Goal: Task Accomplishment & Management: Manage account settings

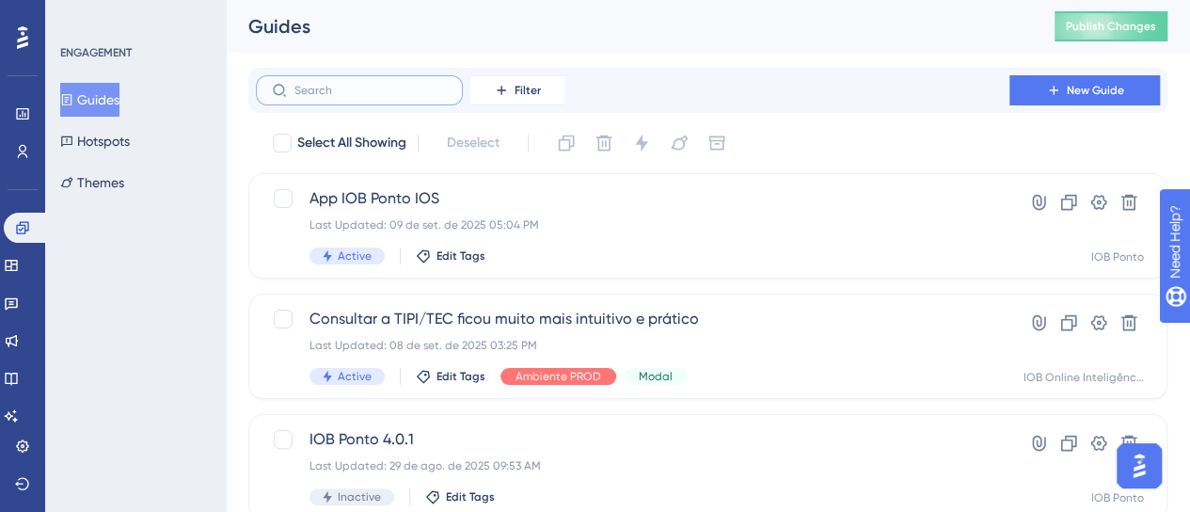
click at [382, 84] on input "text" at bounding box center [370, 90] width 152 height 13
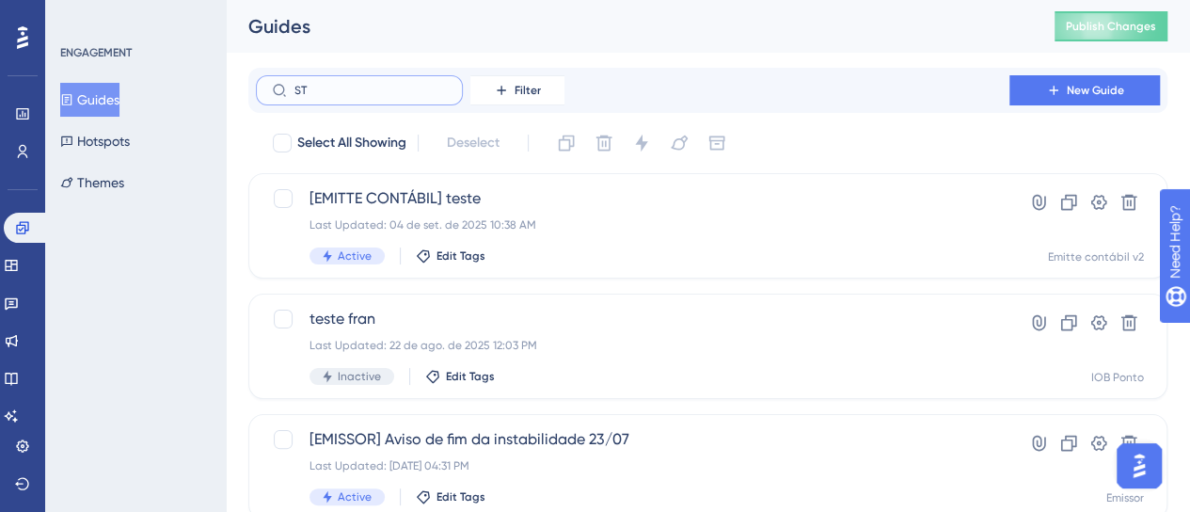
type input "S"
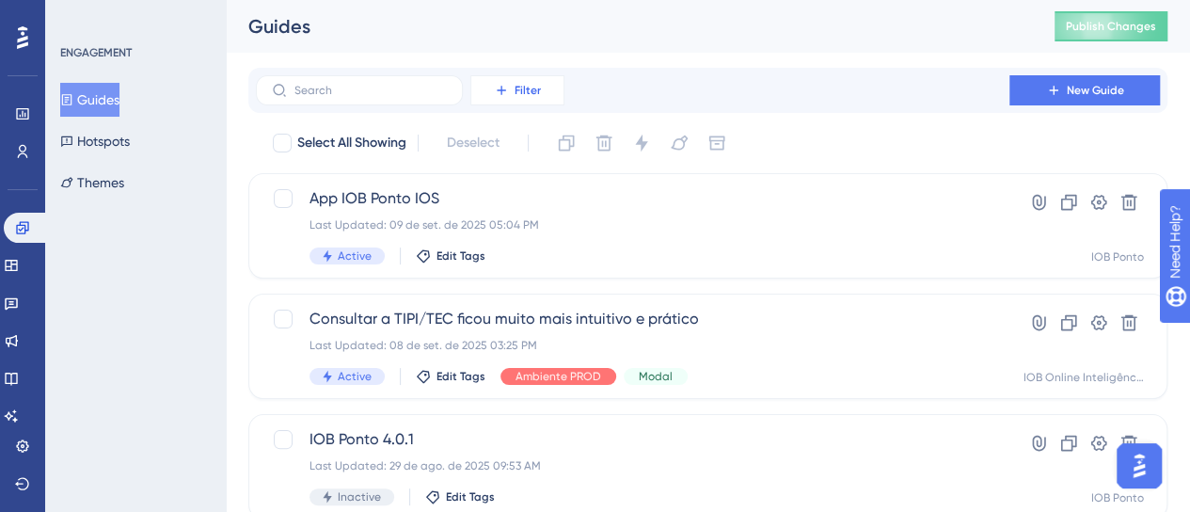
click at [544, 89] on button "Filter" at bounding box center [517, 90] width 94 height 30
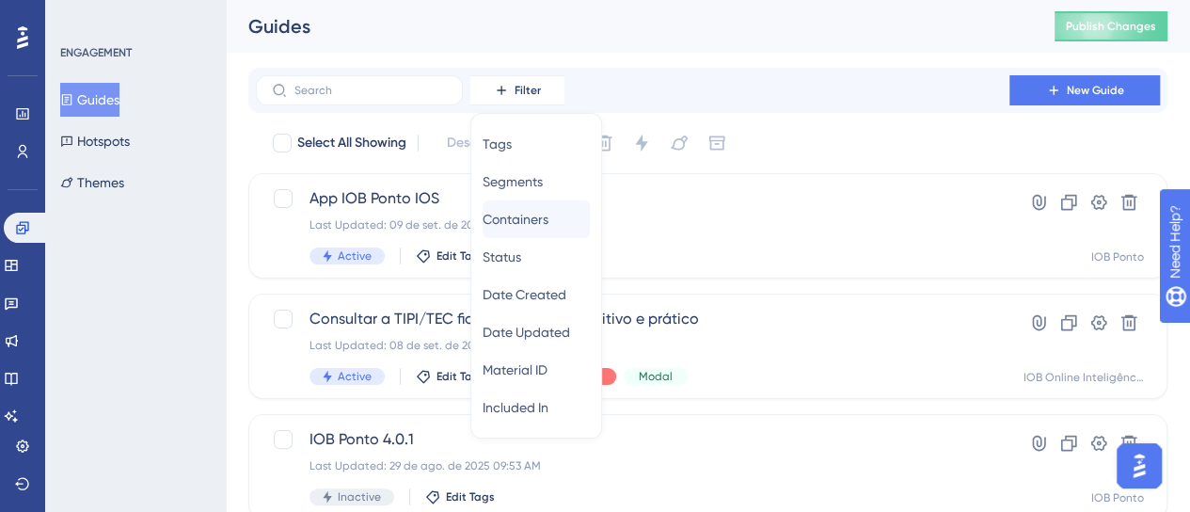
scroll to position [19, 0]
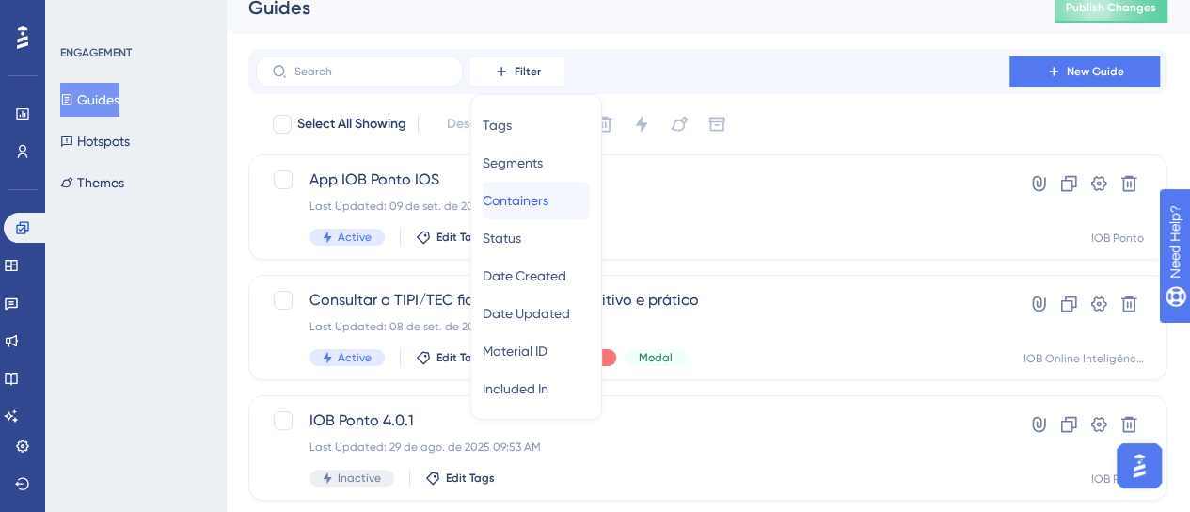
click at [564, 202] on div "Containers Containers" at bounding box center [536, 201] width 107 height 38
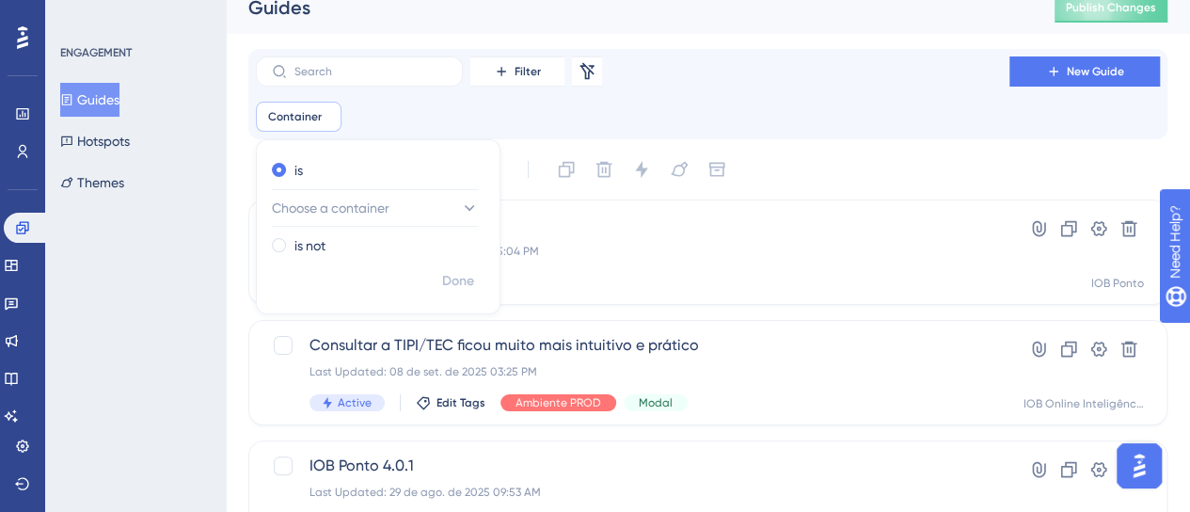
scroll to position [28, 0]
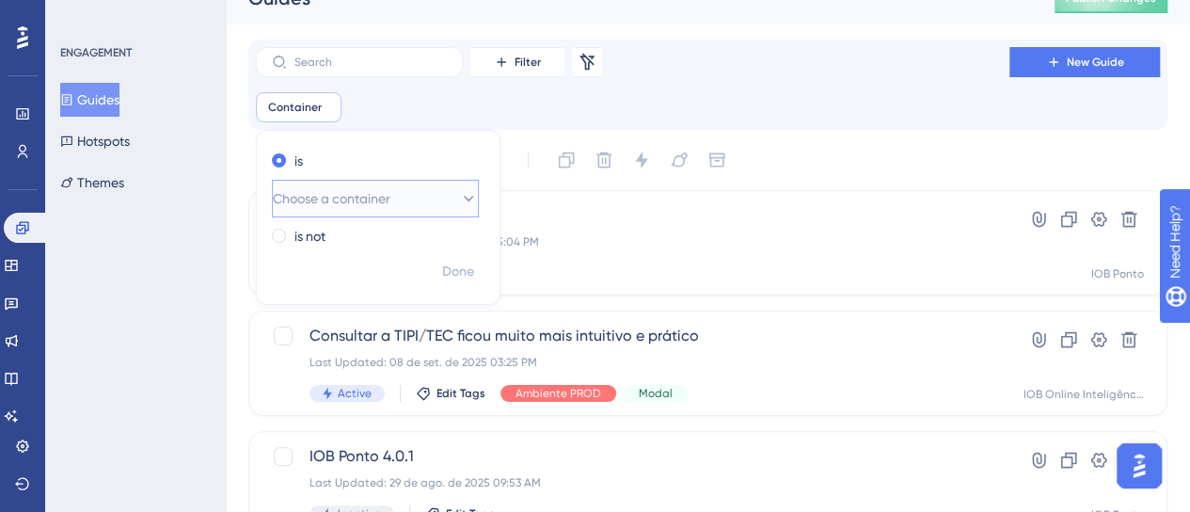
click at [341, 197] on span "Choose a container" at bounding box center [332, 198] width 118 height 23
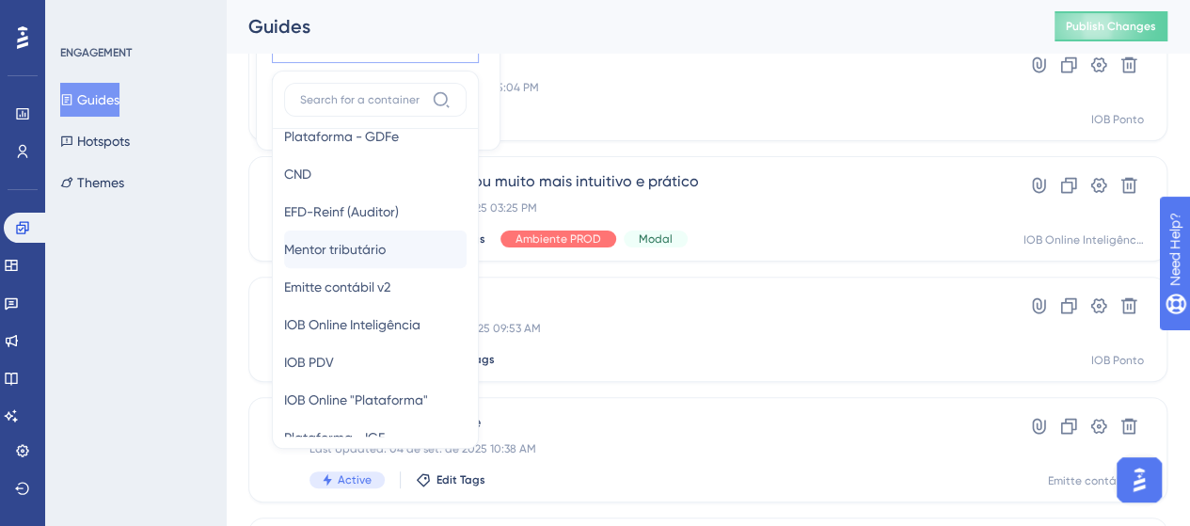
scroll to position [282, 0]
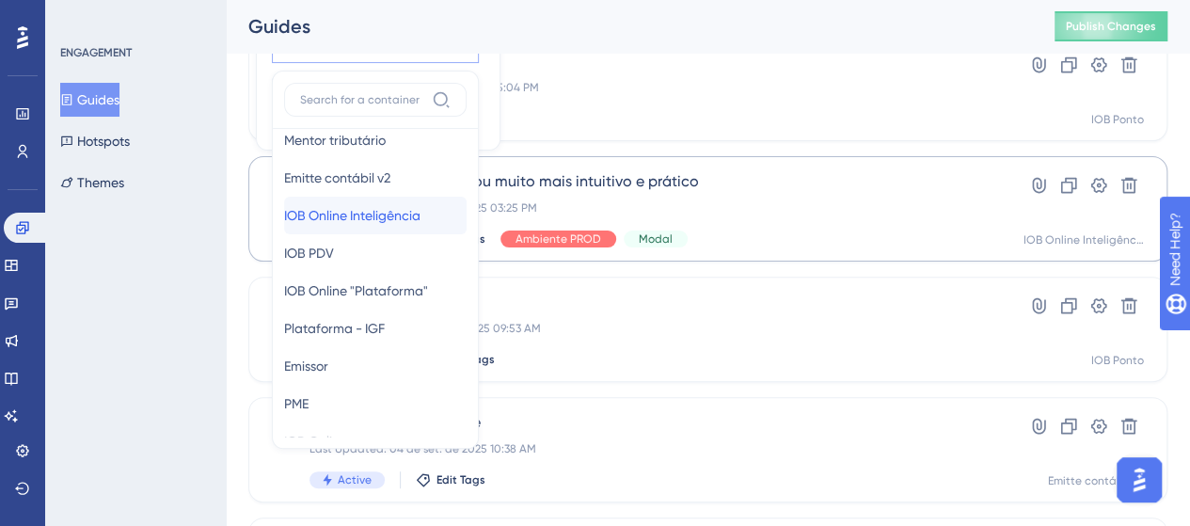
click at [432, 219] on div "IOB Online Inteligência IOB Online Inteligência" at bounding box center [375, 216] width 183 height 38
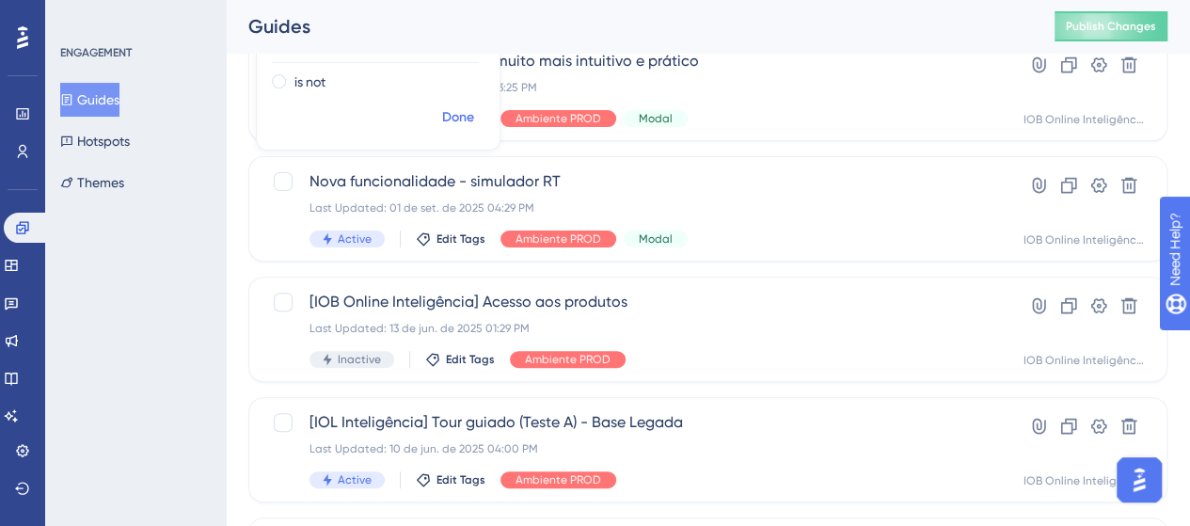
click at [459, 127] on span "Done" at bounding box center [458, 117] width 32 height 23
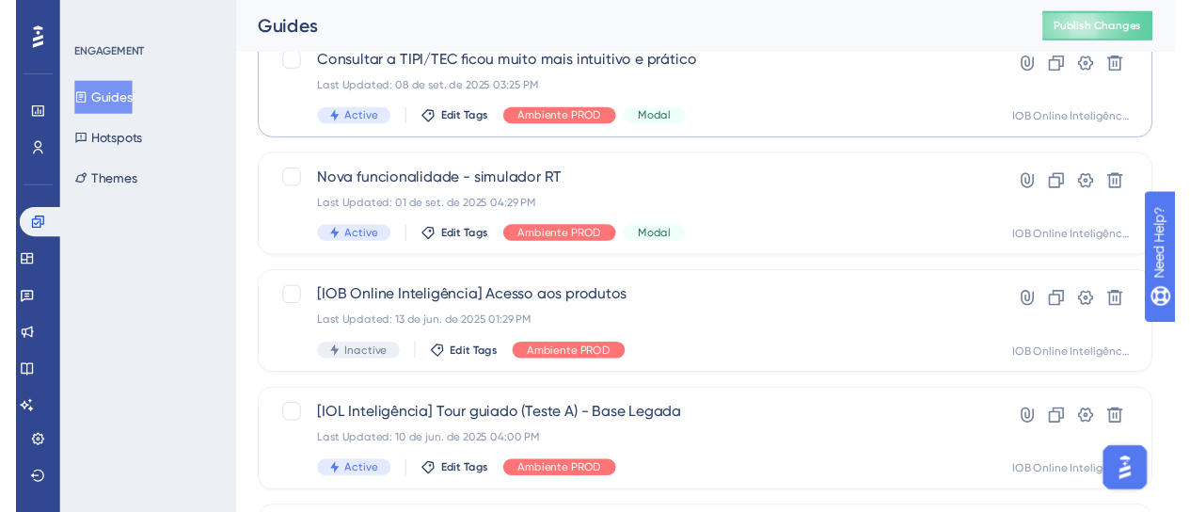
scroll to position [0, 0]
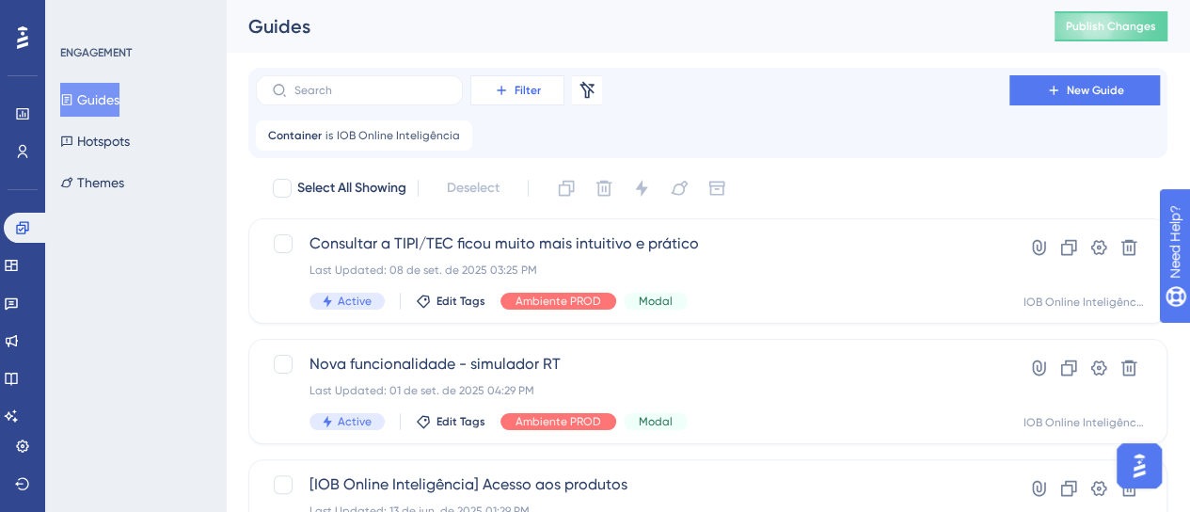
click at [542, 89] on button "Filter" at bounding box center [517, 90] width 94 height 30
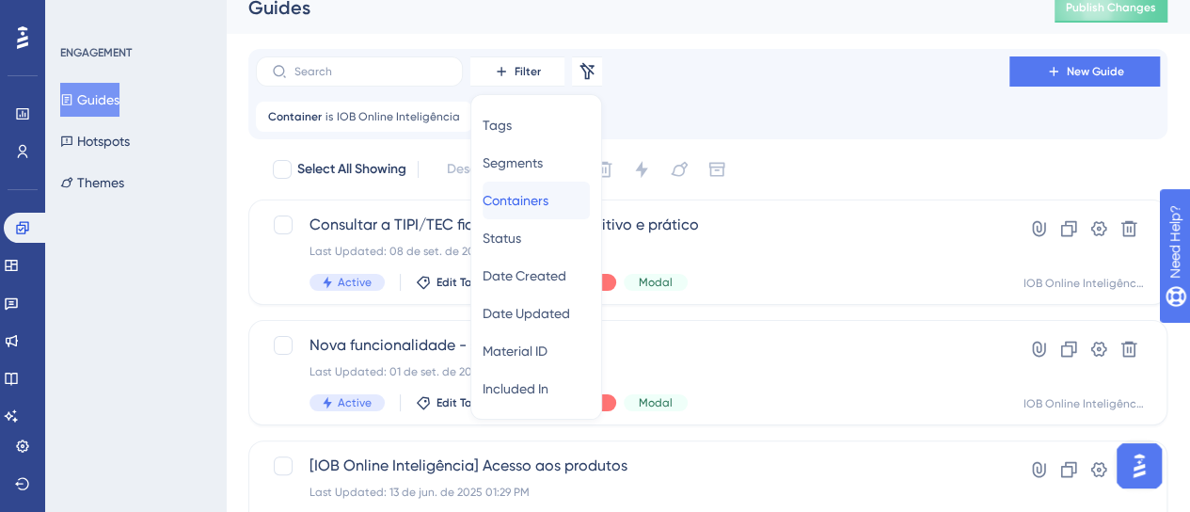
click at [538, 215] on div "Containers Containers" at bounding box center [536, 201] width 107 height 38
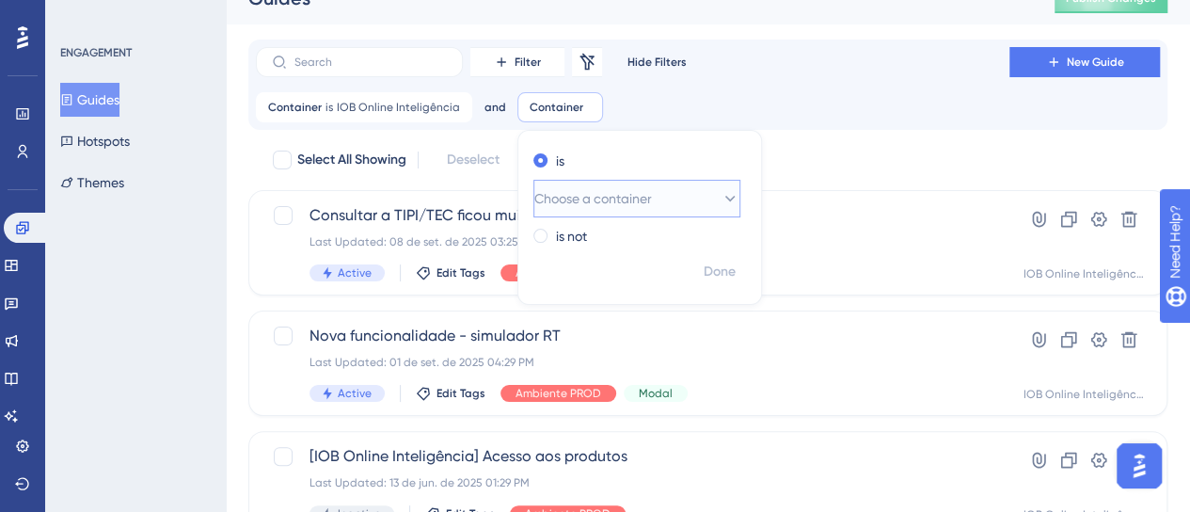
click at [571, 203] on span "Choose a container" at bounding box center [593, 198] width 118 height 23
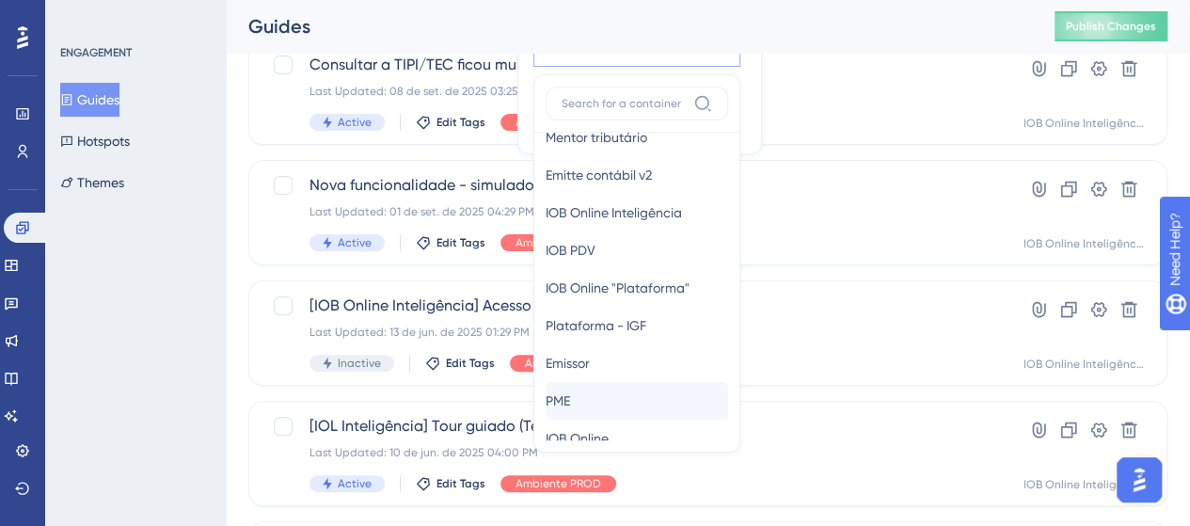
scroll to position [354, 0]
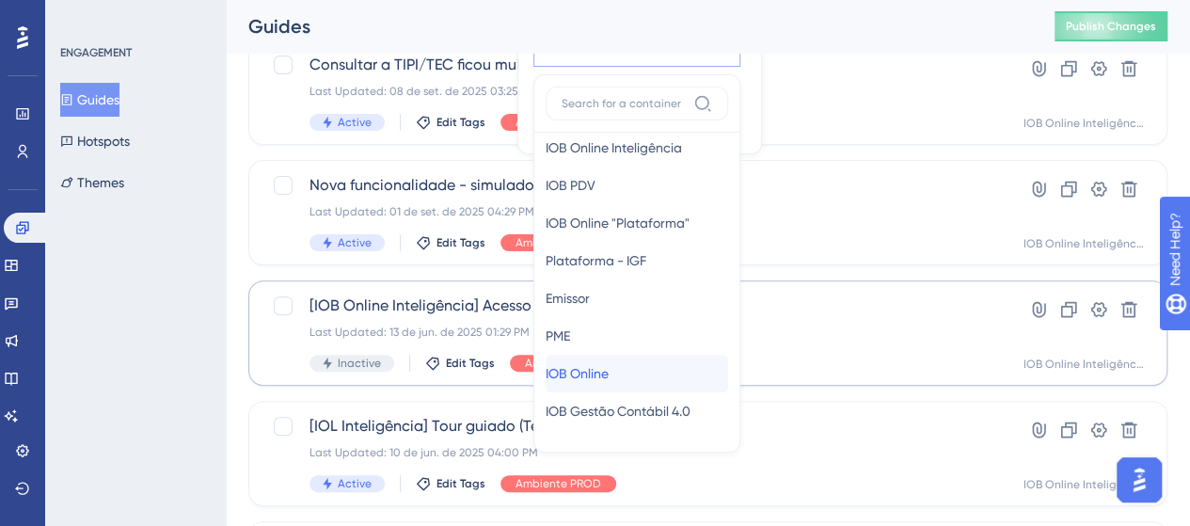
drag, startPoint x: 613, startPoint y: 371, endPoint x: 623, endPoint y: 347, distance: 25.3
click at [609, 372] on span "IOB Online" at bounding box center [577, 373] width 63 height 23
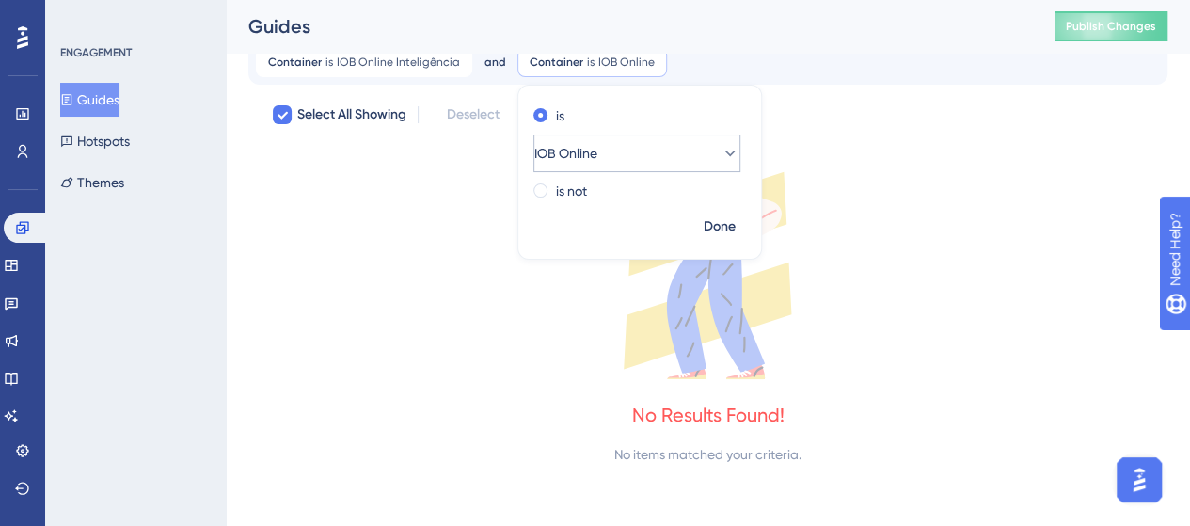
scroll to position [73, 0]
click at [704, 221] on span "Done" at bounding box center [720, 226] width 32 height 23
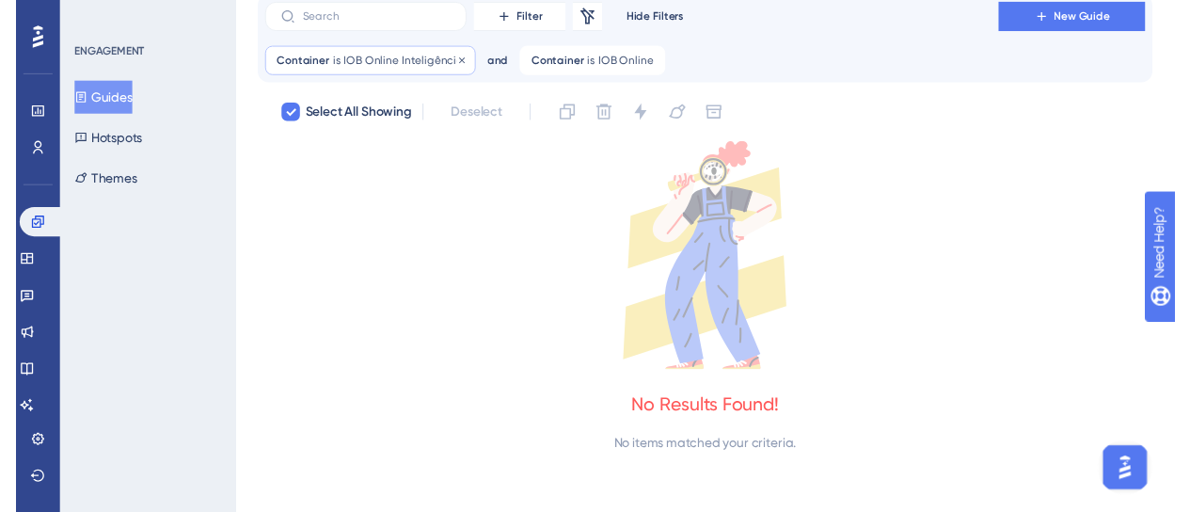
scroll to position [0, 0]
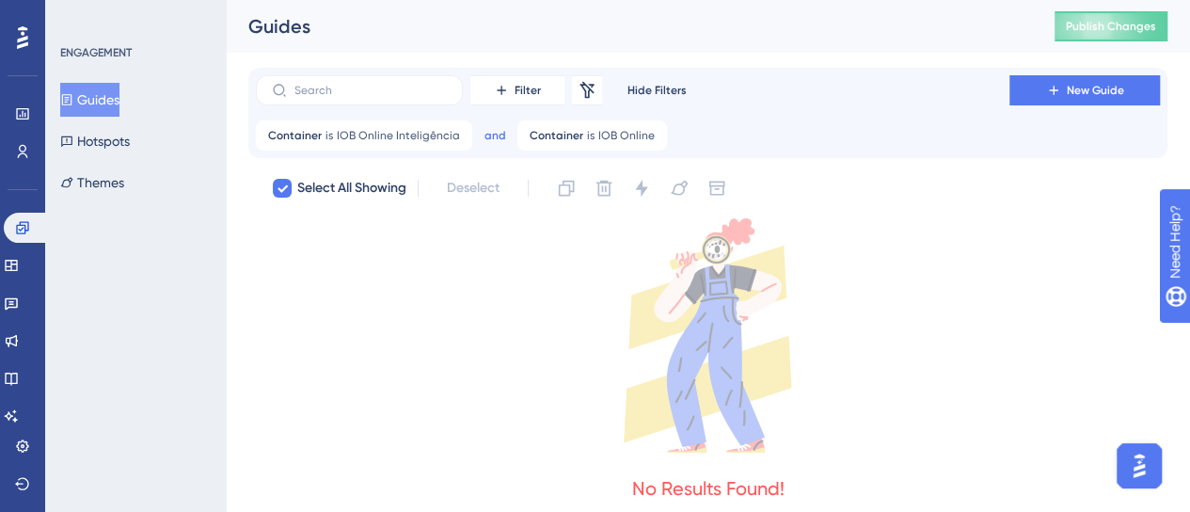
click at [480, 124] on button "and" at bounding box center [495, 135] width 30 height 30
click at [492, 229] on button "or or" at bounding box center [517, 227] width 51 height 38
checkbox input "false"
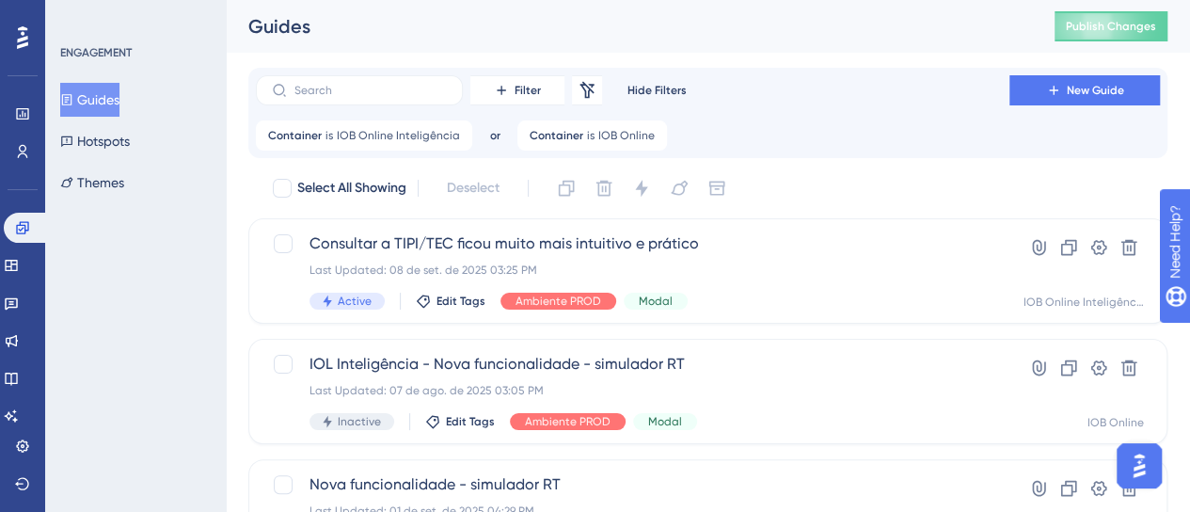
click at [751, 137] on div "Container is IOB Online Inteligência IOB Online Inteligência Remove or Containe…" at bounding box center [708, 135] width 904 height 30
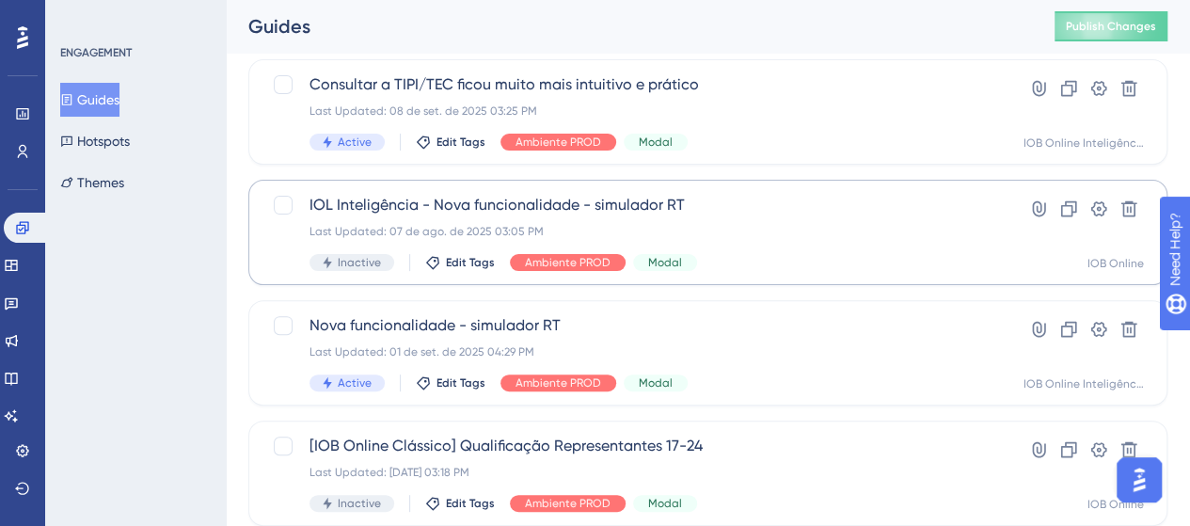
scroll to position [188, 0]
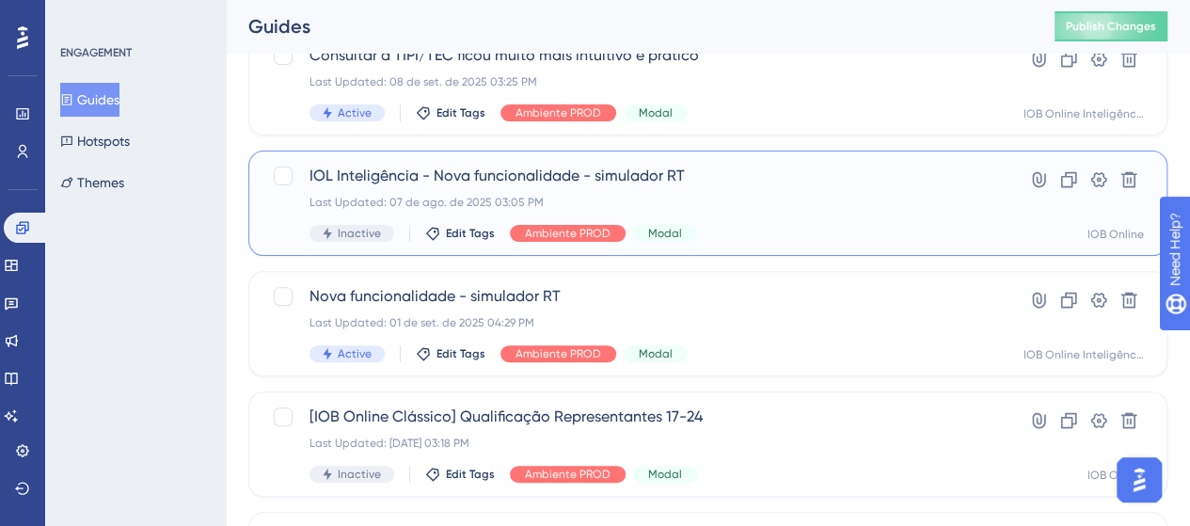
click at [796, 194] on div "IOL Inteligência - Nova funcionalidade - simulador RT Last Updated: 07 de ago. …" at bounding box center [633, 203] width 646 height 77
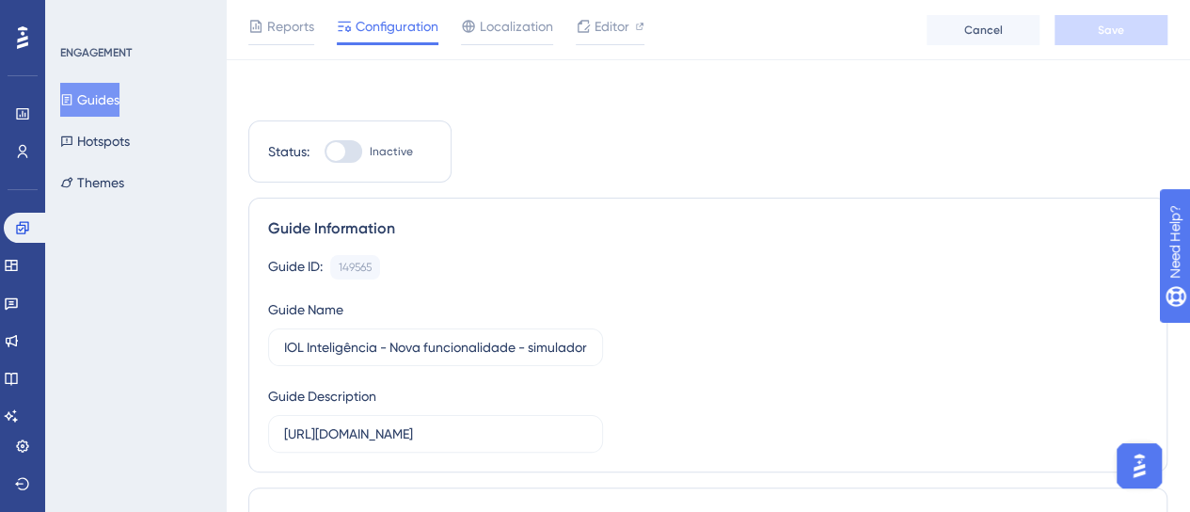
click at [719, 198] on div "Guide Information Guide ID: 149565 Copy Guide Name IOL Inteligência - Nova func…" at bounding box center [707, 335] width 919 height 275
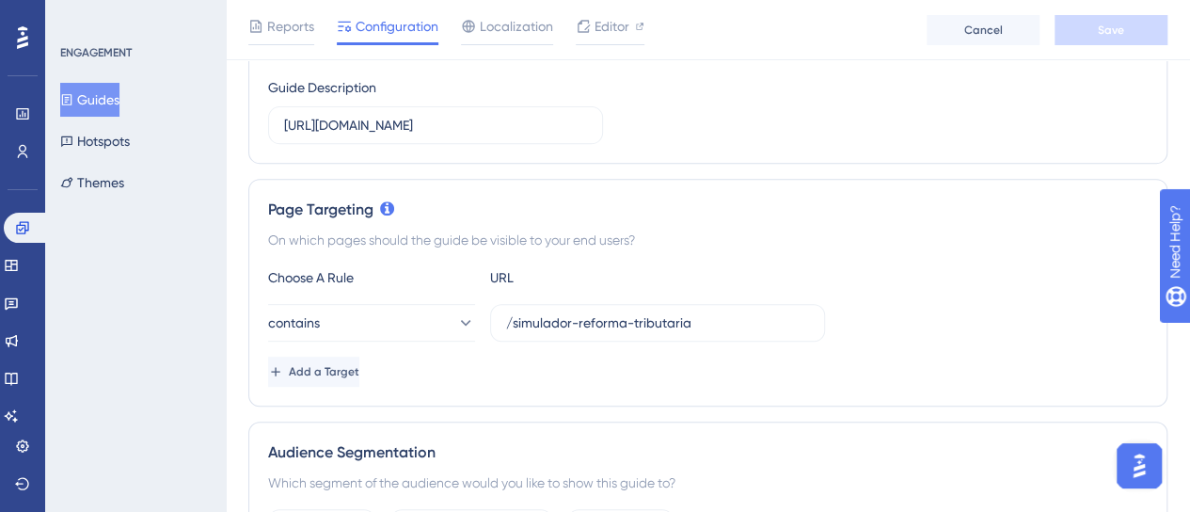
scroll to position [373, 0]
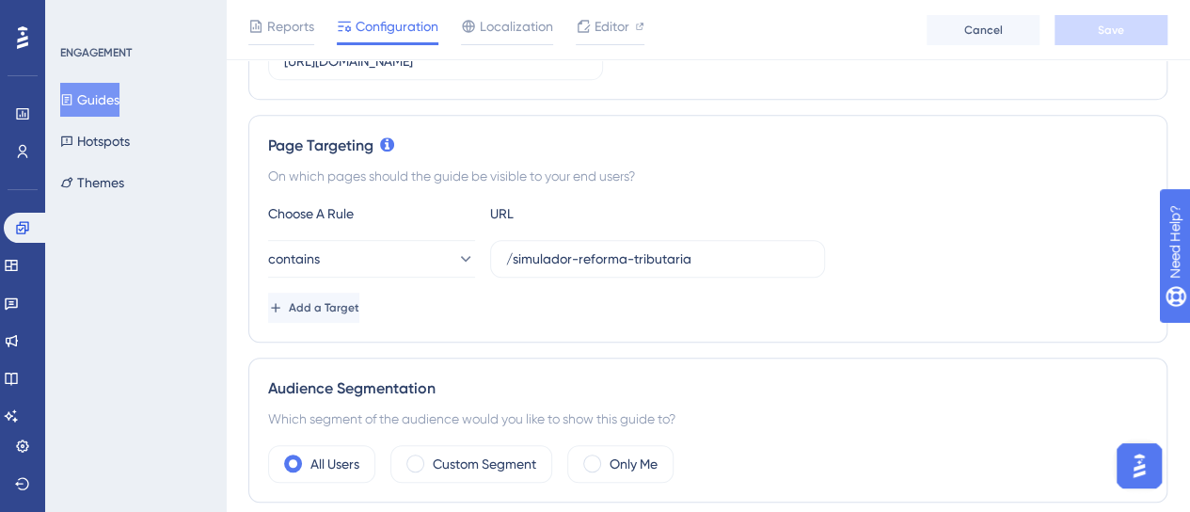
click at [834, 293] on div "Add a Target" at bounding box center [708, 308] width 880 height 30
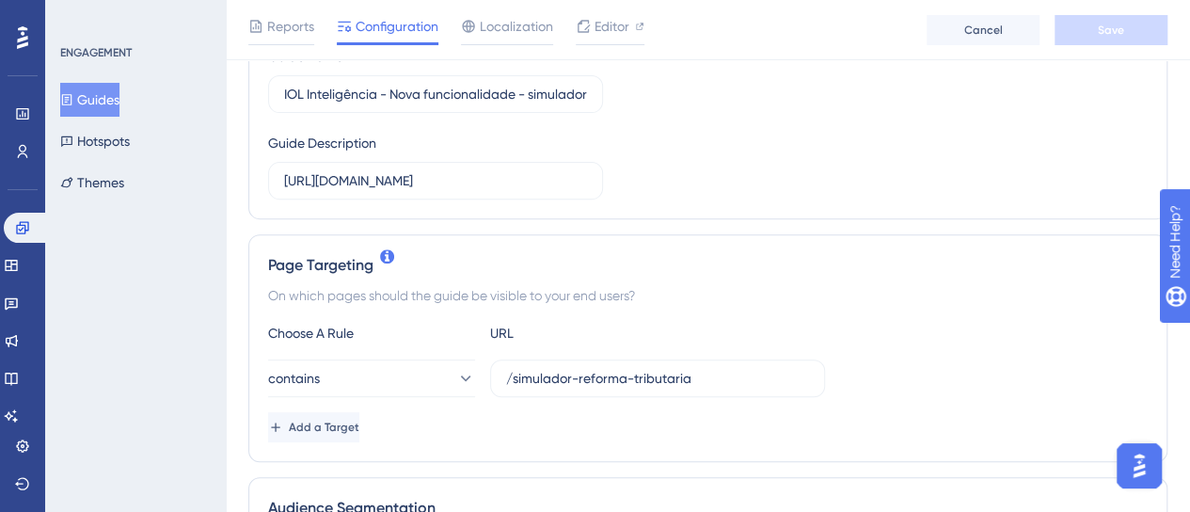
scroll to position [282, 0]
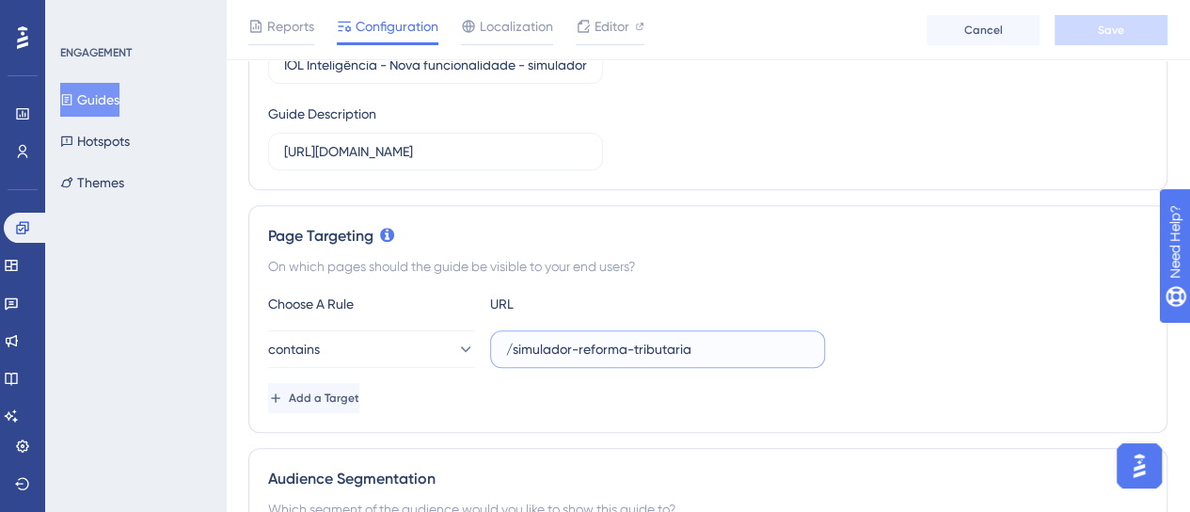
click at [700, 347] on input "/simulador-reforma-tributaria" at bounding box center [657, 349] width 303 height 21
click at [985, 331] on div "contains /simulador-reforma-tributaria" at bounding box center [708, 349] width 880 height 38
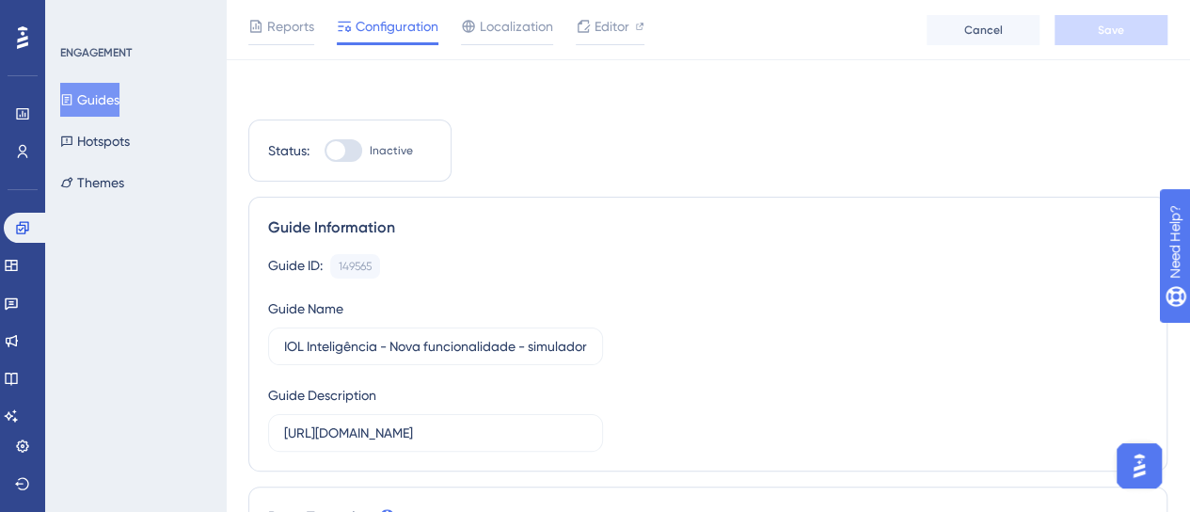
scroll to position [0, 0]
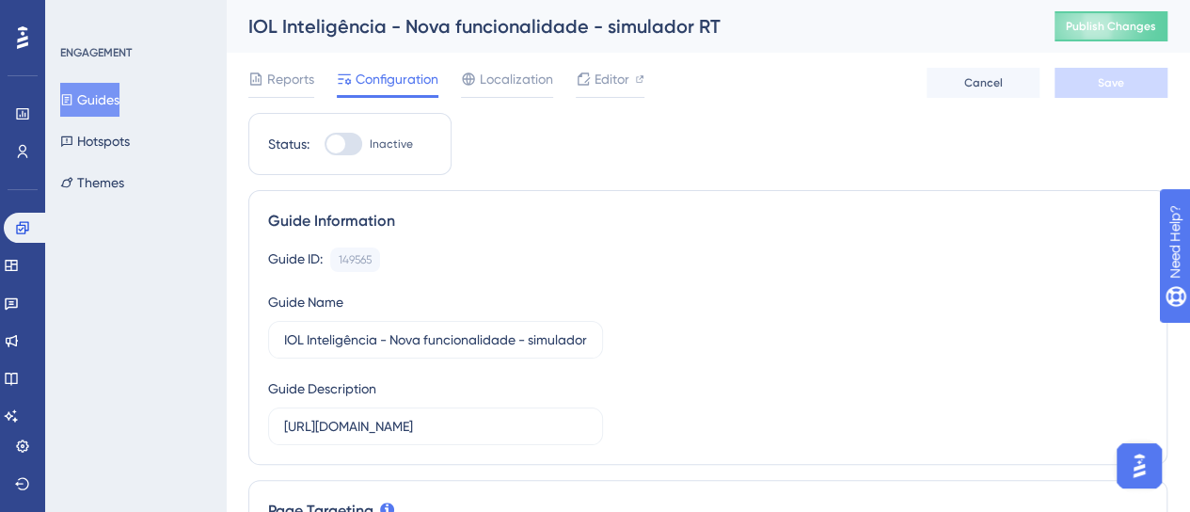
click at [113, 99] on button "Guides" at bounding box center [89, 100] width 59 height 34
click at [109, 99] on button "Guides" at bounding box center [89, 100] width 59 height 34
click at [124, 144] on button "Hotspots" at bounding box center [95, 141] width 70 height 34
click at [119, 101] on button "Guides" at bounding box center [89, 100] width 59 height 34
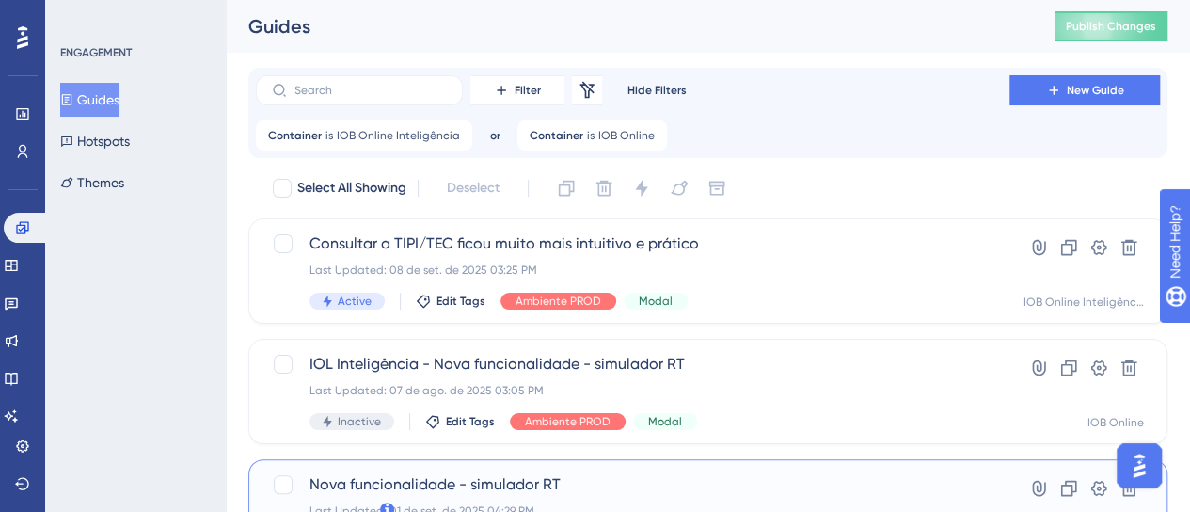
click at [758, 473] on div "Nova funcionalidade - simulador RT Last Updated: 01 de set. de 2025 04:29 PM Ac…" at bounding box center [633, 511] width 646 height 77
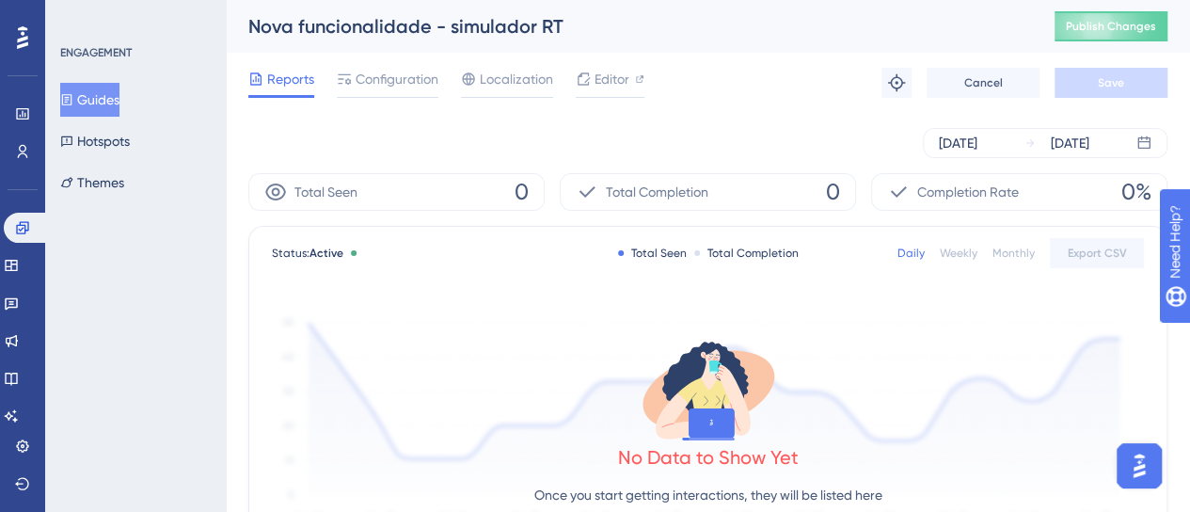
click at [700, 82] on div "Reports Configuration Localization Editor Troubleshoot Cancel Save" at bounding box center [707, 83] width 919 height 60
click at [169, 272] on div "ENGAGEMENT Guides Hotspots Themes" at bounding box center [135, 256] width 181 height 512
click at [414, 81] on span "Configuration" at bounding box center [397, 79] width 83 height 23
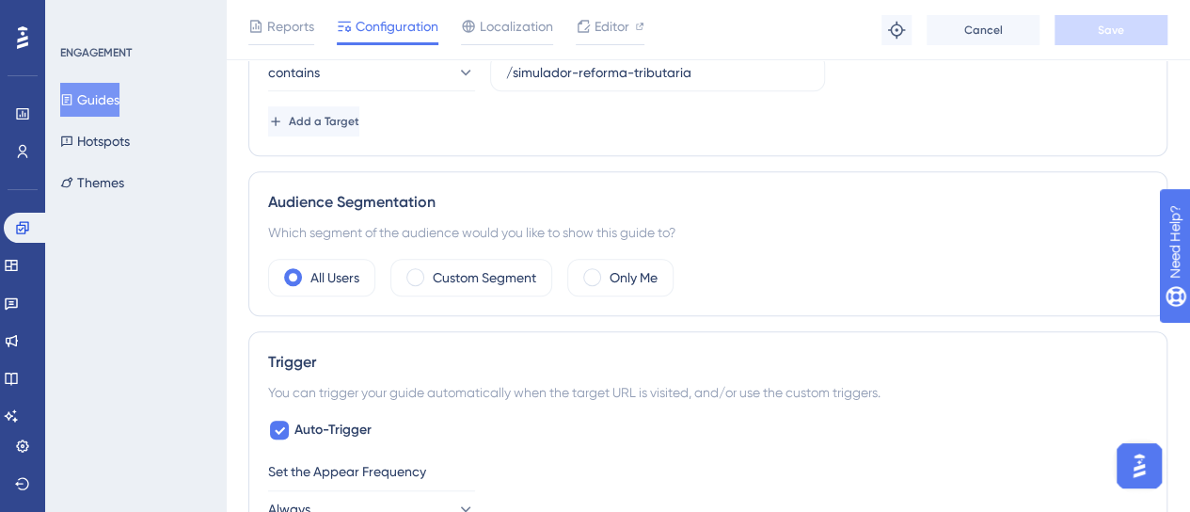
scroll to position [659, 0]
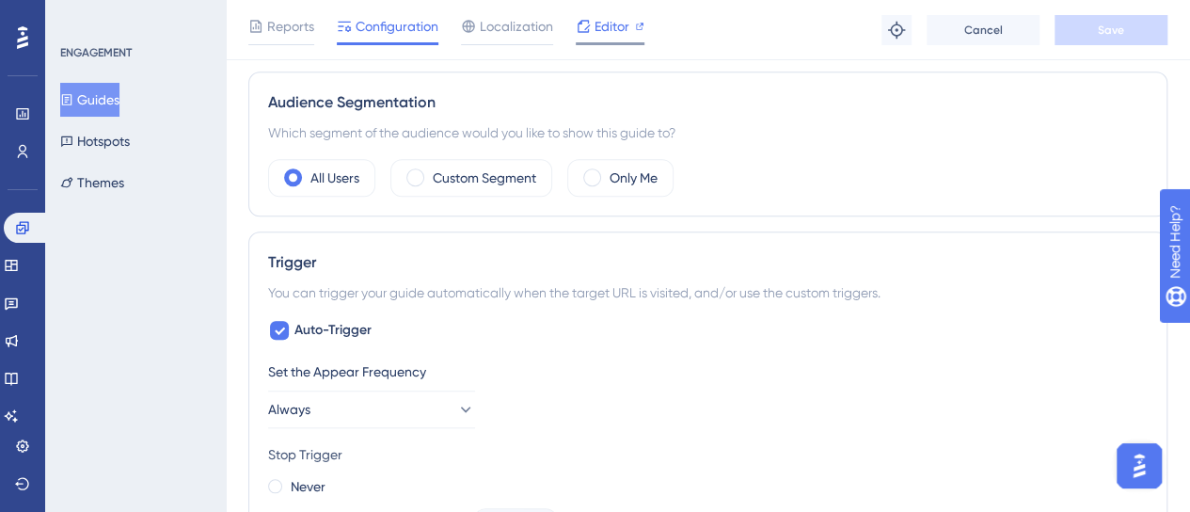
click at [611, 20] on span "Editor" at bounding box center [612, 26] width 35 height 23
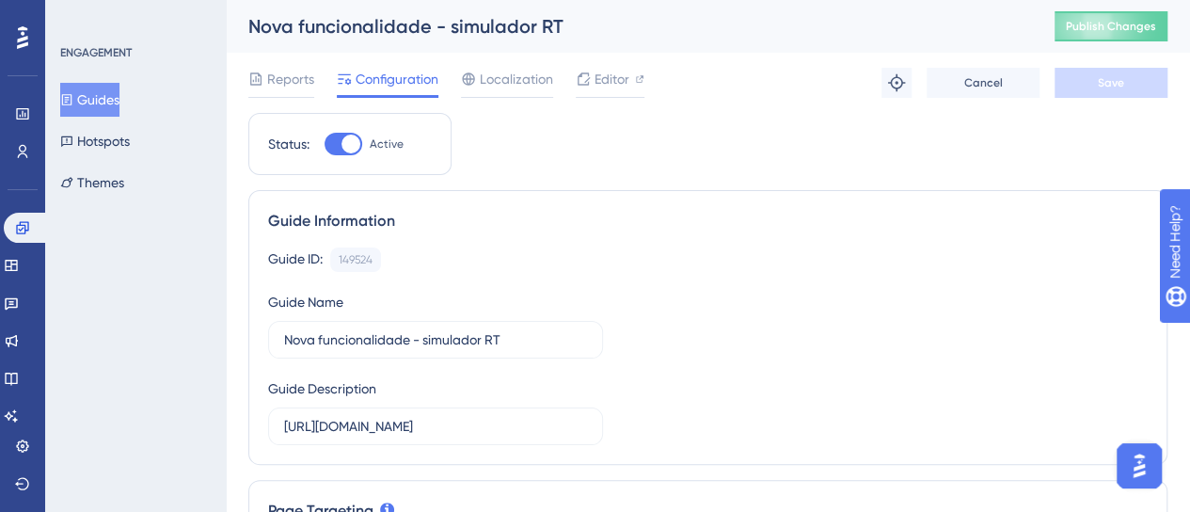
click at [770, 370] on div "Guide ID: 149524 Copy Guide Name Nova funcionalidade - simulador RT Guide Descr…" at bounding box center [708, 346] width 880 height 198
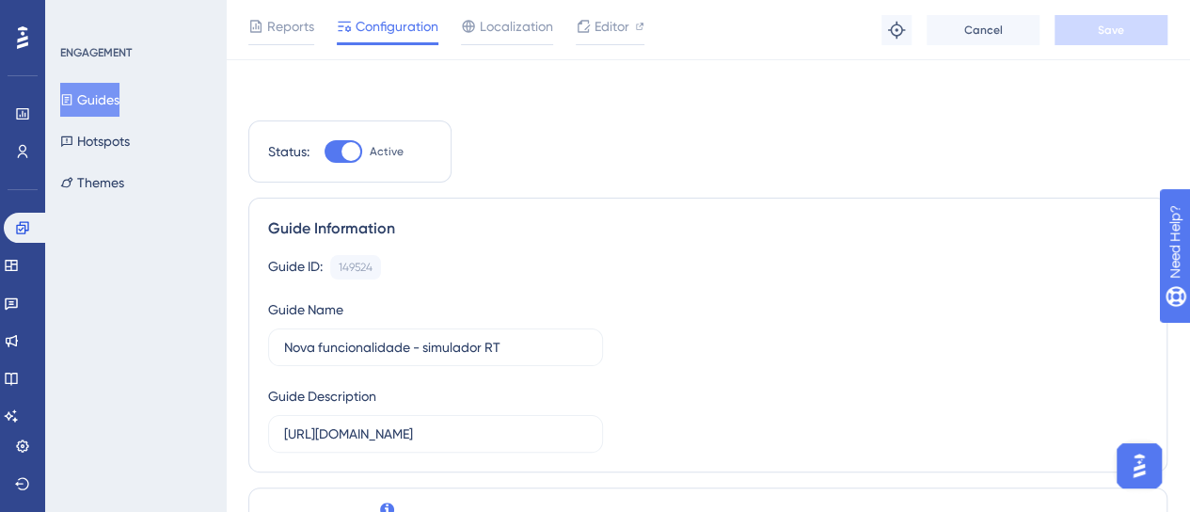
scroll to position [470, 0]
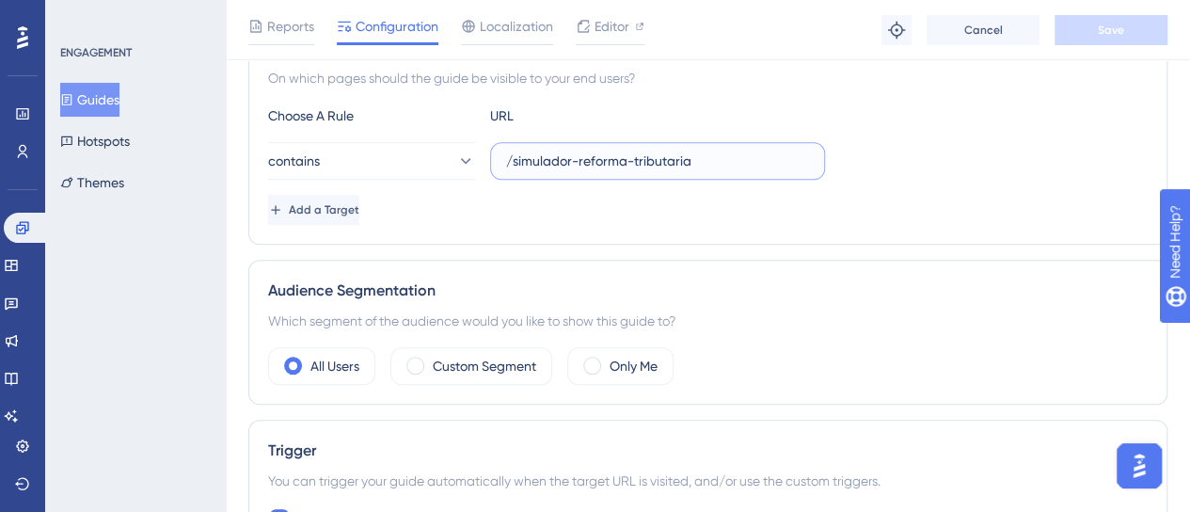
click at [538, 168] on input "/simulador-reforma-tributaria" at bounding box center [657, 161] width 303 height 21
click at [978, 186] on div "Choose A Rule URL contains /simulador-reforma-tributaria Add a Target" at bounding box center [708, 164] width 880 height 120
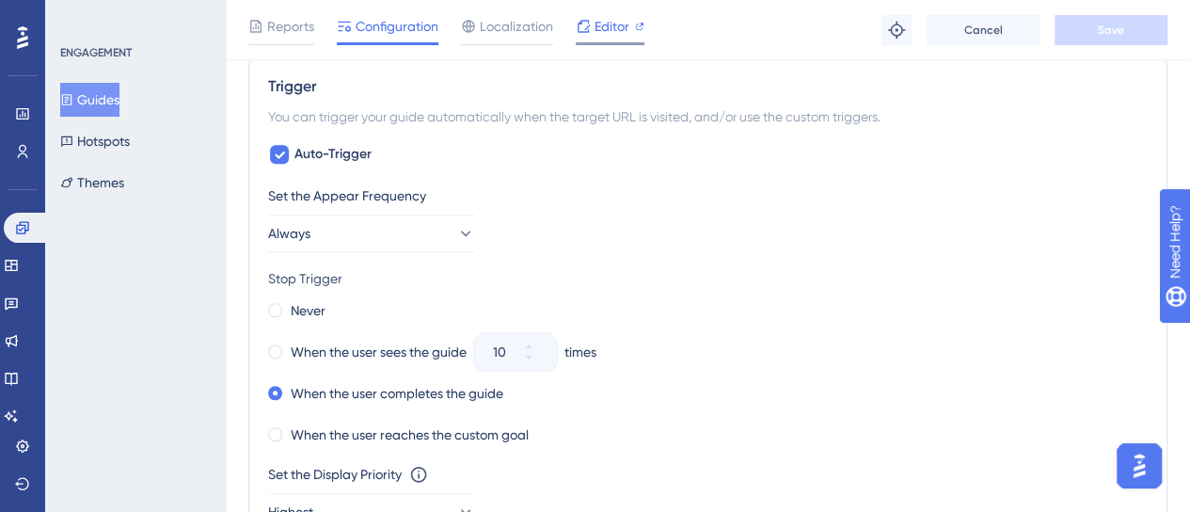
scroll to position [646, 0]
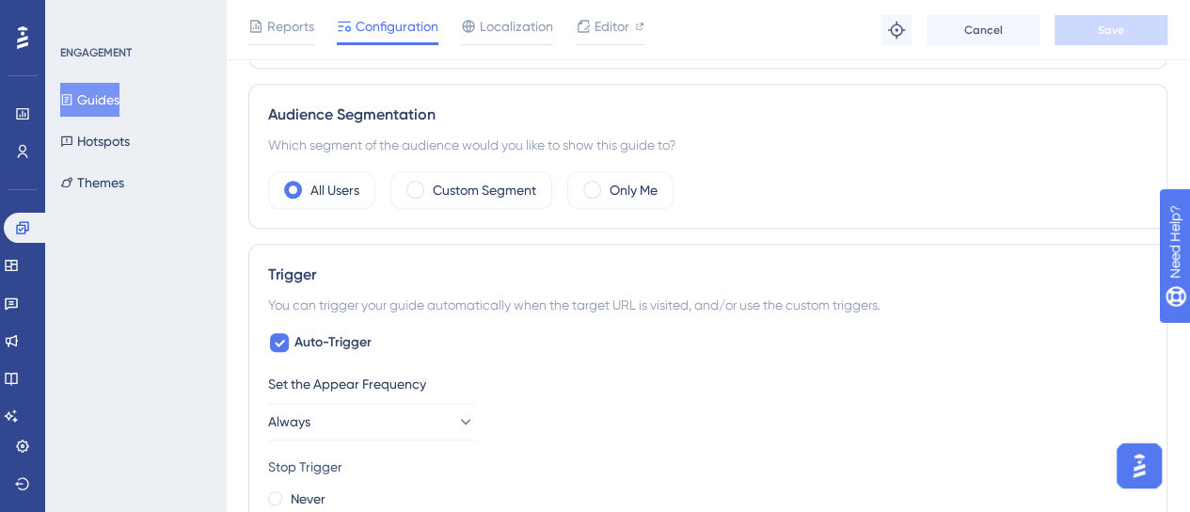
click at [119, 93] on button "Guides" at bounding box center [89, 100] width 59 height 34
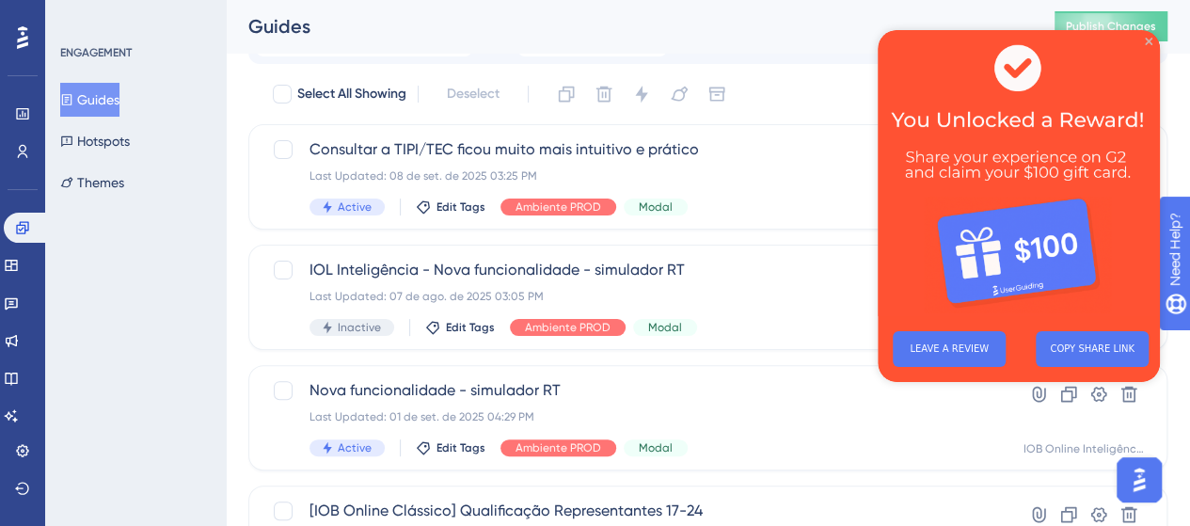
drag, startPoint x: 1150, startPoint y: 42, endPoint x: 1311, endPoint y: 310, distance: 311.9
click at [1150, 42] on icon "Close Preview" at bounding box center [1149, 42] width 8 height 8
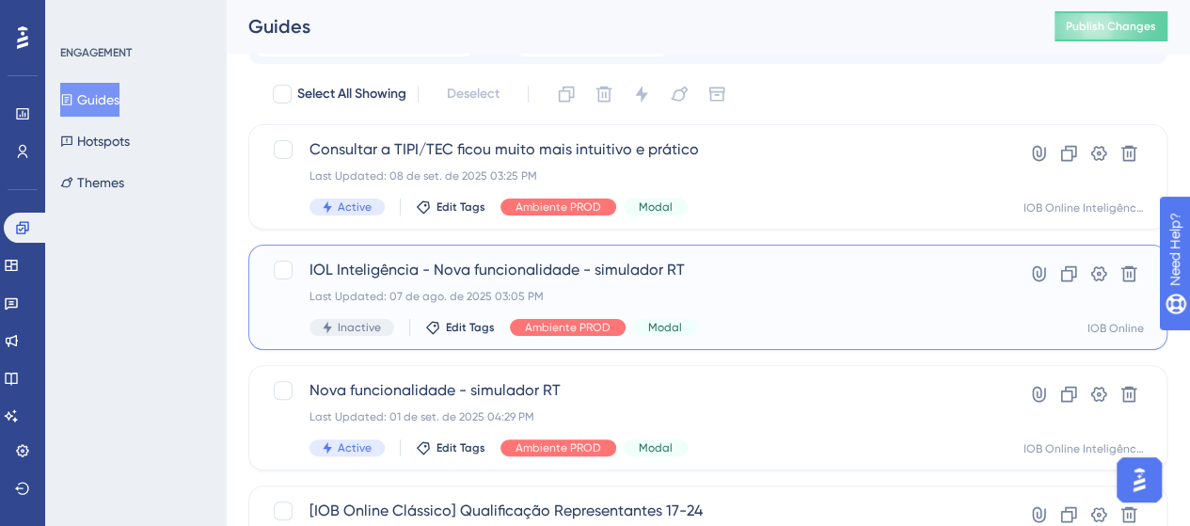
click at [454, 266] on span "IOL Inteligência - Nova funcionalidade - simulador RT" at bounding box center [633, 270] width 646 height 23
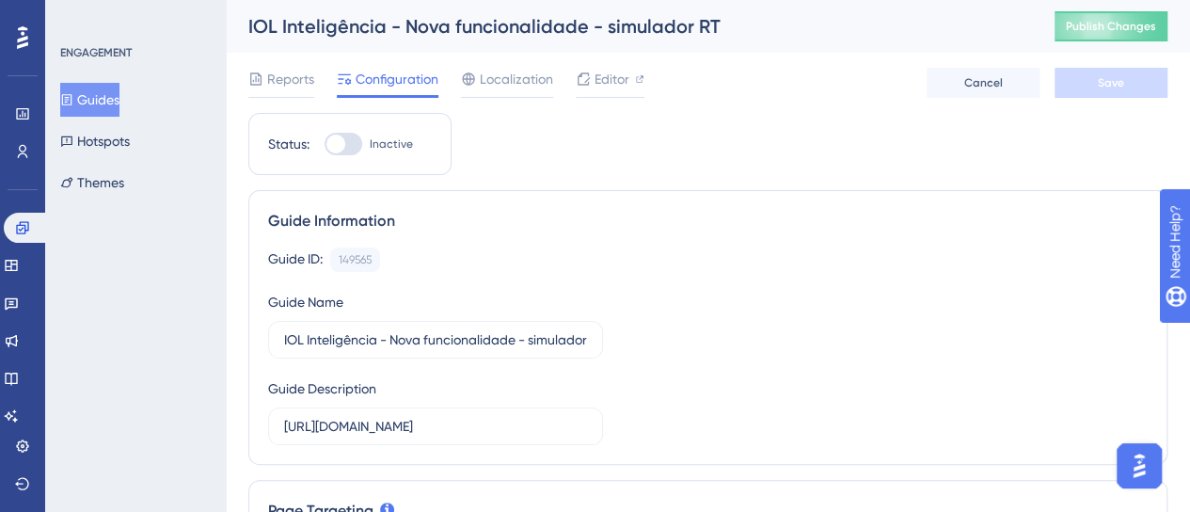
click at [361, 138] on div at bounding box center [344, 144] width 38 height 23
click at [325, 144] on input "Inactive" at bounding box center [324, 144] width 1 height 1
checkbox input "true"
click at [1138, 89] on button "Save" at bounding box center [1111, 83] width 113 height 30
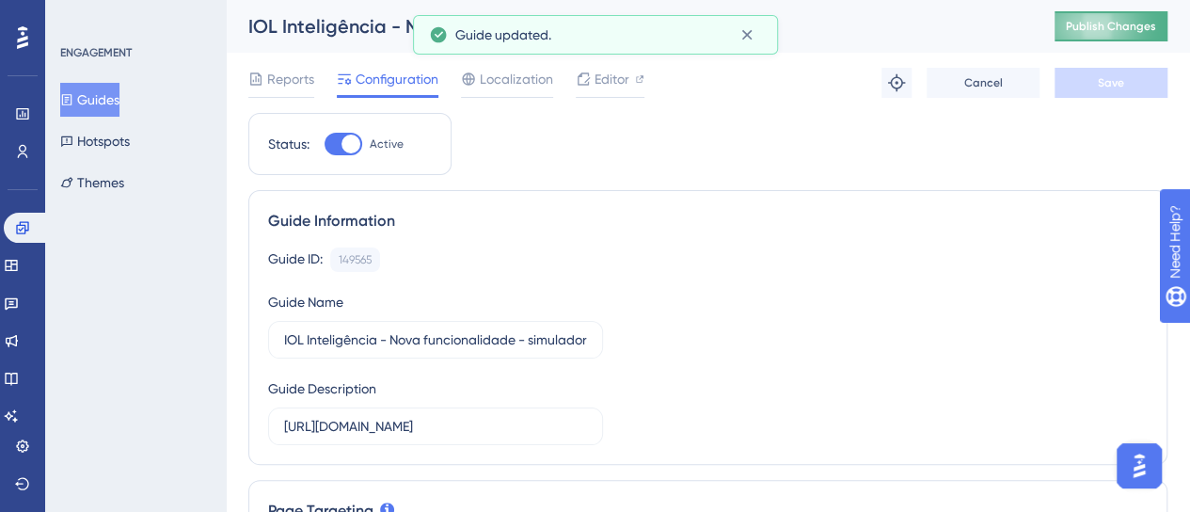
click at [1089, 27] on span "Publish Changes" at bounding box center [1111, 26] width 90 height 15
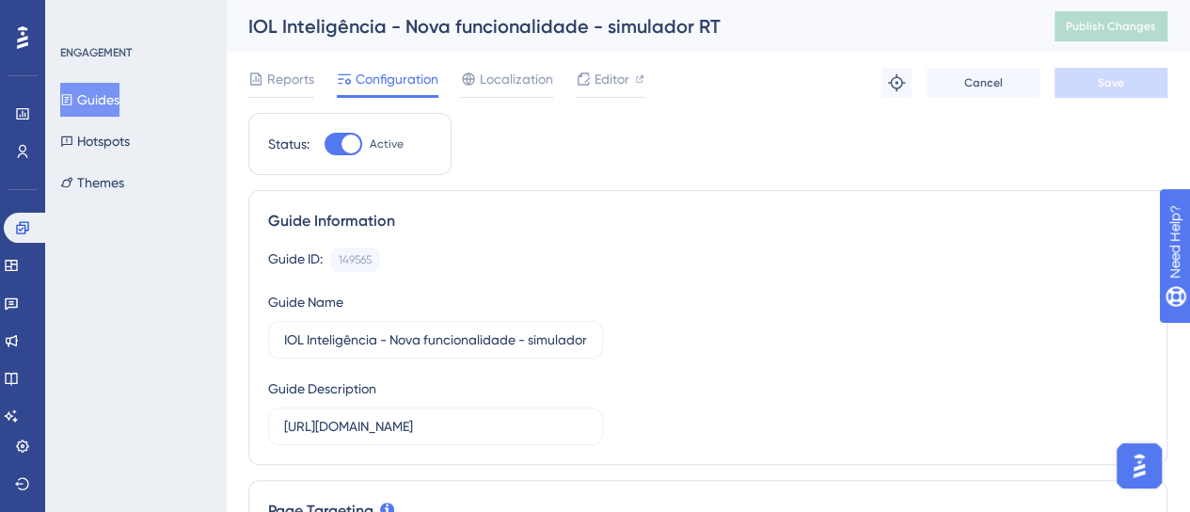
click at [177, 394] on div "ENGAGEMENT Guides Hotspots Themes" at bounding box center [135, 256] width 181 height 512
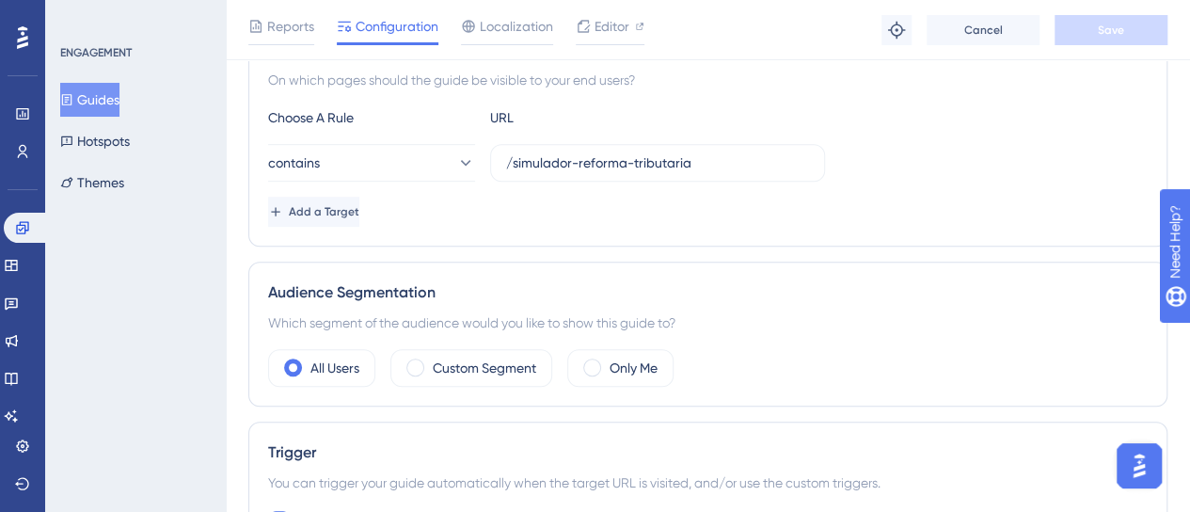
scroll to position [659, 0]
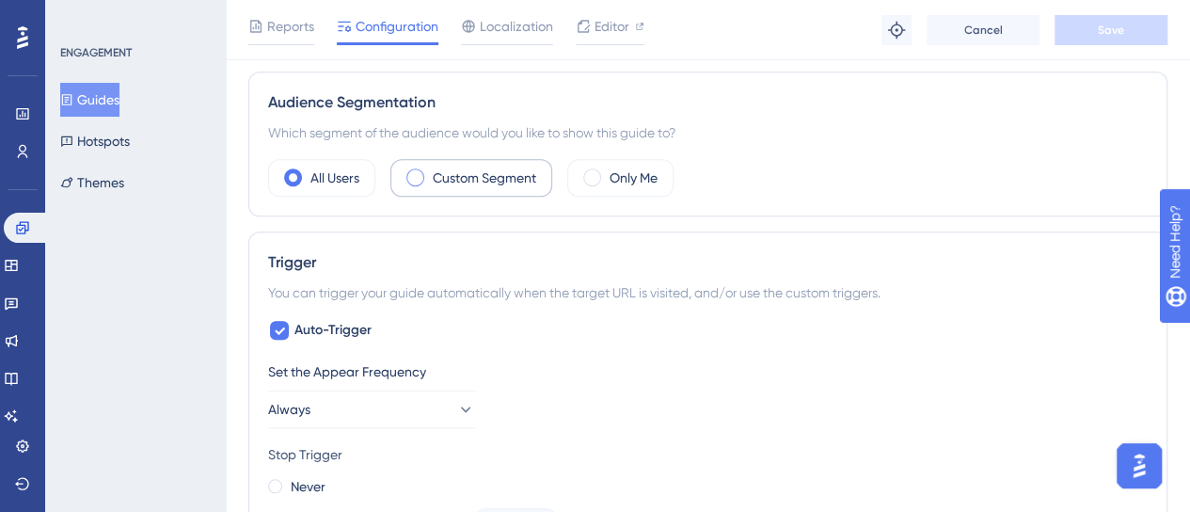
click at [494, 174] on label "Custom Segment" at bounding box center [484, 178] width 103 height 23
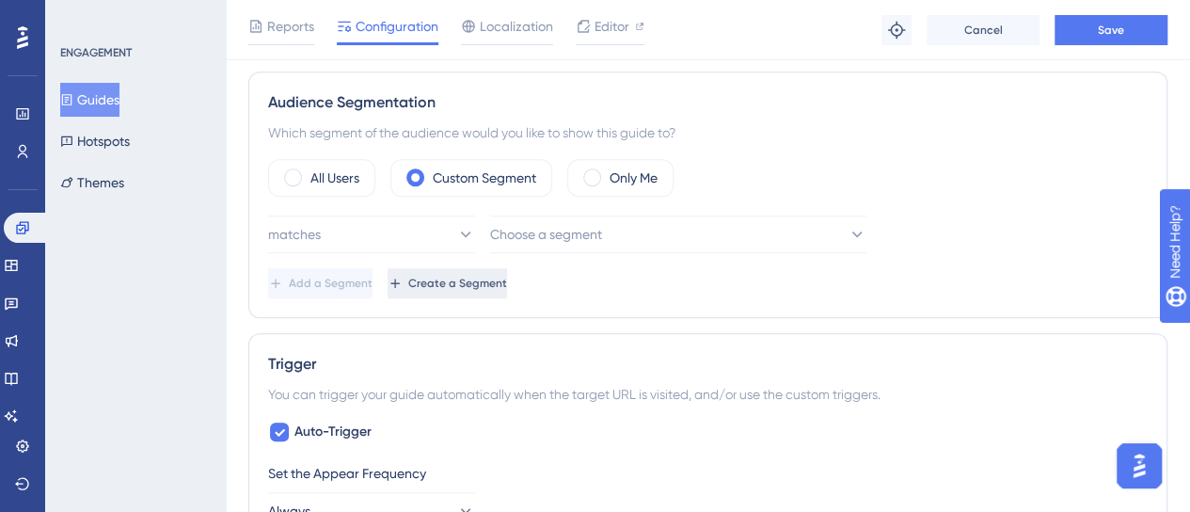
click at [507, 279] on span "Create a Segment" at bounding box center [457, 283] width 99 height 15
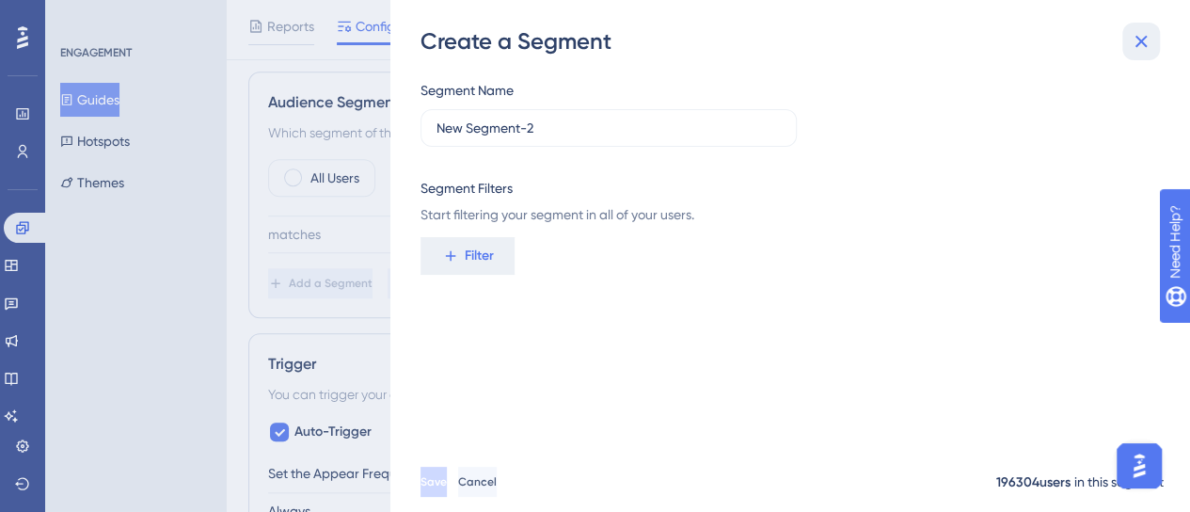
click at [1150, 41] on icon at bounding box center [1141, 41] width 23 height 23
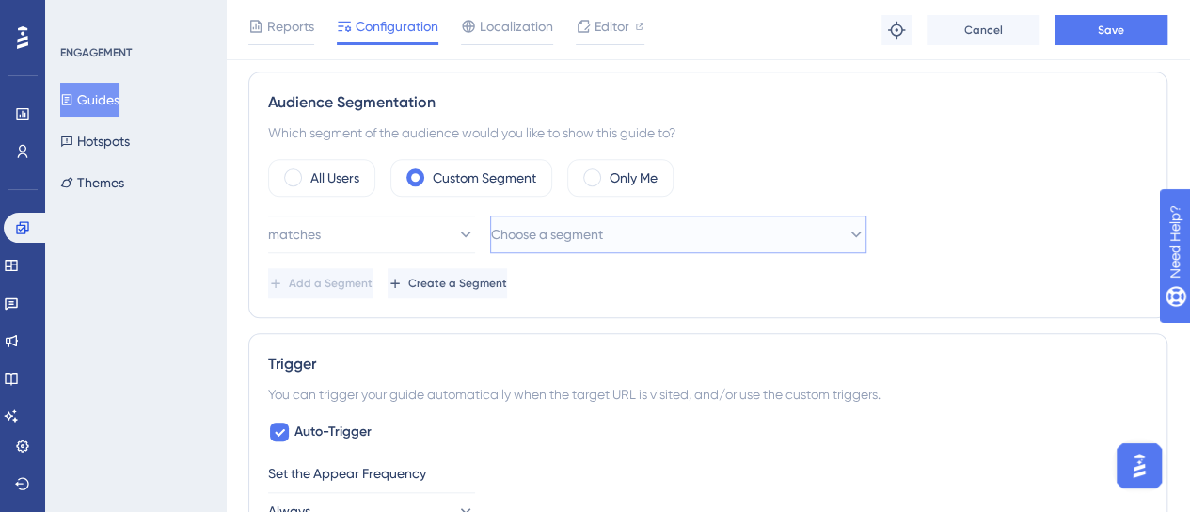
click at [578, 225] on span "Choose a segment" at bounding box center [547, 234] width 112 height 23
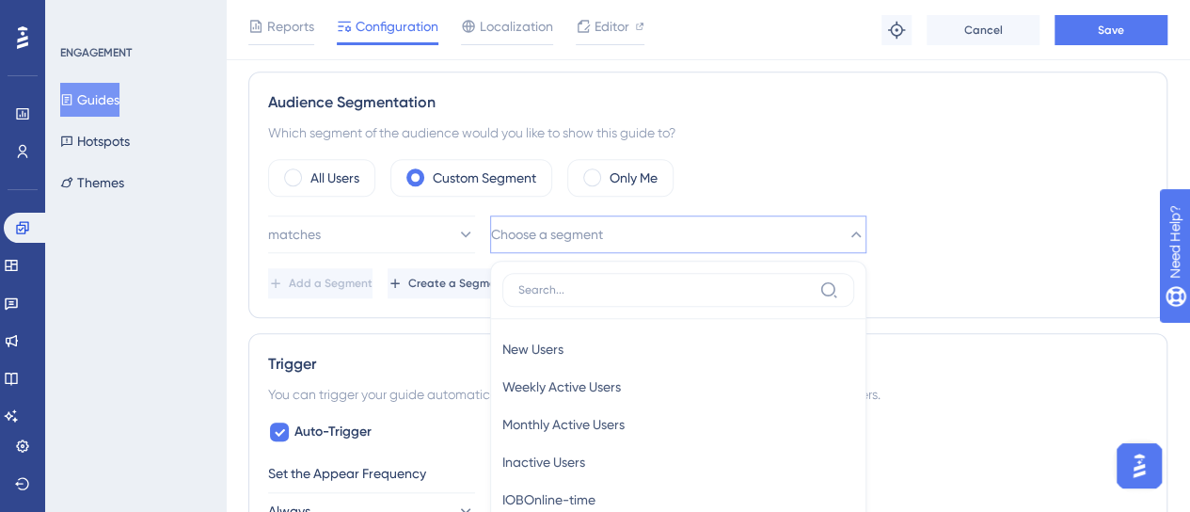
scroll to position [846, 0]
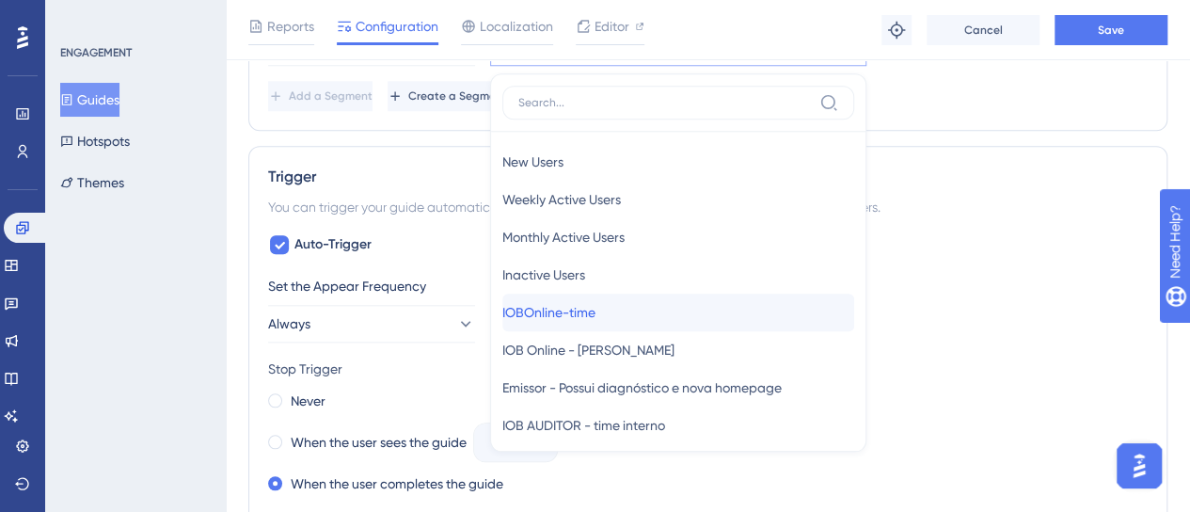
click at [596, 313] on span "IOBOnline-time" at bounding box center [548, 312] width 93 height 23
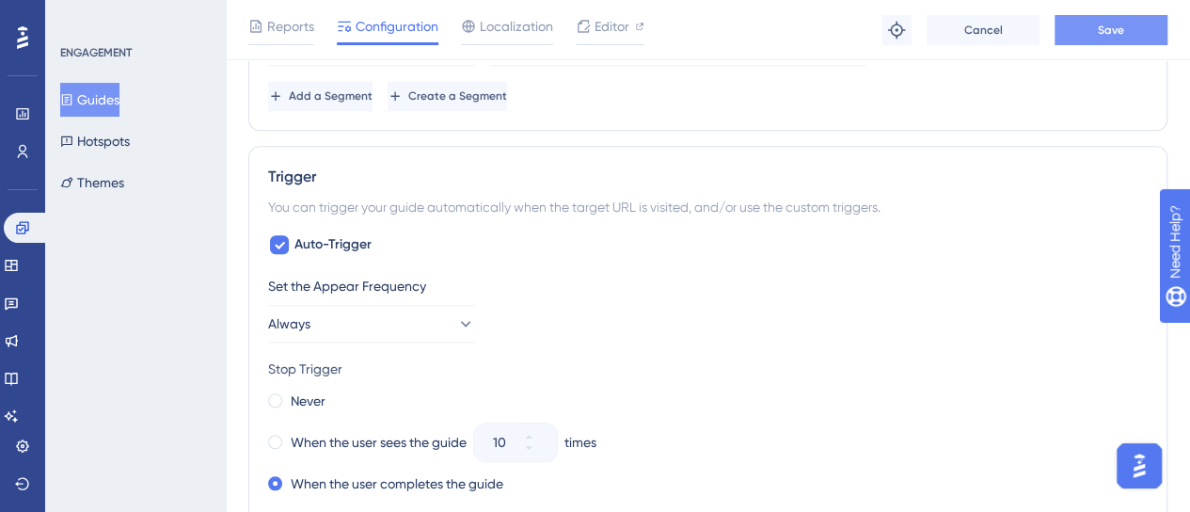
click at [1121, 23] on span "Save" at bounding box center [1111, 30] width 26 height 15
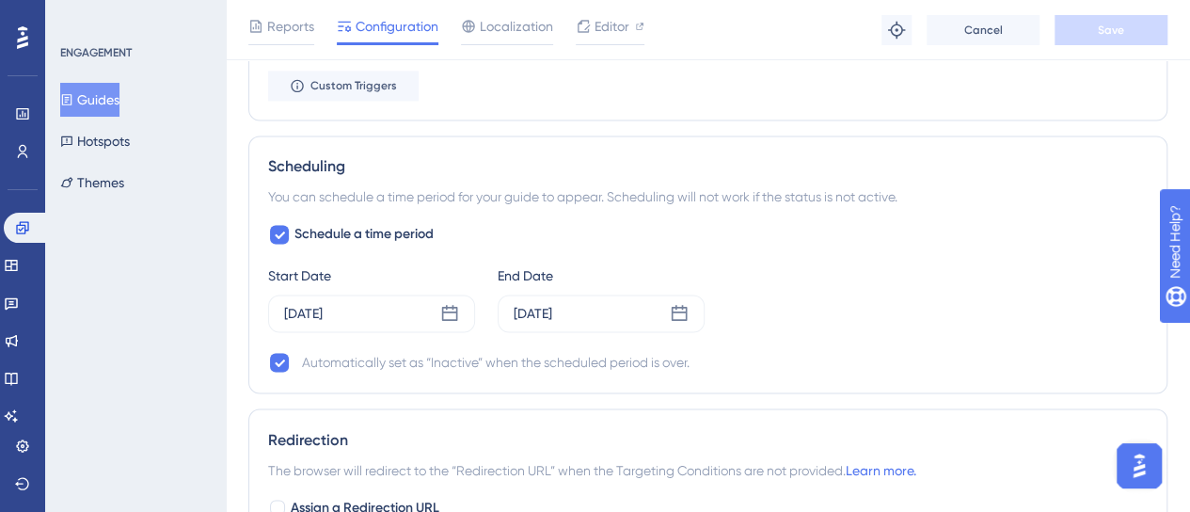
scroll to position [941, 0]
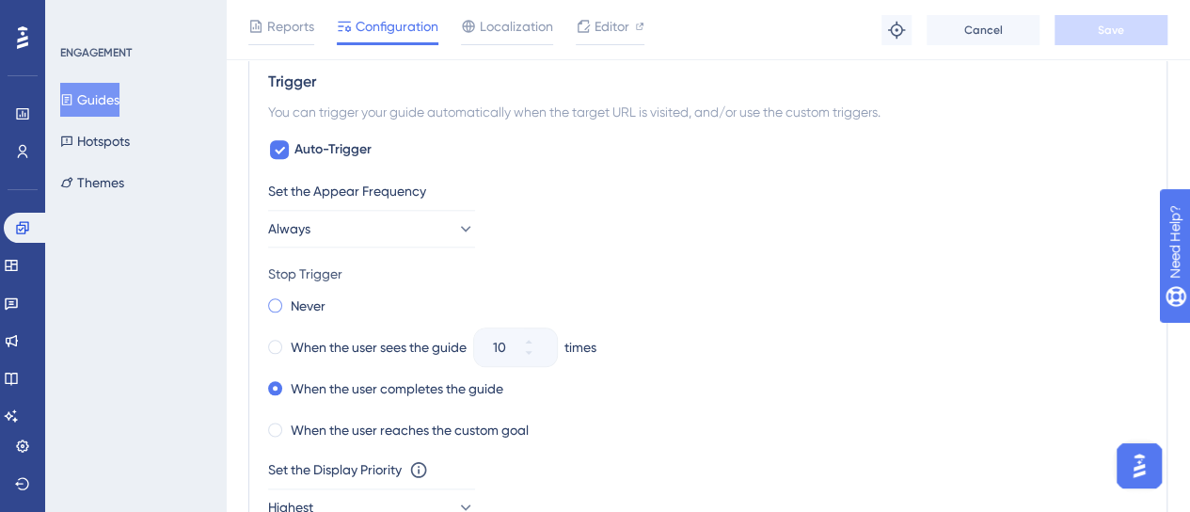
click at [294, 302] on label "Never" at bounding box center [308, 305] width 35 height 23
click at [1086, 31] on button "Save" at bounding box center [1111, 30] width 113 height 30
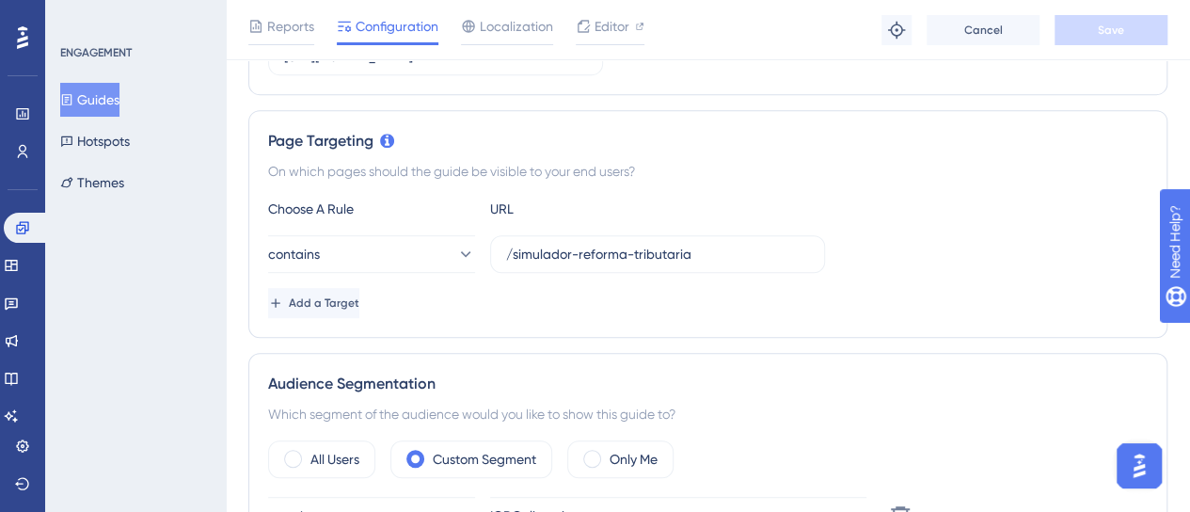
scroll to position [376, 0]
click at [87, 84] on button "Guides" at bounding box center [89, 100] width 59 height 34
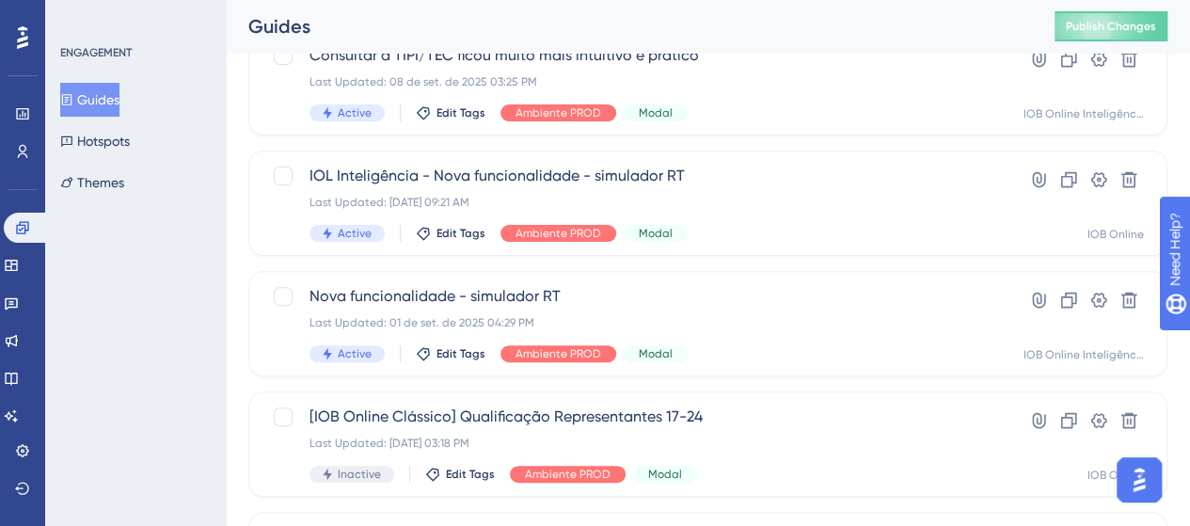
scroll to position [94, 0]
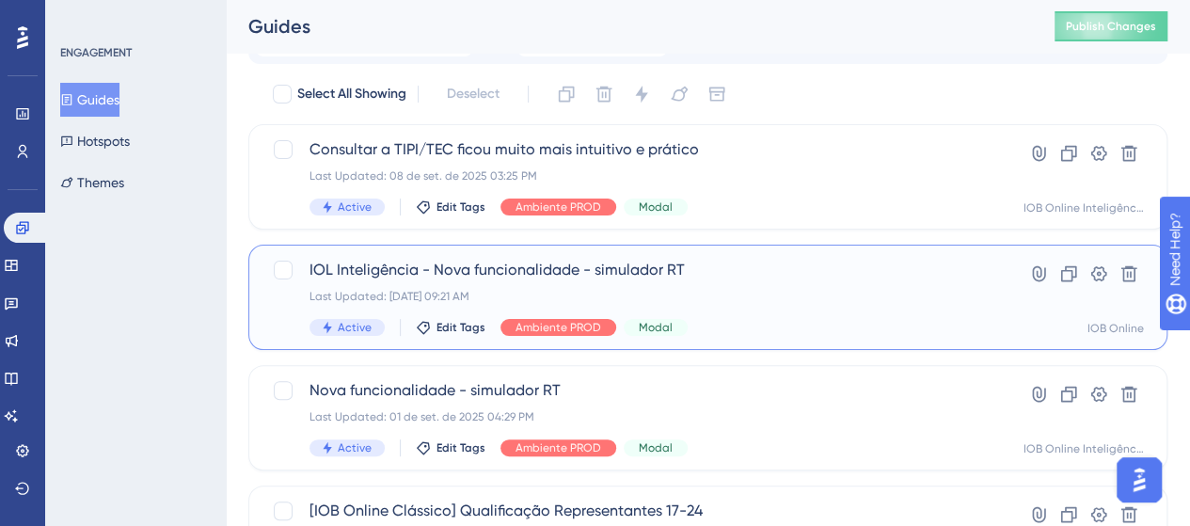
click at [786, 310] on div "IOL Inteligência - Nova funcionalidade - simulador RT Last Updated: 10 de set. …" at bounding box center [633, 297] width 646 height 77
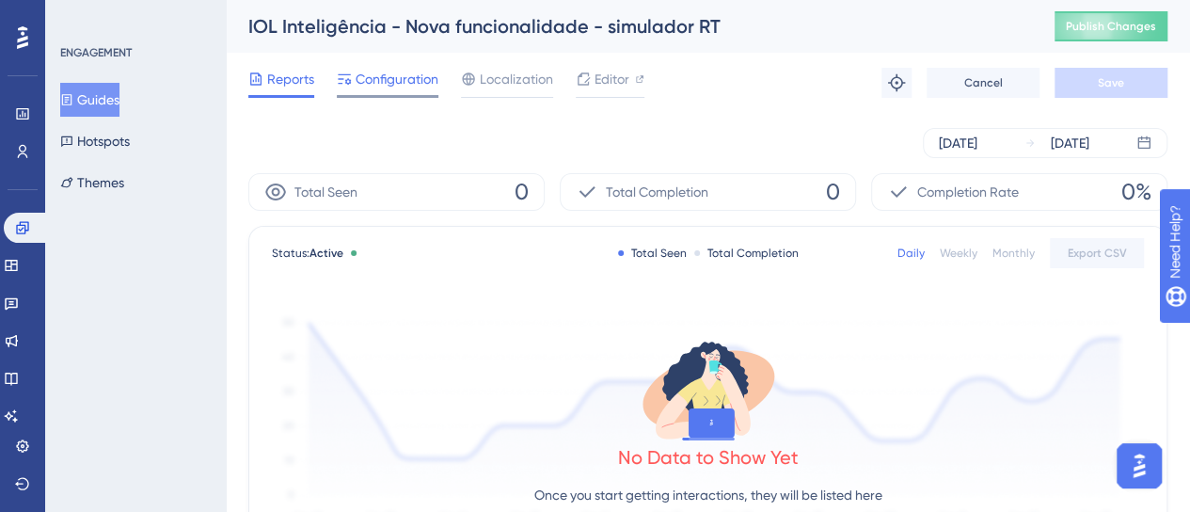
click at [397, 72] on span "Configuration" at bounding box center [397, 79] width 83 height 23
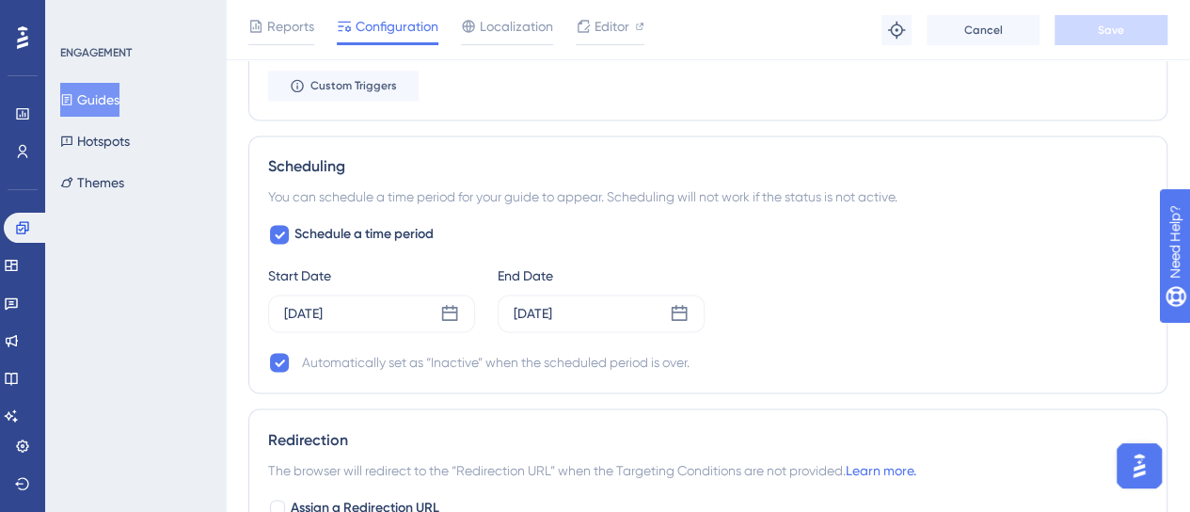
scroll to position [1129, 0]
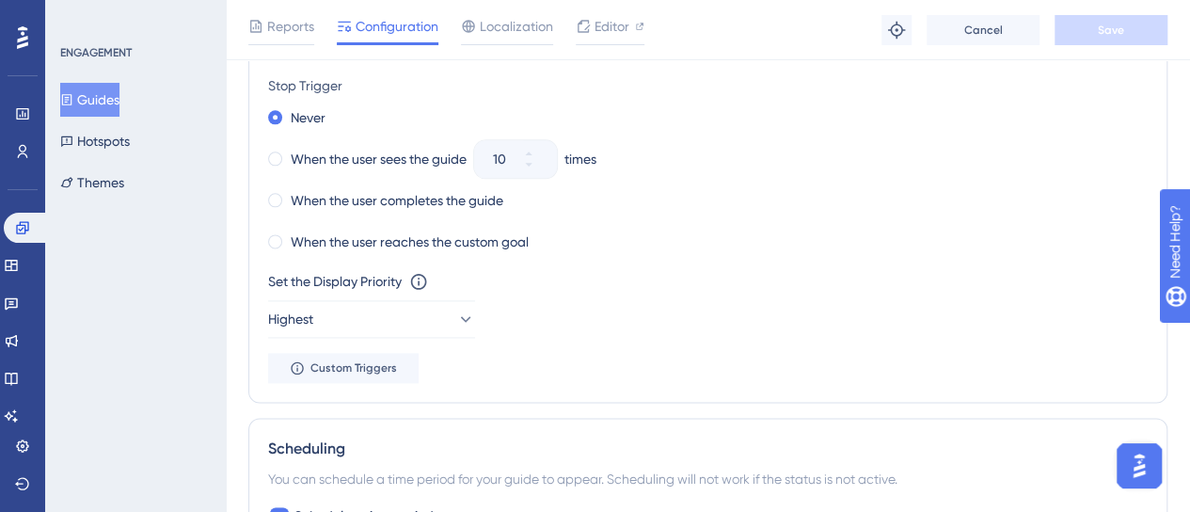
click at [94, 91] on button "Guides" at bounding box center [89, 100] width 59 height 34
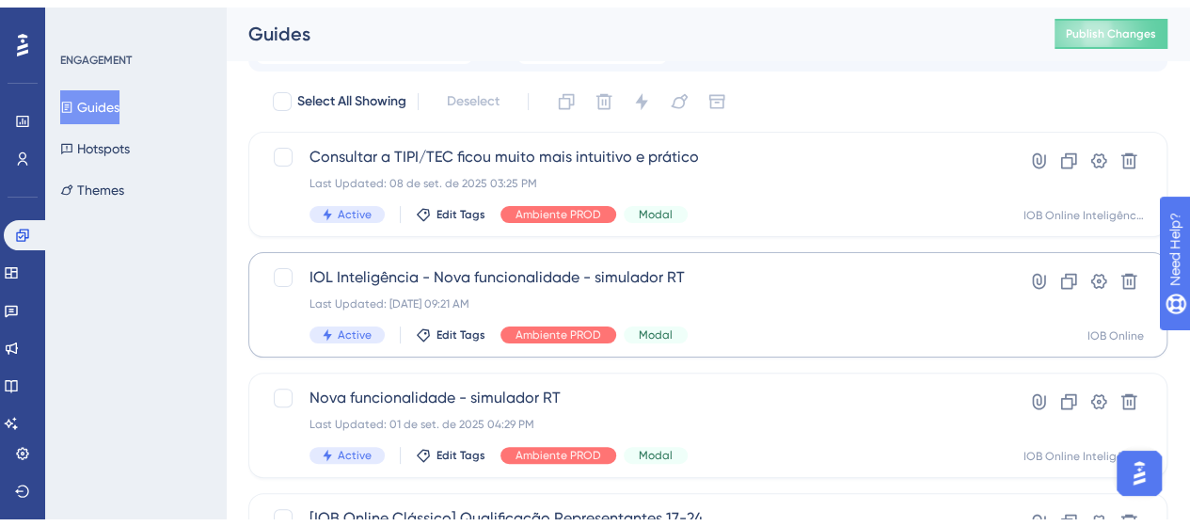
scroll to position [282, 0]
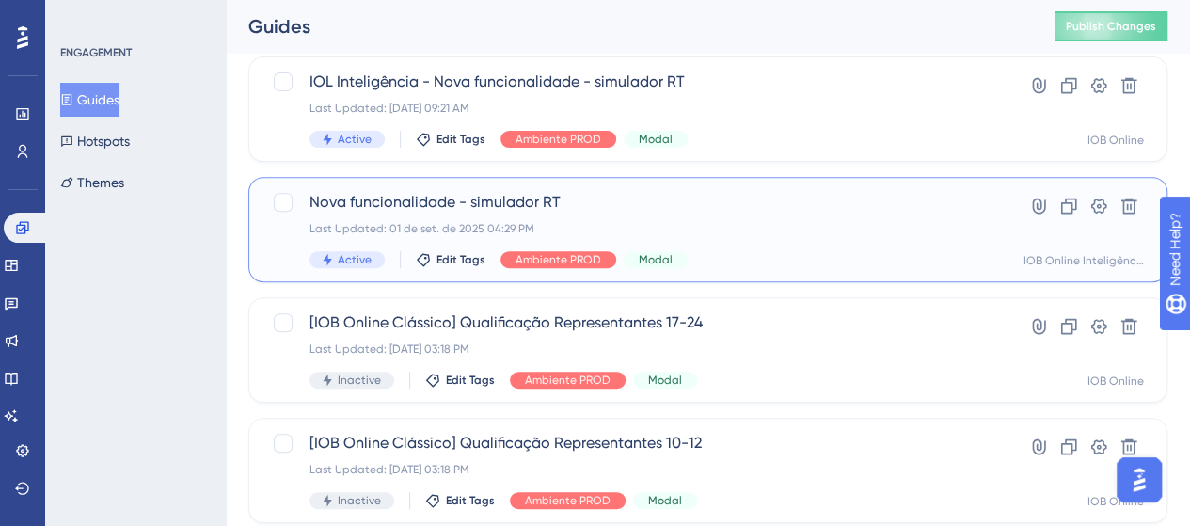
click at [707, 215] on div "Nova funcionalidade - simulador RT Last Updated: 01 de set. de 2025 04:29 PM Ac…" at bounding box center [633, 229] width 646 height 77
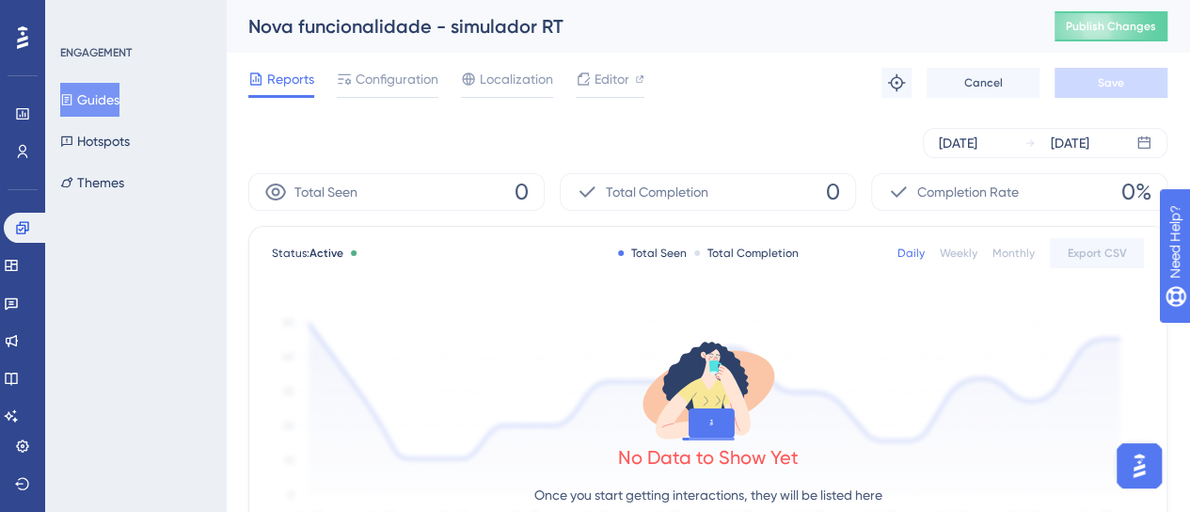
click at [105, 101] on button "Guides" at bounding box center [89, 100] width 59 height 34
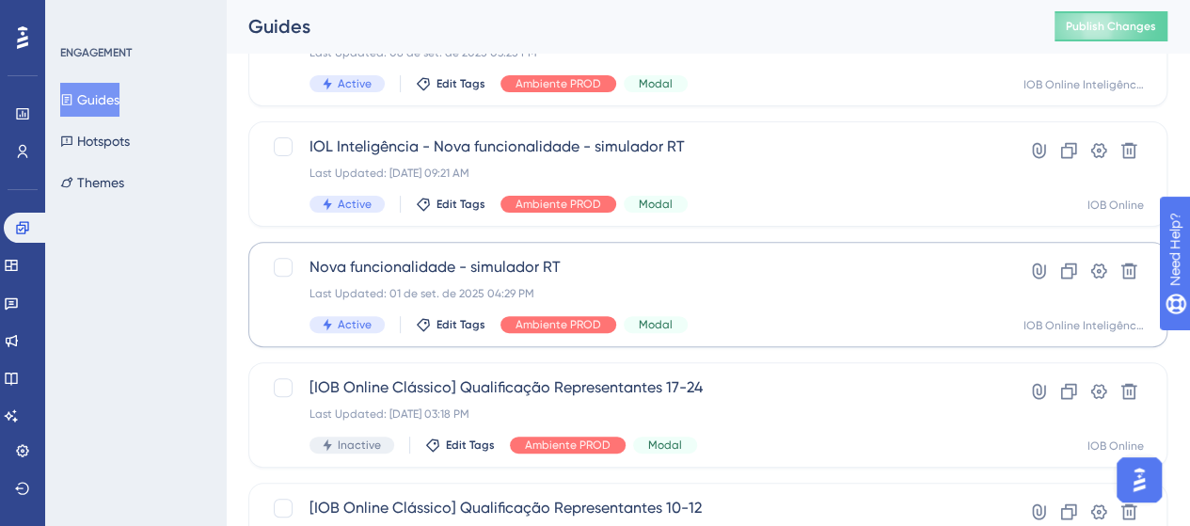
scroll to position [188, 0]
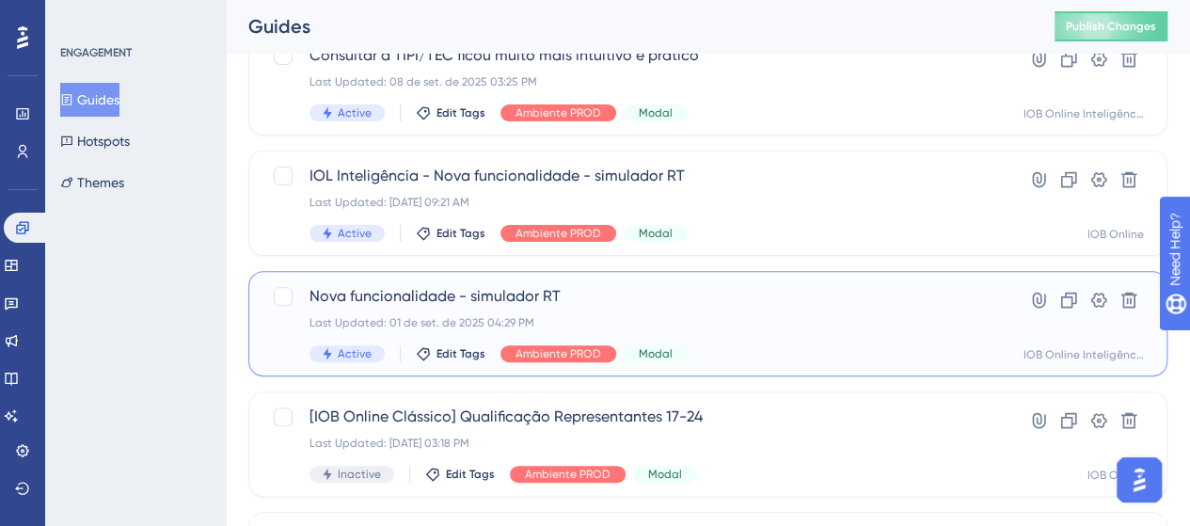
click at [637, 284] on div "Nova funcionalidade - simulador RT Last Updated: 01 de set. de 2025 04:29 PM Ac…" at bounding box center [707, 323] width 919 height 105
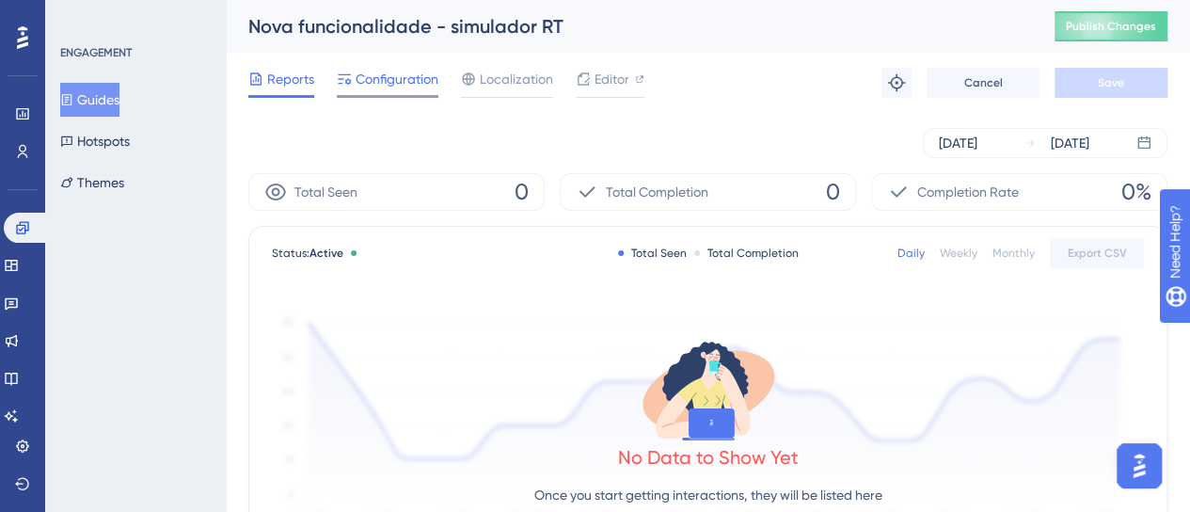
click at [391, 78] on span "Configuration" at bounding box center [397, 79] width 83 height 23
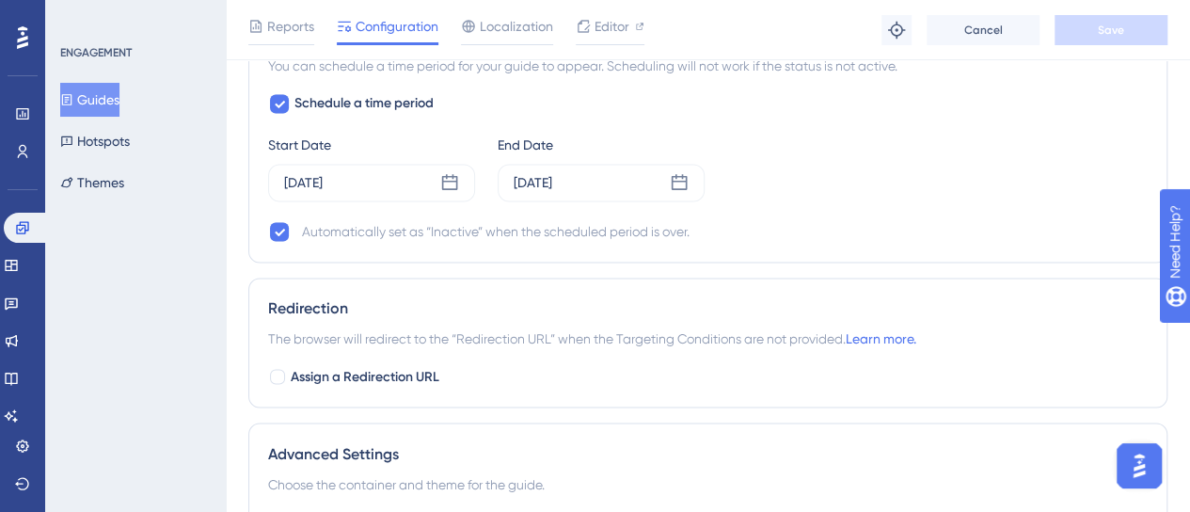
scroll to position [1411, 0]
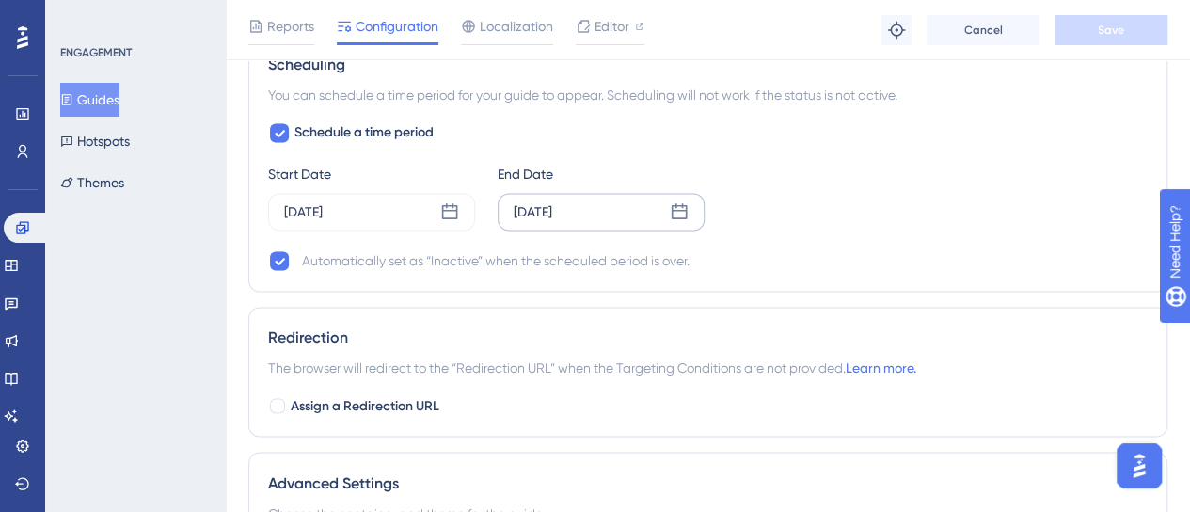
click at [676, 208] on icon at bounding box center [679, 211] width 19 height 19
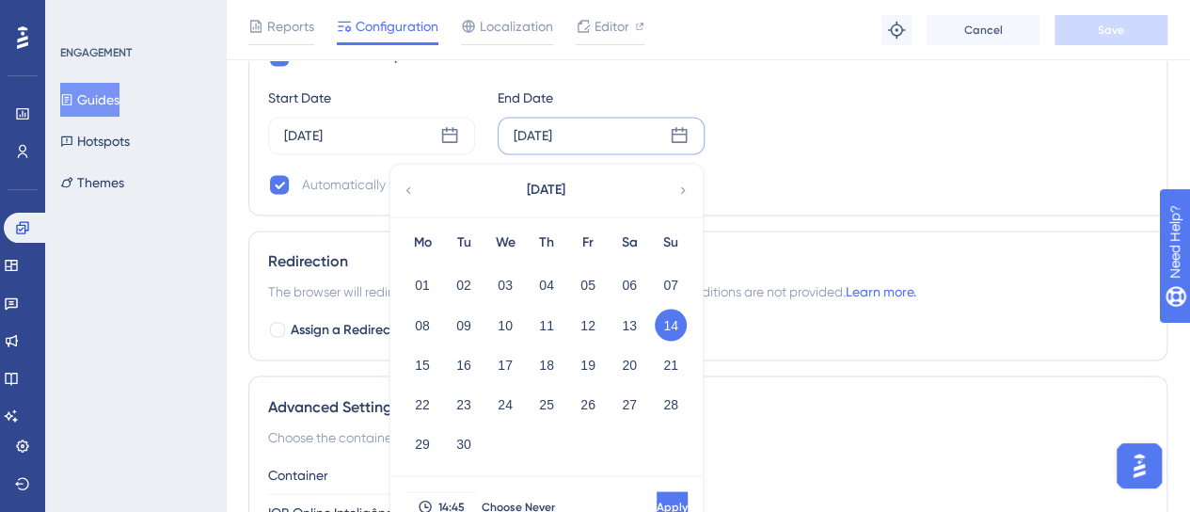
scroll to position [1505, 0]
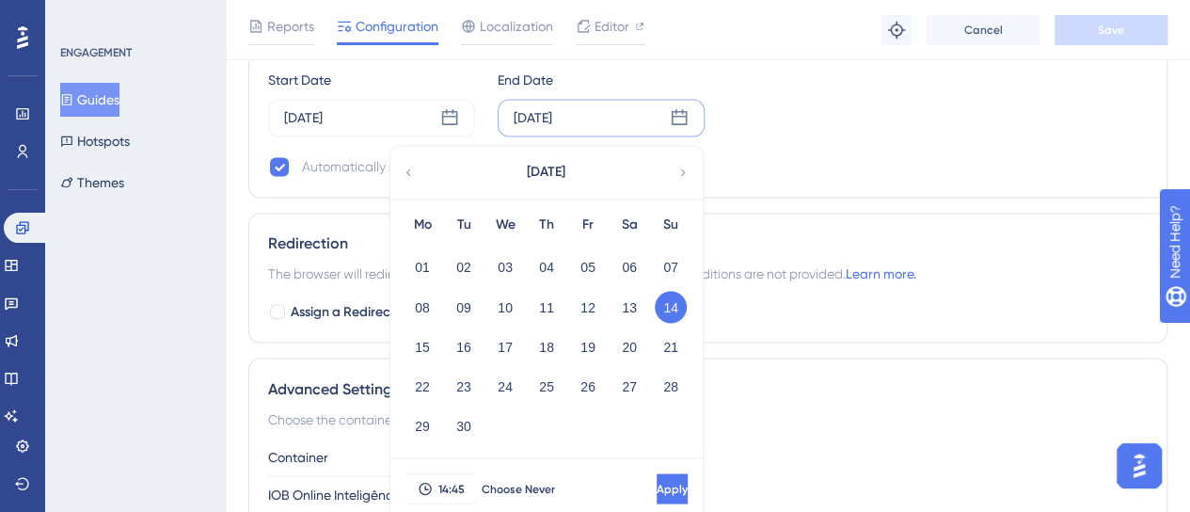
click at [401, 340] on div "Mo Tu We Th Fr Sa Su 01 02 03 04 05 06 07 08 09 10 11 12 13 14 15 16 17 18 19 2…" at bounding box center [546, 329] width 312 height 260
click at [425, 341] on button "15" at bounding box center [422, 346] width 32 height 32
click at [653, 484] on button "Apply" at bounding box center [670, 488] width 35 height 30
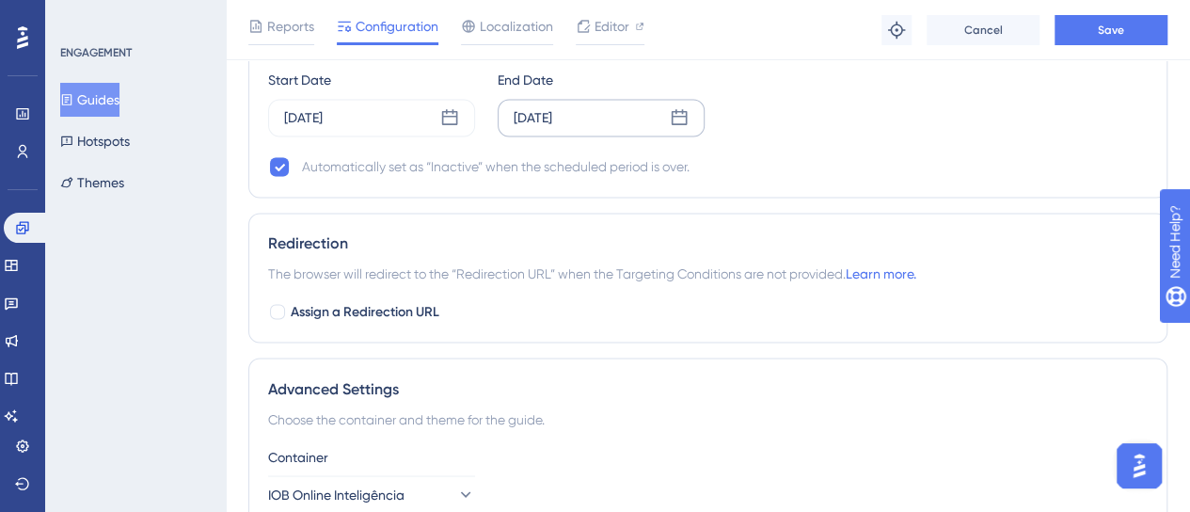
drag, startPoint x: 544, startPoint y: 135, endPoint x: 544, endPoint y: 112, distance: 23.5
click at [544, 135] on div "Schedule a time period Start Date Sep 01 2025 End Date Sep 15 2025 Automaticall…" at bounding box center [708, 102] width 880 height 151
click at [544, 112] on div "Sep 15 2025" at bounding box center [533, 117] width 39 height 23
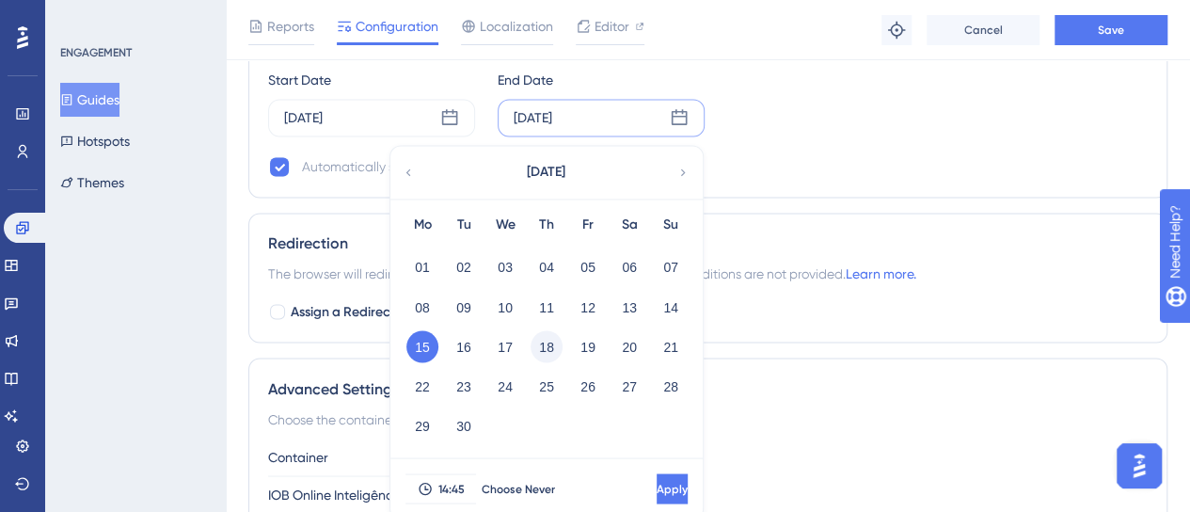
click at [541, 347] on button "18" at bounding box center [547, 346] width 32 height 32
click at [653, 473] on button "Apply" at bounding box center [670, 488] width 35 height 30
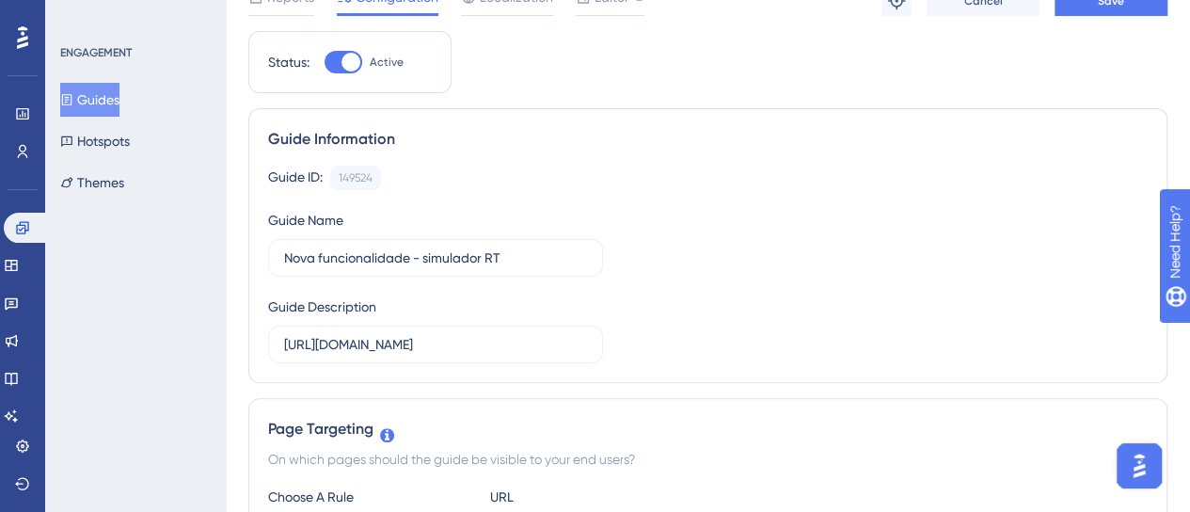
scroll to position [0, 0]
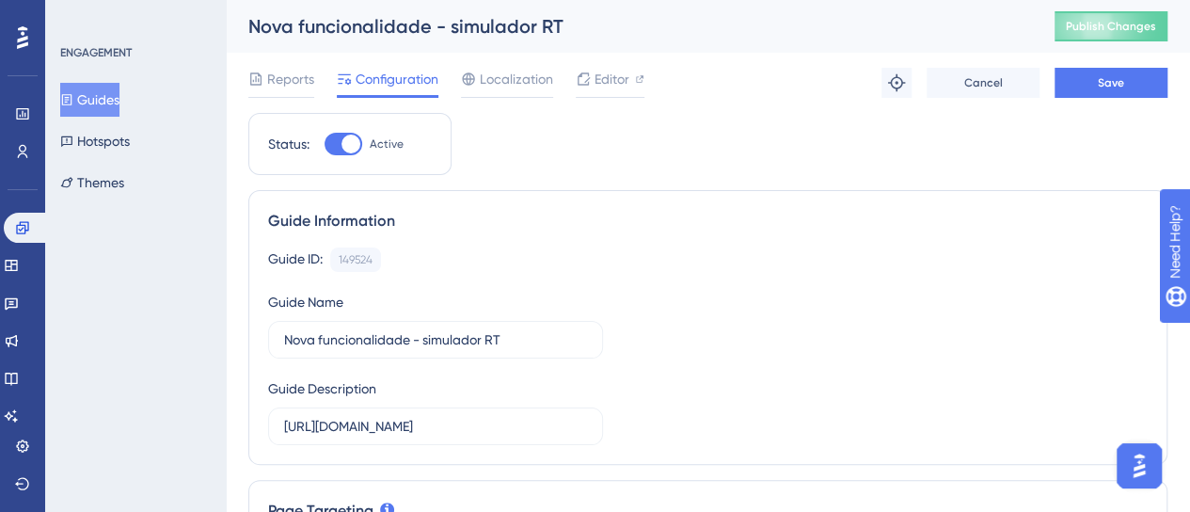
click at [1130, 99] on div "Reports Configuration Localization Editor Troubleshoot Cancel Save" at bounding box center [707, 83] width 919 height 60
click at [1127, 83] on button "Save" at bounding box center [1111, 83] width 113 height 30
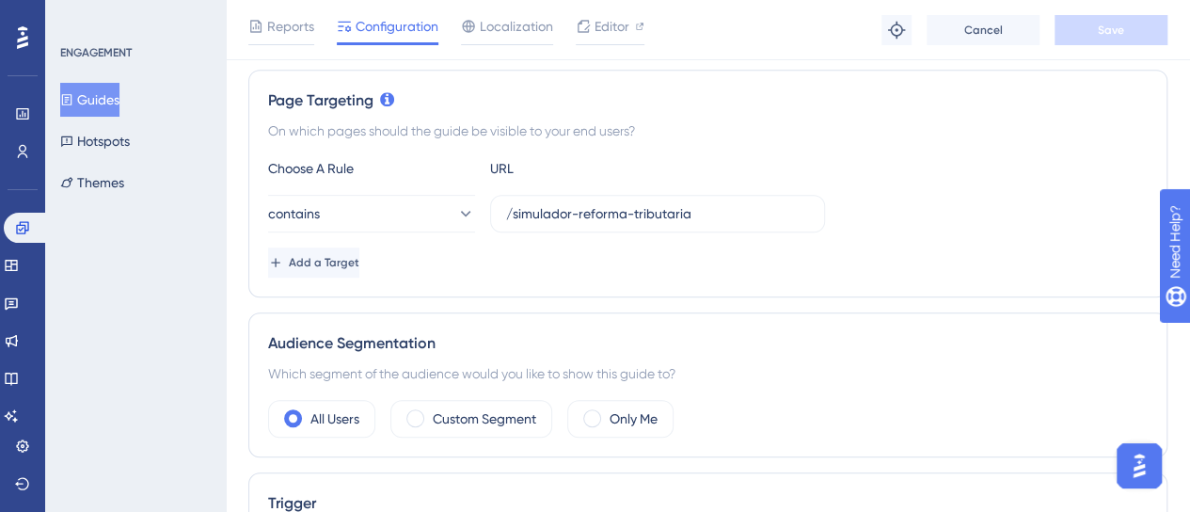
scroll to position [176, 0]
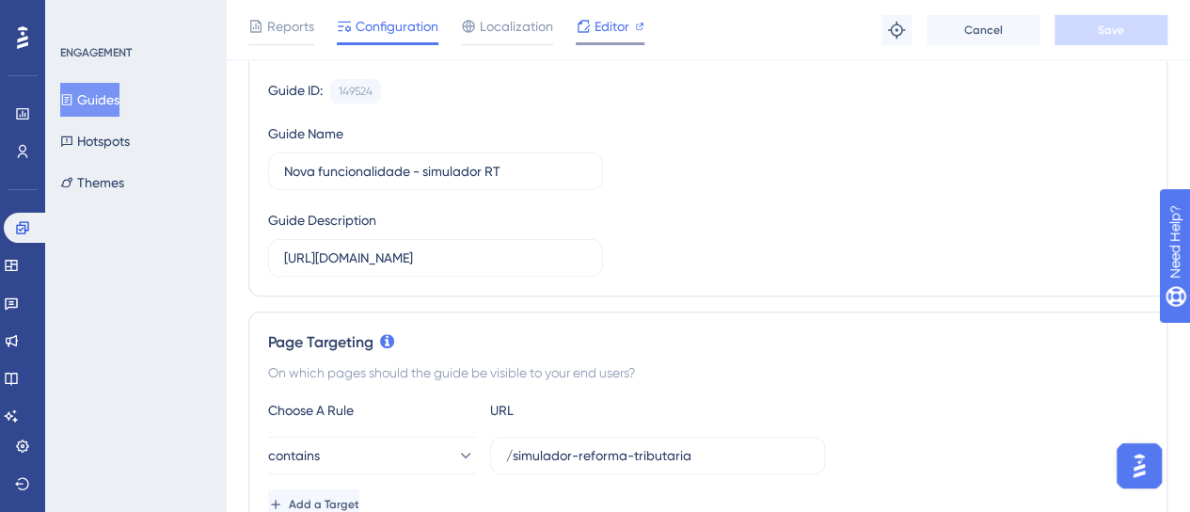
click at [642, 23] on icon at bounding box center [640, 27] width 8 height 8
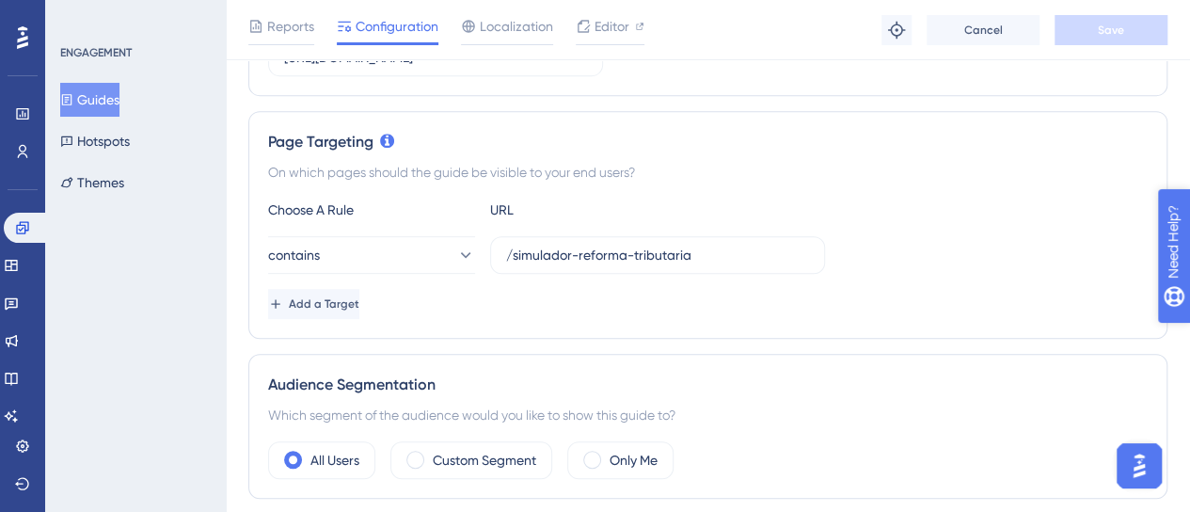
scroll to position [0, 0]
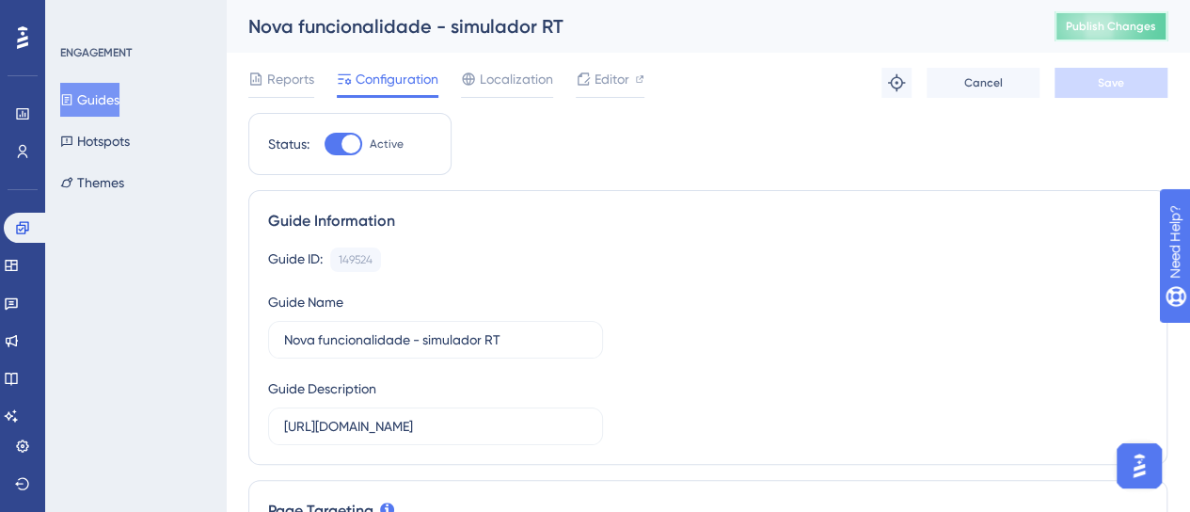
click at [1146, 22] on span "Publish Changes" at bounding box center [1111, 26] width 90 height 15
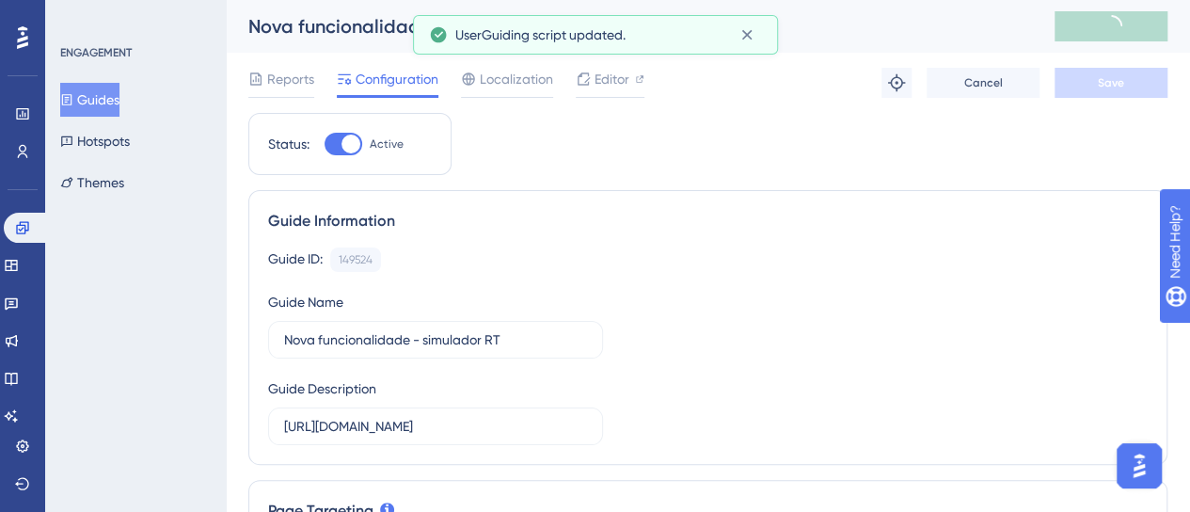
click at [97, 106] on button "Guides" at bounding box center [89, 100] width 59 height 34
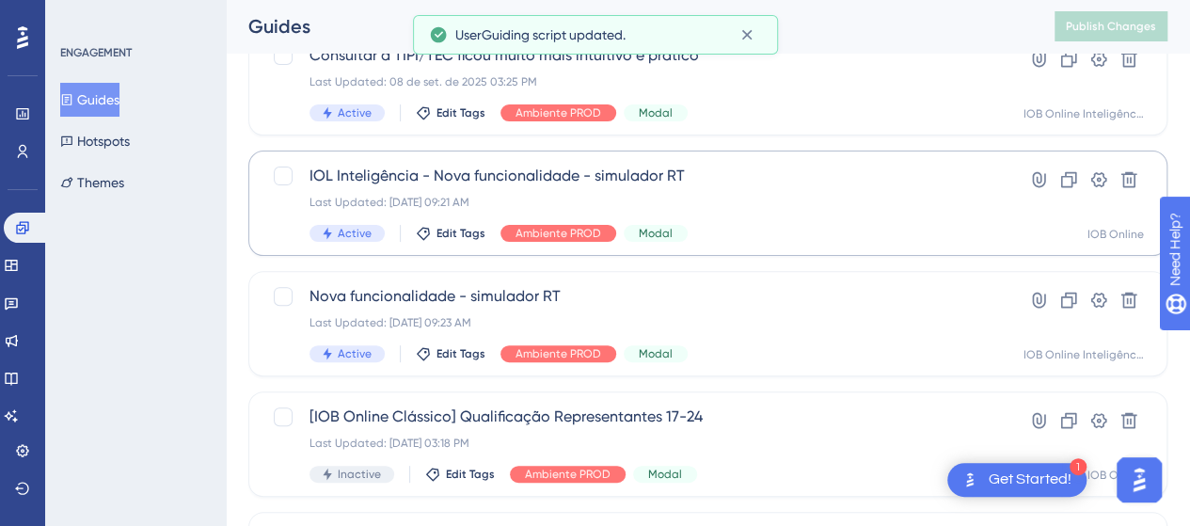
scroll to position [94, 0]
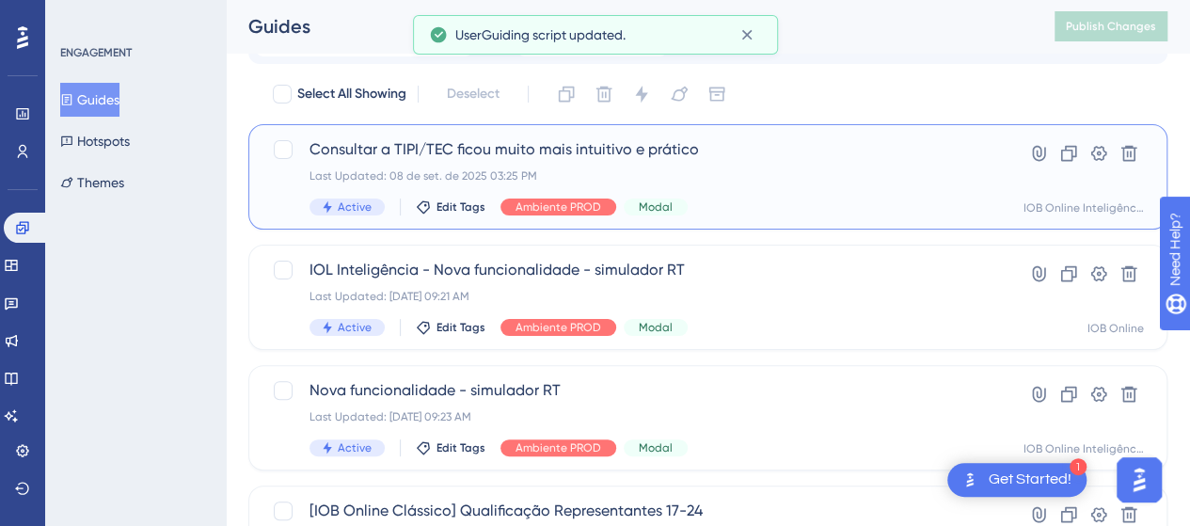
click at [770, 172] on div "Last Updated: 08 de set. de 2025 03:25 PM" at bounding box center [633, 175] width 646 height 15
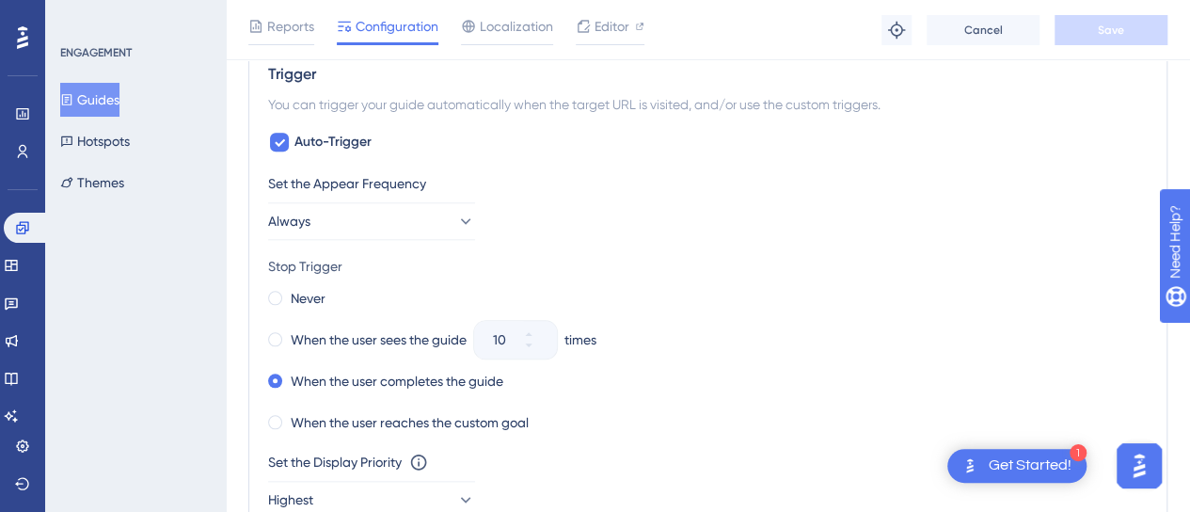
scroll to position [659, 0]
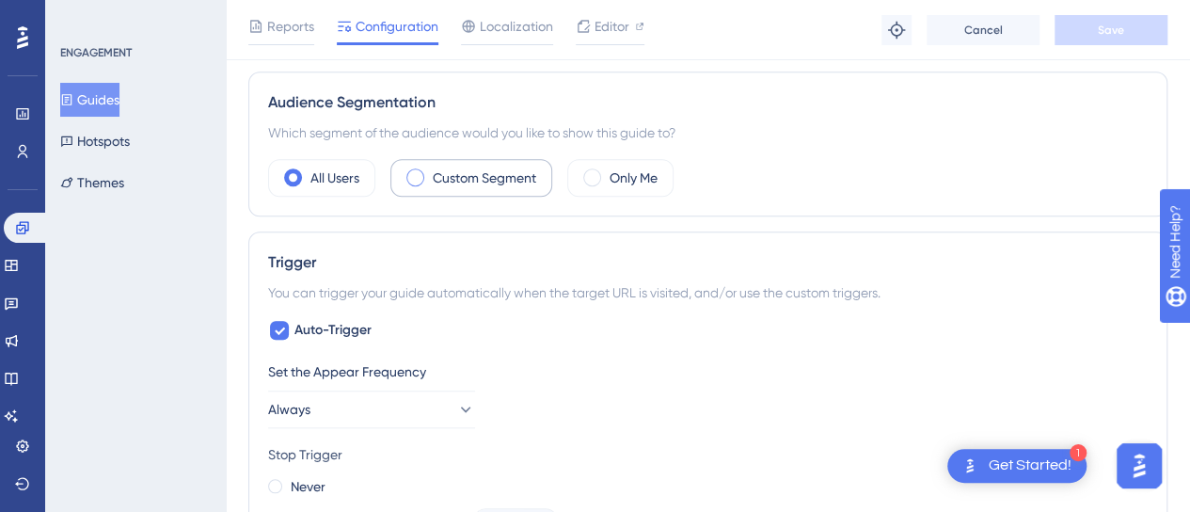
click at [408, 178] on span at bounding box center [415, 177] width 18 height 18
click at [430, 171] on input "radio" at bounding box center [430, 171] width 0 height 0
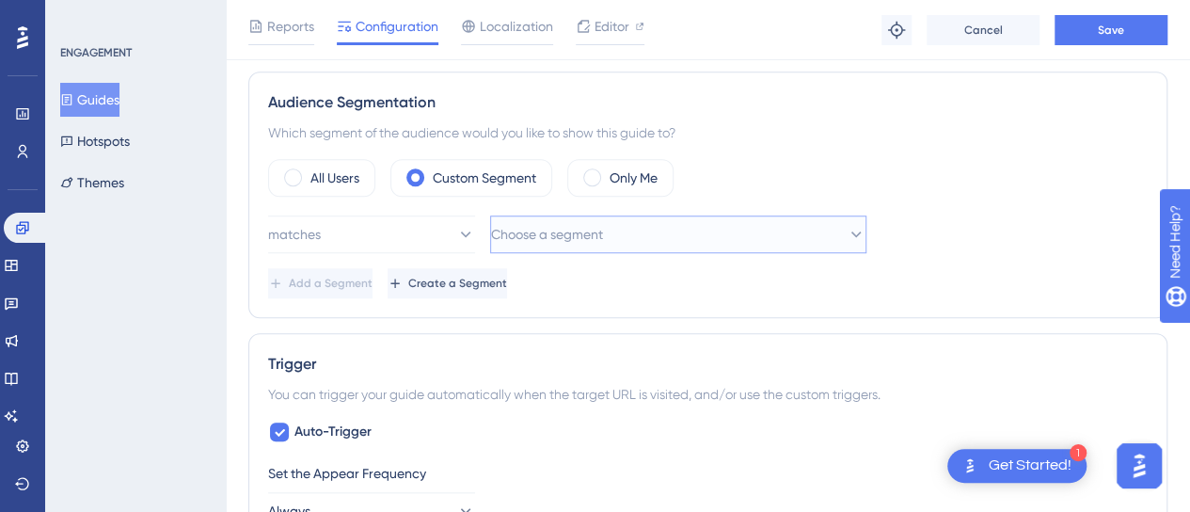
click at [550, 231] on span "Choose a segment" at bounding box center [547, 234] width 112 height 23
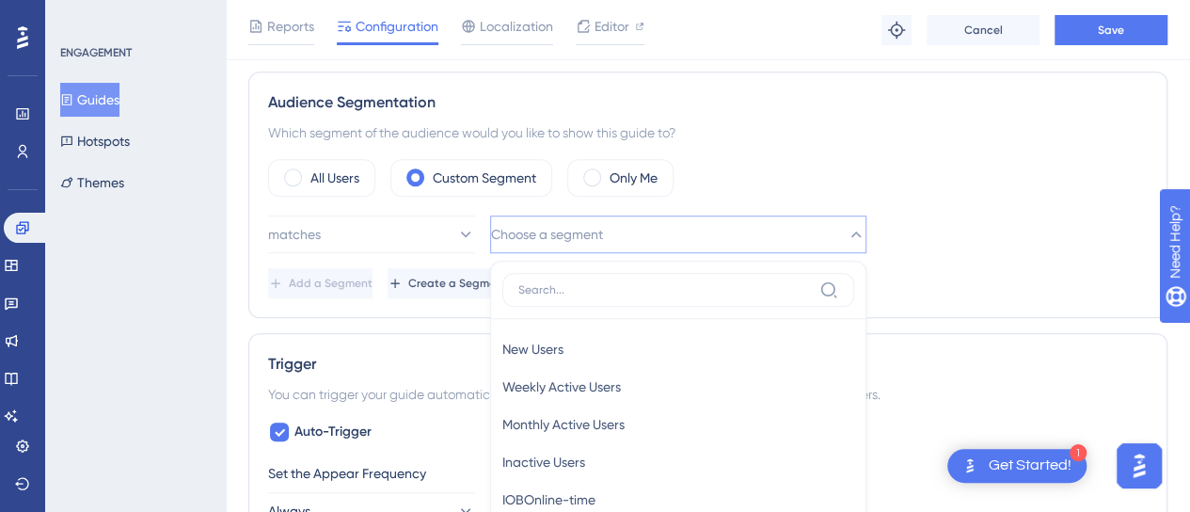
scroll to position [849, 0]
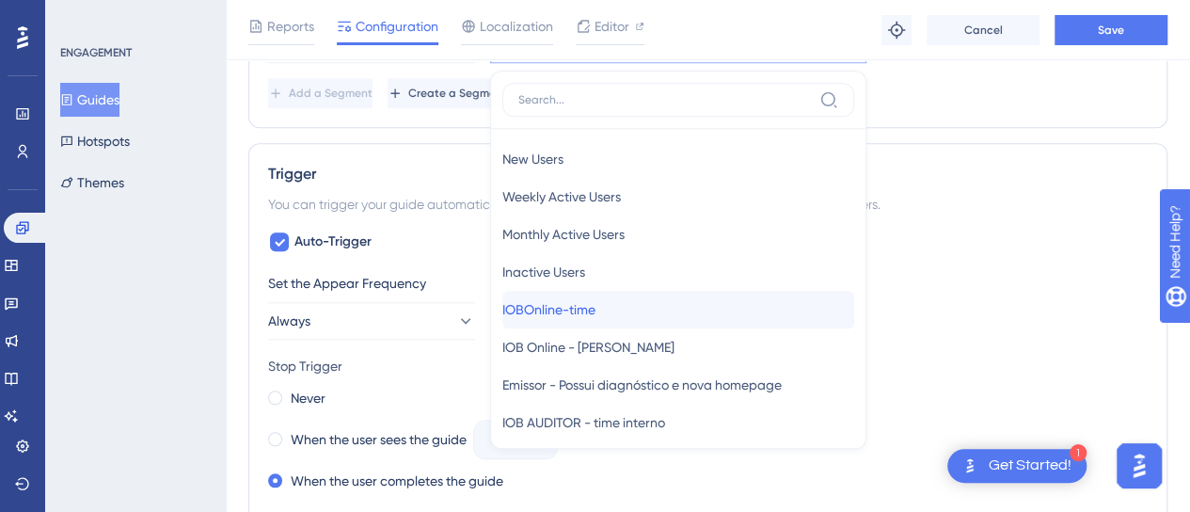
click at [658, 303] on div "IOBOnline-time IOBOnline-time" at bounding box center [678, 310] width 352 height 38
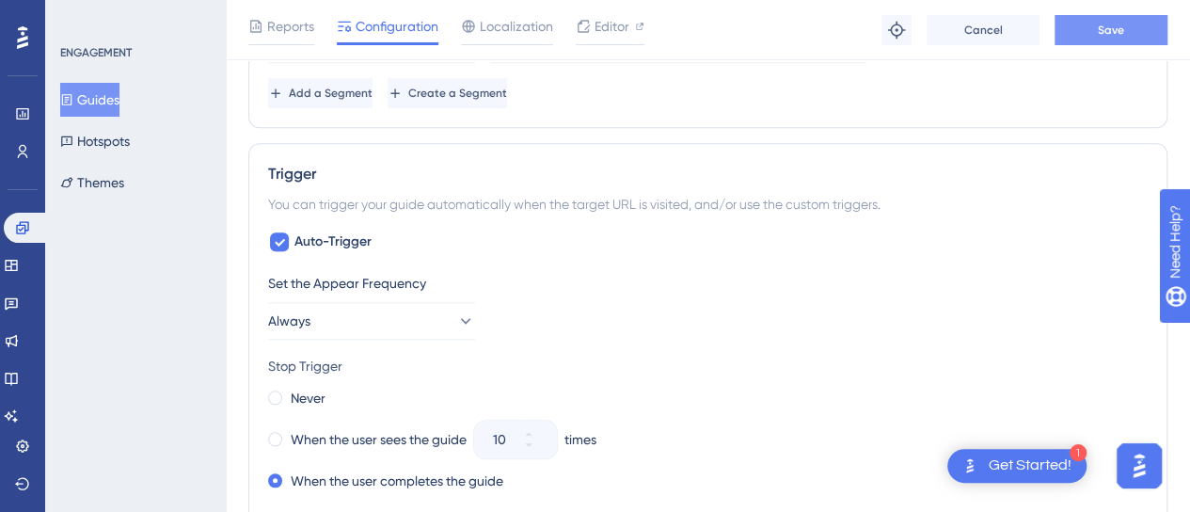
click at [1149, 30] on button "Save" at bounding box center [1111, 30] width 113 height 30
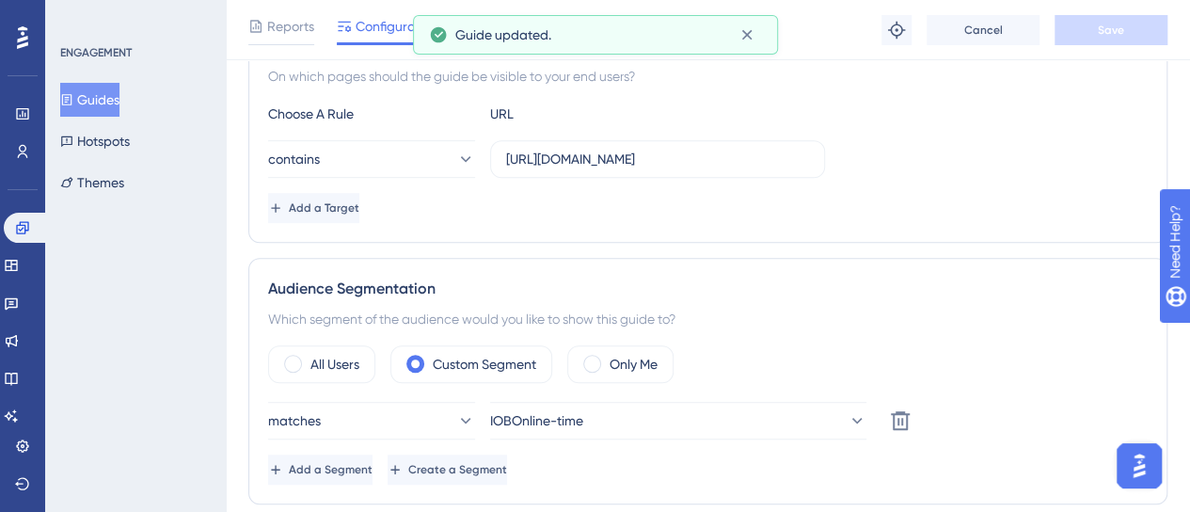
scroll to position [0, 0]
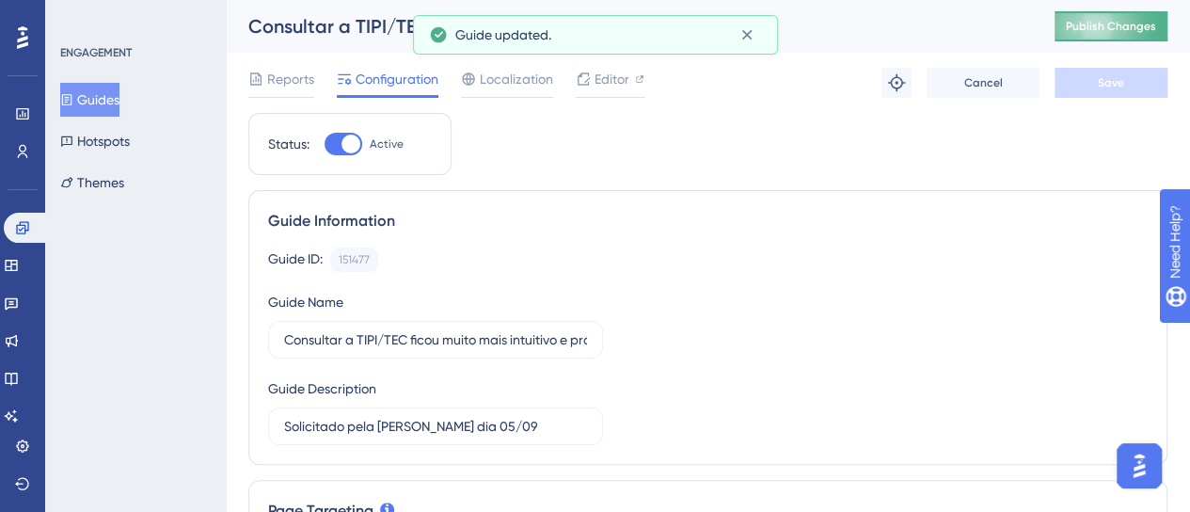
click at [1116, 16] on button "Publish Changes" at bounding box center [1111, 26] width 113 height 30
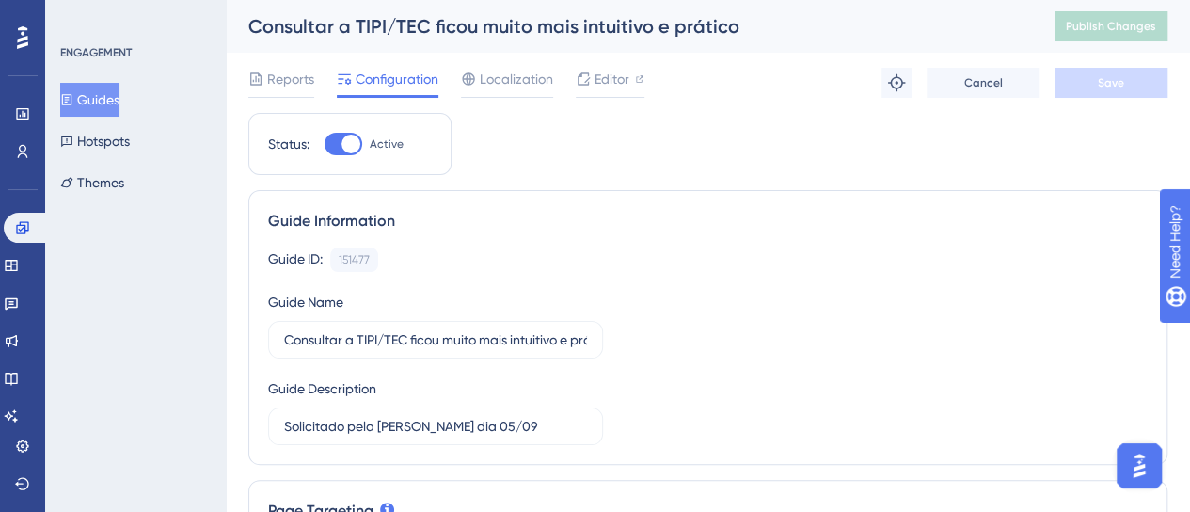
click at [794, 374] on div "Guide ID: 151477 Copy Guide Name Consultar a TIPI/TEC ficou muito mais intuitiv…" at bounding box center [708, 346] width 880 height 198
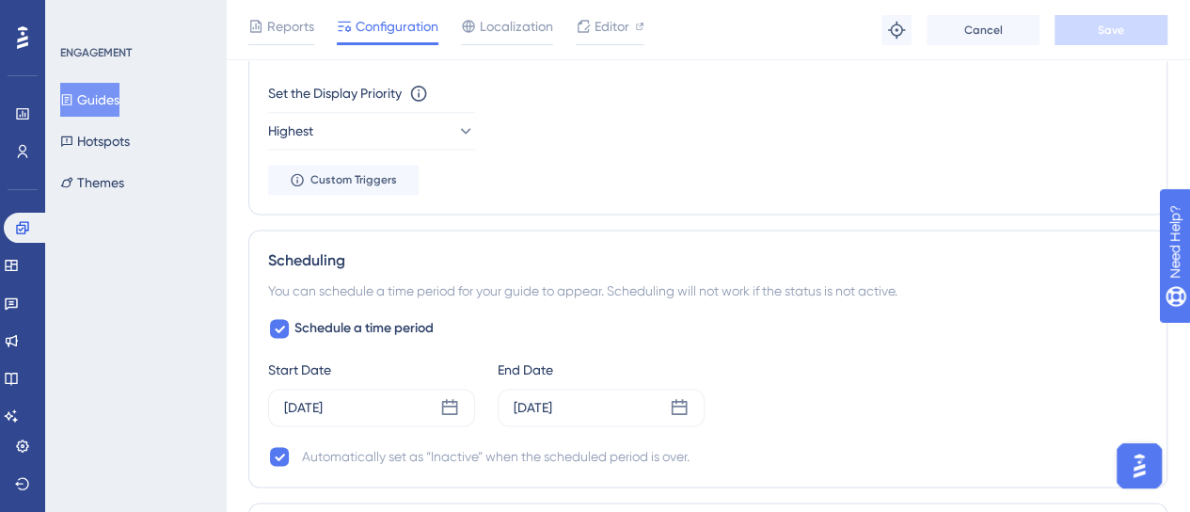
scroll to position [1035, 0]
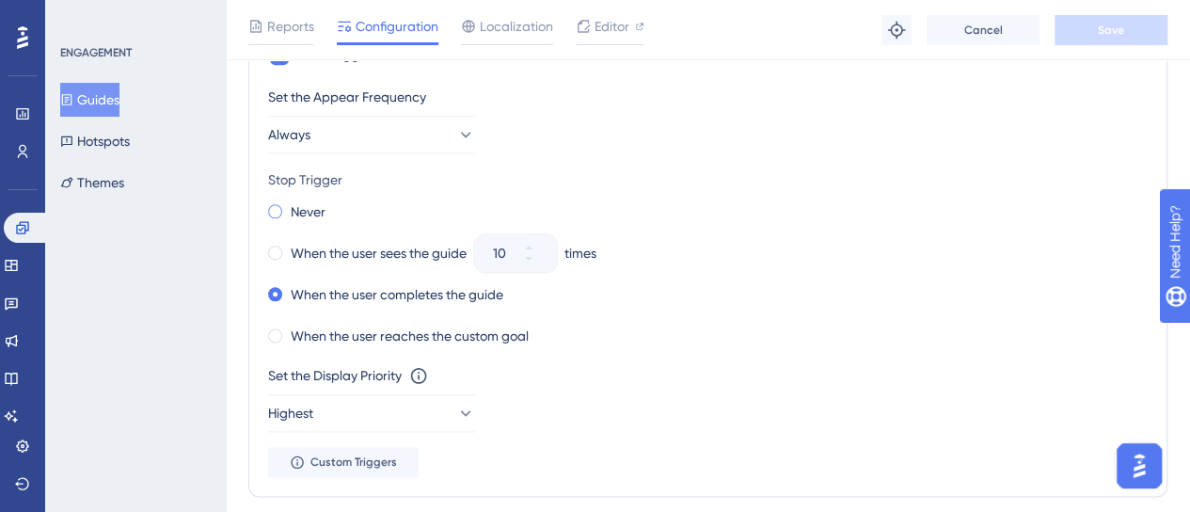
click at [278, 199] on div "Never" at bounding box center [296, 212] width 57 height 26
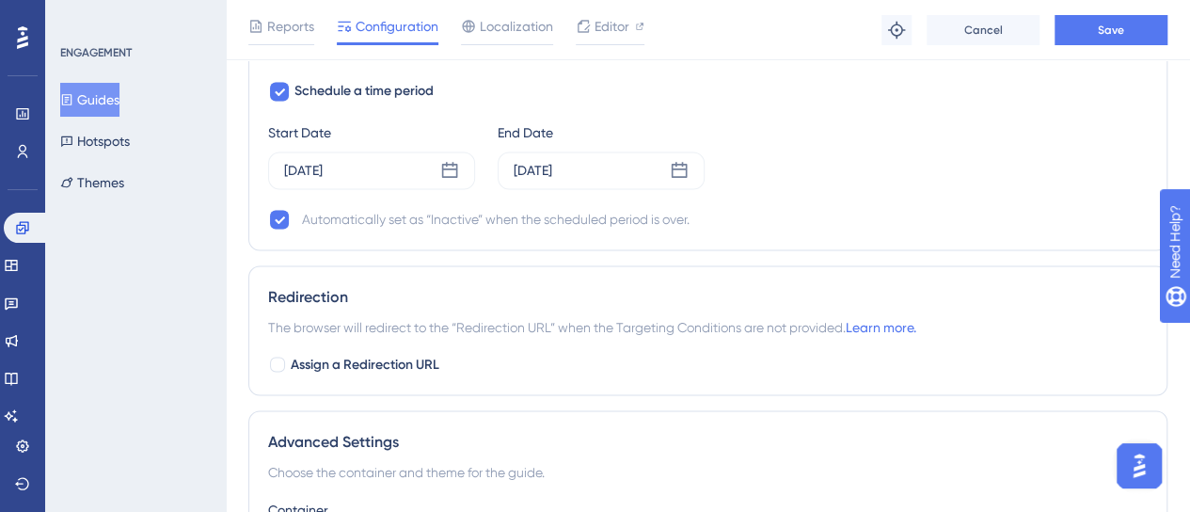
scroll to position [1783, 0]
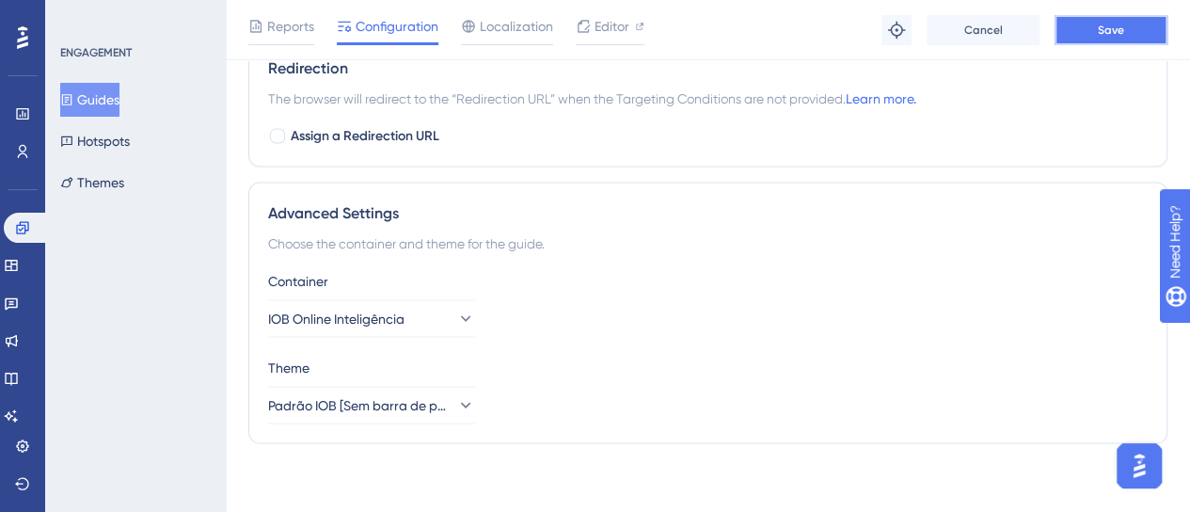
click at [1076, 40] on button "Save" at bounding box center [1111, 30] width 113 height 30
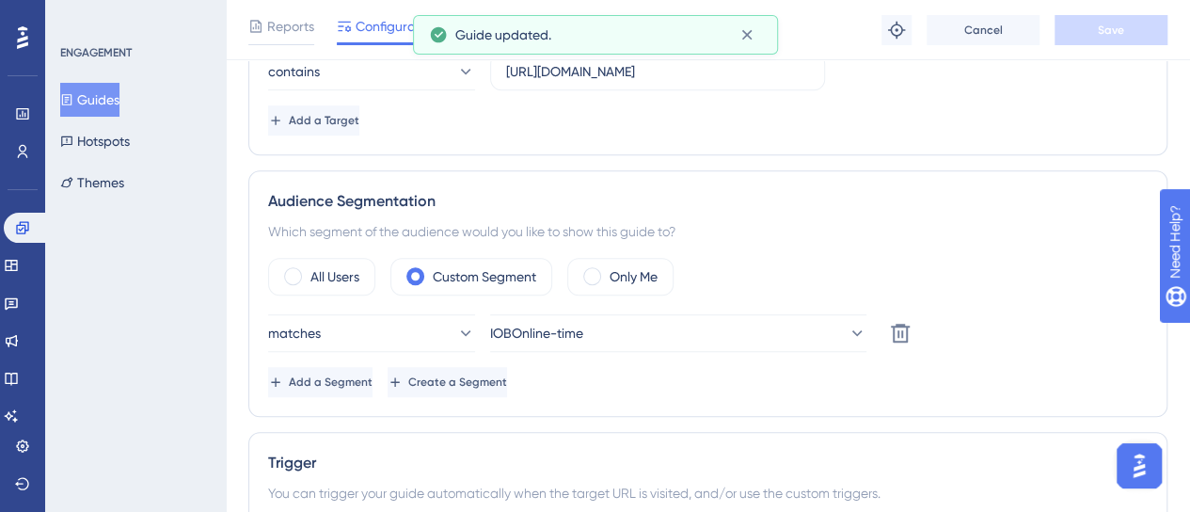
scroll to position [0, 0]
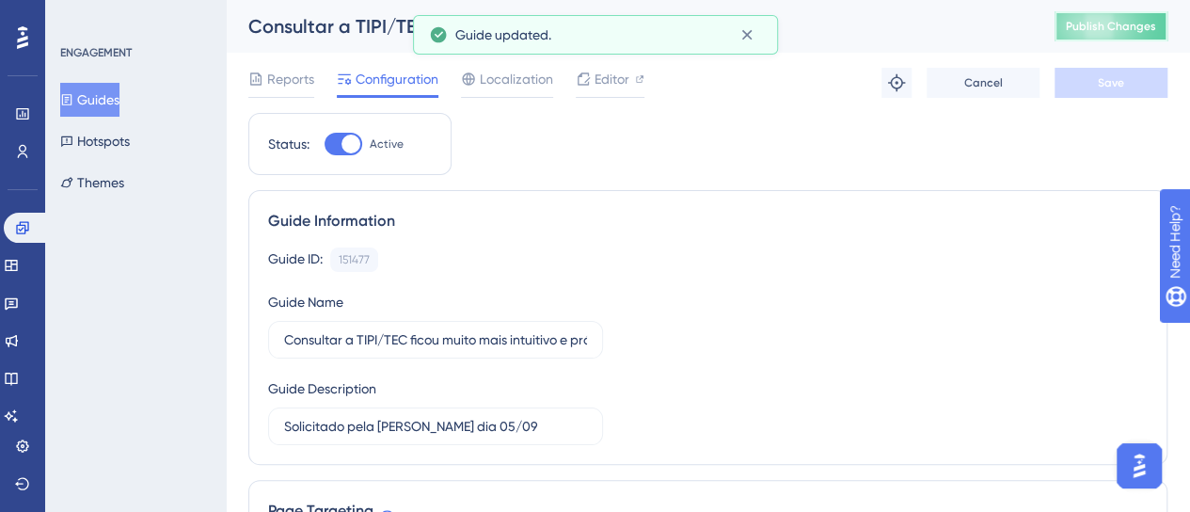
click at [1087, 32] on span "Publish Changes" at bounding box center [1111, 26] width 90 height 15
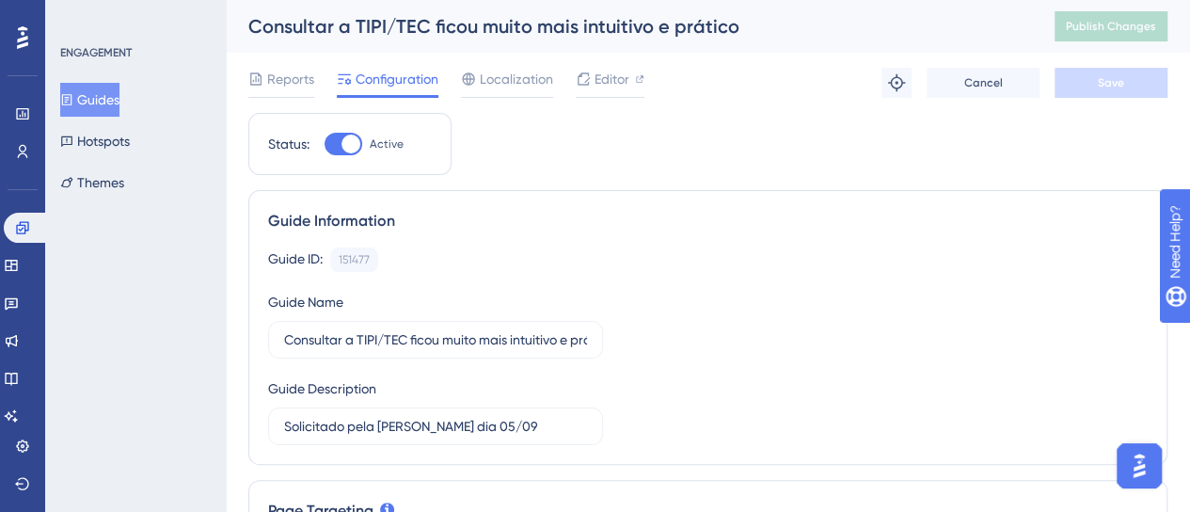
click at [840, 238] on div "Guide Information Guide ID: 151477 Copy Guide Name Consultar a TIPI/TEC ficou m…" at bounding box center [707, 327] width 919 height 275
click at [786, 304] on div "Guide ID: 151477 Copy Guide Name Consultar a TIPI/TEC ficou muito mais intuitiv…" at bounding box center [708, 346] width 880 height 198
click at [835, 330] on div "Guide ID: 151477 Copy Guide Name Consultar a TIPI/TEC ficou muito mais intuitiv…" at bounding box center [708, 346] width 880 height 198
click at [104, 90] on button "Guides" at bounding box center [89, 100] width 59 height 34
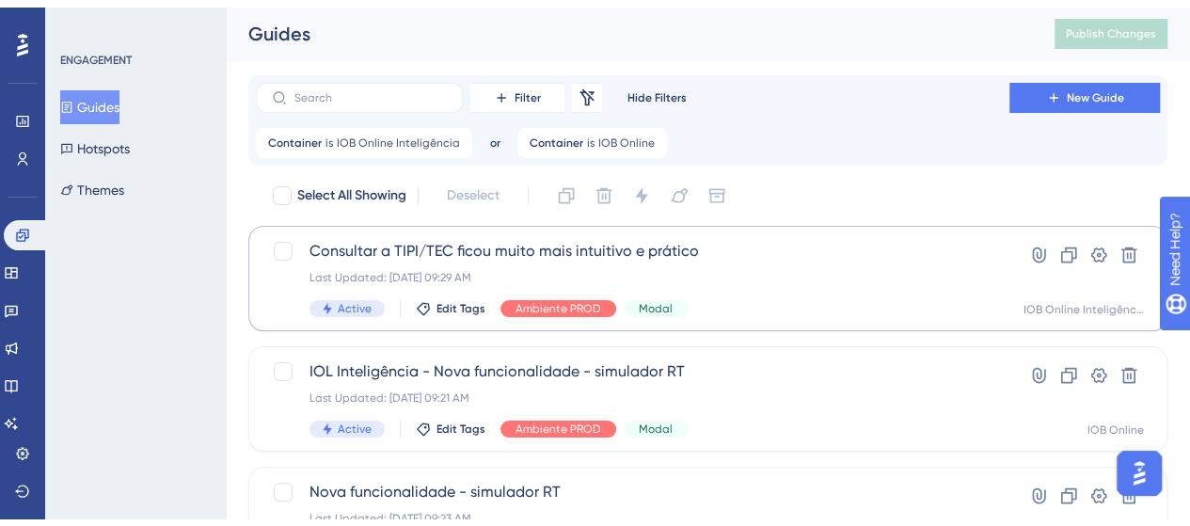
scroll to position [94, 0]
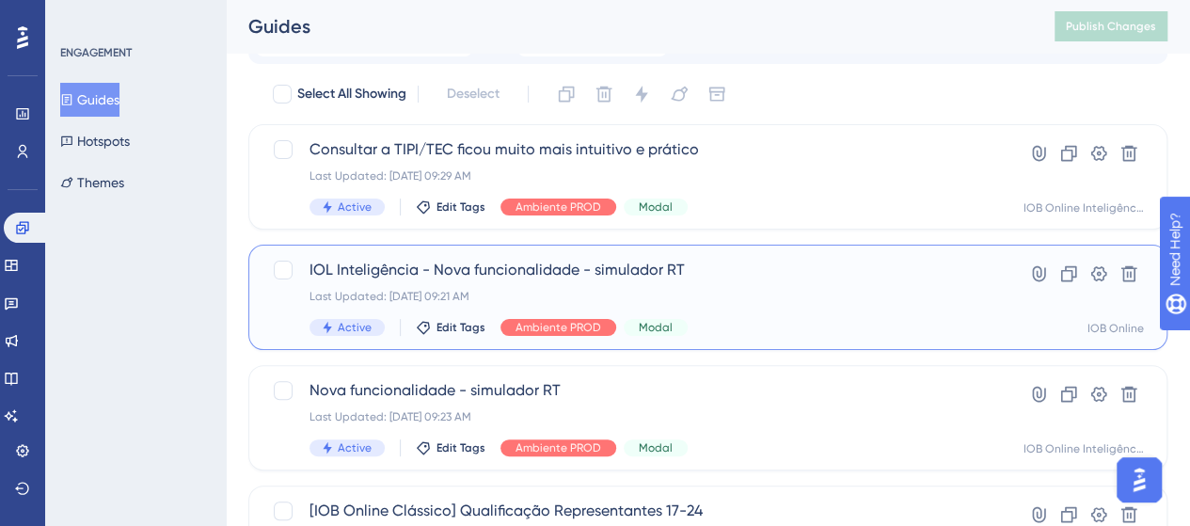
click at [800, 289] on div "Last Updated: 10 de set. de 2025 09:21 AM" at bounding box center [633, 296] width 646 height 15
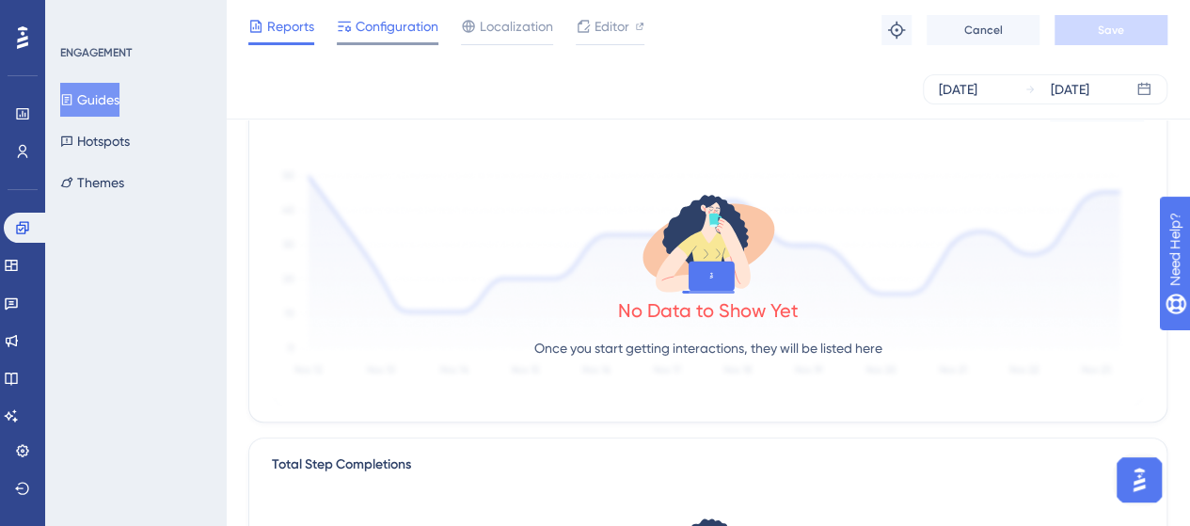
click at [348, 35] on div at bounding box center [344, 26] width 15 height 23
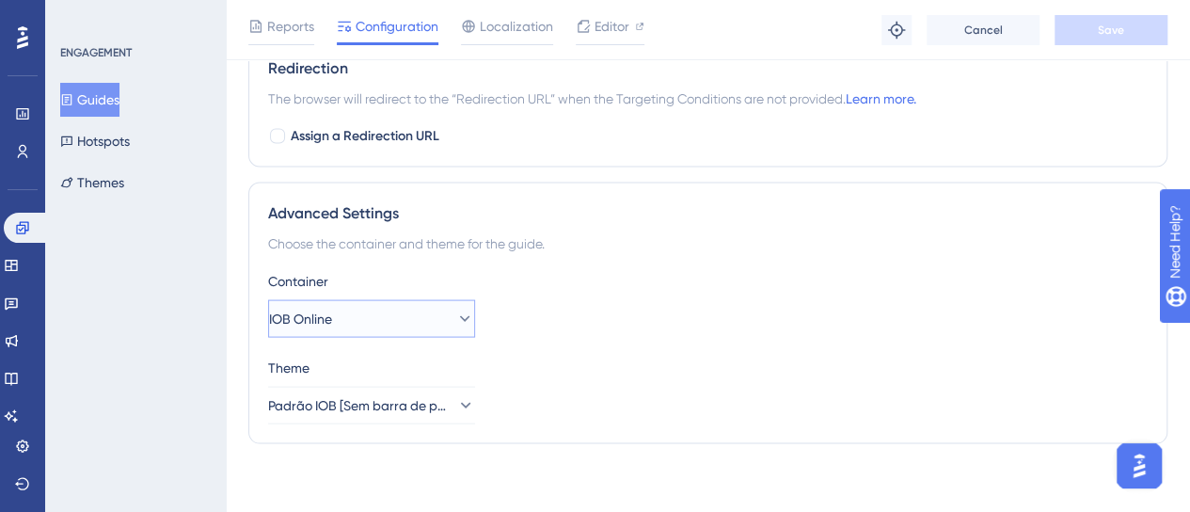
click at [383, 306] on button "IOB Online" at bounding box center [371, 318] width 207 height 38
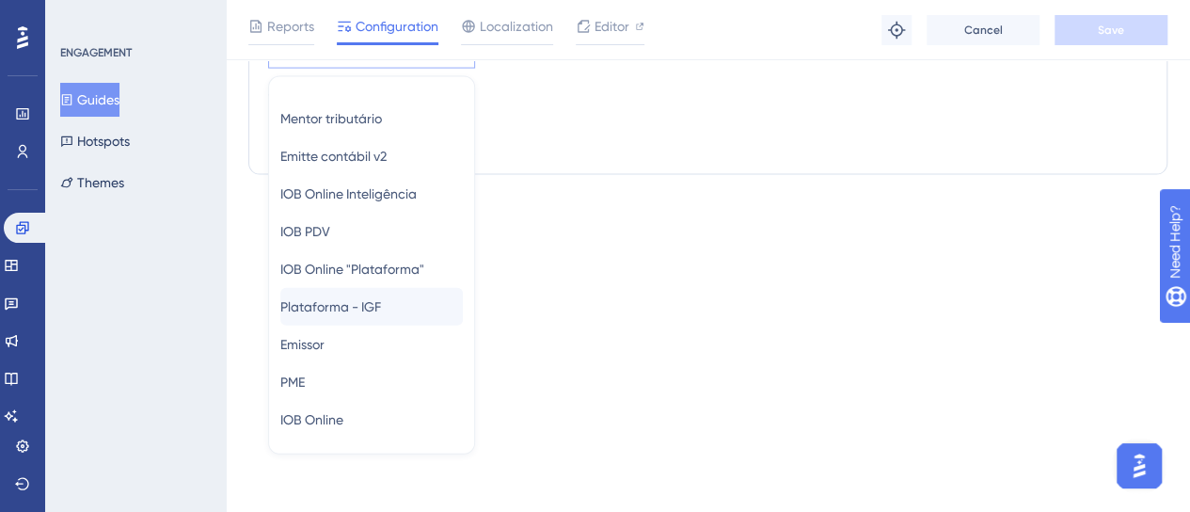
scroll to position [285, 0]
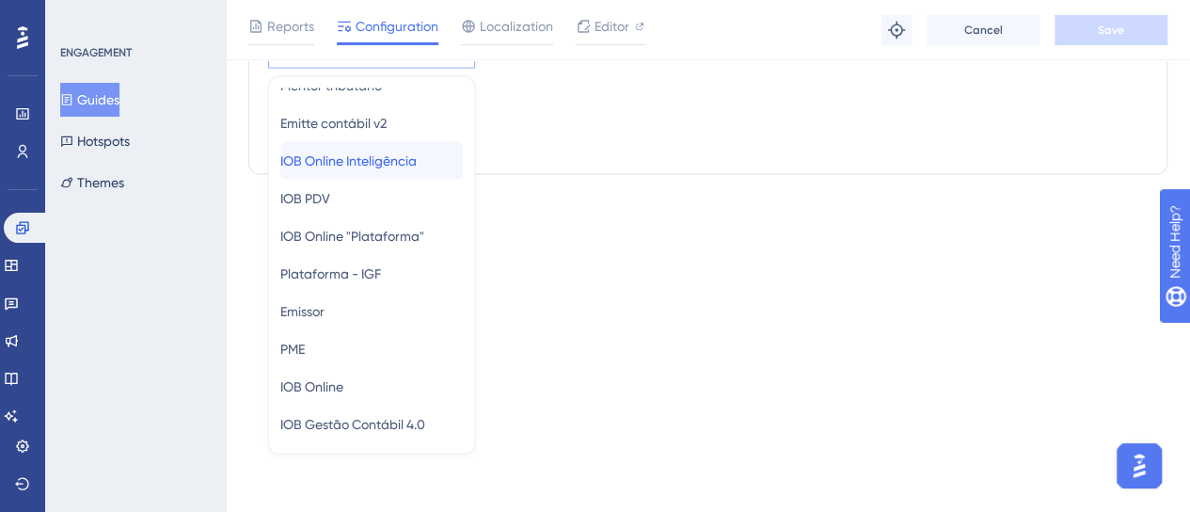
click at [417, 151] on span "IOB Online Inteligência" at bounding box center [348, 161] width 136 height 23
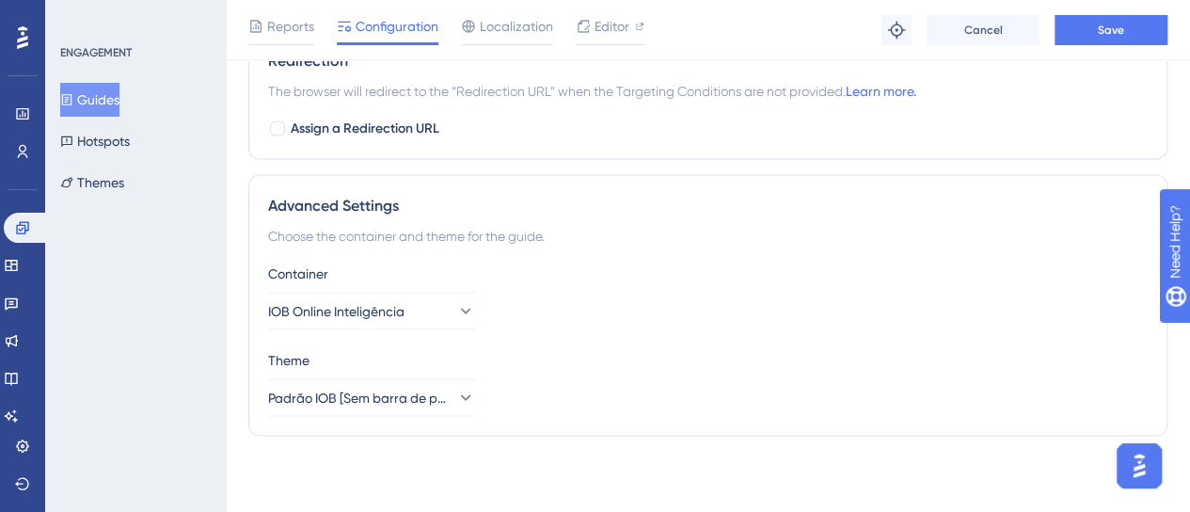
scroll to position [1783, 0]
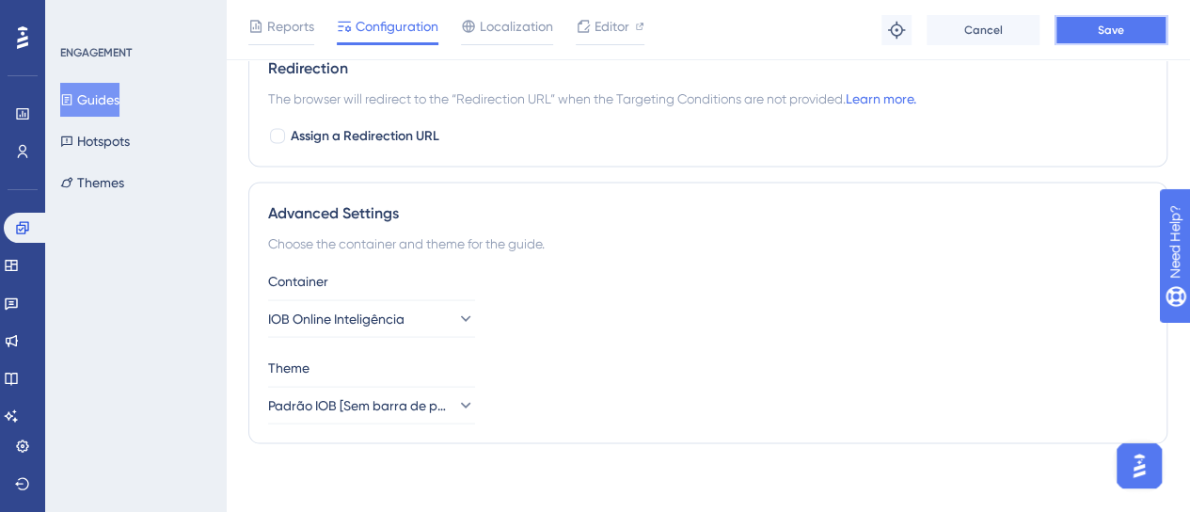
click at [1125, 33] on button "Save" at bounding box center [1111, 30] width 113 height 30
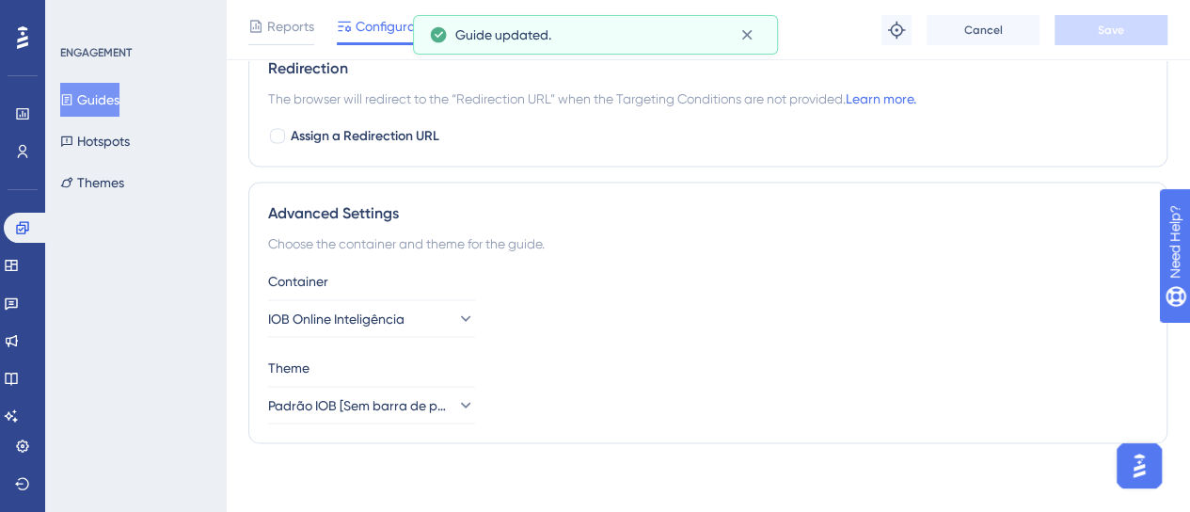
click at [117, 102] on button "Guides" at bounding box center [89, 100] width 59 height 34
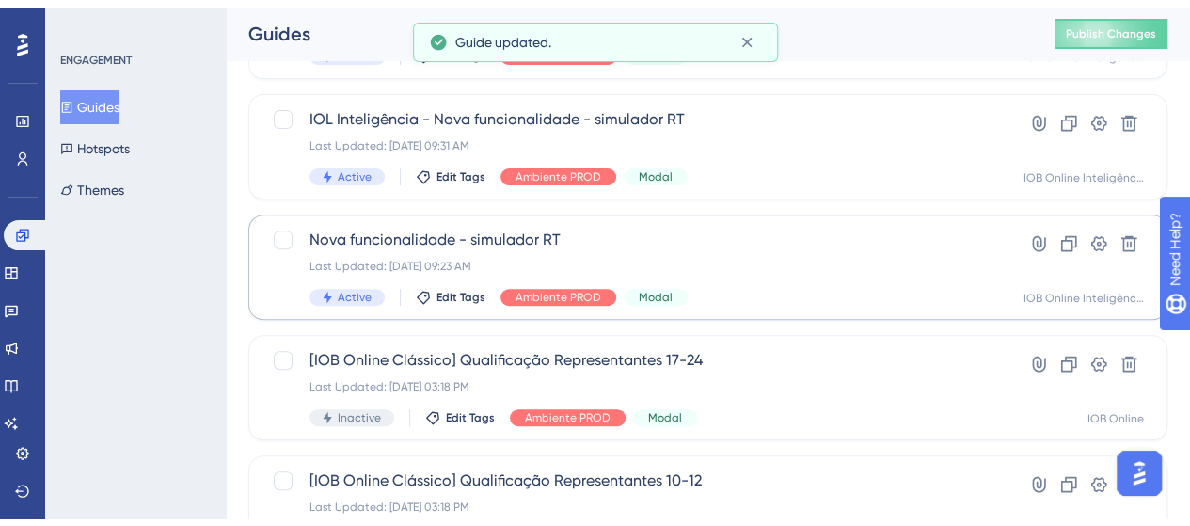
scroll to position [282, 0]
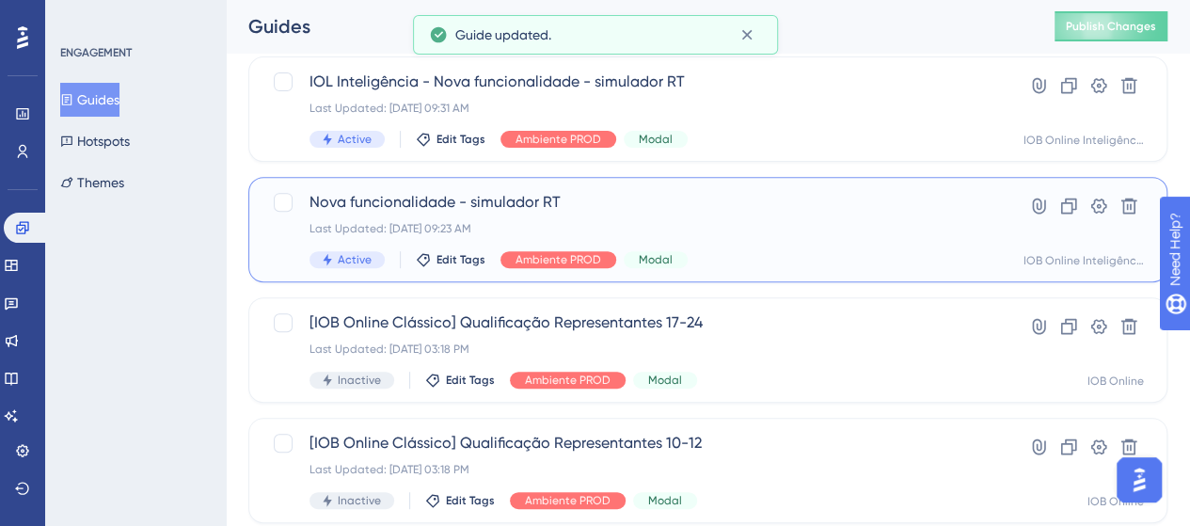
click at [840, 221] on div "Last Updated: 10 de set. de 2025 09:23 AM" at bounding box center [633, 228] width 646 height 15
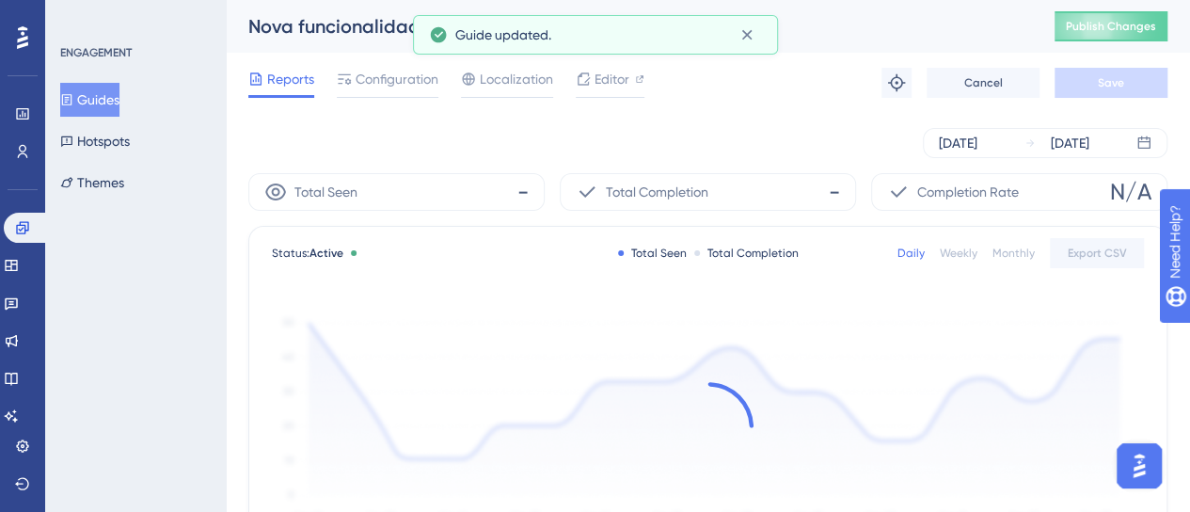
click at [400, 79] on span "Configuration" at bounding box center [397, 79] width 83 height 23
click at [365, 82] on span "Configuration" at bounding box center [397, 79] width 83 height 23
click at [367, 75] on span "Configuration" at bounding box center [397, 79] width 83 height 23
click at [748, 31] on icon at bounding box center [747, 34] width 19 height 19
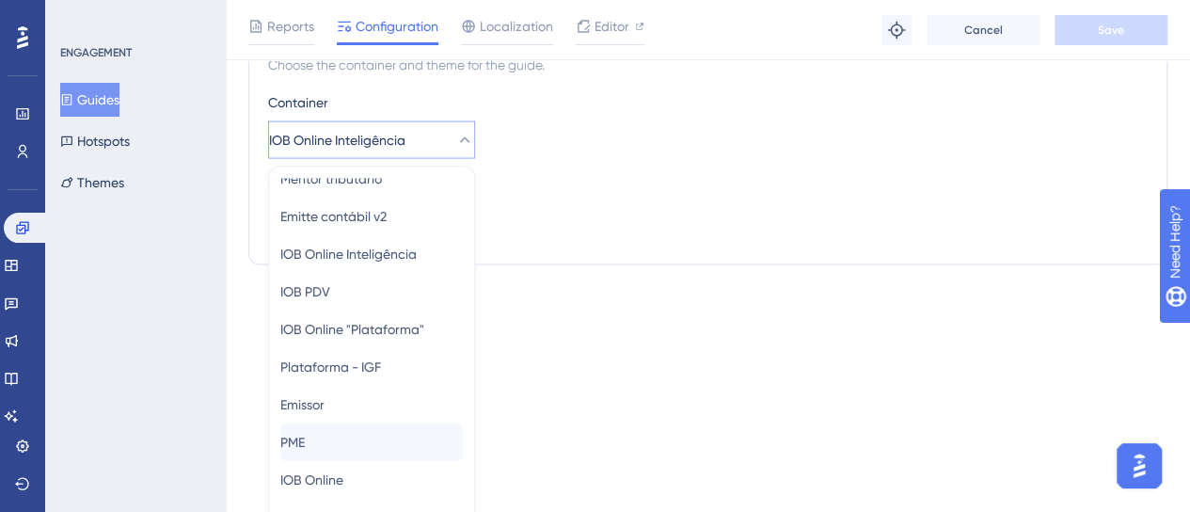
scroll to position [285, 0]
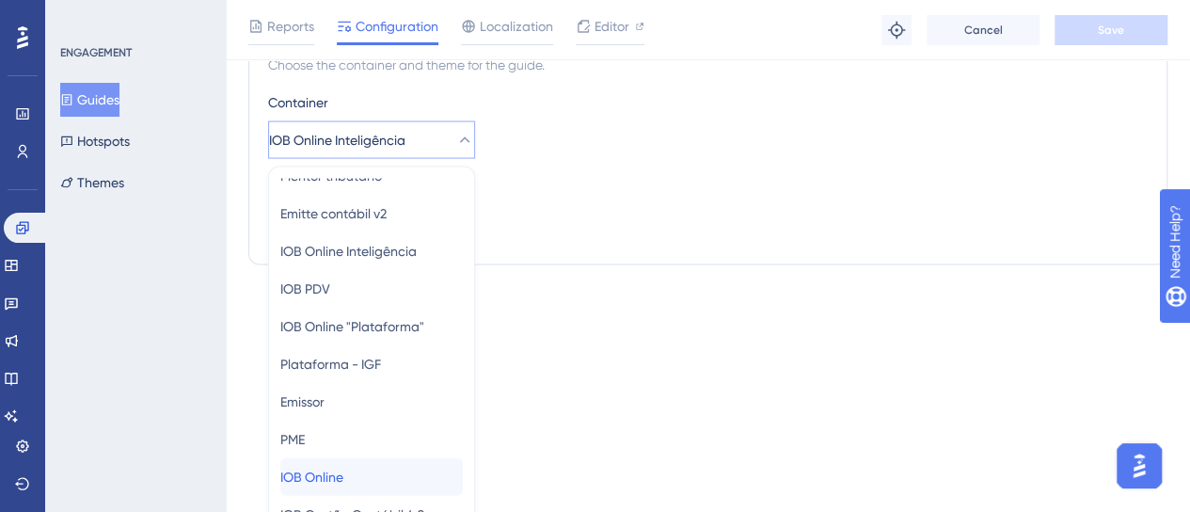
click at [364, 461] on div "IOB Online IOB Online" at bounding box center [371, 477] width 183 height 38
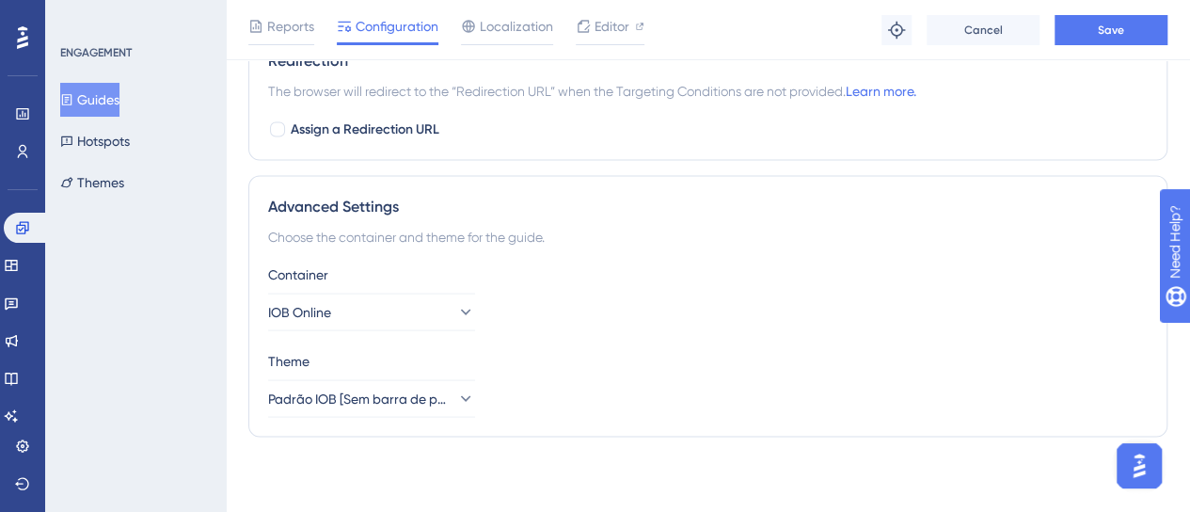
scroll to position [1681, 0]
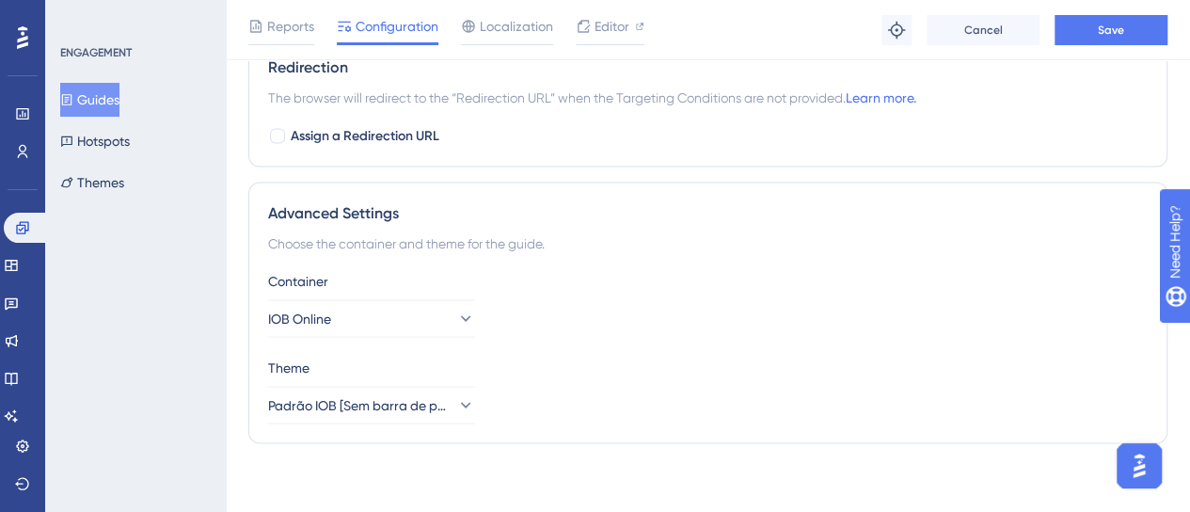
click at [1109, 71] on div "Redirection" at bounding box center [708, 67] width 880 height 23
click at [1103, 29] on span "Save" at bounding box center [1111, 30] width 26 height 15
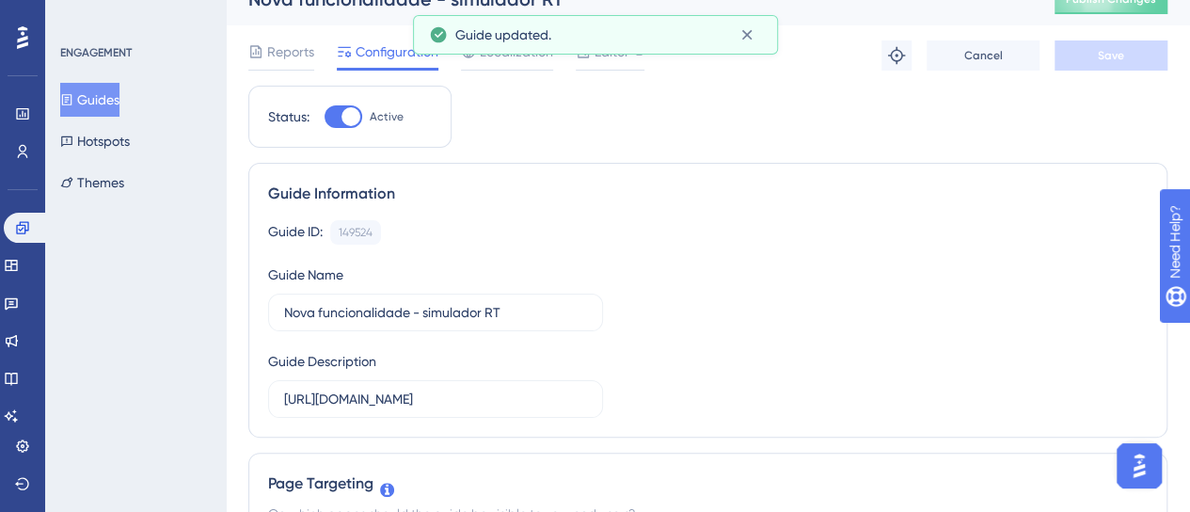
scroll to position [0, 0]
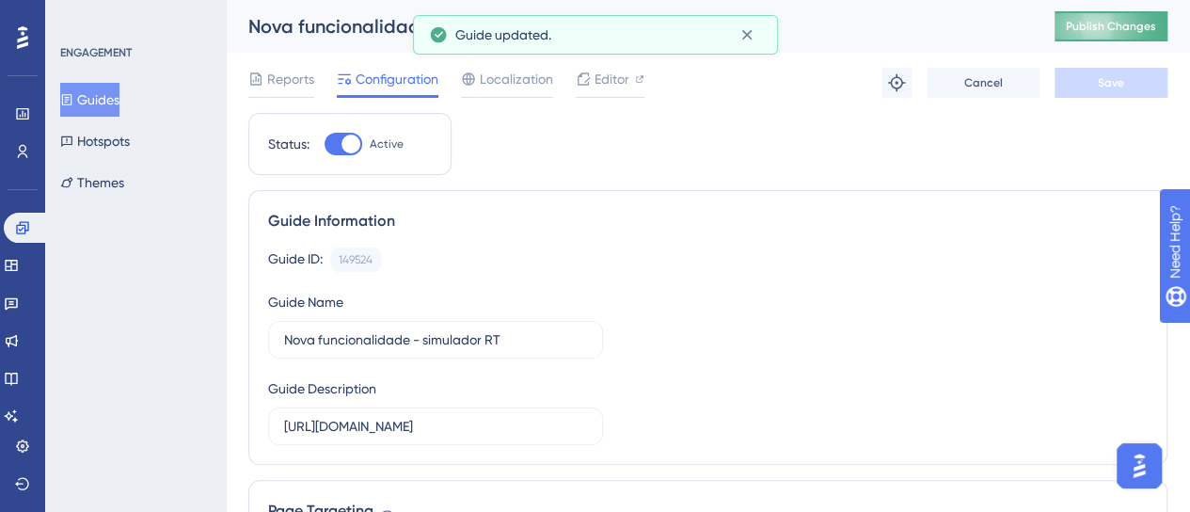
click at [1135, 27] on span "Publish Changes" at bounding box center [1111, 26] width 90 height 15
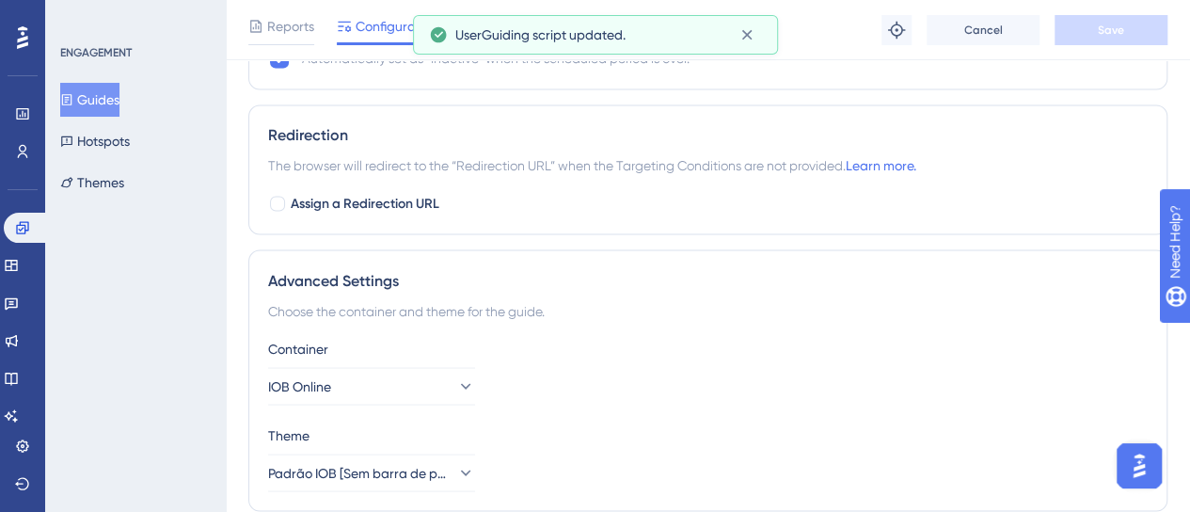
scroll to position [1681, 0]
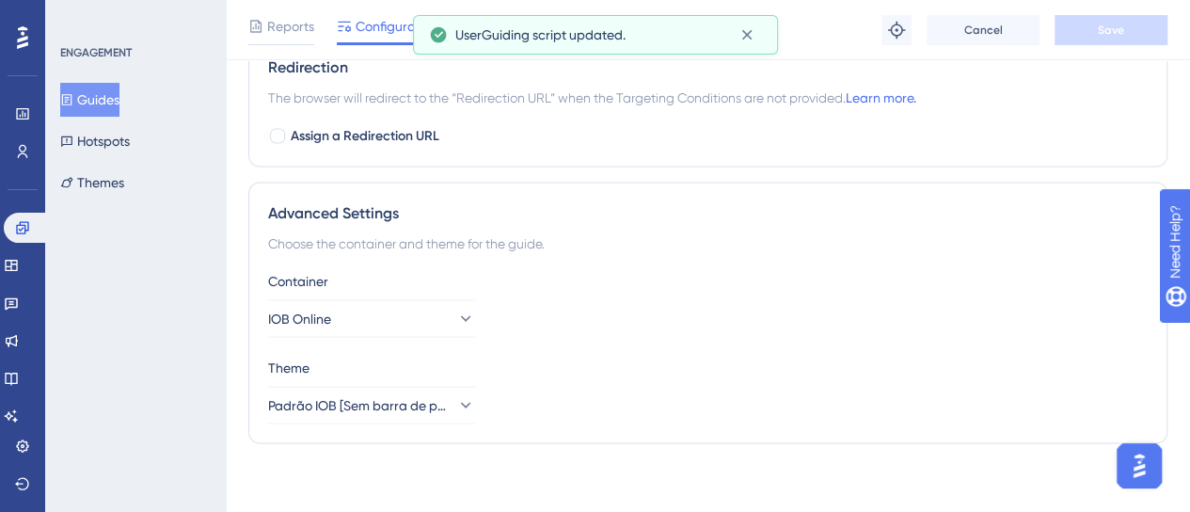
click at [96, 104] on button "Guides" at bounding box center [89, 100] width 59 height 34
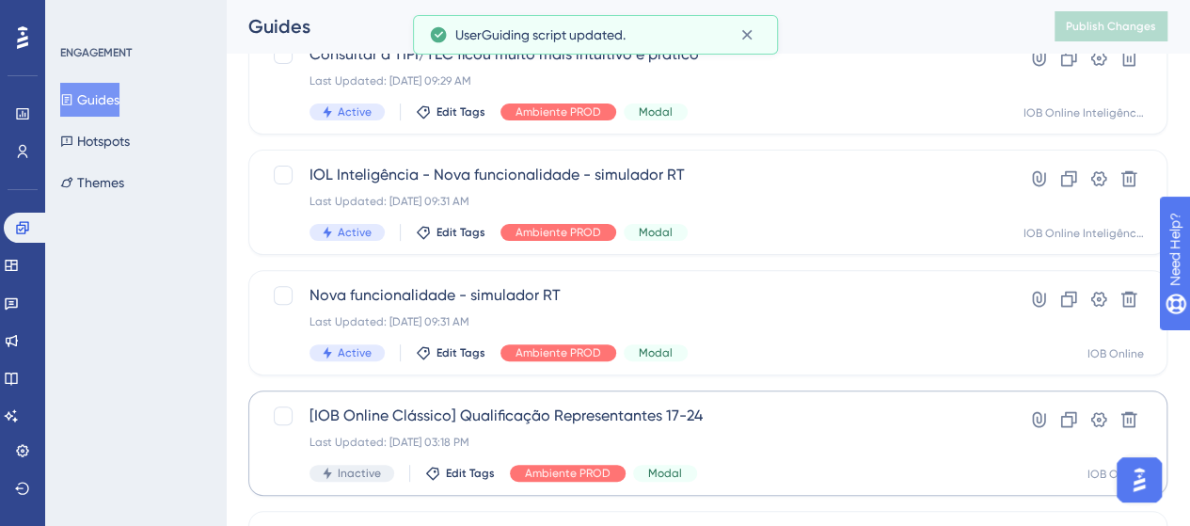
scroll to position [282, 0]
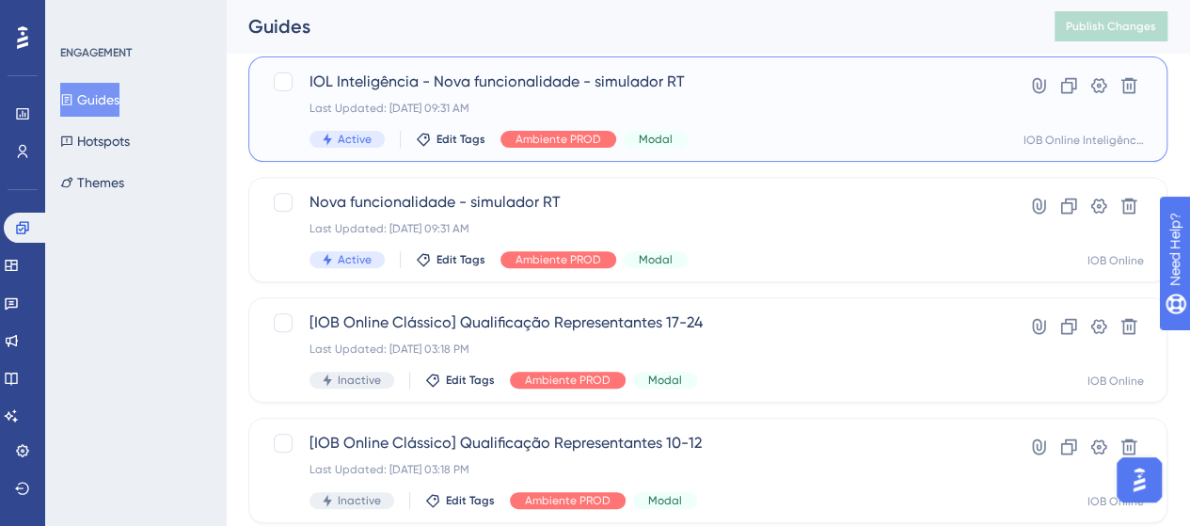
click at [791, 121] on div "IOL Inteligência - Nova funcionalidade - simulador RT Last Updated: 10 de set. …" at bounding box center [633, 109] width 646 height 77
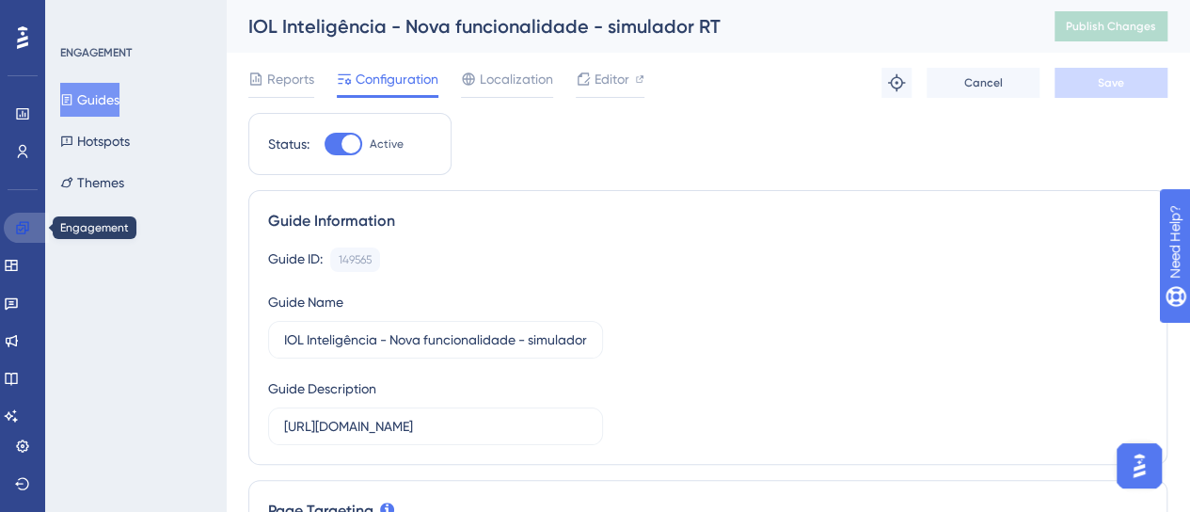
click at [32, 240] on link at bounding box center [26, 228] width 45 height 30
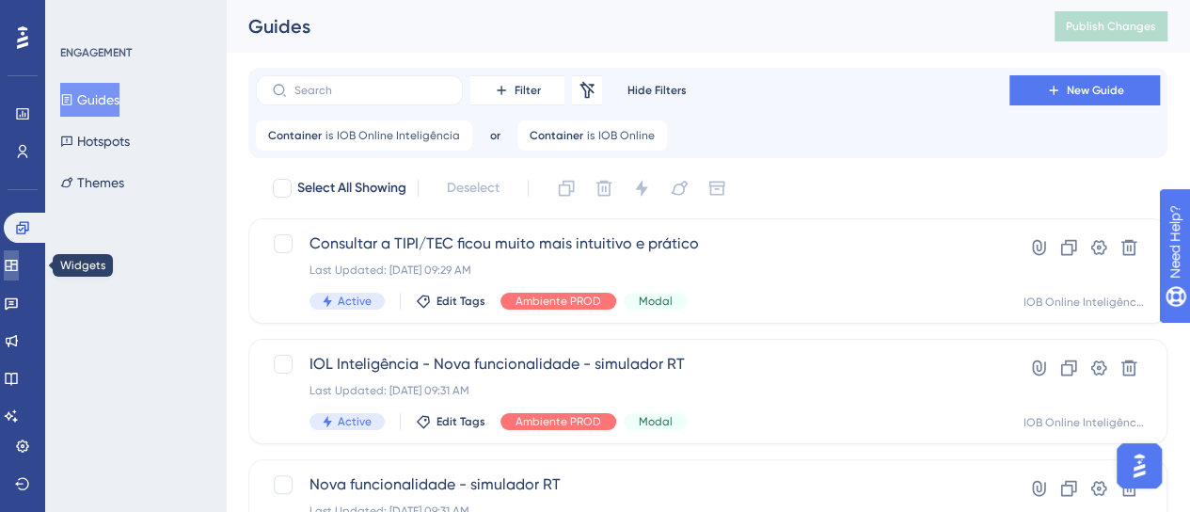
click at [19, 273] on link at bounding box center [11, 265] width 15 height 30
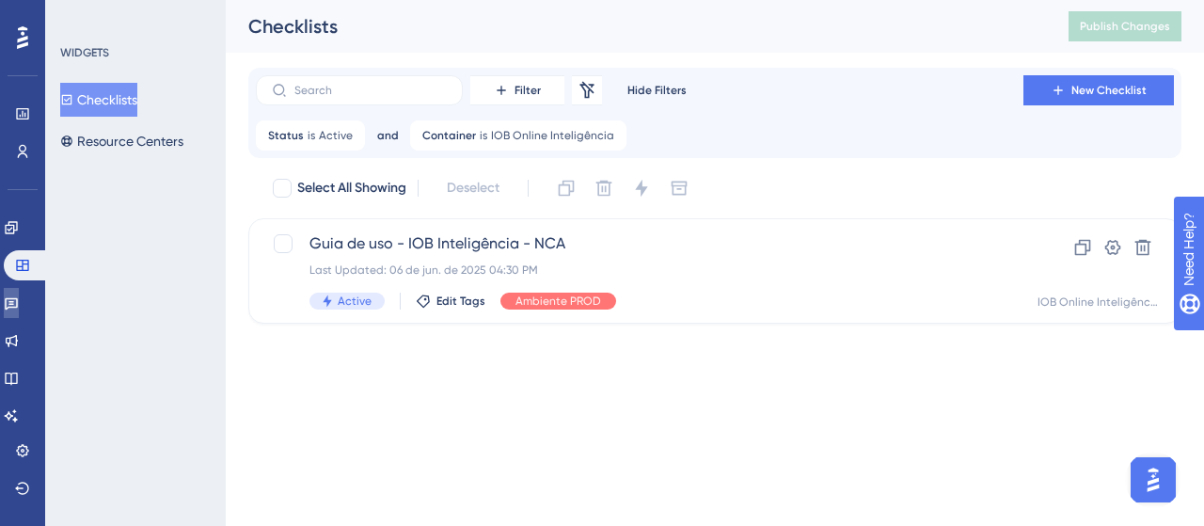
click at [19, 295] on icon at bounding box center [11, 302] width 15 height 15
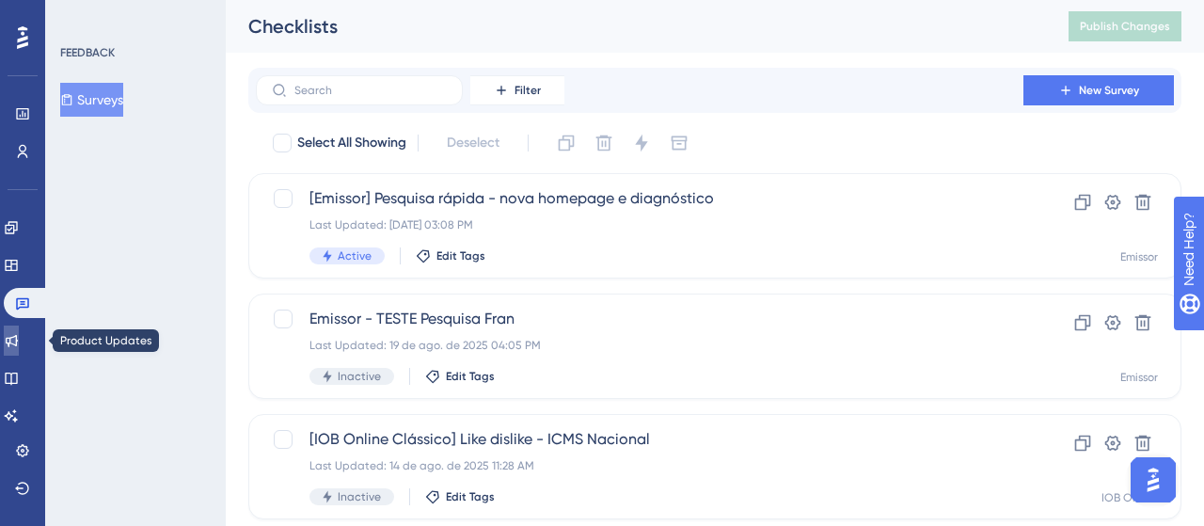
click at [19, 341] on link at bounding box center [11, 341] width 15 height 30
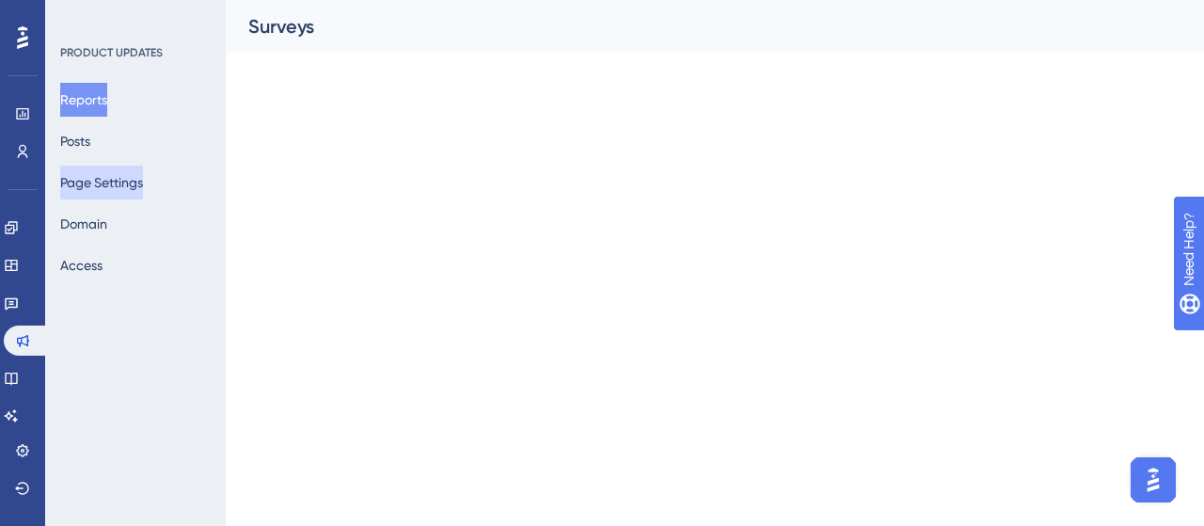
drag, startPoint x: 115, startPoint y: 186, endPoint x: 148, endPoint y: 239, distance: 62.1
click at [116, 186] on button "Page Settings" at bounding box center [101, 183] width 83 height 34
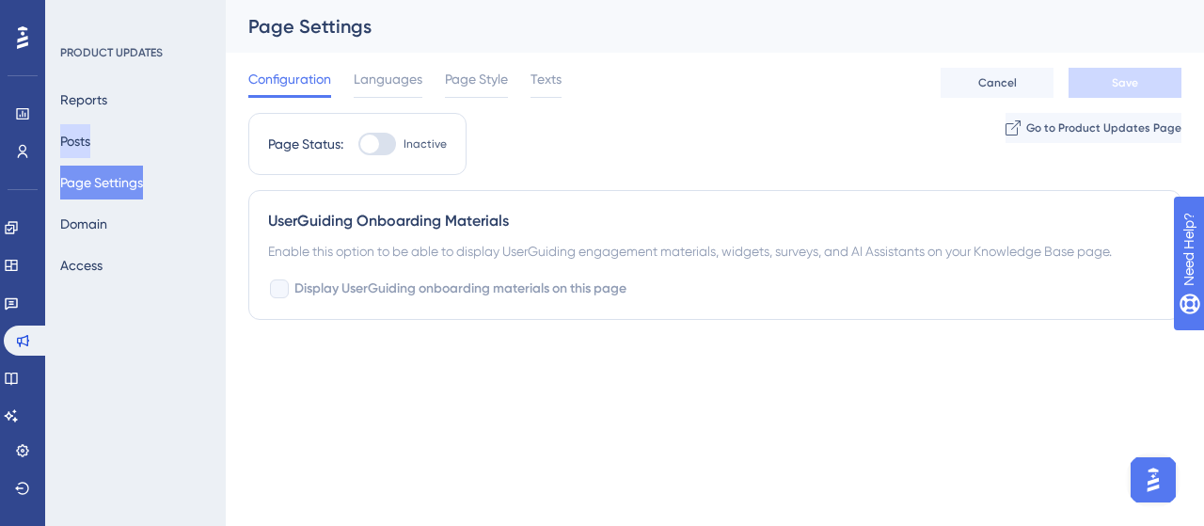
click at [90, 143] on button "Posts" at bounding box center [75, 141] width 30 height 34
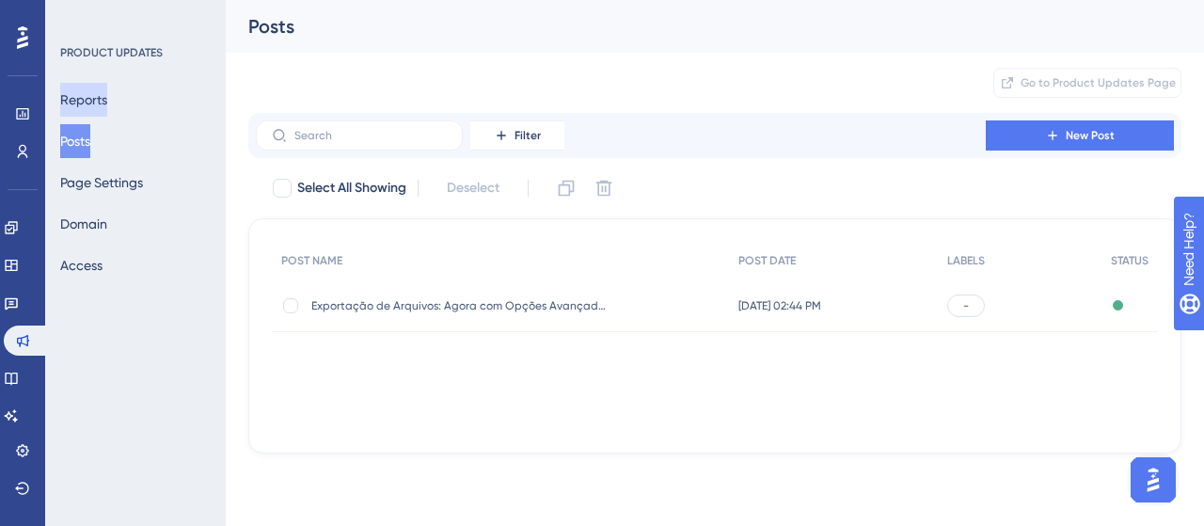
click at [102, 103] on button "Reports" at bounding box center [83, 100] width 47 height 34
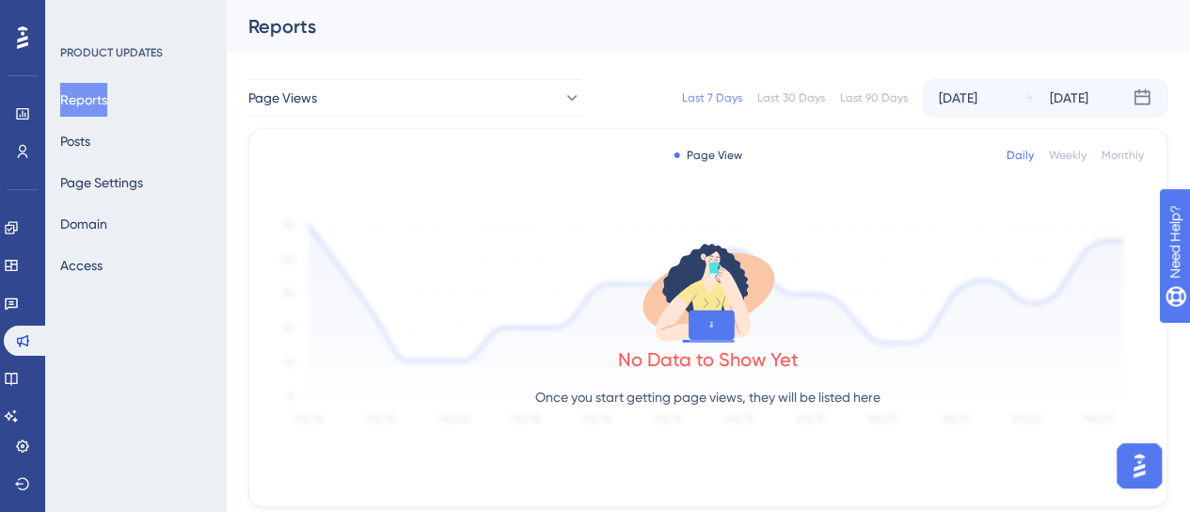
click at [87, 164] on div "Reports Posts Page Settings Domain Access" at bounding box center [136, 182] width 152 height 199
click at [90, 144] on button "Posts" at bounding box center [75, 141] width 30 height 34
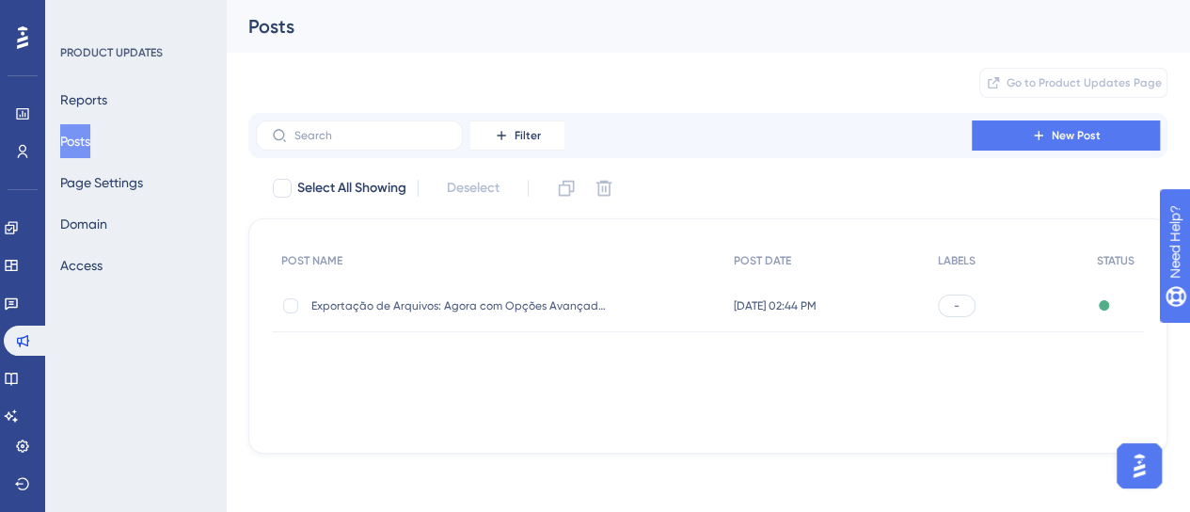
click at [638, 306] on div "Exportação de Arquivos: Agora com Opções Avançadas de Formato Exportação de Arq…" at bounding box center [498, 305] width 453 height 53
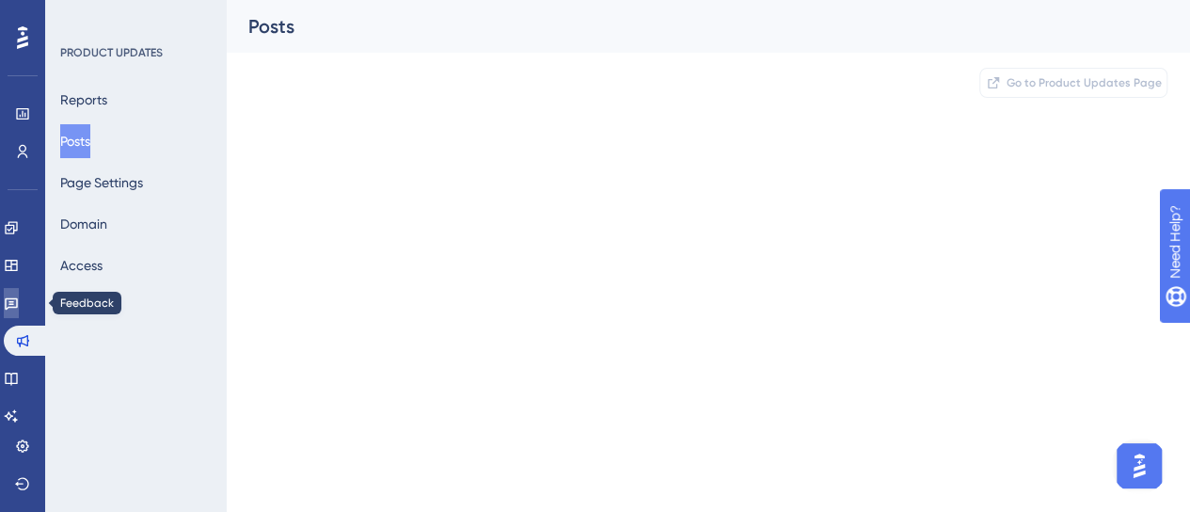
click at [18, 304] on icon at bounding box center [11, 304] width 13 height 12
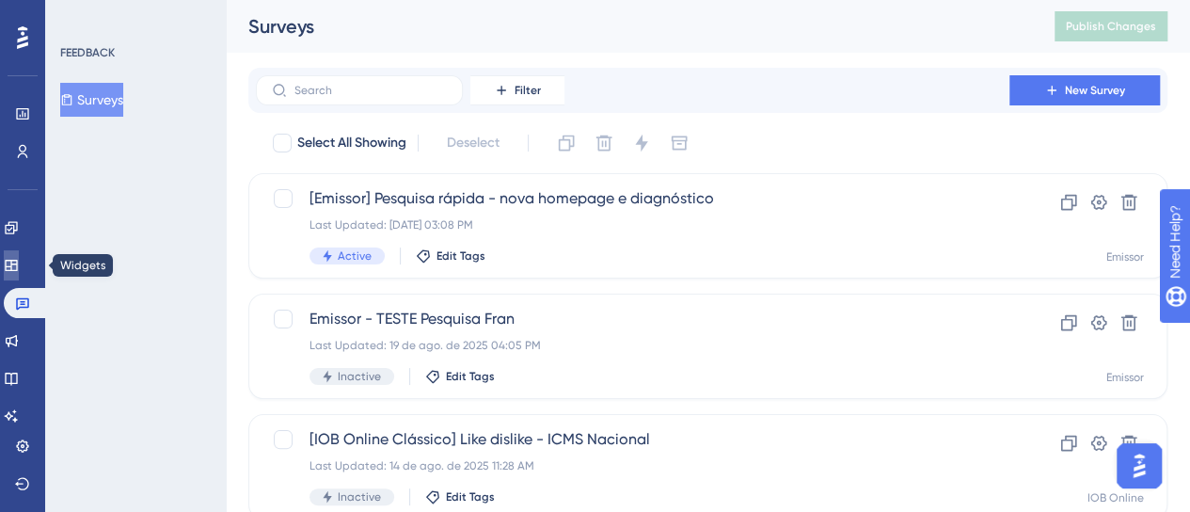
click at [19, 264] on link at bounding box center [11, 265] width 15 height 30
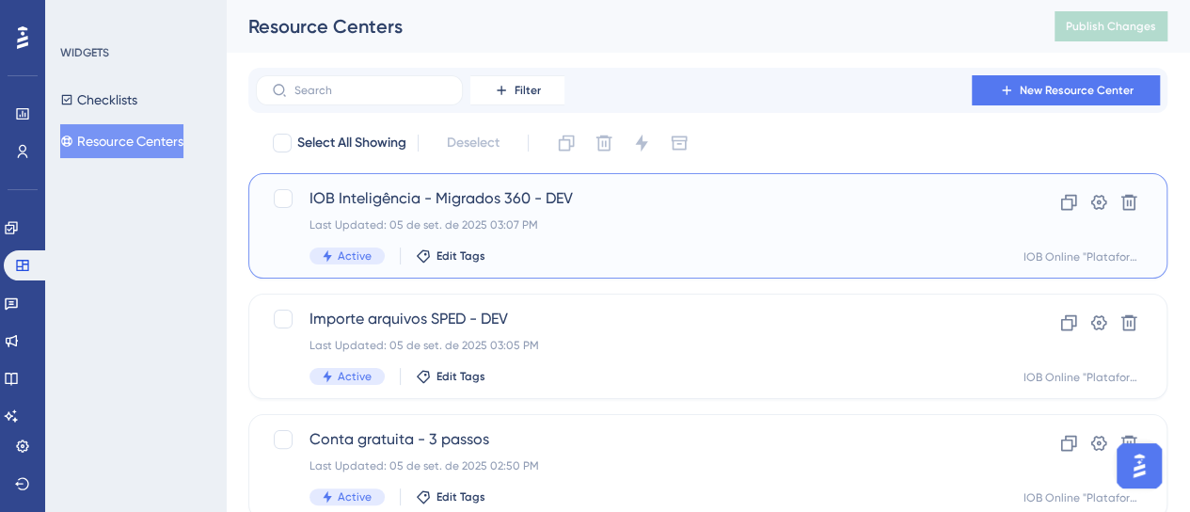
click at [760, 221] on div "Last Updated: 05 de set. de 2025 03:07 PM" at bounding box center [633, 224] width 646 height 15
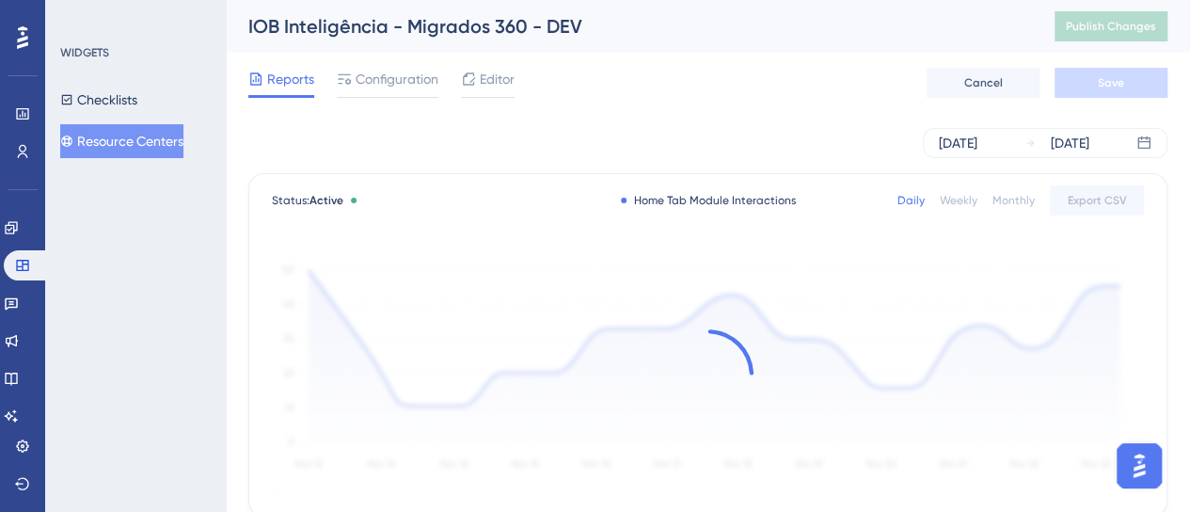
click at [365, 58] on div "Reports Configuration Editor Cancel Save" at bounding box center [707, 83] width 919 height 60
click at [369, 74] on span "Configuration" at bounding box center [397, 79] width 83 height 23
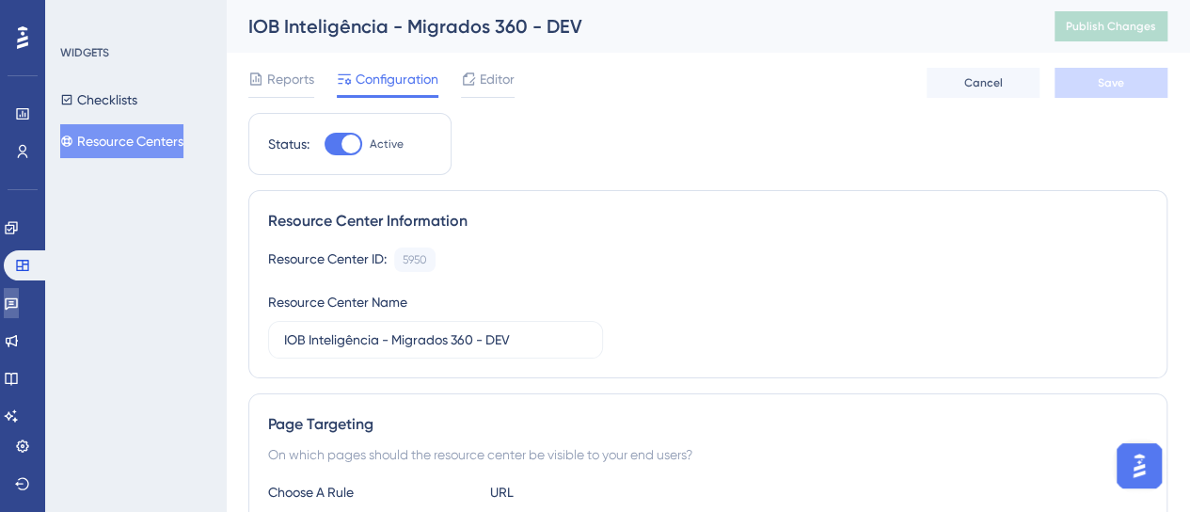
click at [11, 310] on link at bounding box center [11, 303] width 15 height 30
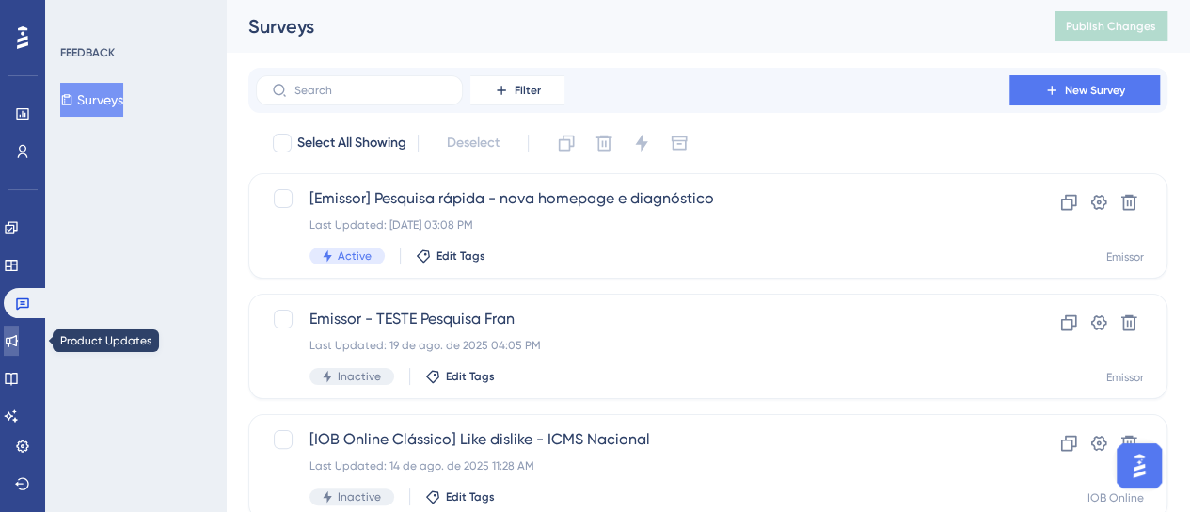
click at [19, 333] on icon at bounding box center [11, 340] width 15 height 15
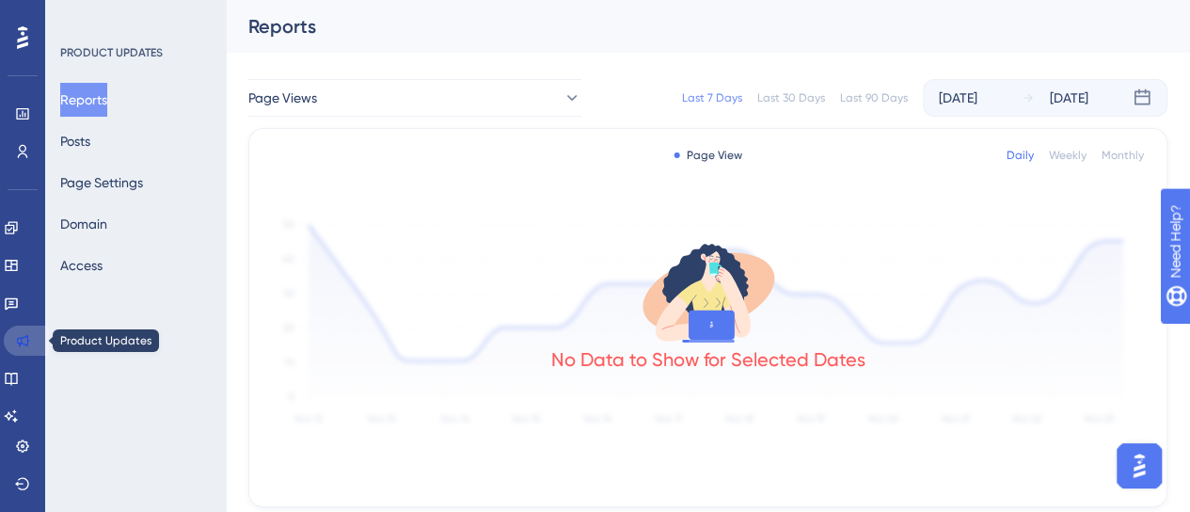
click at [15, 347] on icon at bounding box center [22, 340] width 15 height 15
click at [17, 374] on icon at bounding box center [11, 379] width 12 height 12
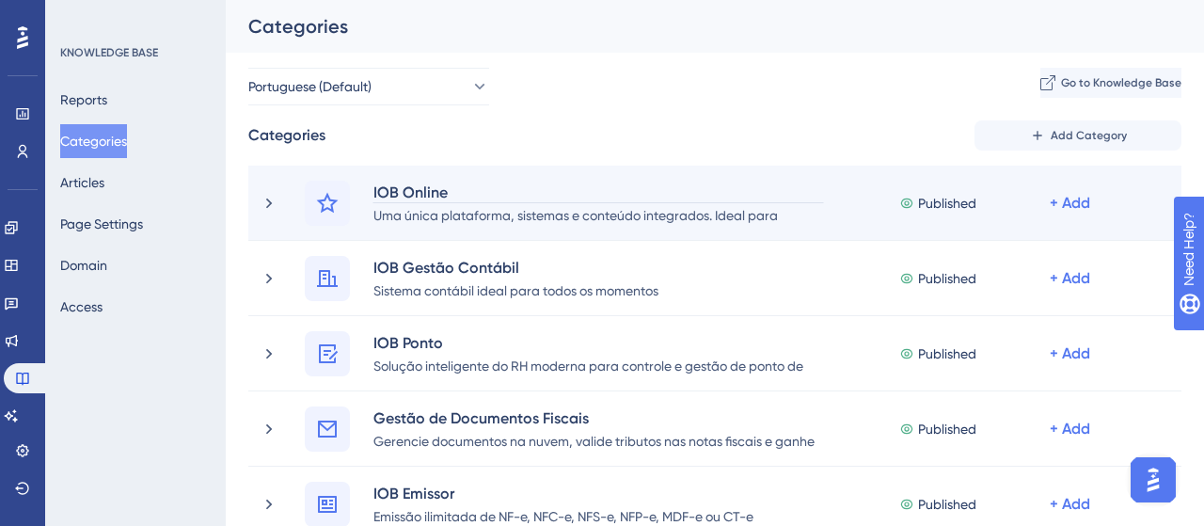
click at [550, 202] on div "IOB Online" at bounding box center [599, 192] width 452 height 23
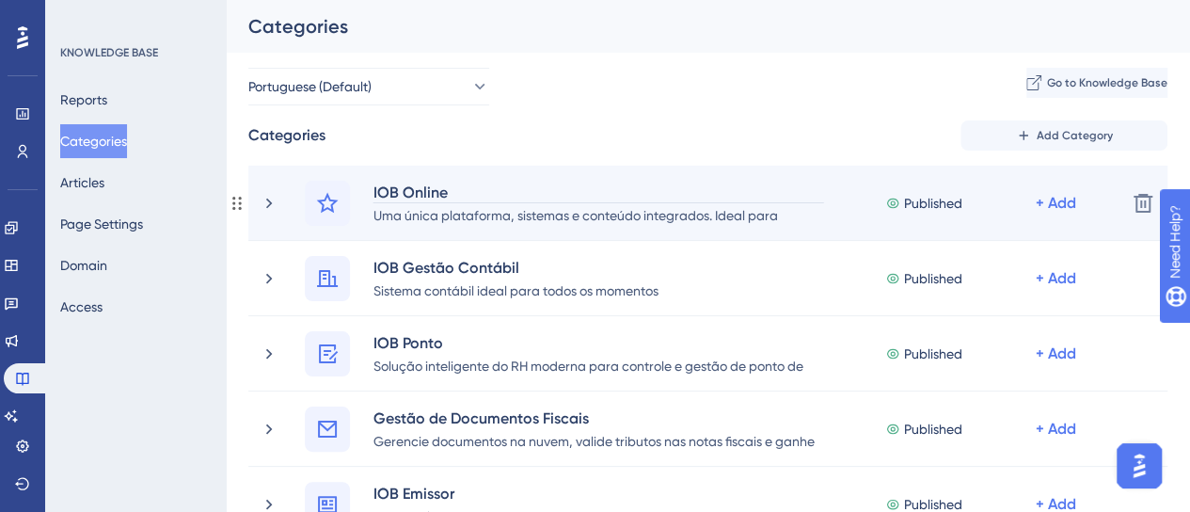
click at [719, 181] on div "IOB Online" at bounding box center [599, 192] width 452 height 23
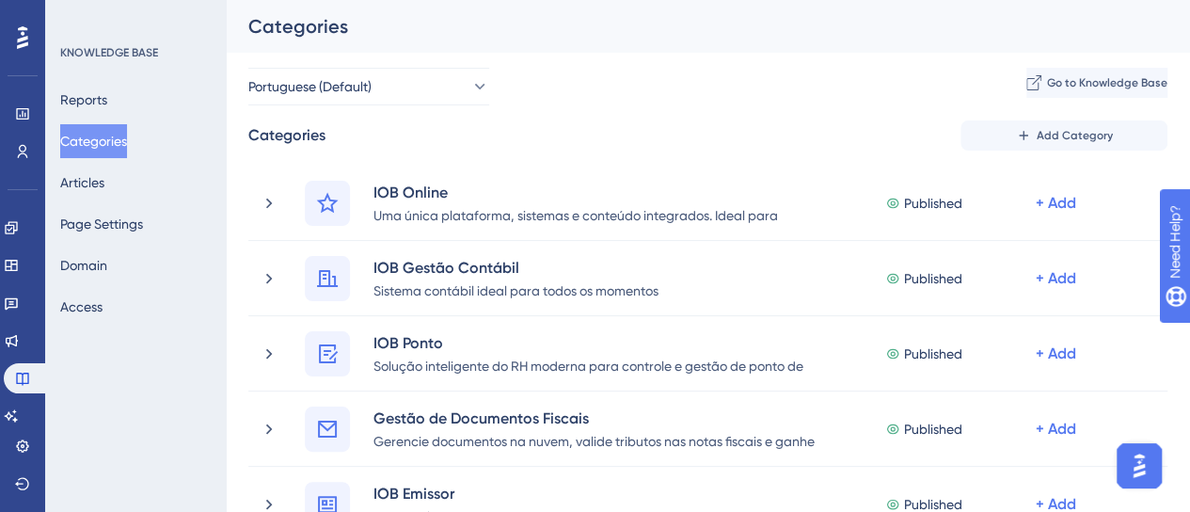
click at [762, 140] on div "Categories Add Category" at bounding box center [707, 135] width 919 height 30
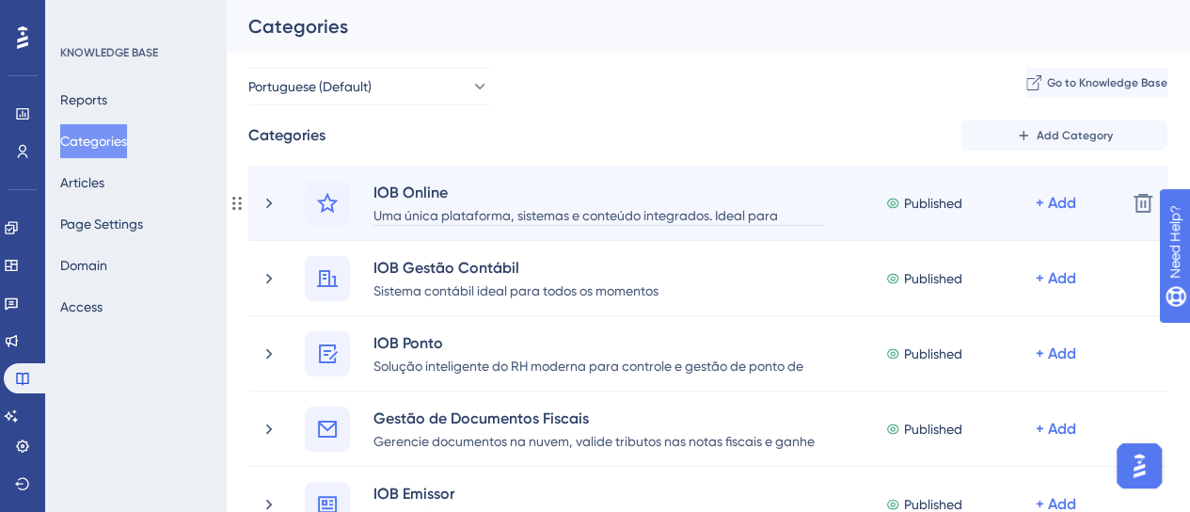
click at [807, 221] on div "Uma única plataforma, sistemas e conteúdo integrados. Ideal para contadores e e…" at bounding box center [599, 214] width 452 height 23
click at [834, 232] on div "IOB Online Uma única plataforma, sistemas e conteúdo integrados. Ideal para con…" at bounding box center [707, 203] width 919 height 75
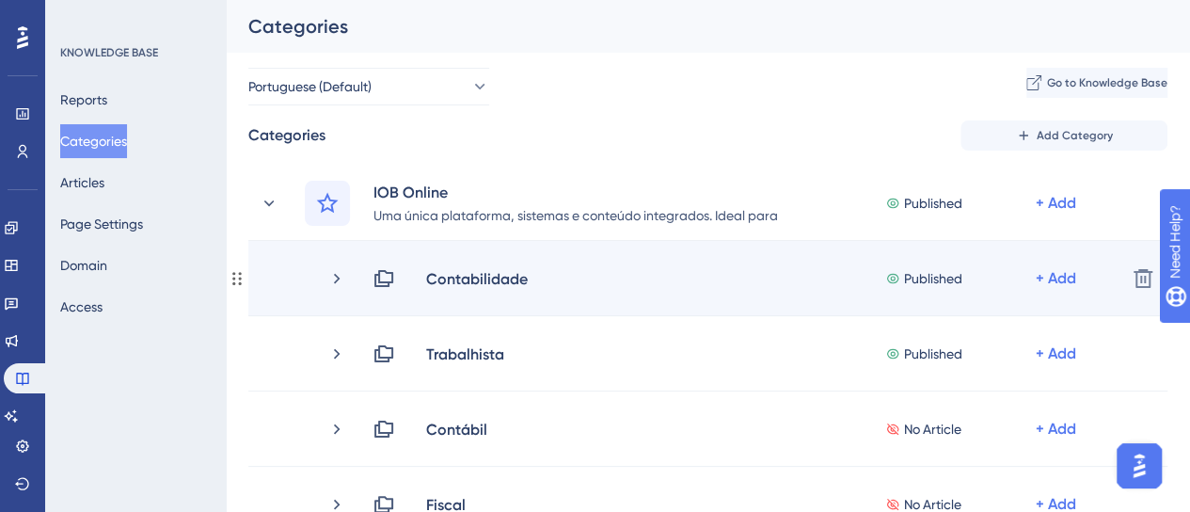
click at [414, 261] on div "Contabilidade Published + Add Delete" at bounding box center [707, 278] width 919 height 75
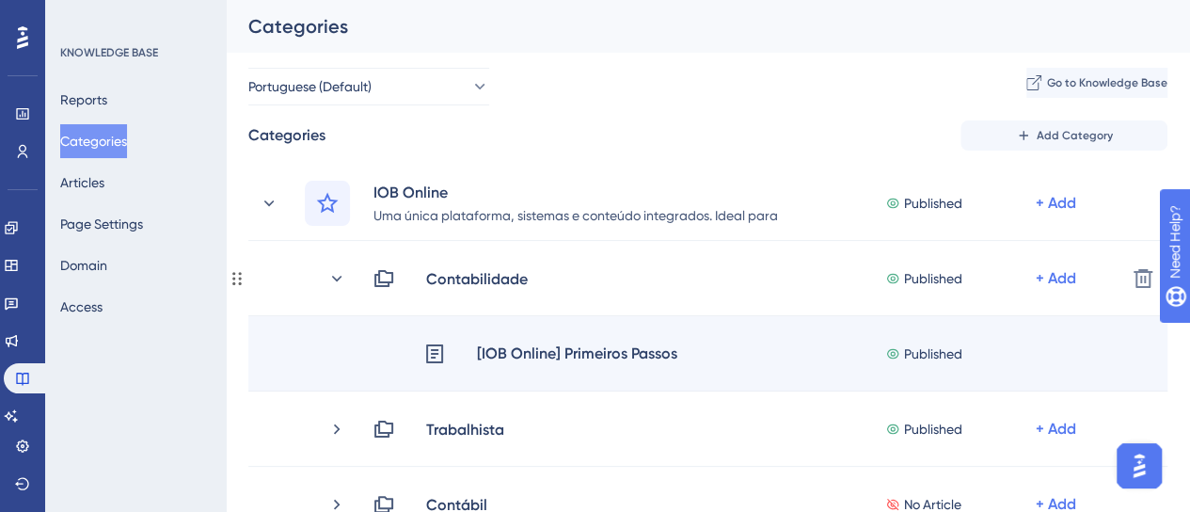
click at [568, 353] on div "[IOB Online] Primeiros Passos" at bounding box center [577, 354] width 202 height 24
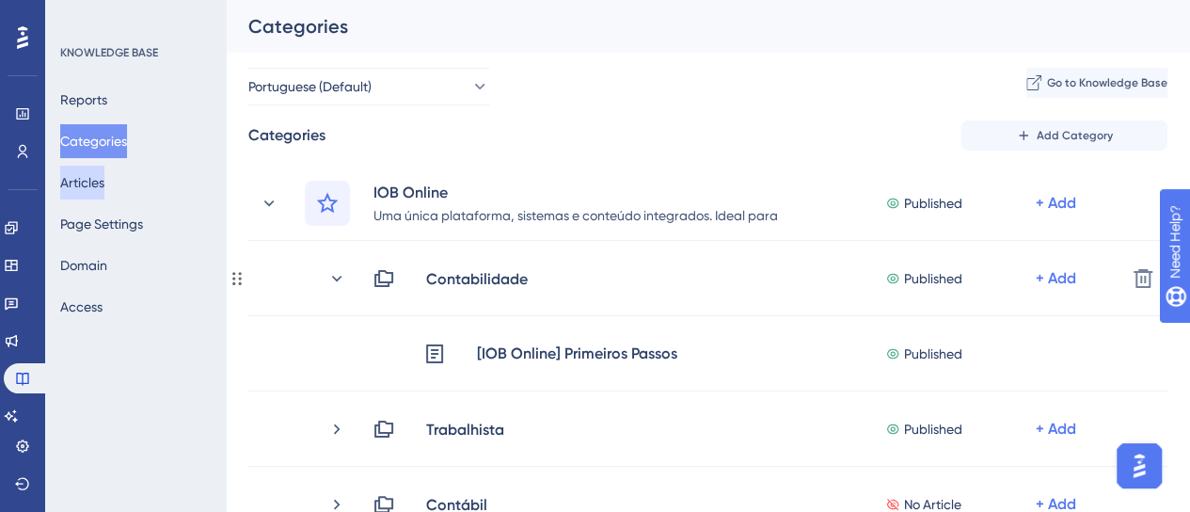
click at [104, 183] on button "Articles" at bounding box center [82, 183] width 44 height 34
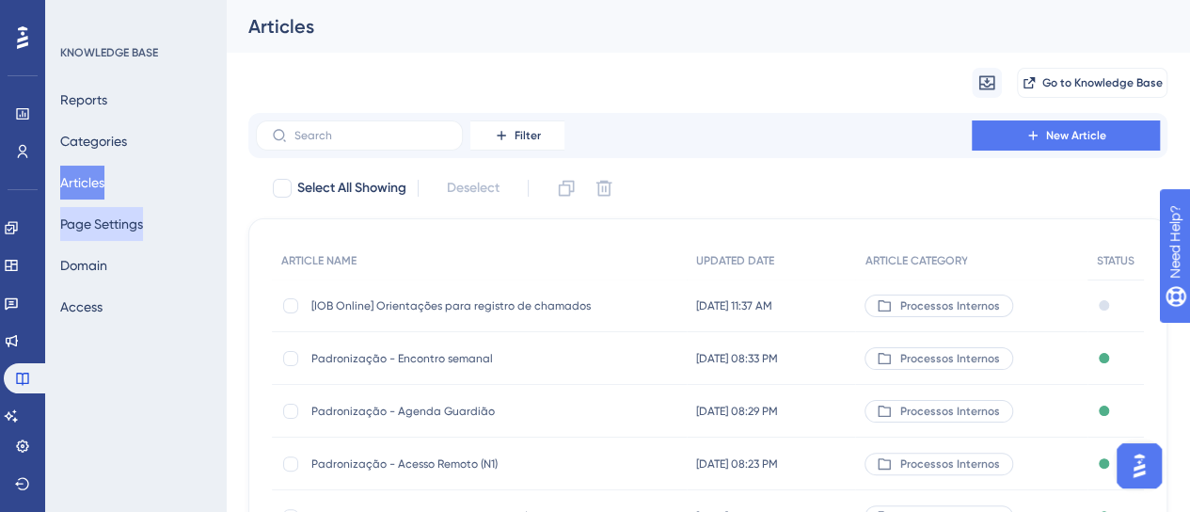
click at [128, 219] on button "Page Settings" at bounding box center [101, 224] width 83 height 34
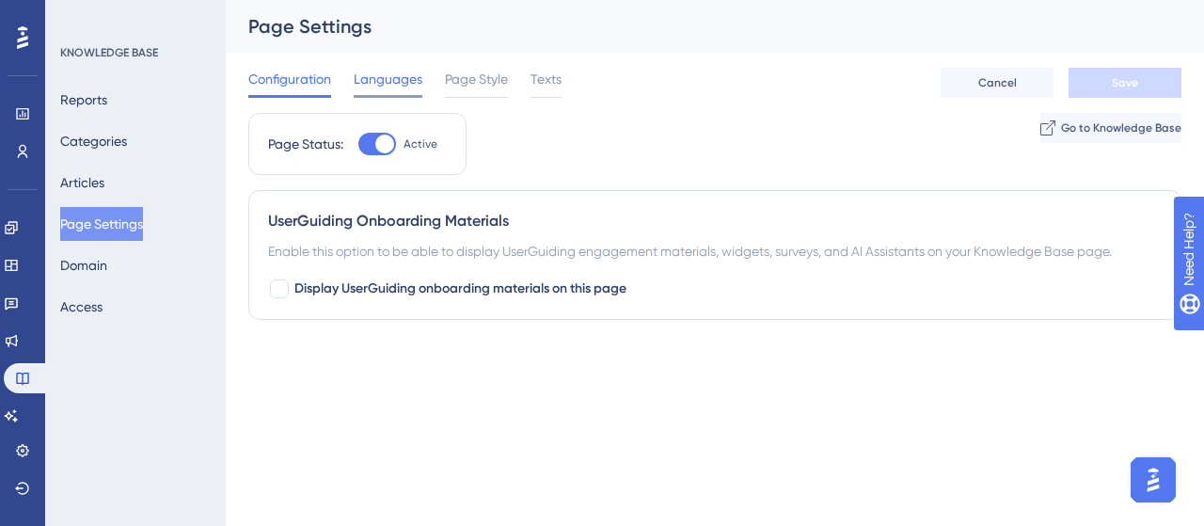
click at [409, 77] on span "Languages" at bounding box center [388, 79] width 69 height 23
click at [389, 89] on span "Languages" at bounding box center [388, 79] width 69 height 23
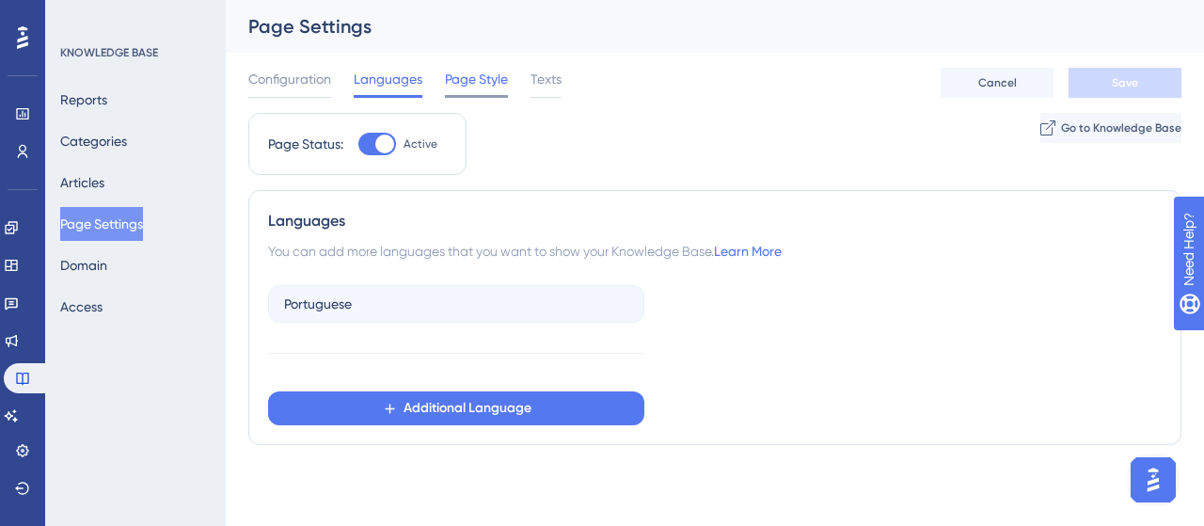
click at [478, 86] on span "Page Style" at bounding box center [476, 79] width 63 height 23
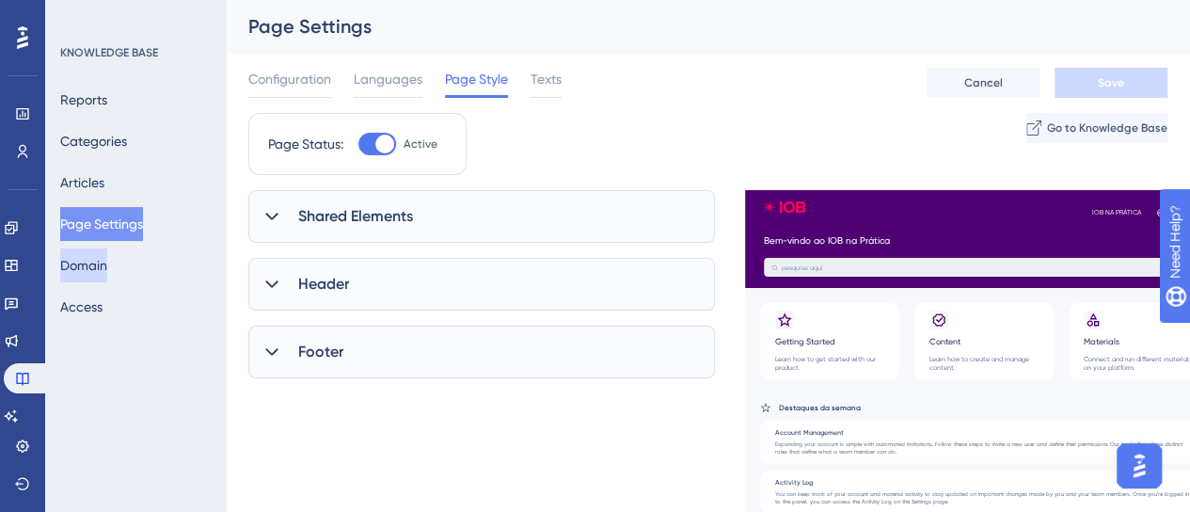
click at [107, 268] on button "Domain" at bounding box center [83, 265] width 47 height 34
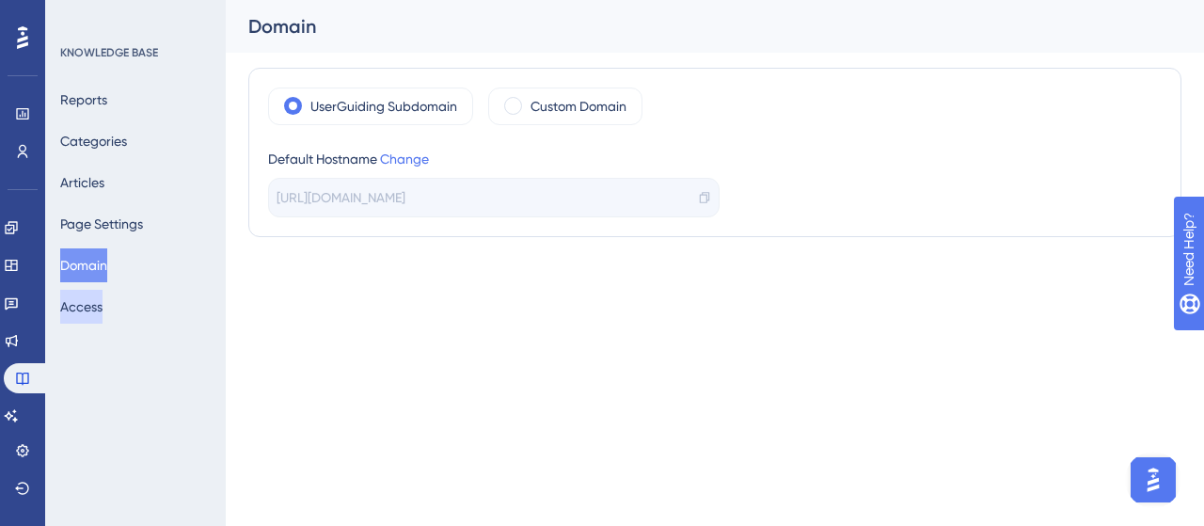
click at [87, 305] on button "Access" at bounding box center [81, 307] width 42 height 34
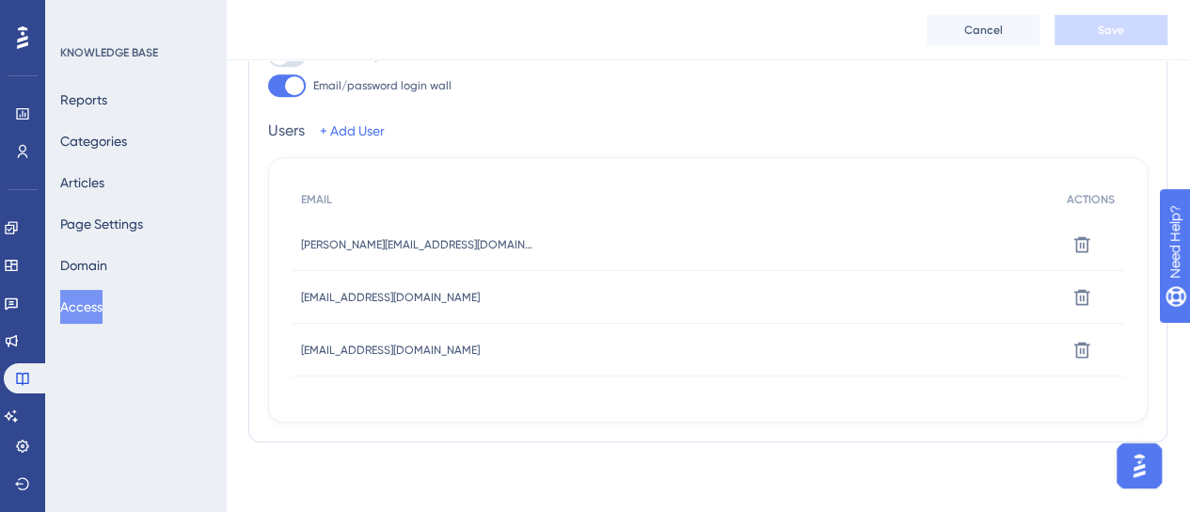
scroll to position [393, 0]
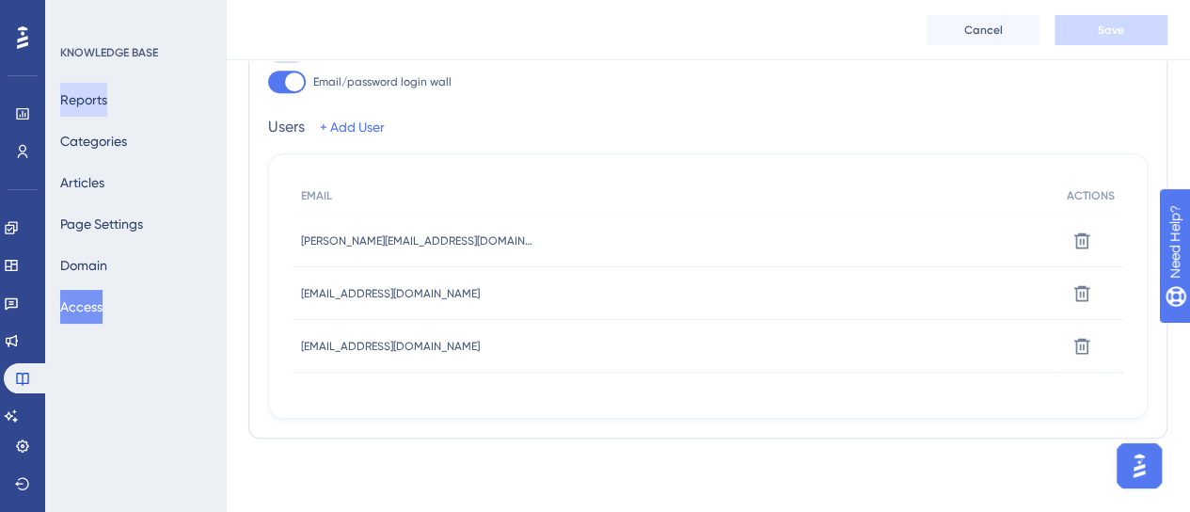
click at [107, 103] on button "Reports" at bounding box center [83, 100] width 47 height 34
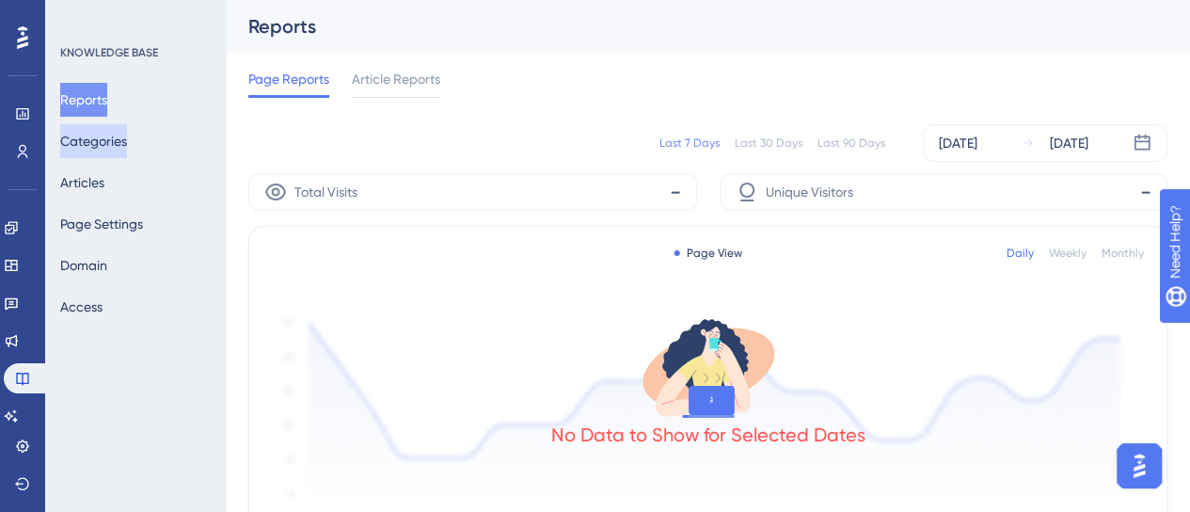
click at [105, 135] on button "Categories" at bounding box center [93, 141] width 67 height 34
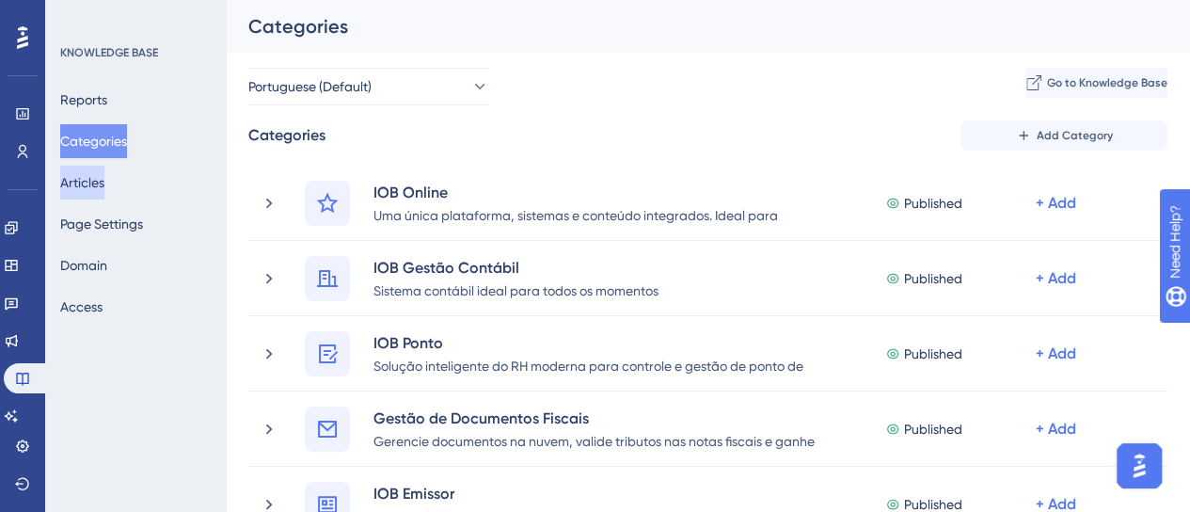
click at [81, 178] on button "Articles" at bounding box center [82, 183] width 44 height 34
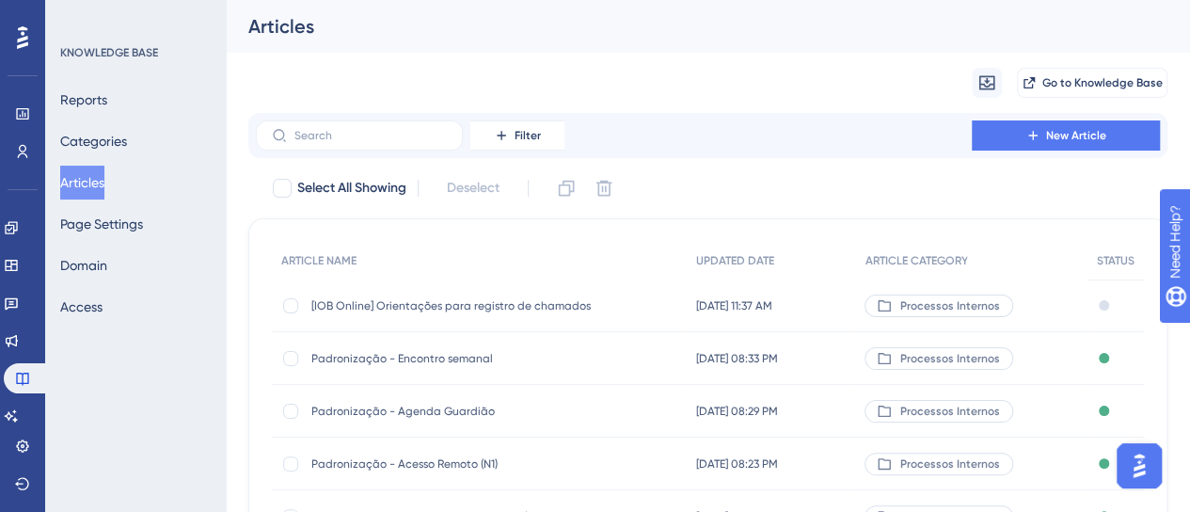
click at [583, 298] on span "[IOB Online] Orientações para registro de chamados" at bounding box center [461, 305] width 301 height 15
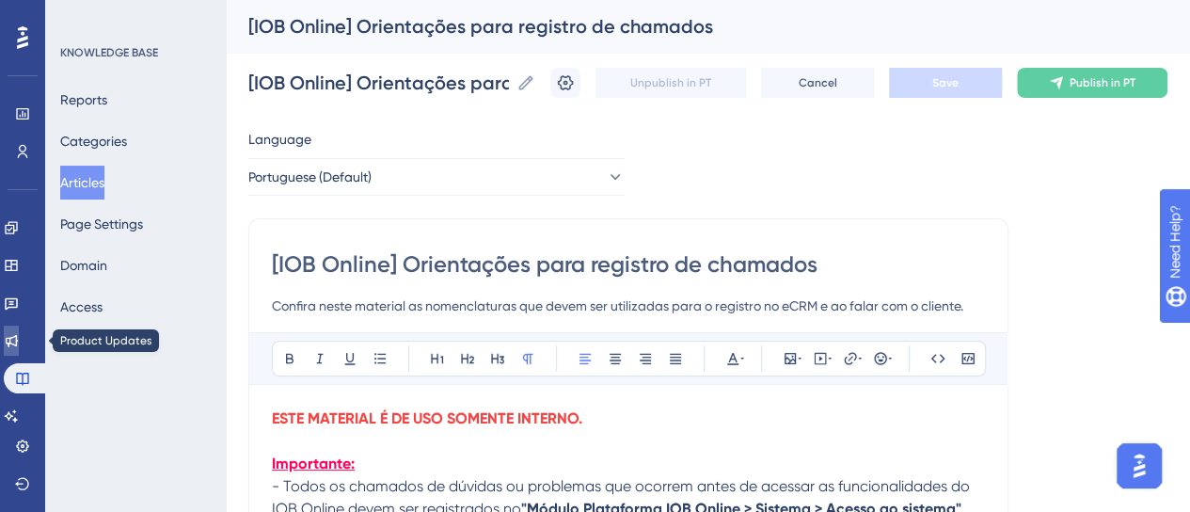
click at [17, 332] on link at bounding box center [11, 341] width 15 height 30
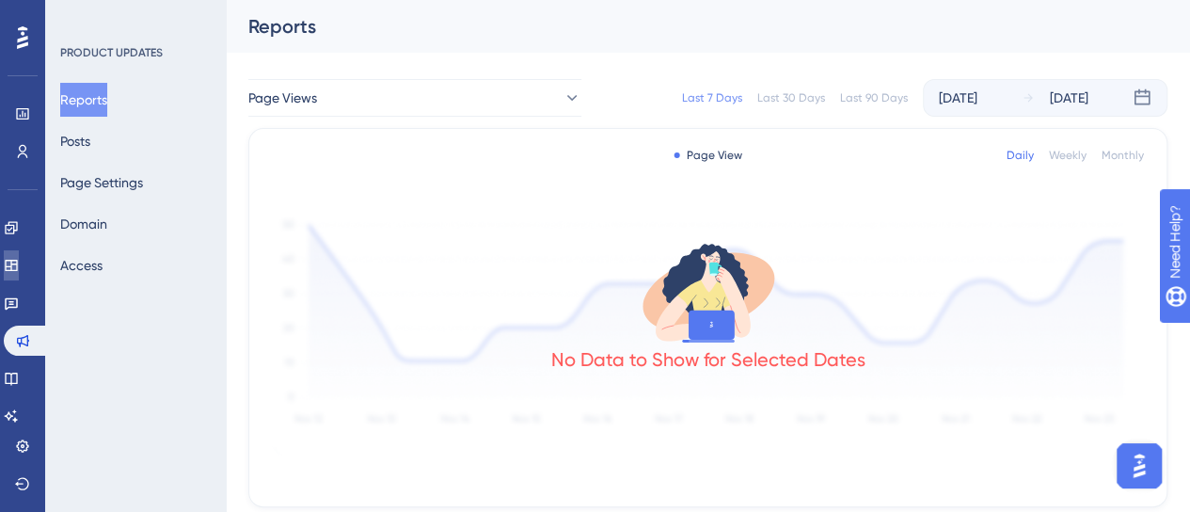
click at [19, 272] on icon at bounding box center [11, 265] width 15 height 15
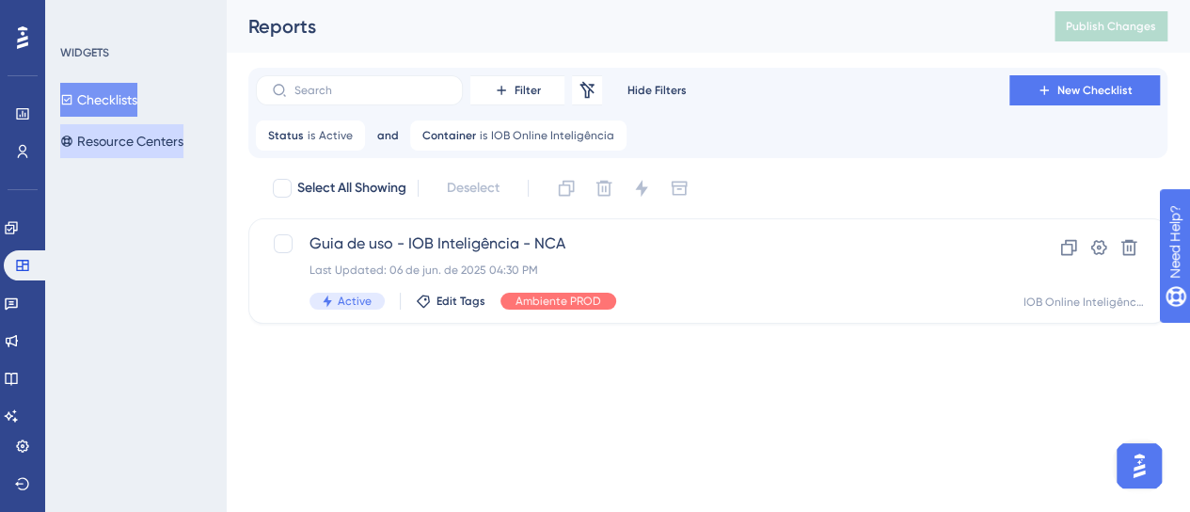
click at [156, 142] on button "Resource Centers" at bounding box center [121, 141] width 123 height 34
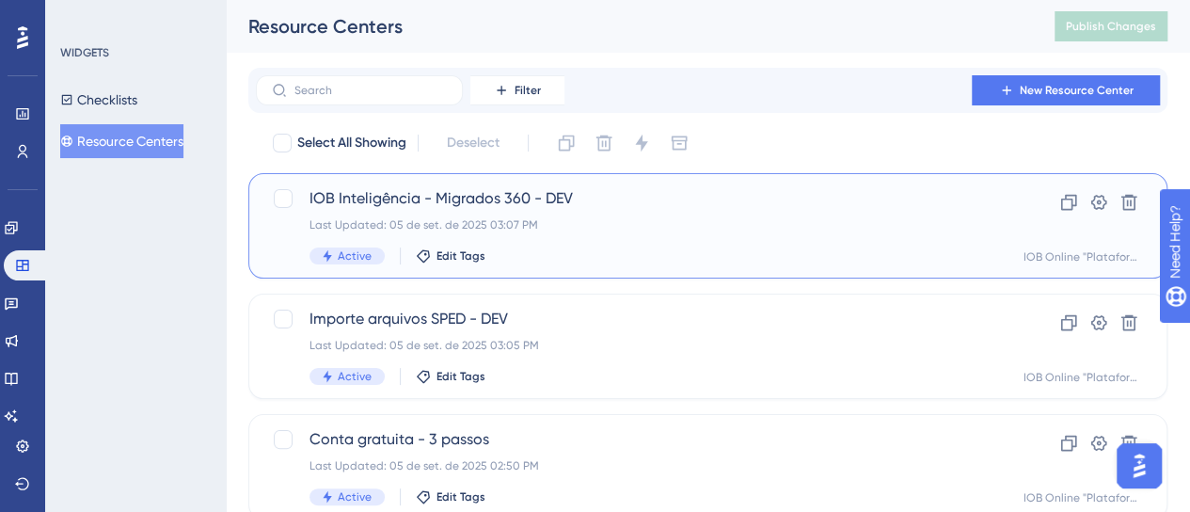
click at [627, 238] on div "IOB Inteligência - Migrados 360 - DEV Last Updated: 05 de set. de 2025 03:07 PM…" at bounding box center [633, 225] width 646 height 77
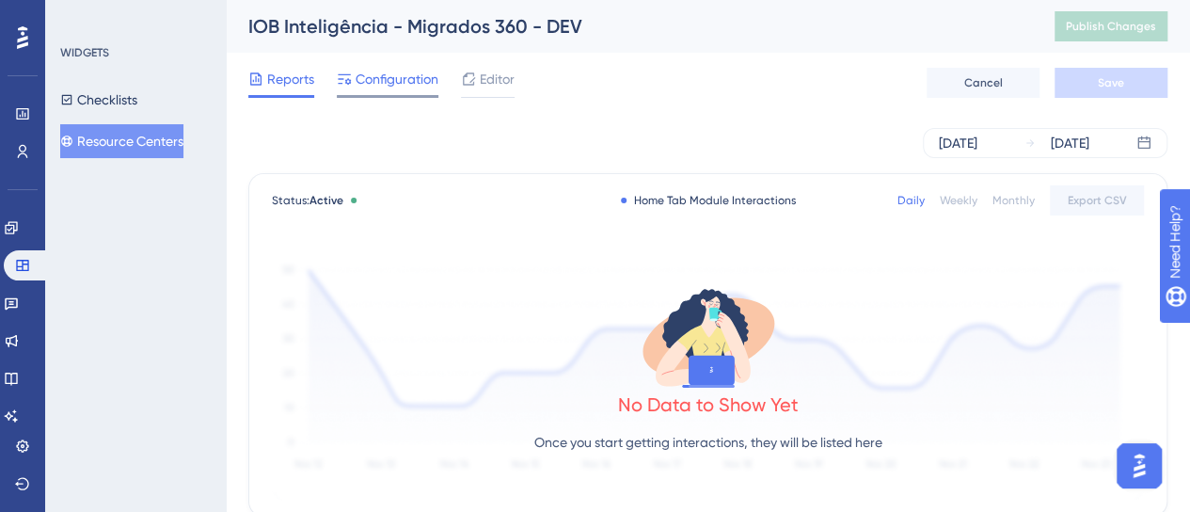
click at [386, 76] on span "Configuration" at bounding box center [397, 79] width 83 height 23
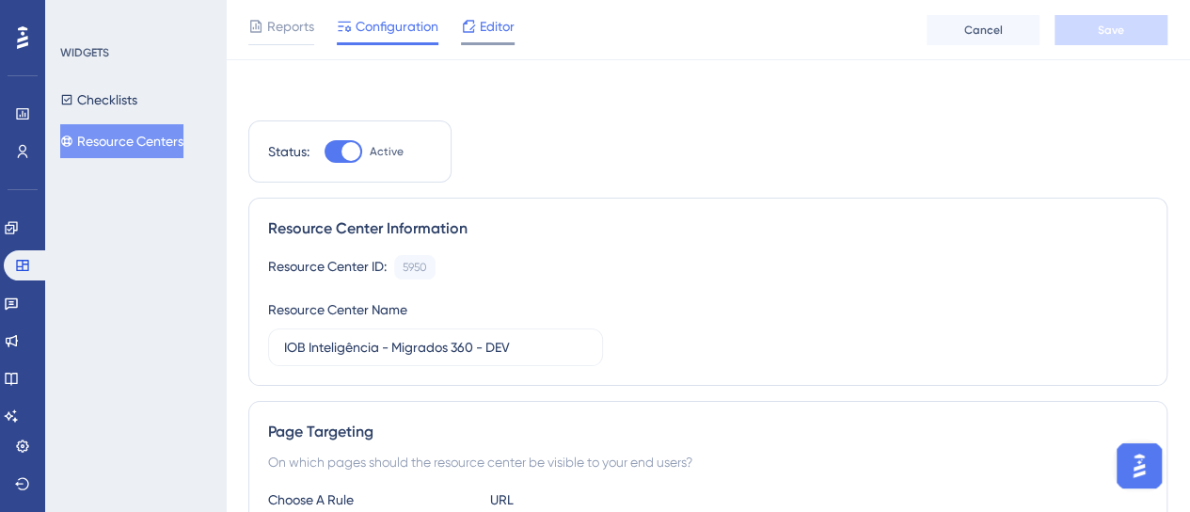
scroll to position [555, 0]
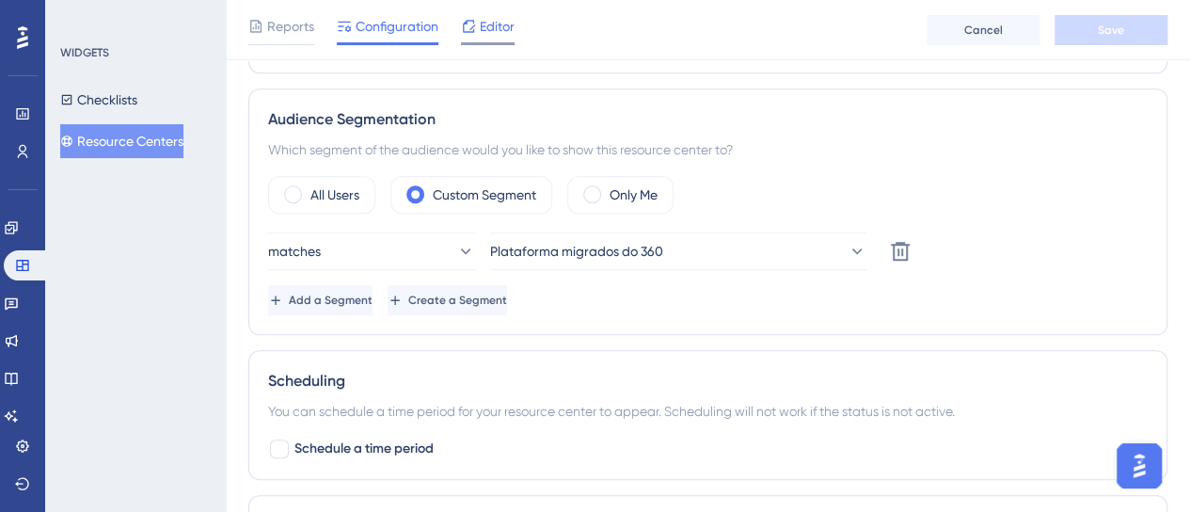
click at [489, 32] on span "Editor" at bounding box center [497, 26] width 35 height 23
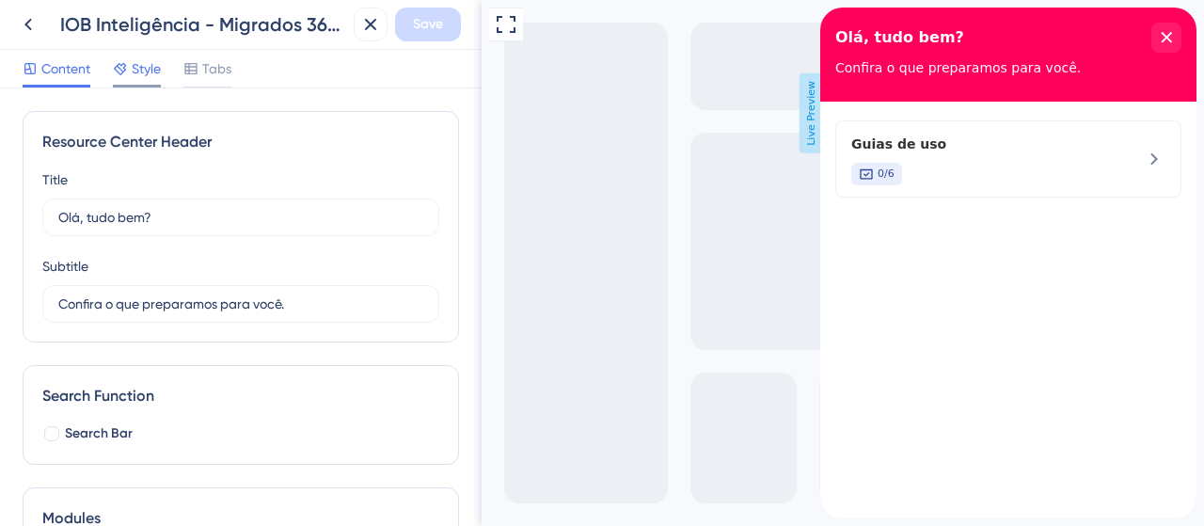
click at [140, 70] on span "Style" at bounding box center [146, 68] width 29 height 23
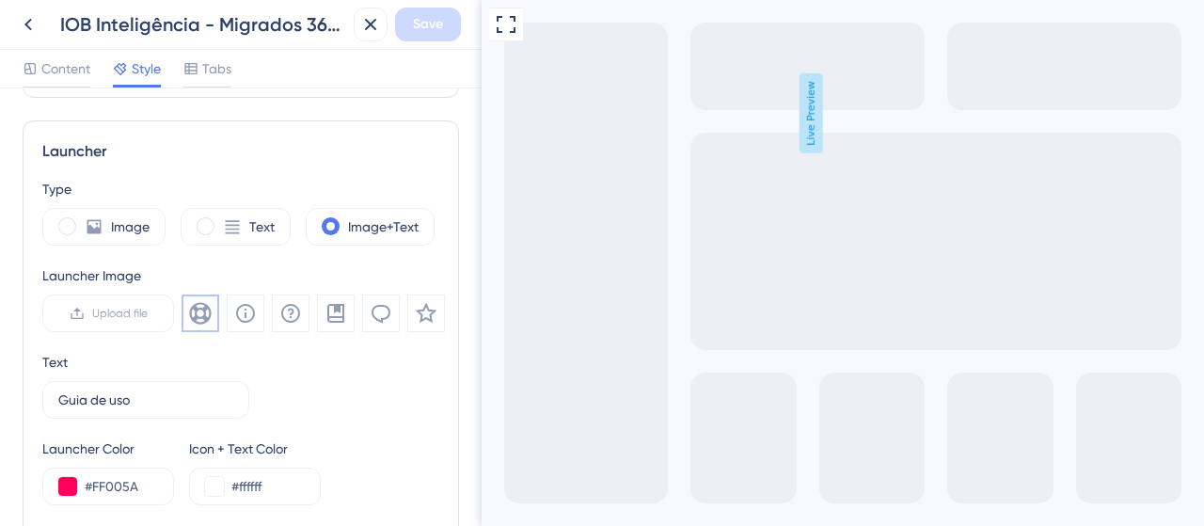
scroll to position [753, 0]
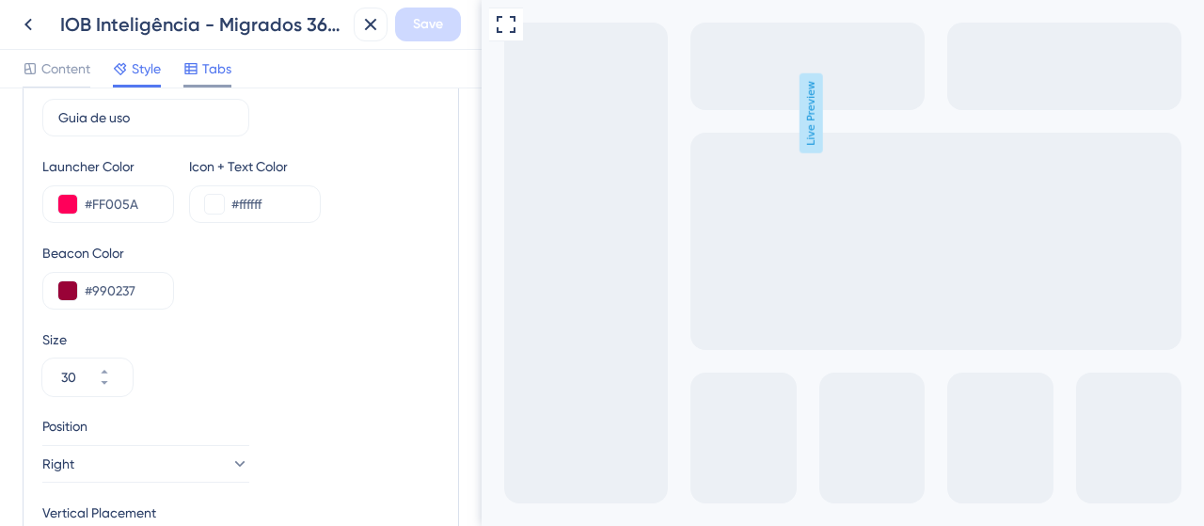
click at [218, 67] on span "Tabs" at bounding box center [216, 68] width 29 height 23
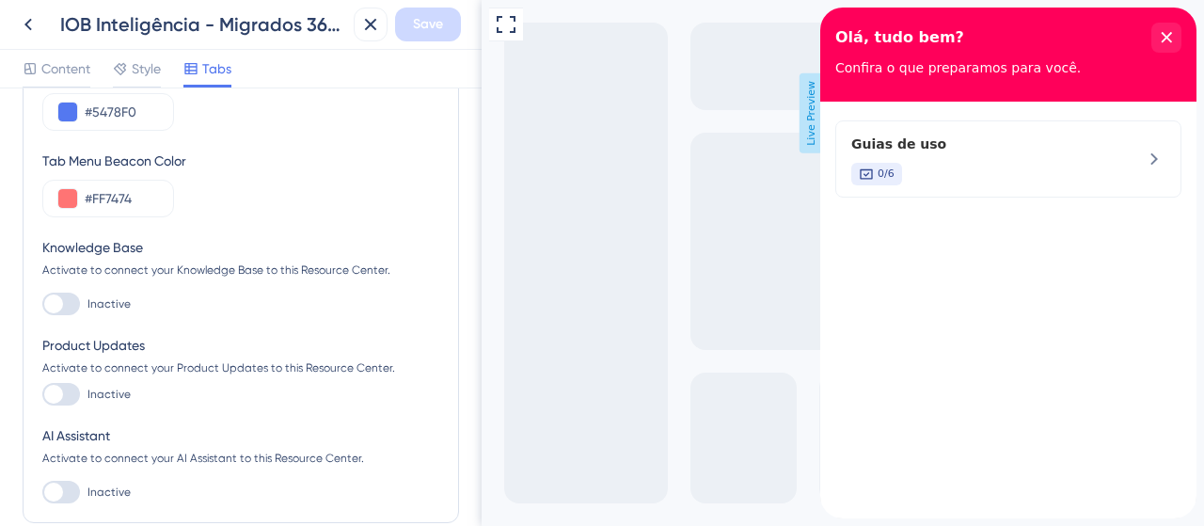
click at [70, 293] on div at bounding box center [61, 304] width 38 height 23
click at [42, 304] on input "Inactive" at bounding box center [41, 304] width 1 height 1
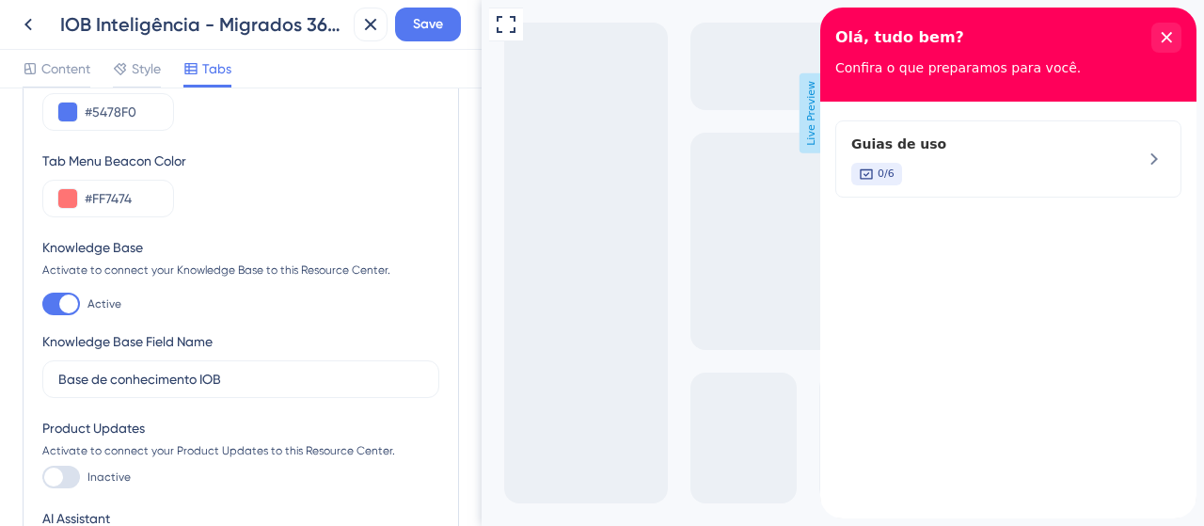
click at [54, 306] on div at bounding box center [61, 304] width 38 height 23
click at [42, 305] on input "Active" at bounding box center [41, 304] width 1 height 1
checkbox input "false"
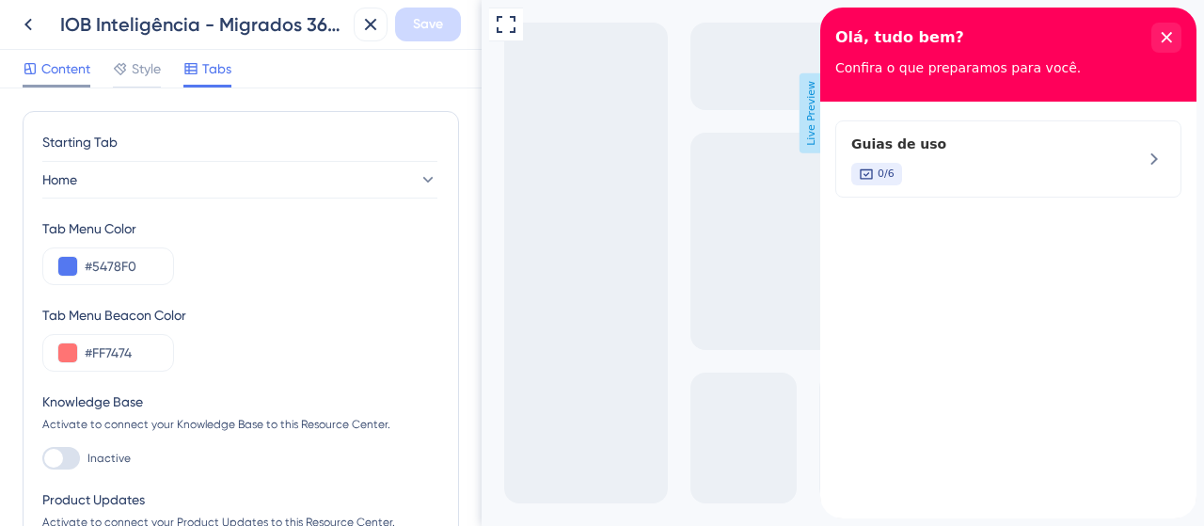
click at [49, 60] on span "Content" at bounding box center [65, 68] width 49 height 23
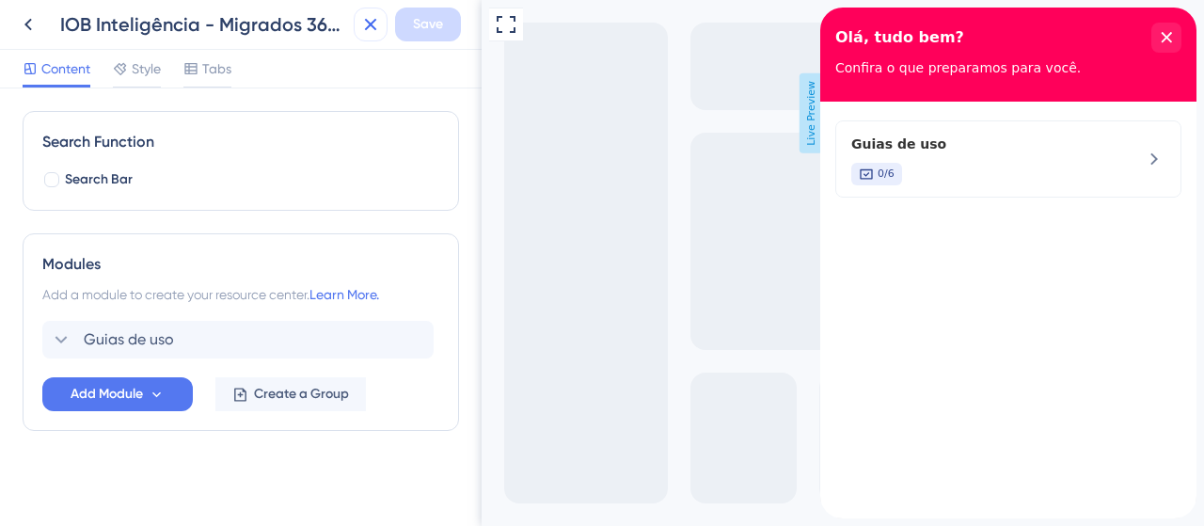
click at [382, 14] on button at bounding box center [371, 25] width 34 height 34
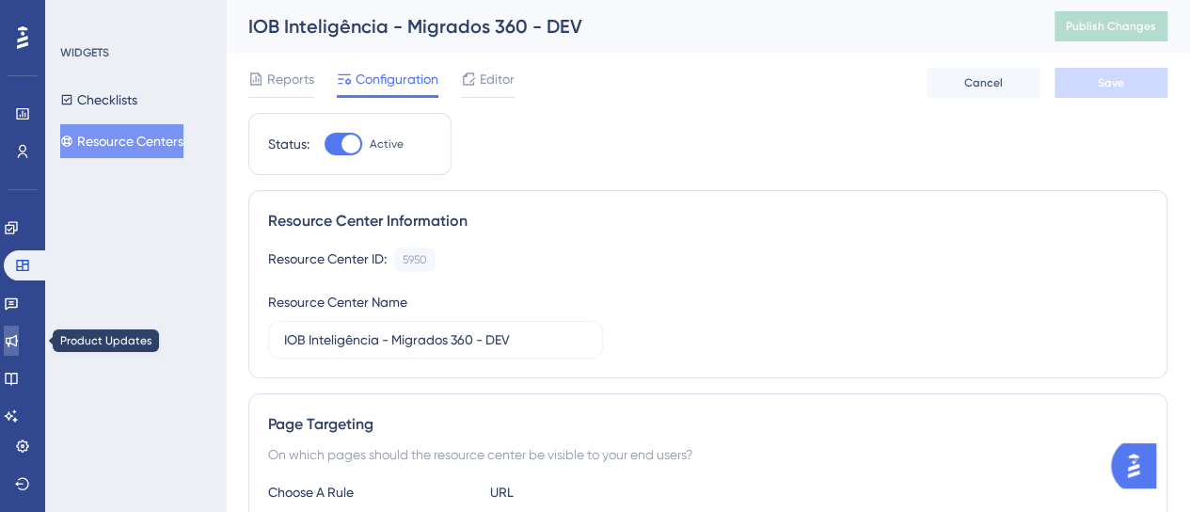
click at [19, 347] on icon at bounding box center [11, 340] width 15 height 15
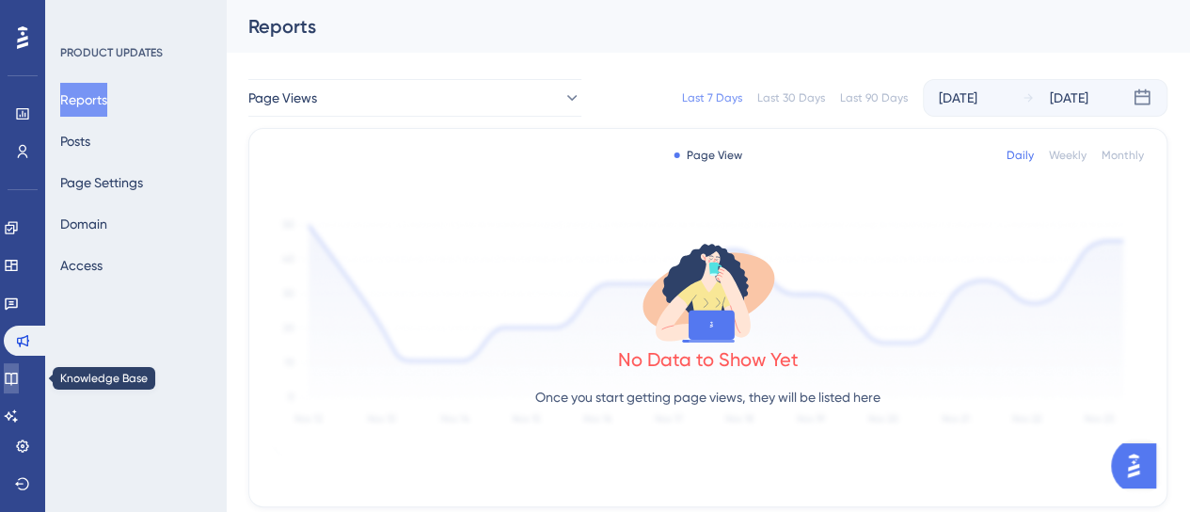
click at [19, 389] on link at bounding box center [11, 378] width 15 height 30
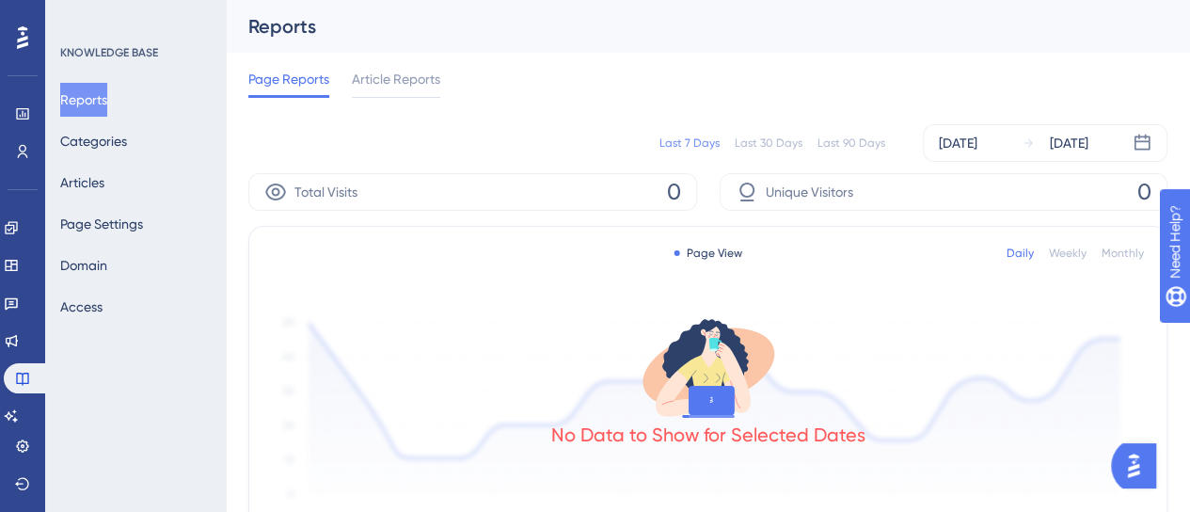
click at [103, 97] on button "Reports" at bounding box center [83, 100] width 47 height 34
click at [103, 147] on button "Categories" at bounding box center [93, 141] width 67 height 34
click at [113, 147] on button "Categories" at bounding box center [93, 141] width 67 height 34
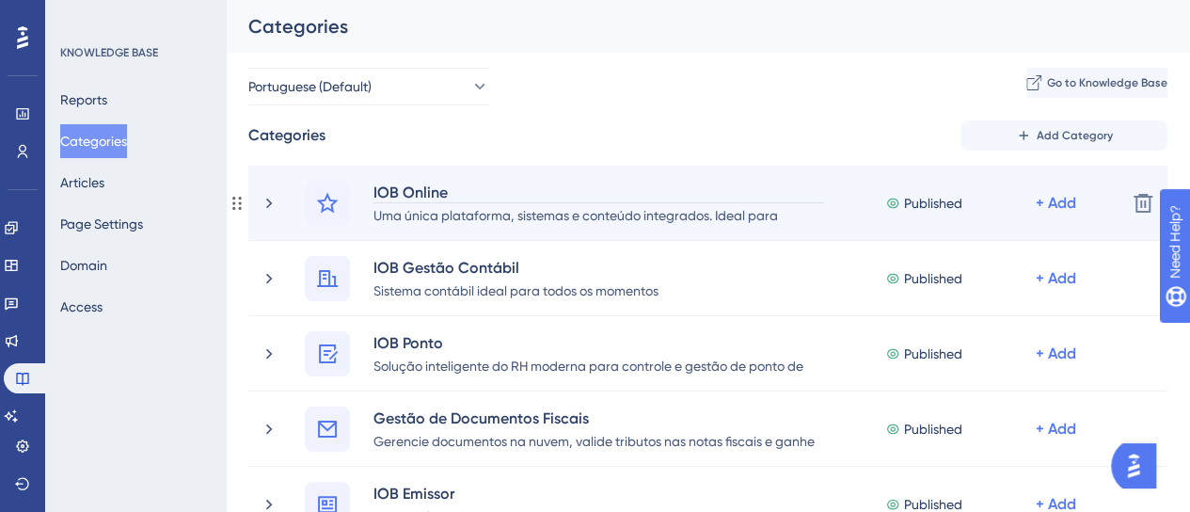
click at [485, 189] on div "IOB Online" at bounding box center [599, 192] width 452 height 23
click at [277, 212] on icon at bounding box center [269, 203] width 19 height 19
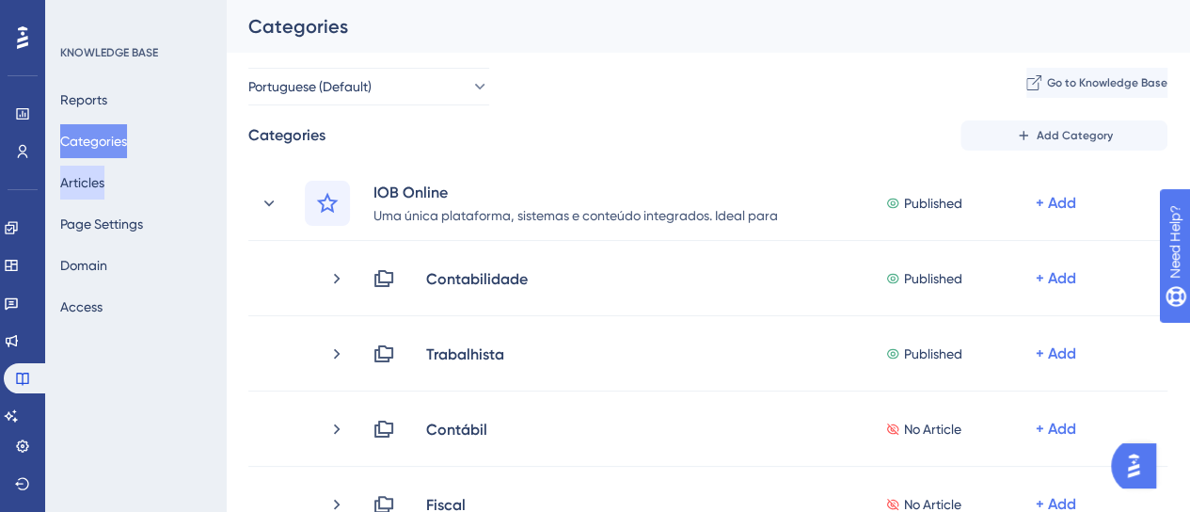
click at [104, 184] on button "Articles" at bounding box center [82, 183] width 44 height 34
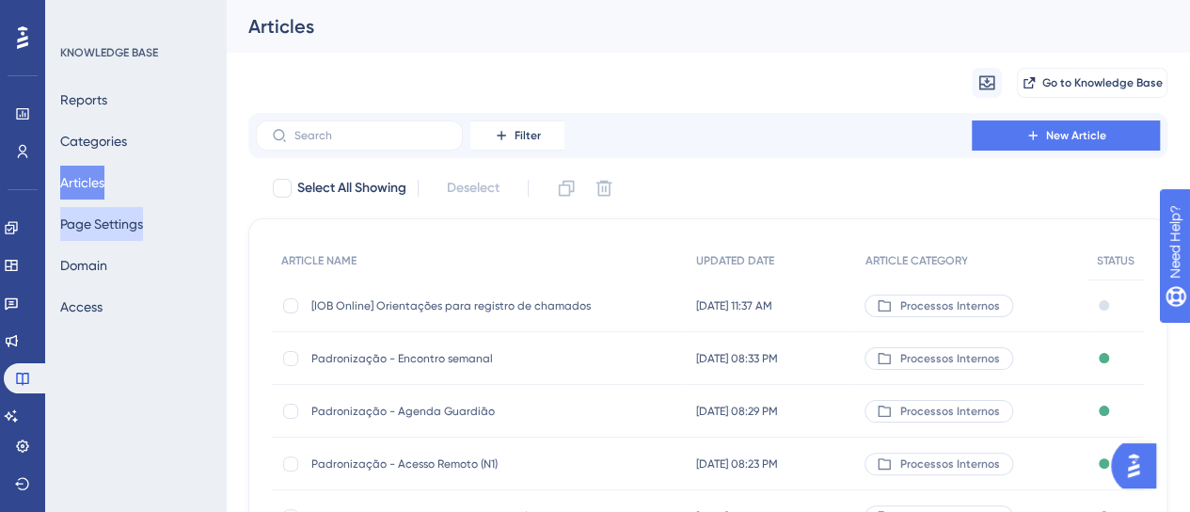
click at [112, 227] on button "Page Settings" at bounding box center [101, 224] width 83 height 34
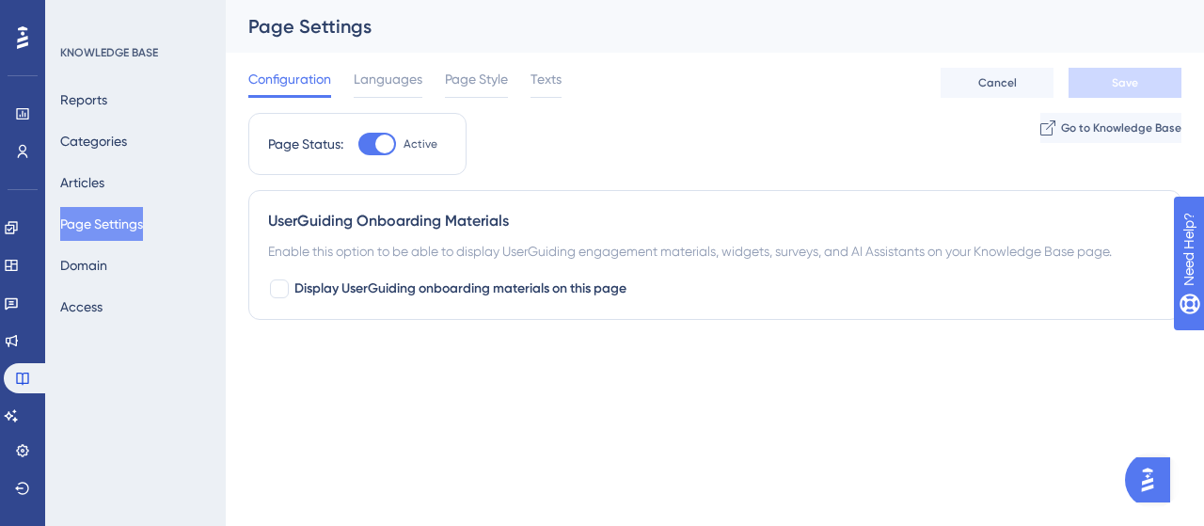
click at [1137, 477] on img "Open AI Assistant Launcher" at bounding box center [1148, 480] width 34 height 34
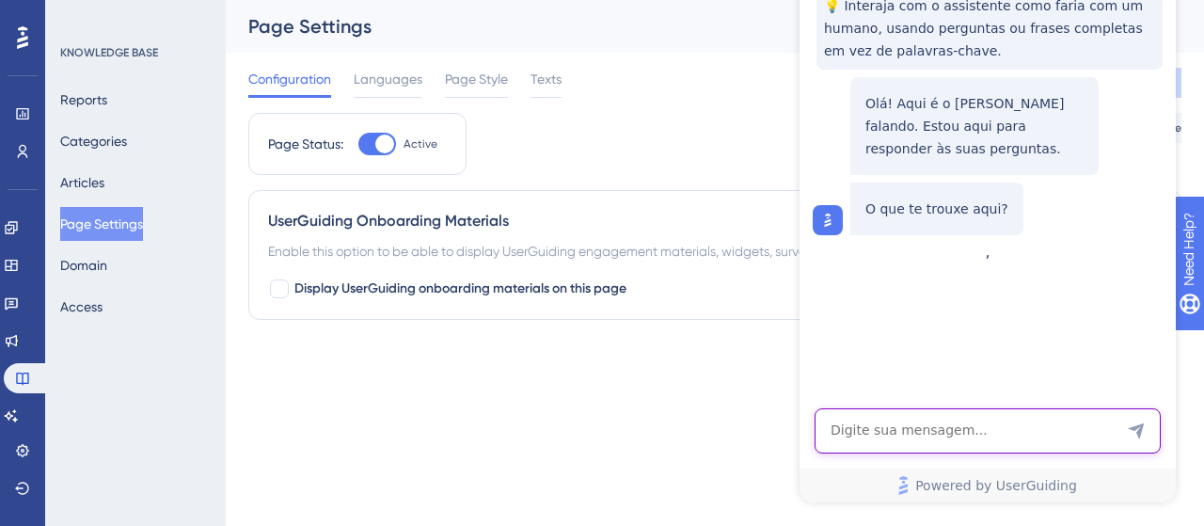
click at [1001, 442] on textarea "AI Assistant Text Input" at bounding box center [988, 430] width 346 height 45
type textarea "integrar base de conhecimento"
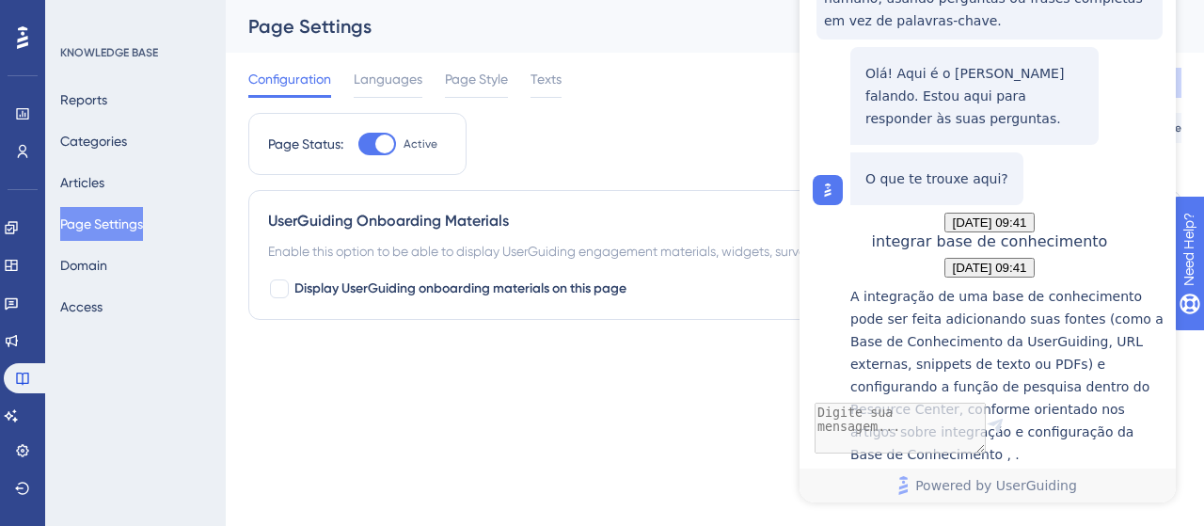
scroll to position [363, 0]
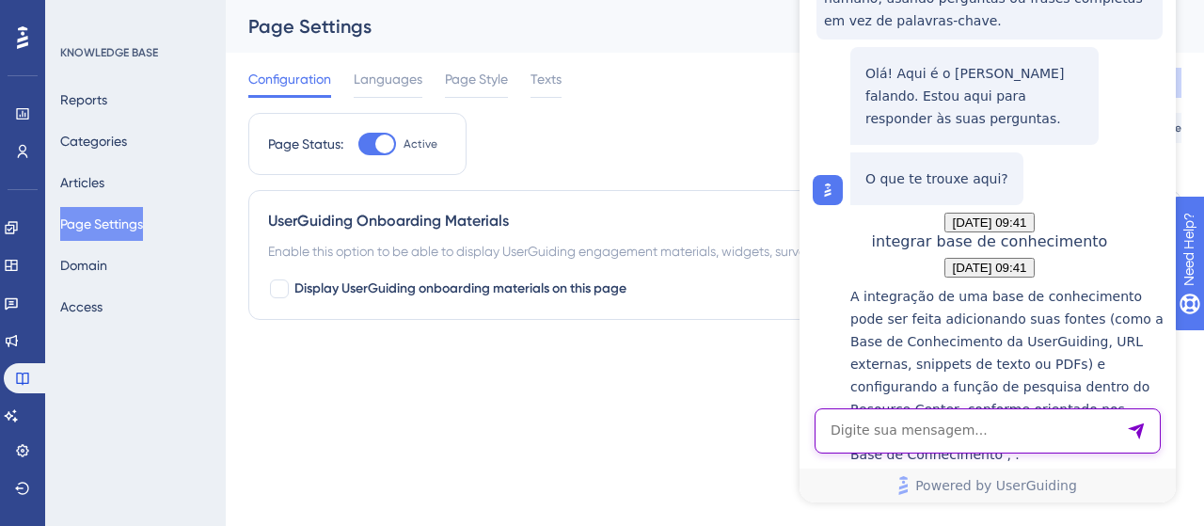
click at [939, 422] on textarea "AI Assistant Text Input" at bounding box center [988, 430] width 346 height 45
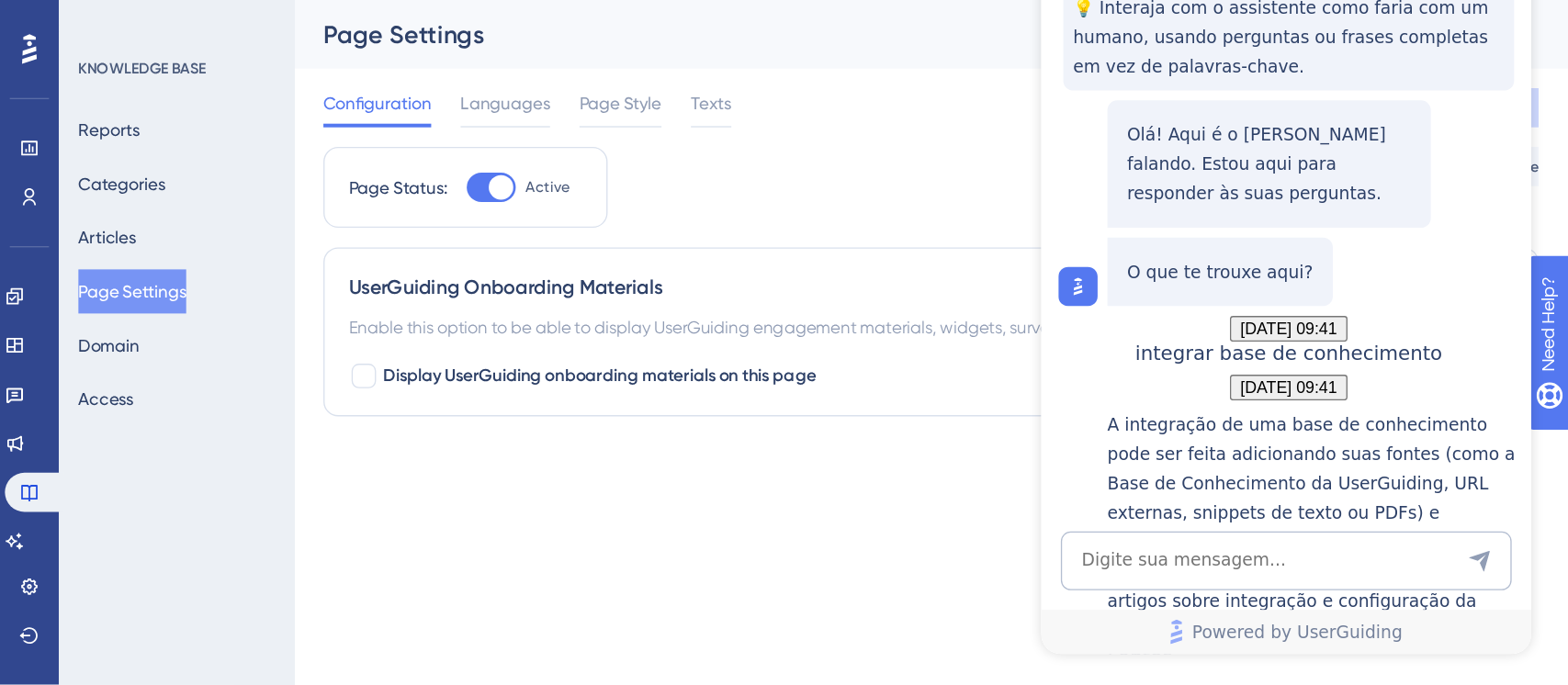
scroll to position [0, 0]
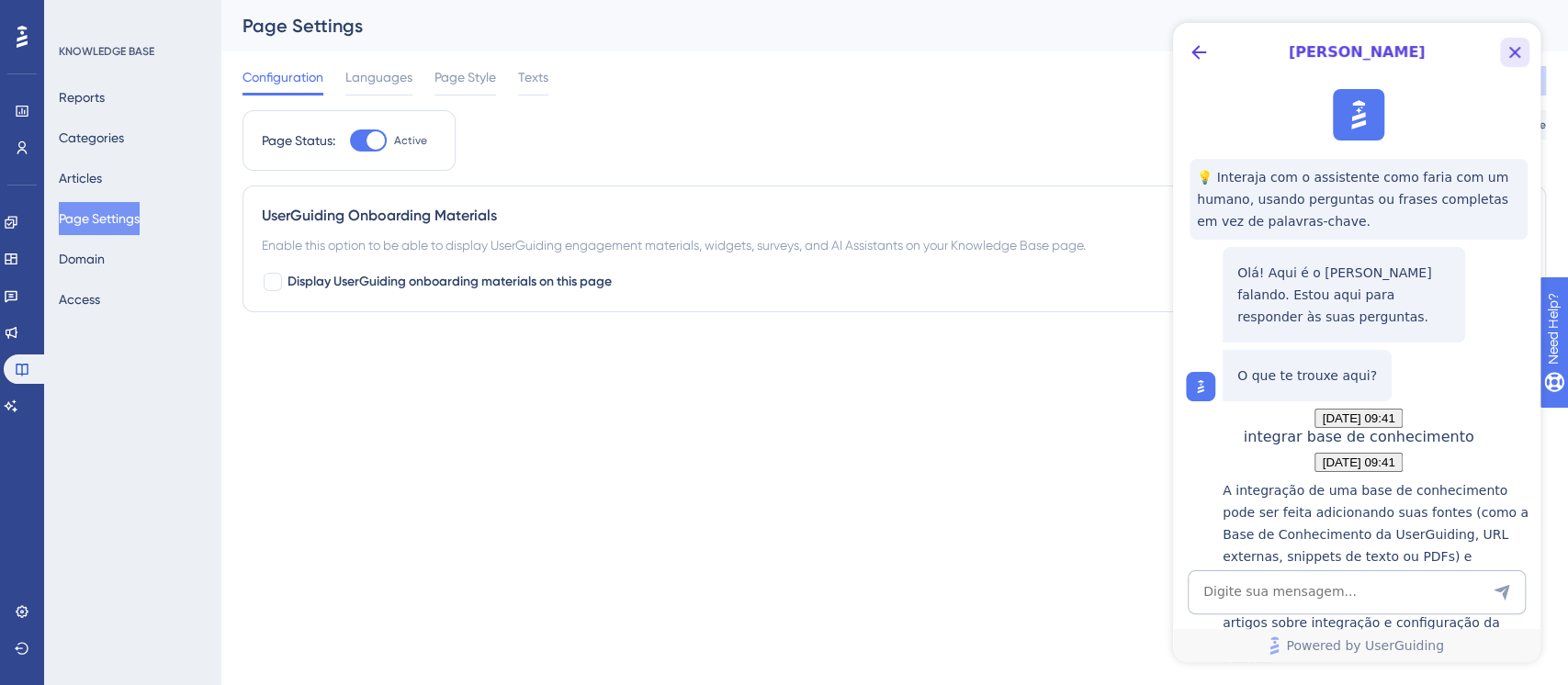
click at [1161, 42] on icon "Close Button" at bounding box center [1514, 52] width 22 height 22
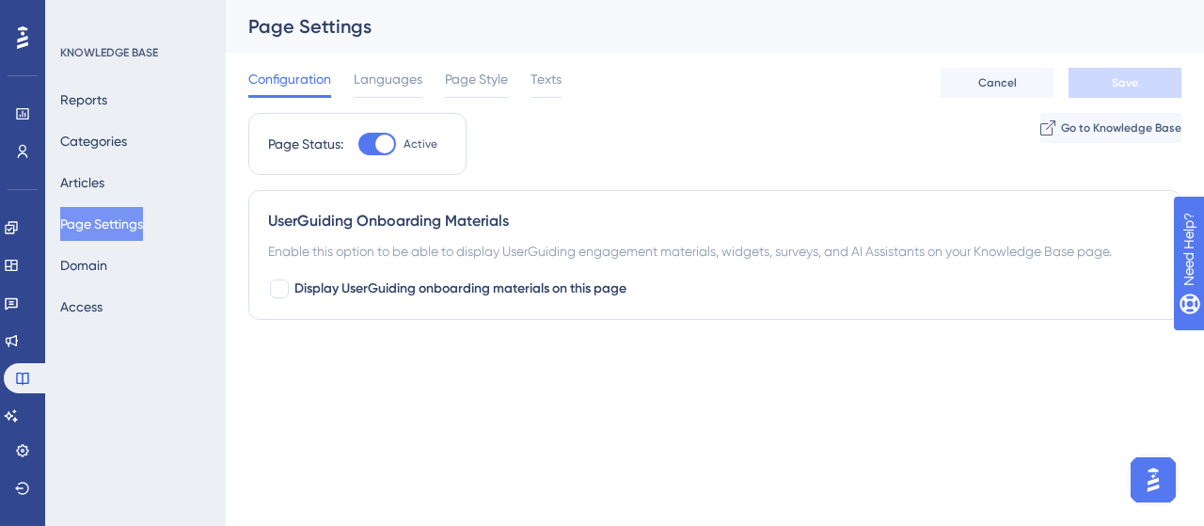
click at [901, 371] on div "Performance Users Engagement Widgets Feedback Product Updates Knowledge Base AI…" at bounding box center [602, 197] width 1204 height 395
click at [19, 225] on icon at bounding box center [11, 227] width 15 height 15
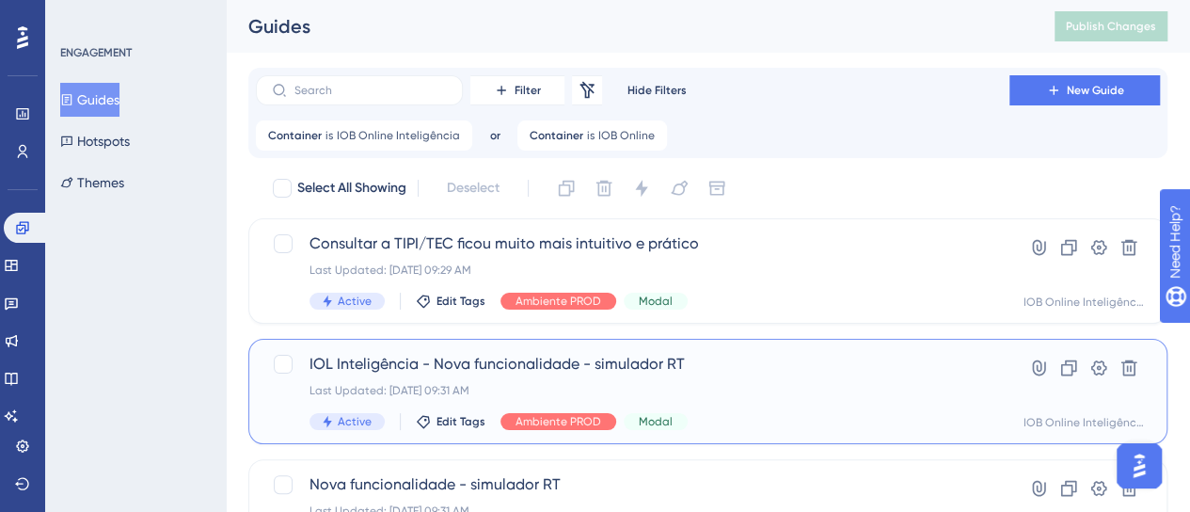
click at [830, 383] on div "Last Updated: 10 de set. de 2025 09:31 AM" at bounding box center [633, 390] width 646 height 15
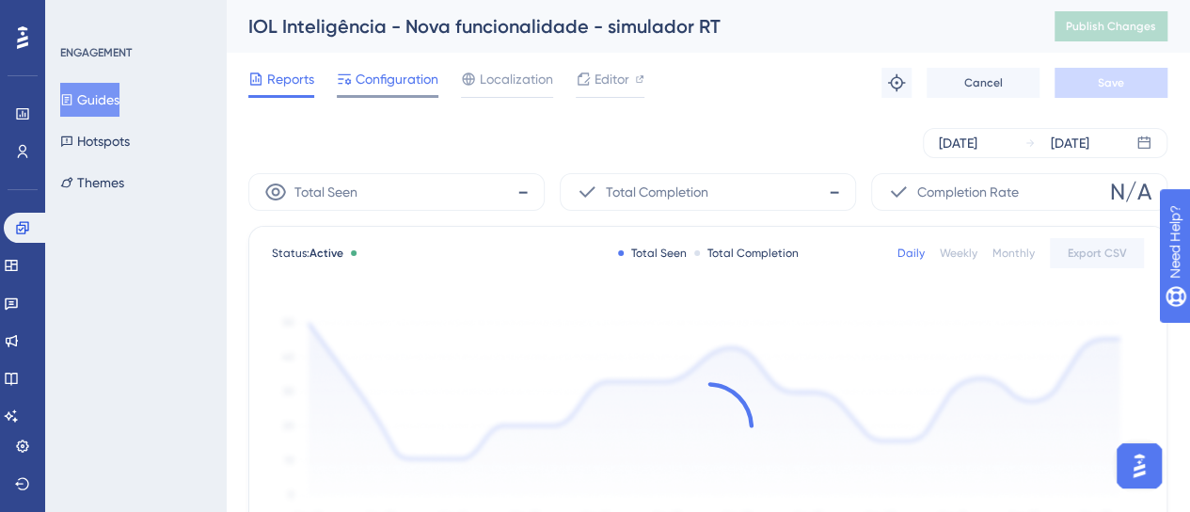
click at [384, 75] on span "Configuration" at bounding box center [397, 79] width 83 height 23
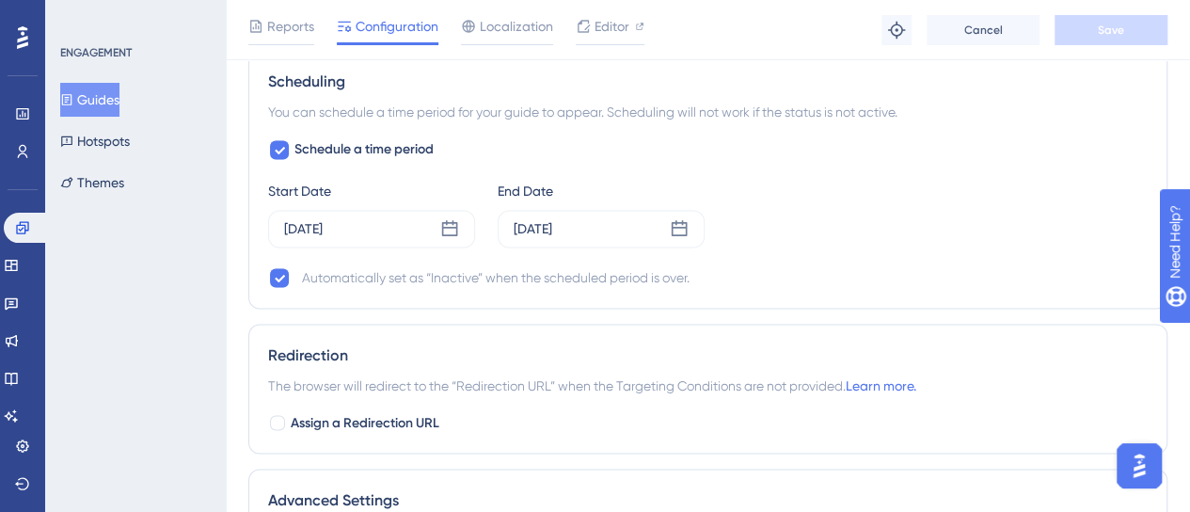
scroll to position [847, 0]
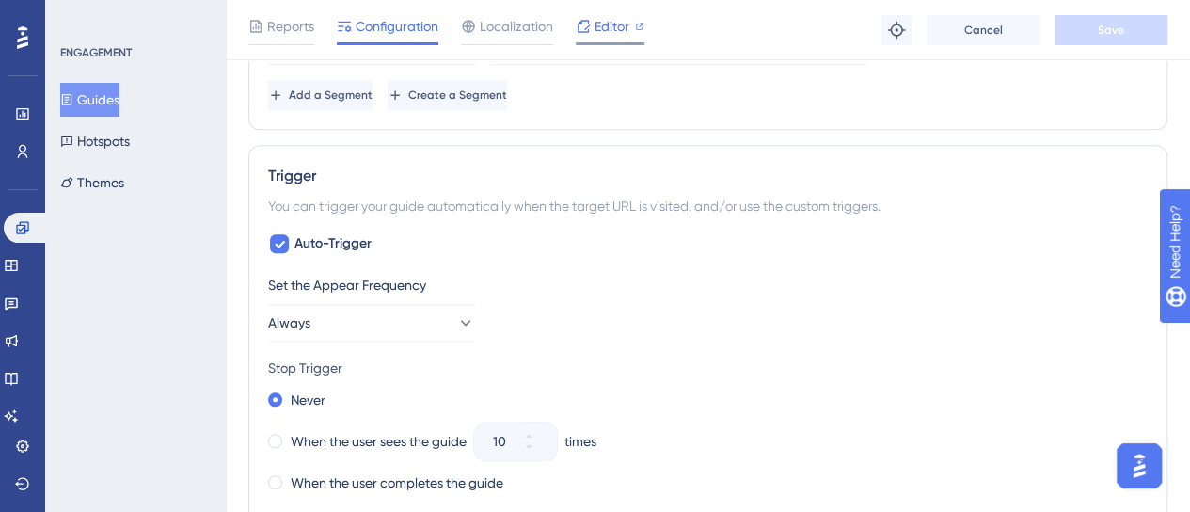
click at [610, 18] on span "Editor" at bounding box center [612, 26] width 35 height 23
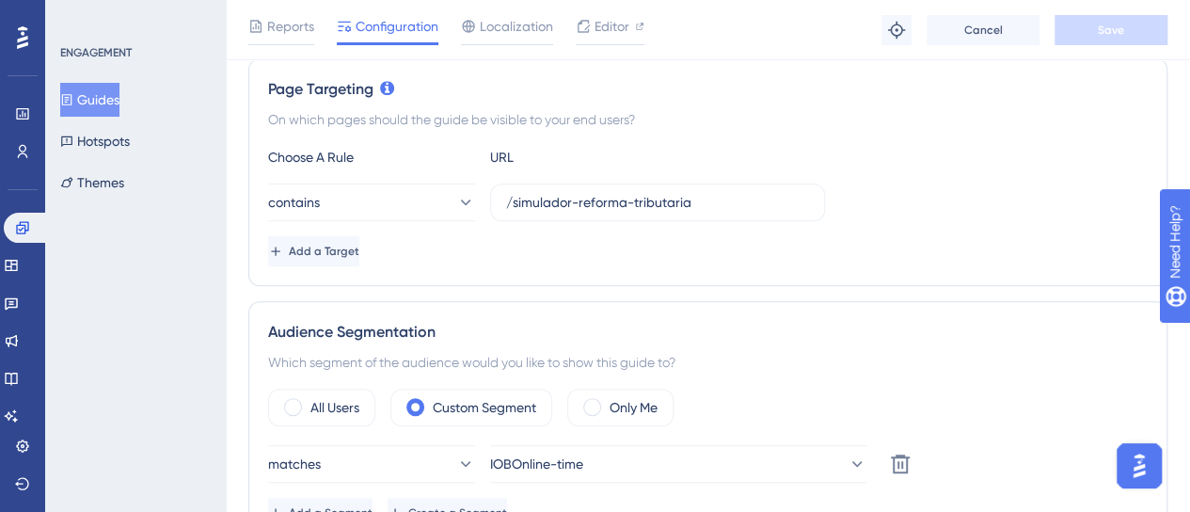
scroll to position [0, 0]
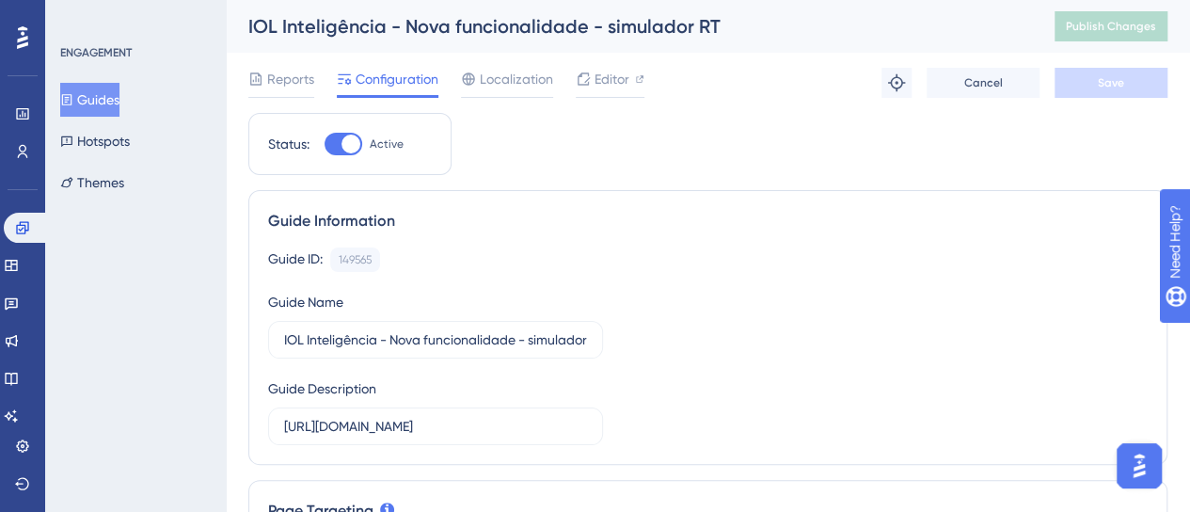
click at [302, 77] on span "Reports" at bounding box center [290, 79] width 47 height 23
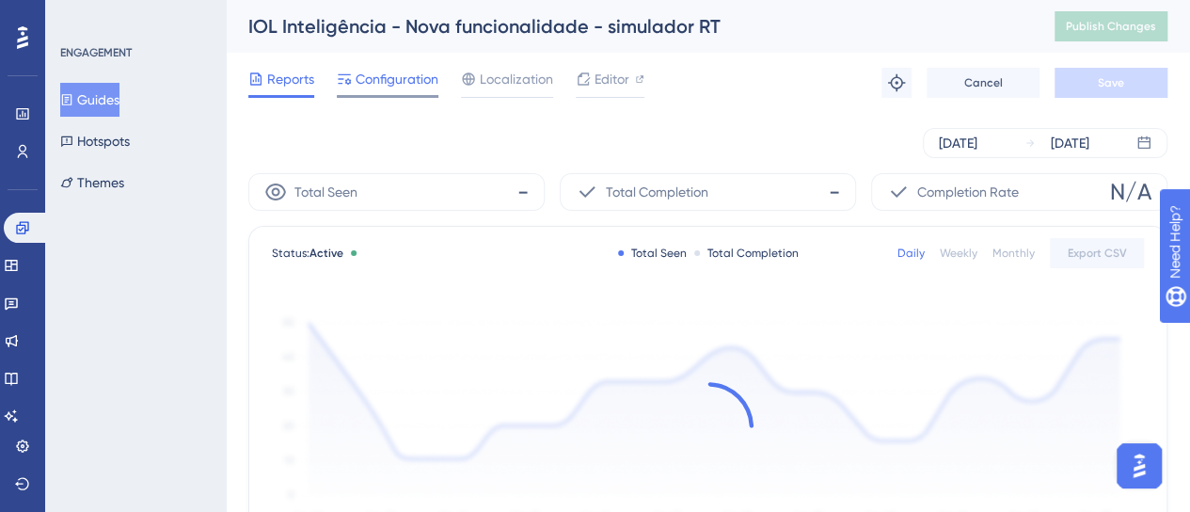
click at [369, 78] on span "Configuration" at bounding box center [397, 79] width 83 height 23
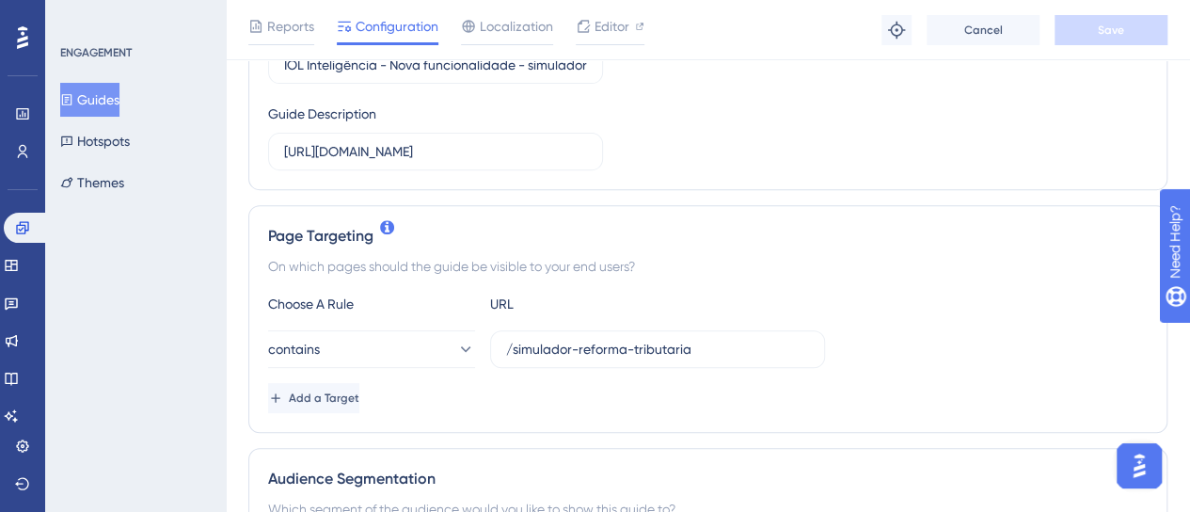
scroll to position [1599, 0]
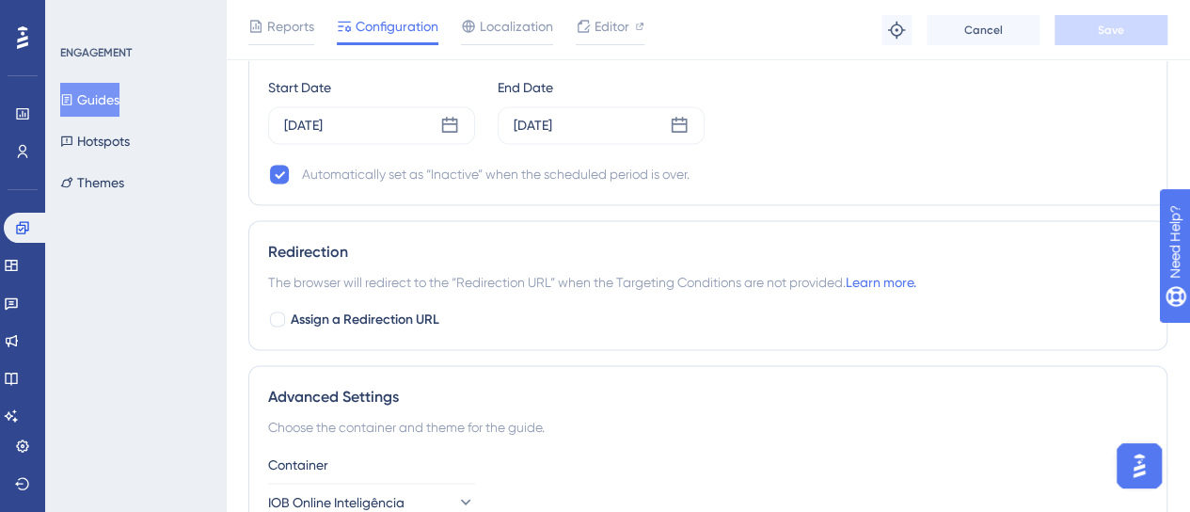
click at [862, 140] on div "Schedule a time period Start Date Aug 07 2025 End Date Aug 19 2025 Automaticall…" at bounding box center [708, 110] width 880 height 151
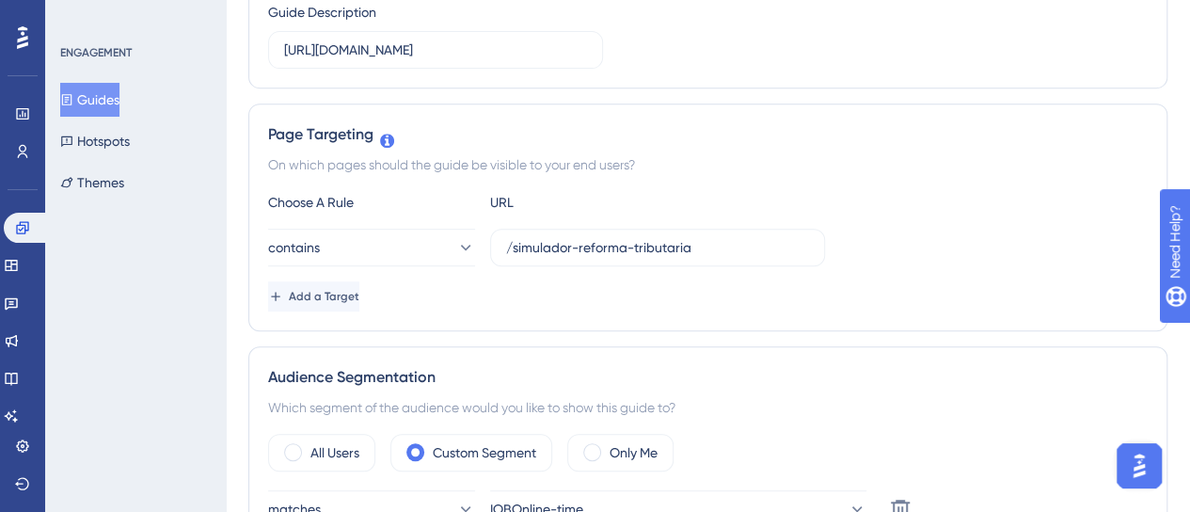
scroll to position [0, 0]
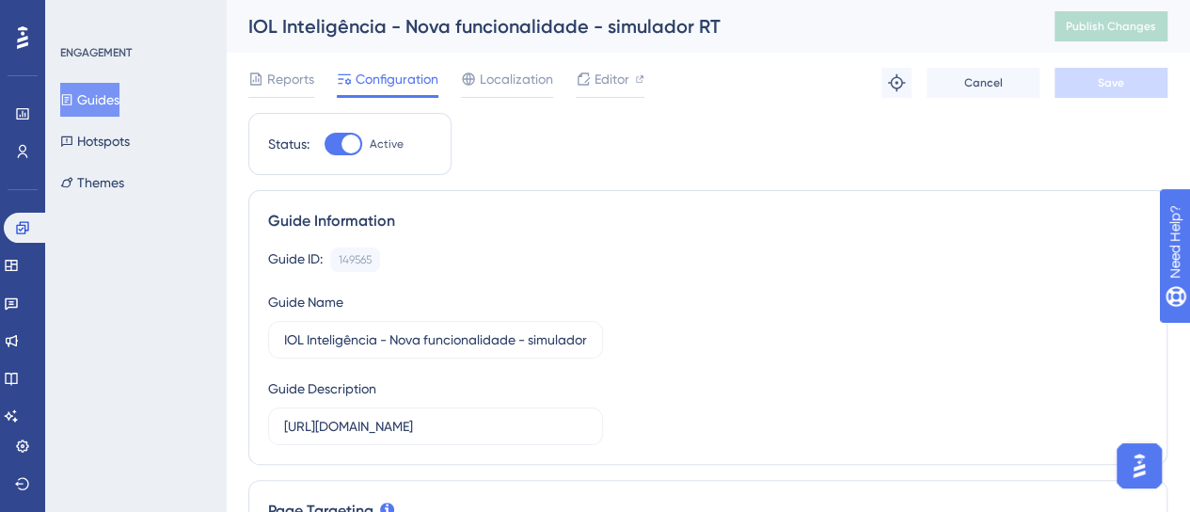
click at [628, 266] on div "Guide ID: 149565 Copy" at bounding box center [708, 259] width 880 height 24
click at [30, 162] on link at bounding box center [22, 151] width 15 height 30
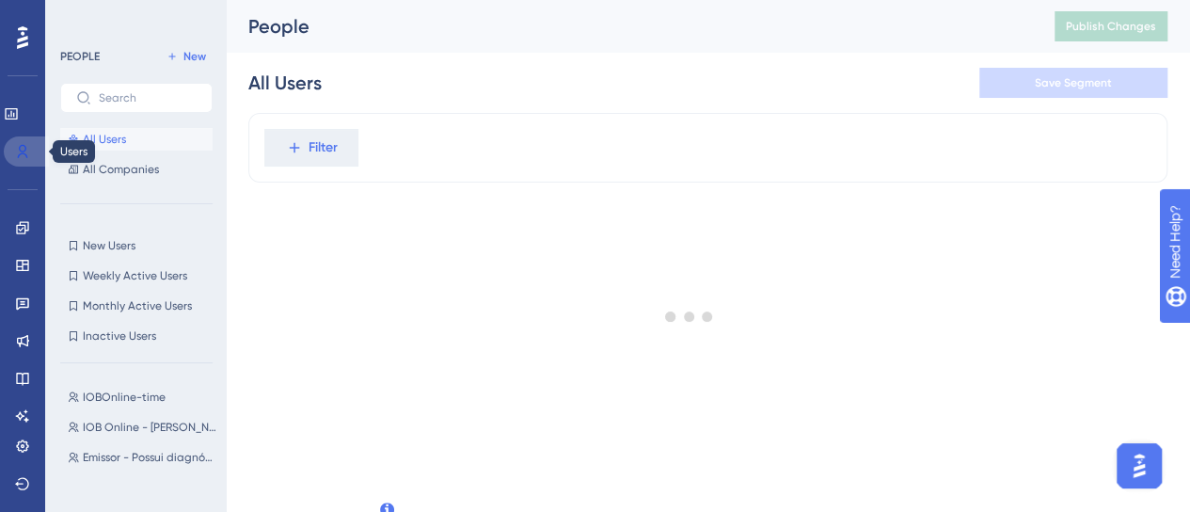
click at [28, 159] on link at bounding box center [26, 151] width 45 height 30
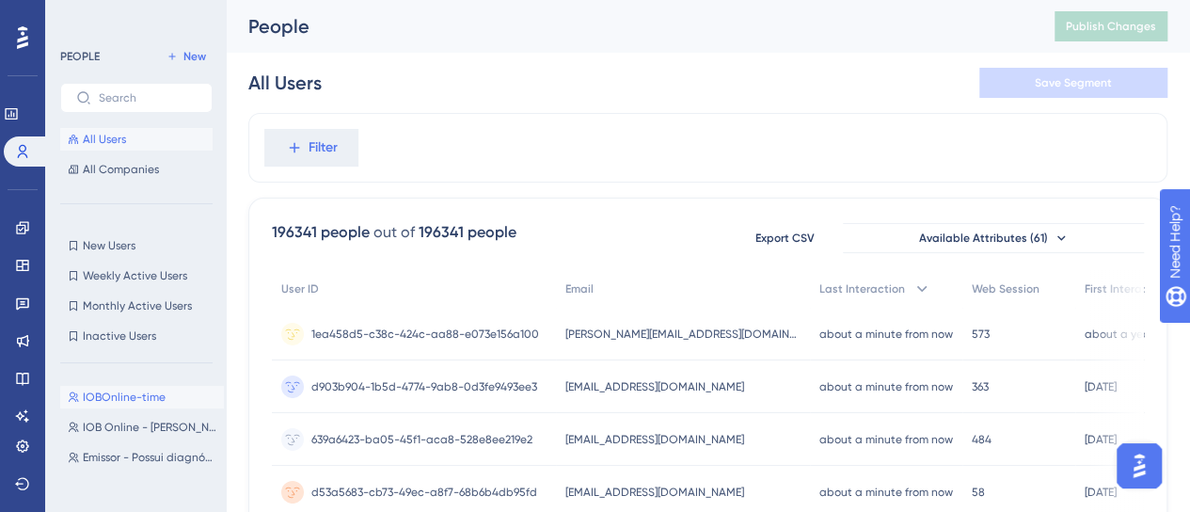
click at [124, 390] on span "IOBOnline-time" at bounding box center [124, 397] width 83 height 15
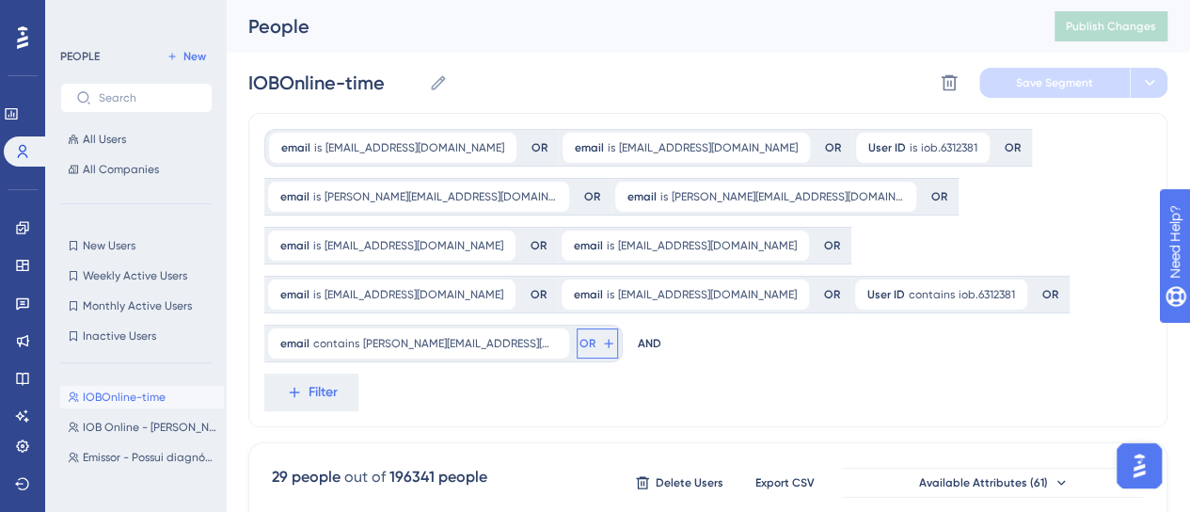
click at [618, 328] on button "OR" at bounding box center [597, 343] width 41 height 30
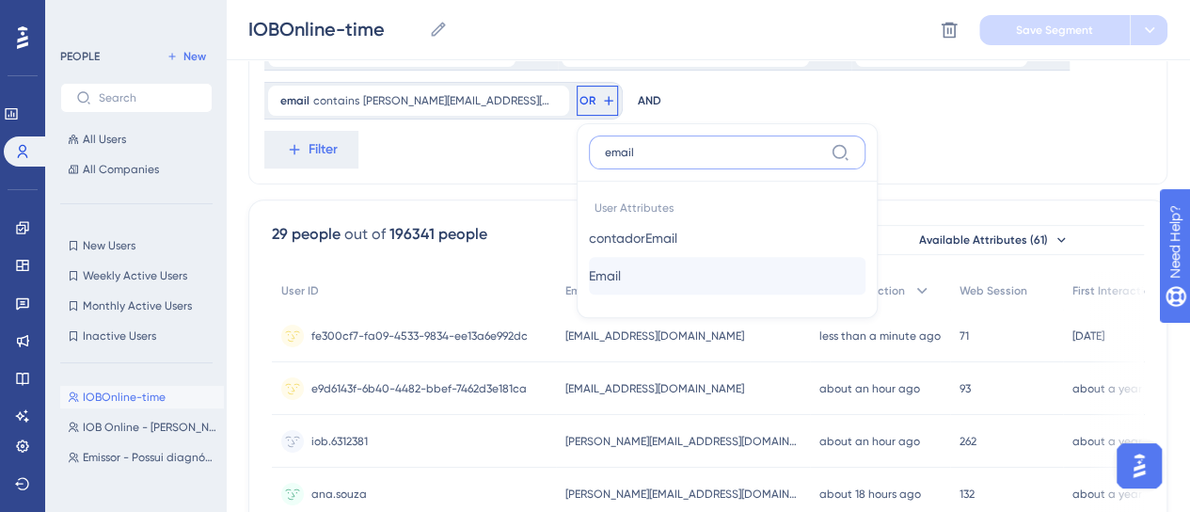
type input "email"
click at [788, 257] on button "Email Email" at bounding box center [727, 276] width 277 height 38
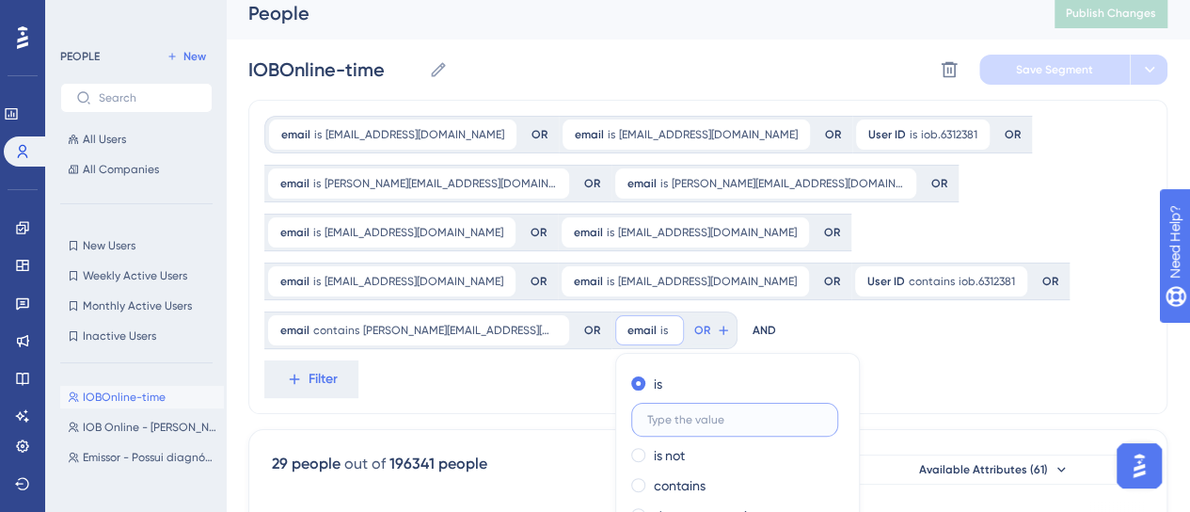
scroll to position [0, 0]
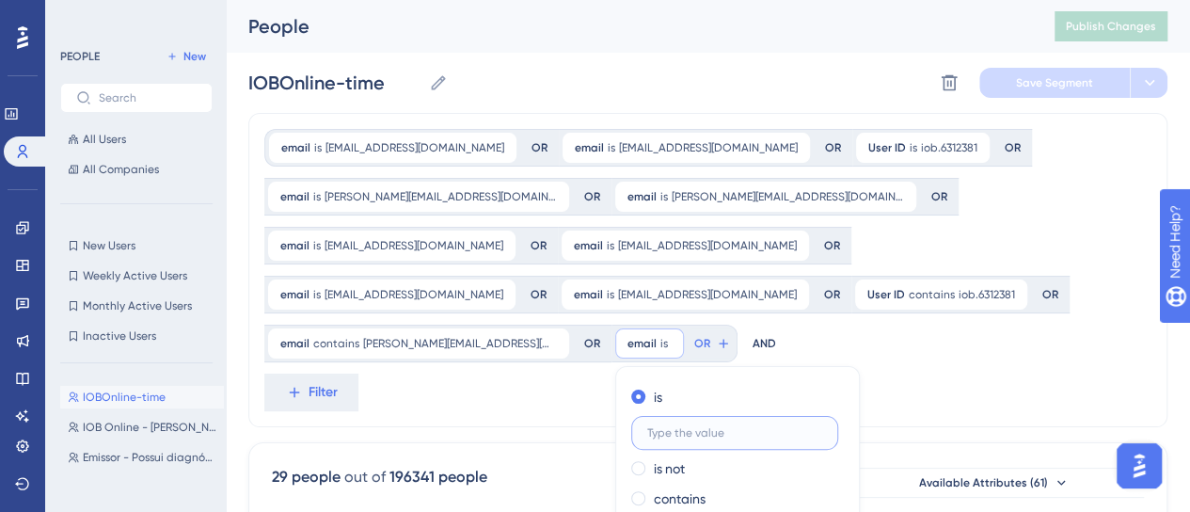
paste input "ives.scarante+app@iob.com.br"
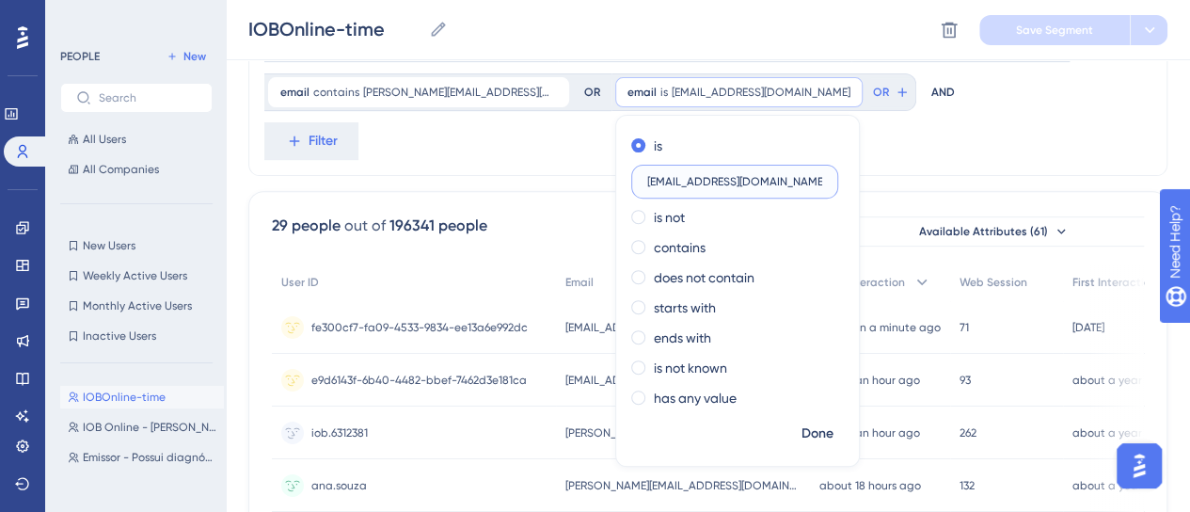
scroll to position [277, 0]
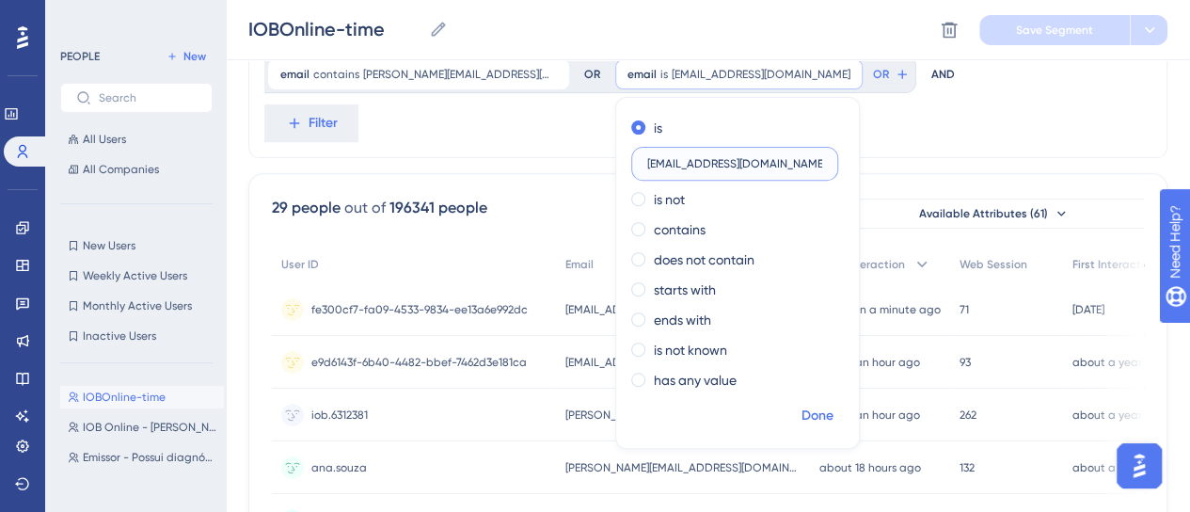
type input "ives.scarante+app@iob.com.br"
click at [834, 405] on span "Done" at bounding box center [818, 416] width 32 height 23
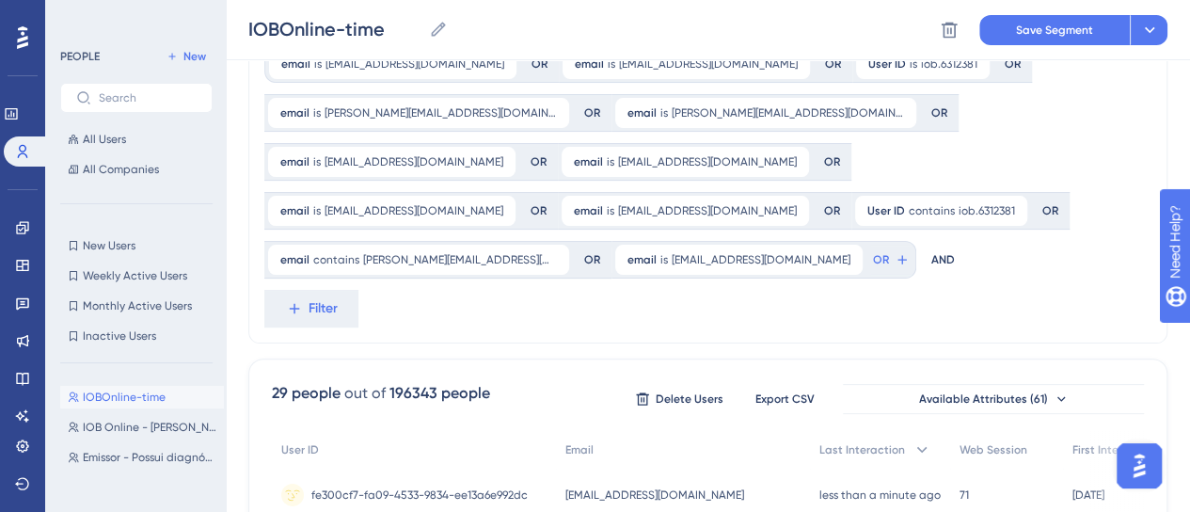
scroll to position [88, 0]
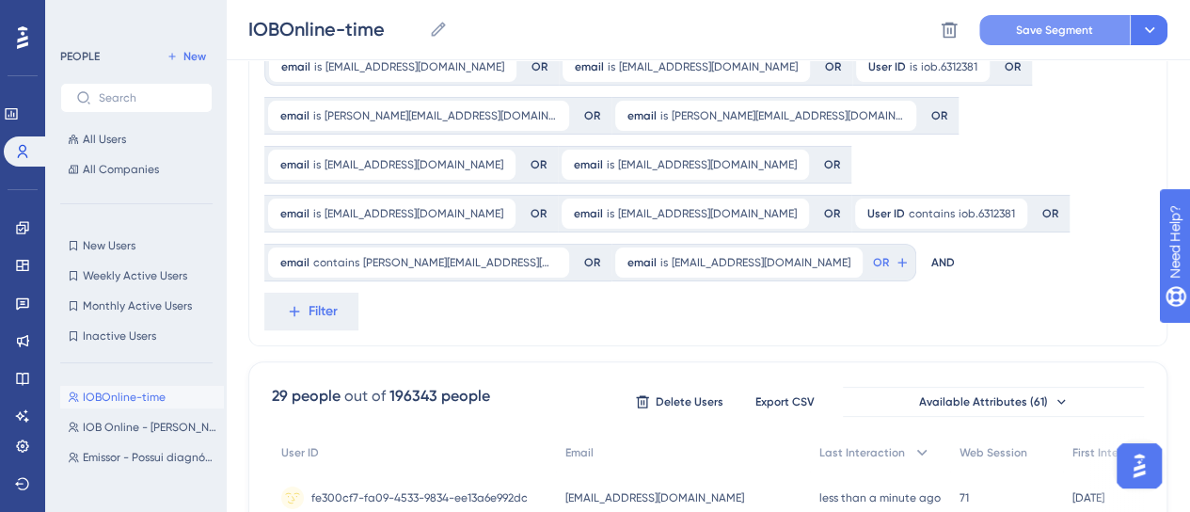
click at [1077, 33] on span "Save Segment" at bounding box center [1054, 30] width 77 height 15
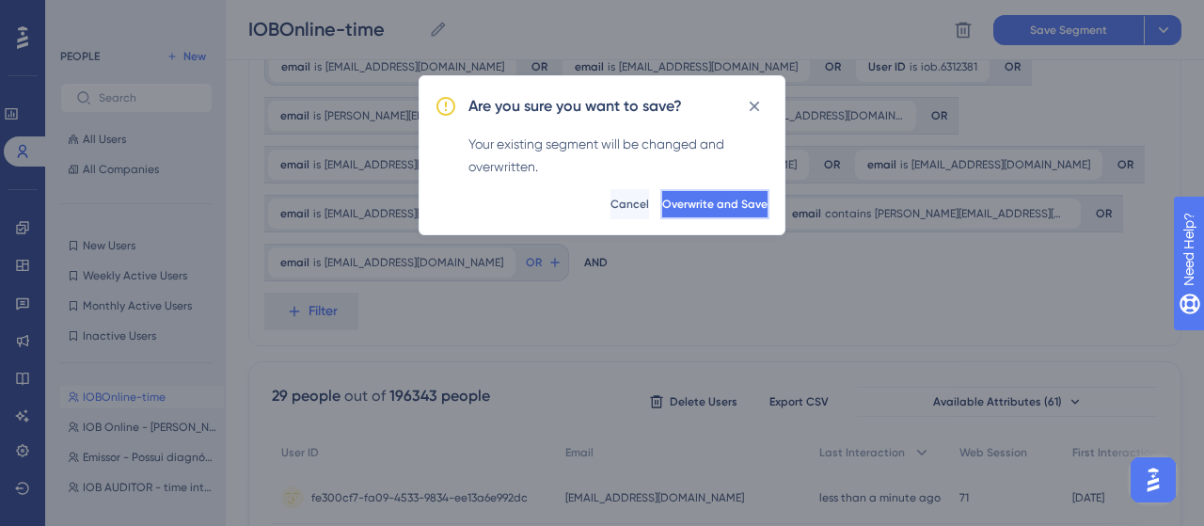
click at [711, 210] on span "Overwrite and Save" at bounding box center [714, 204] width 105 height 15
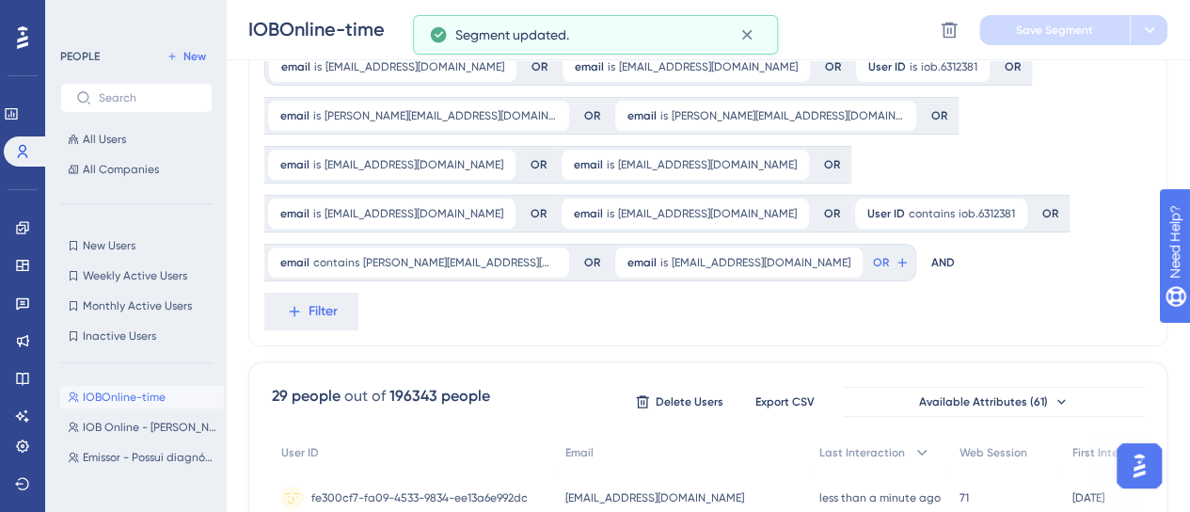
scroll to position [0, 0]
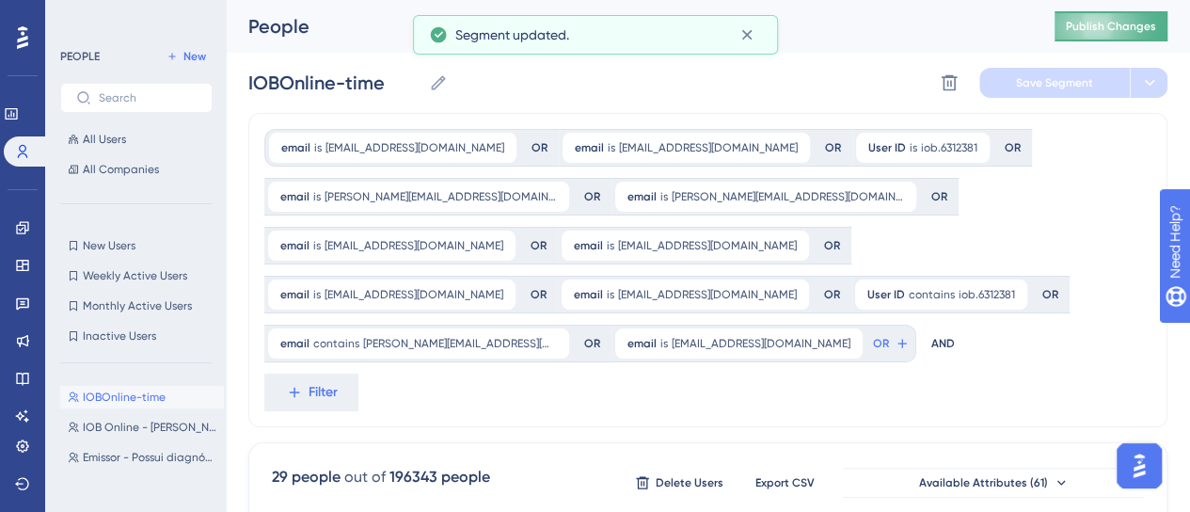
click at [1110, 24] on span "Publish Changes" at bounding box center [1111, 26] width 90 height 15
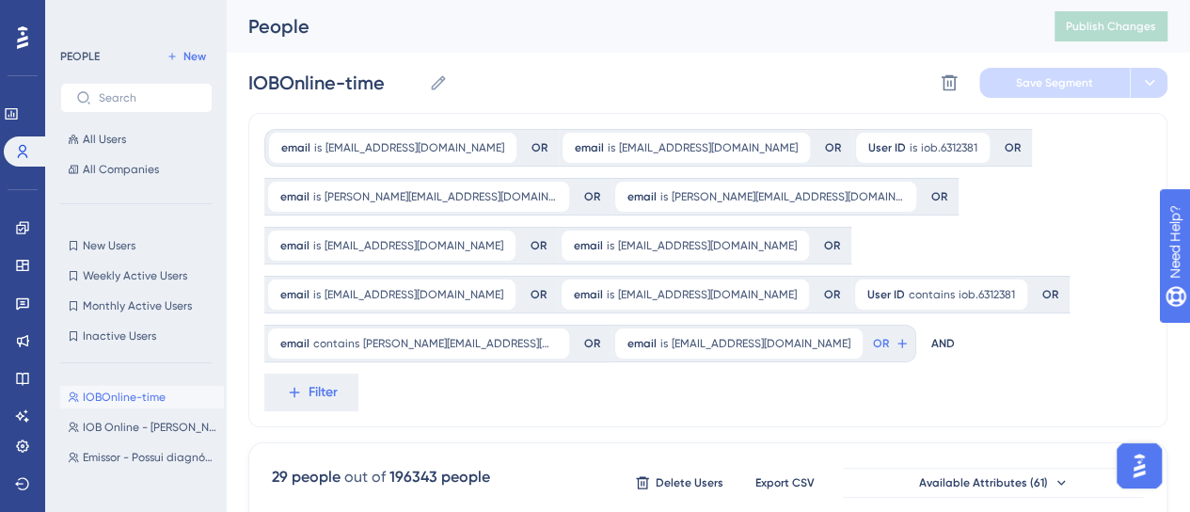
click at [552, 64] on div "IOBOnline-time IOBOnline-time Delete Segment Save Segment" at bounding box center [707, 83] width 919 height 60
click at [889, 336] on span "OR" at bounding box center [881, 343] width 16 height 15
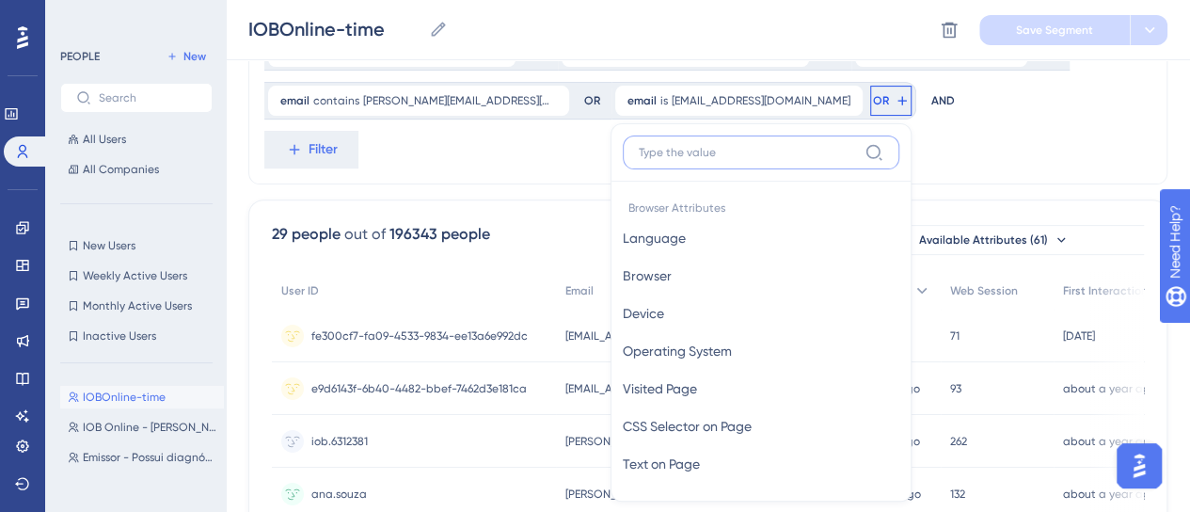
click at [857, 145] on input at bounding box center [748, 152] width 218 height 15
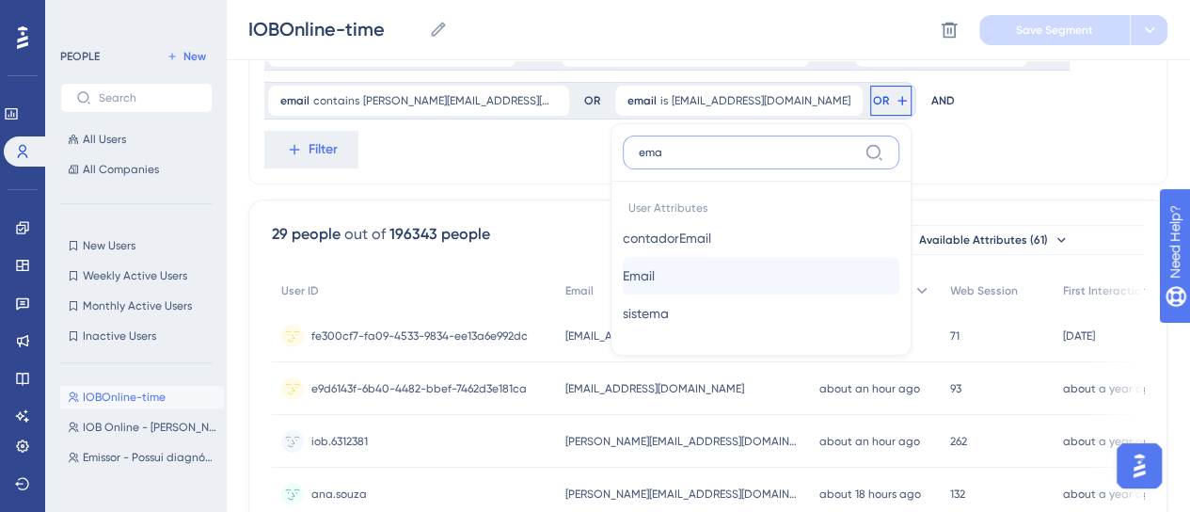
type input "ema"
click at [822, 257] on button "Email Email" at bounding box center [761, 276] width 277 height 38
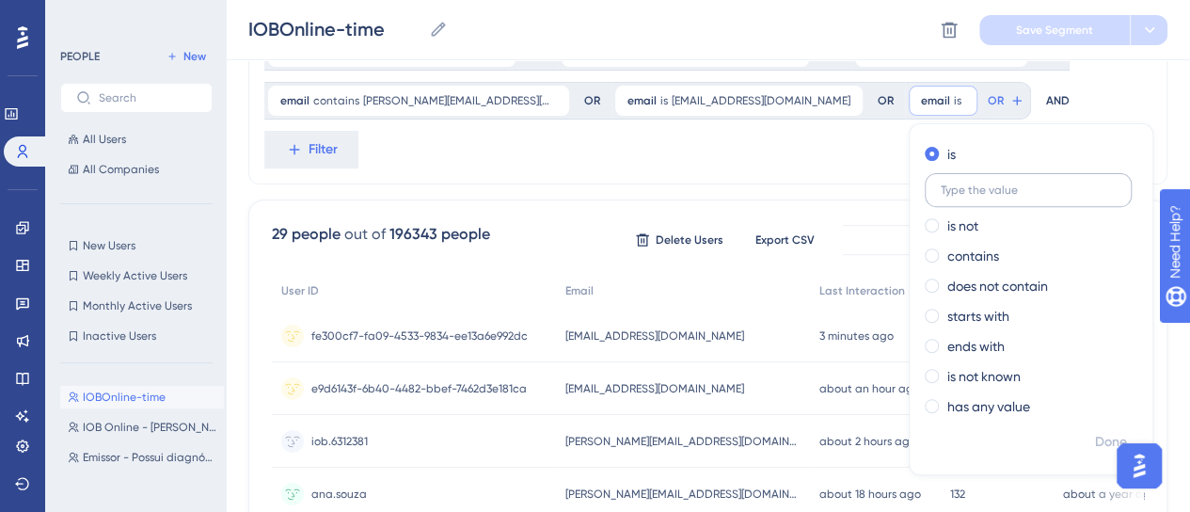
type input "Lu$160118"
drag, startPoint x: 169, startPoint y: 161, endPoint x: 229, endPoint y: 19, distance: 153.9
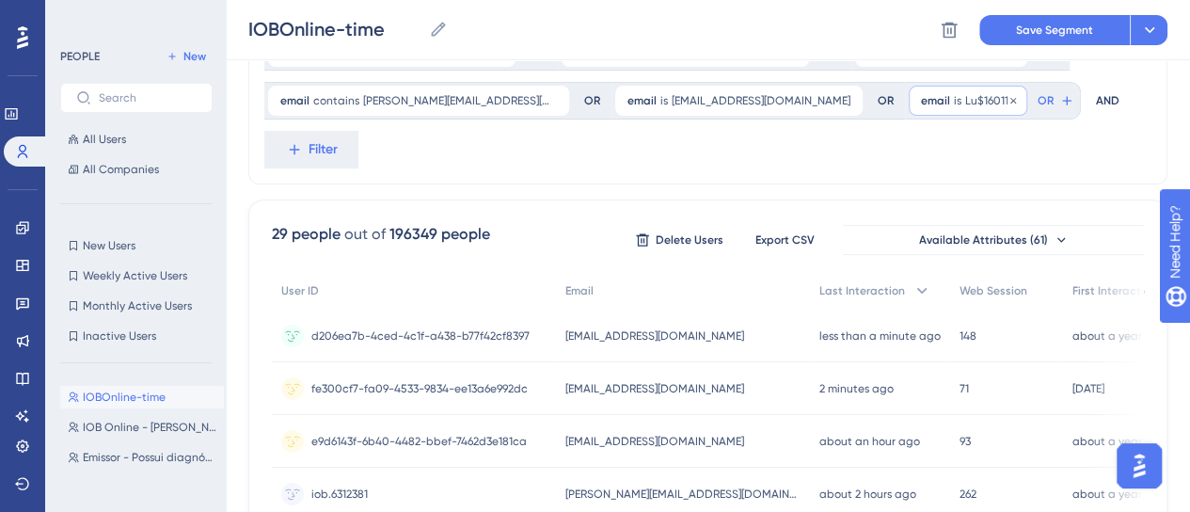
click at [965, 104] on span "Lu$160118" at bounding box center [990, 100] width 50 height 15
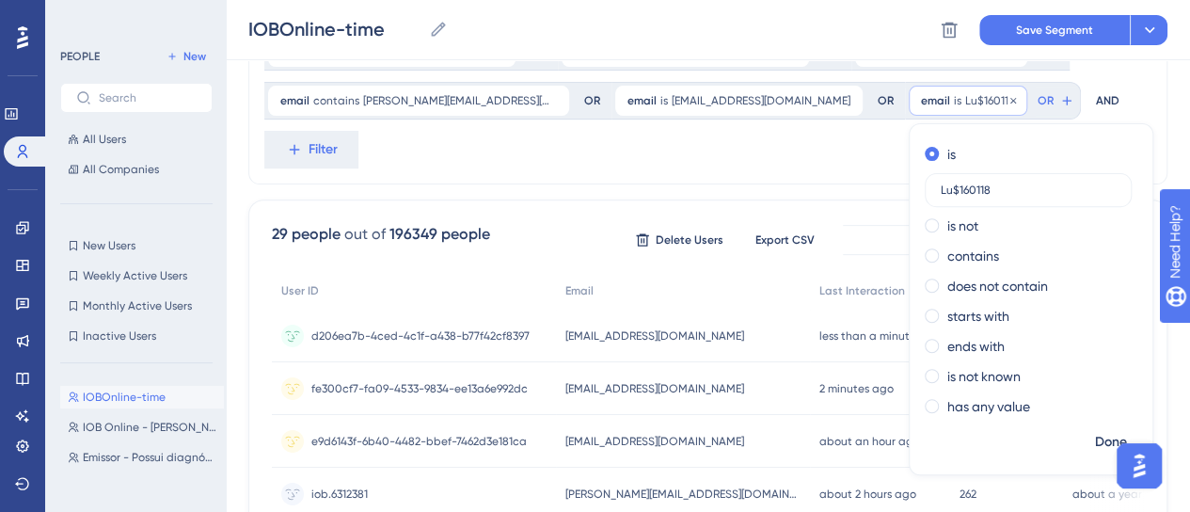
click at [941, 195] on input "Lu$160118" at bounding box center [1028, 189] width 175 height 13
drag, startPoint x: 363, startPoint y: 189, endPoint x: 269, endPoint y: 177, distance: 94.9
click at [910, 177] on div "is Lu$160118 is not contains does not contain starts with ends with is not know…" at bounding box center [1031, 282] width 243 height 286
type input "wagner.santos@iob.com.br"
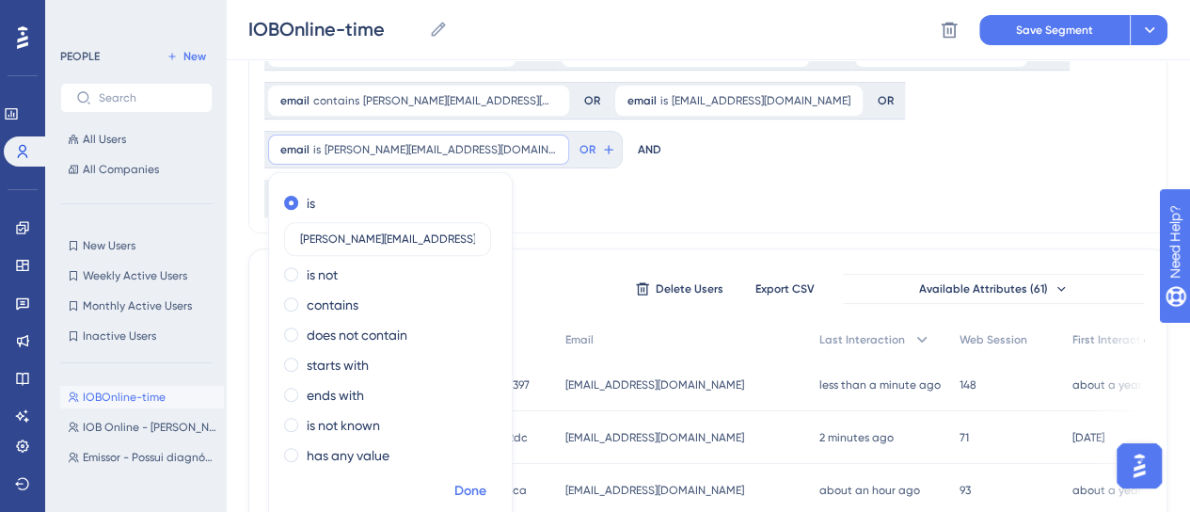
click at [476, 480] on span "Done" at bounding box center [470, 491] width 32 height 23
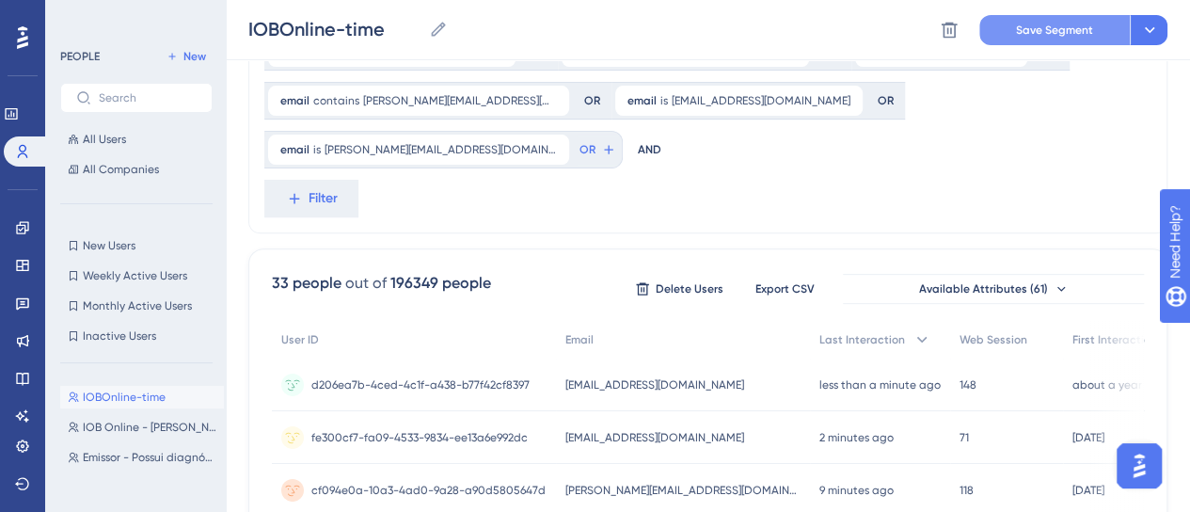
scroll to position [156, 0]
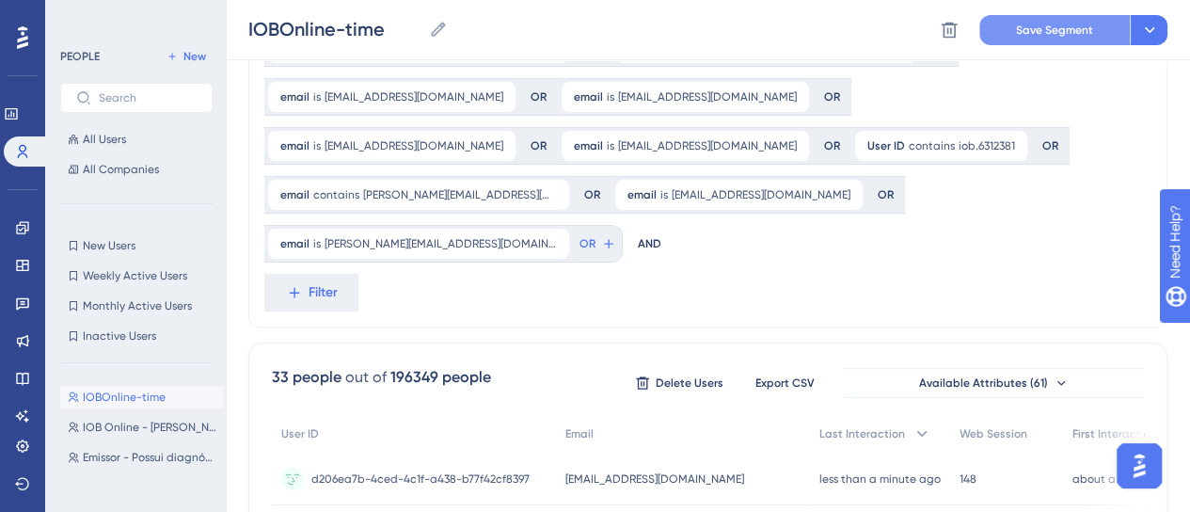
click at [1026, 28] on span "Save Segment" at bounding box center [1054, 30] width 77 height 15
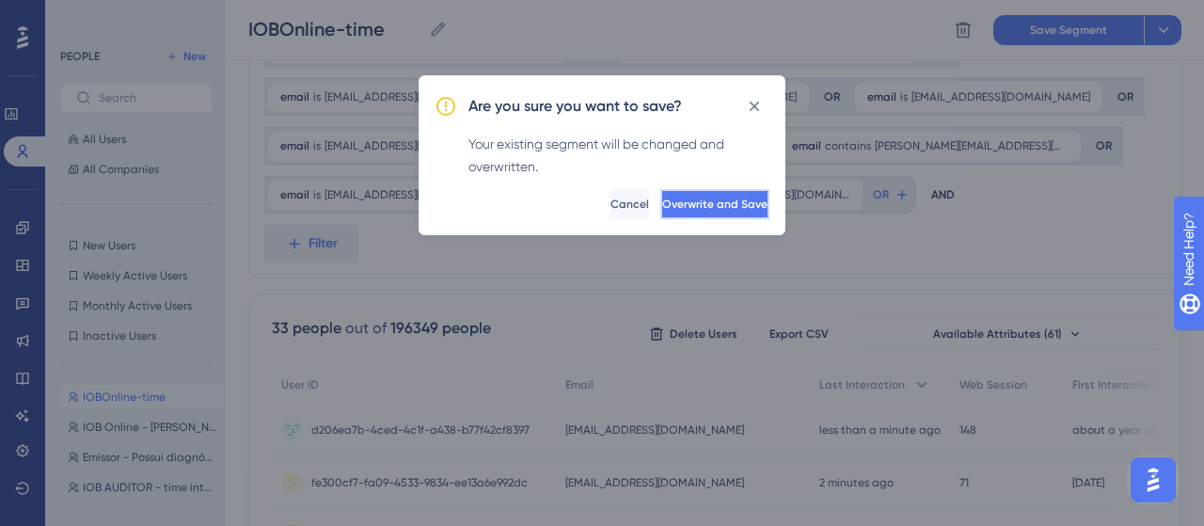
click at [709, 209] on span "Overwrite and Save" at bounding box center [714, 204] width 105 height 15
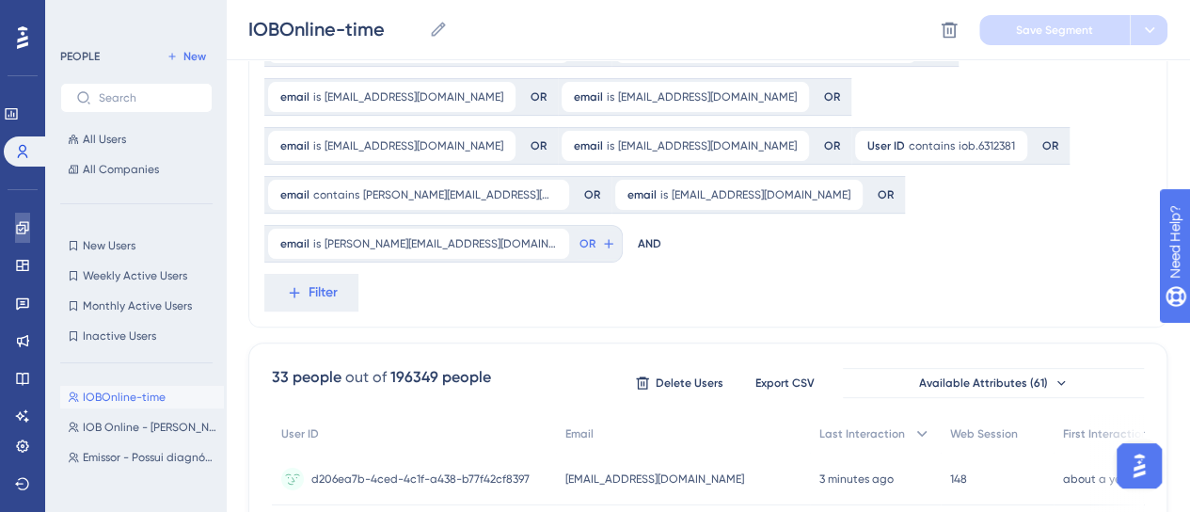
click at [21, 229] on icon at bounding box center [22, 227] width 15 height 15
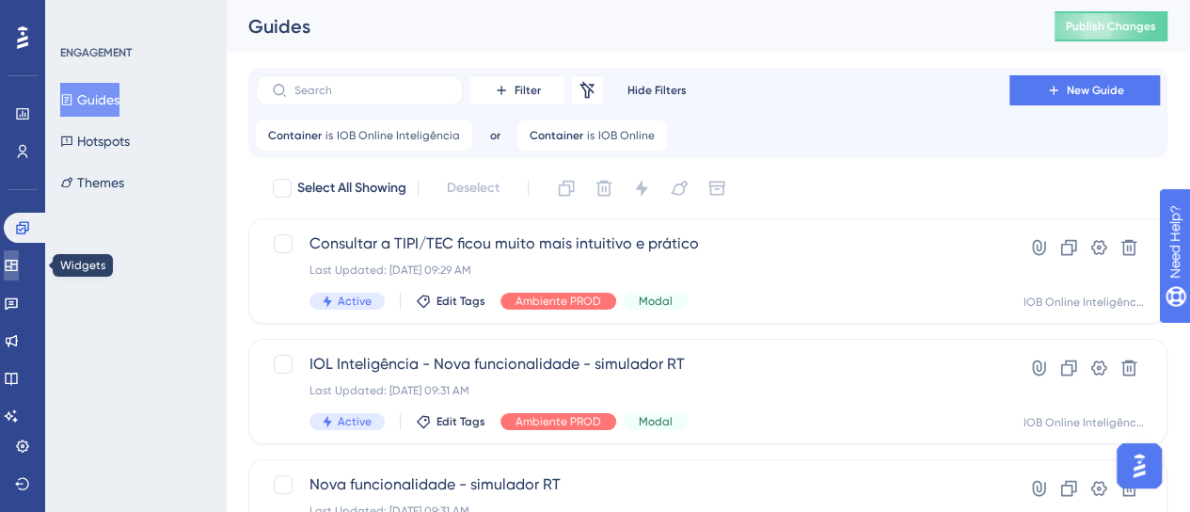
click at [17, 263] on icon at bounding box center [11, 265] width 12 height 11
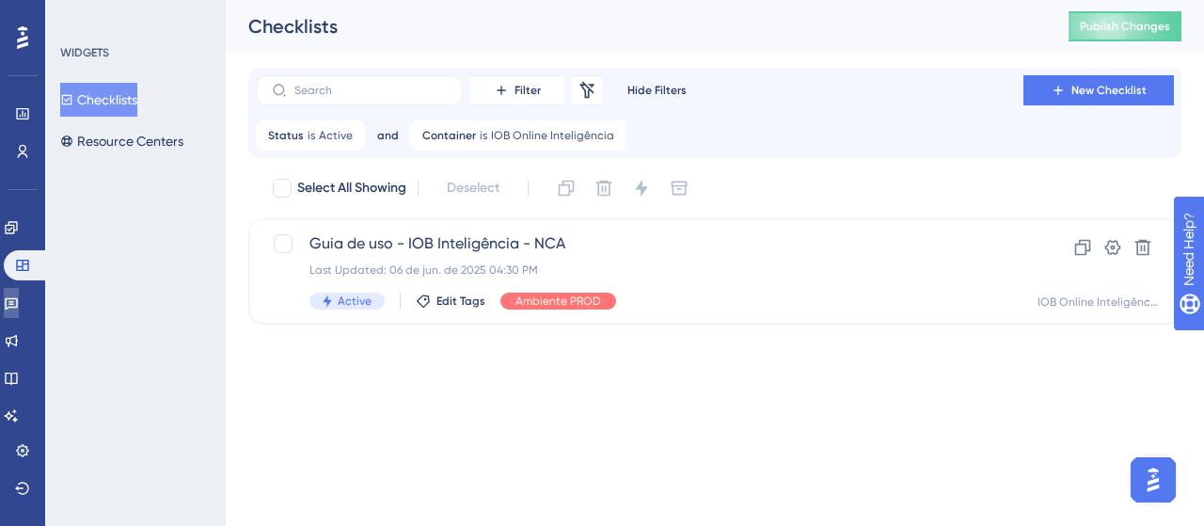
click at [13, 302] on link at bounding box center [11, 303] width 15 height 30
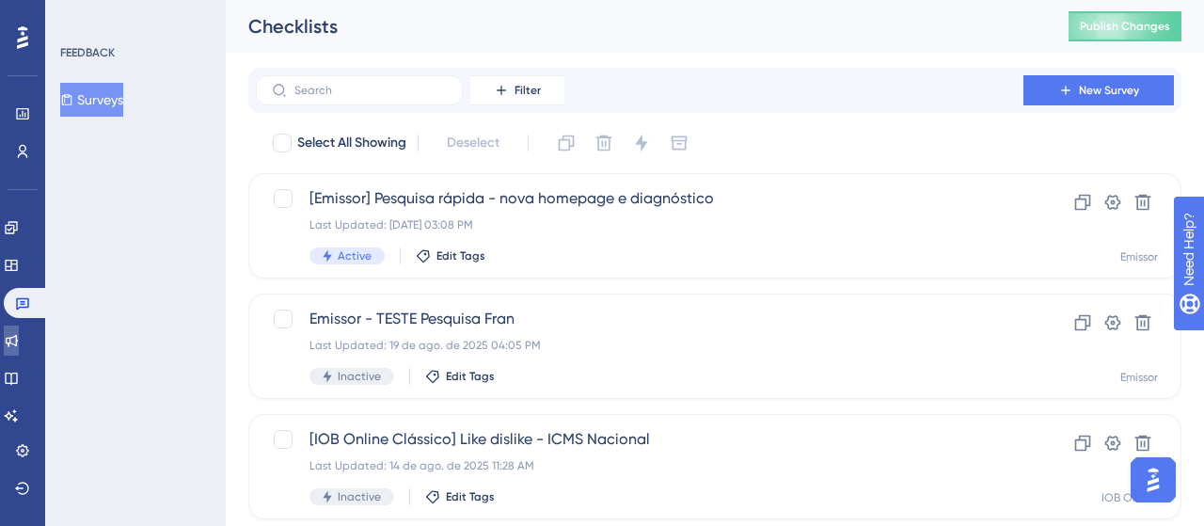
click at [19, 342] on icon at bounding box center [11, 340] width 15 height 15
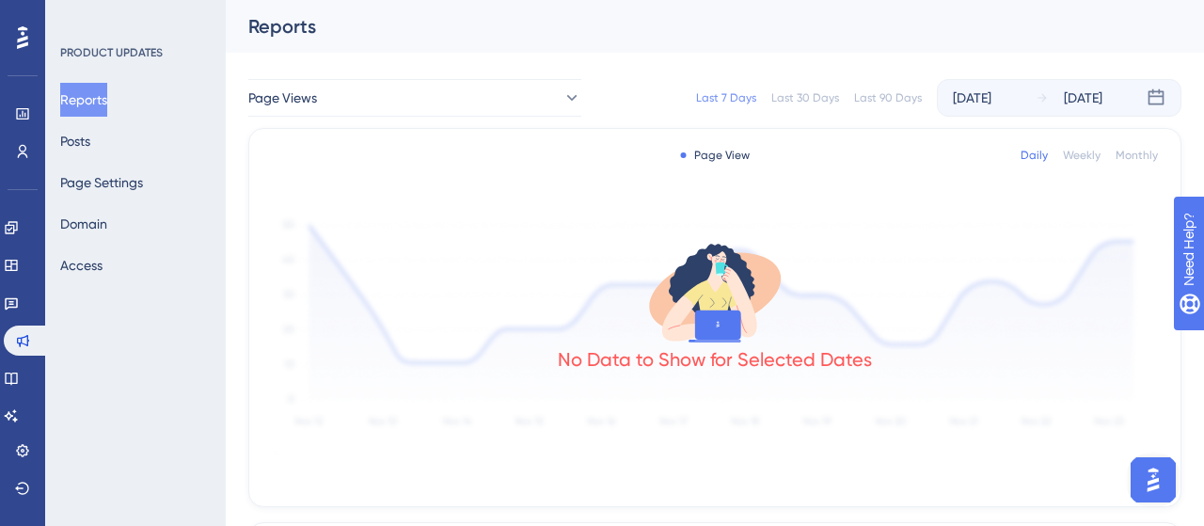
click at [23, 358] on div "Engagement Widgets Feedback Product Updates Knowledge Base AI Assistant" at bounding box center [23, 322] width 38 height 218
click at [19, 365] on link at bounding box center [11, 378] width 15 height 30
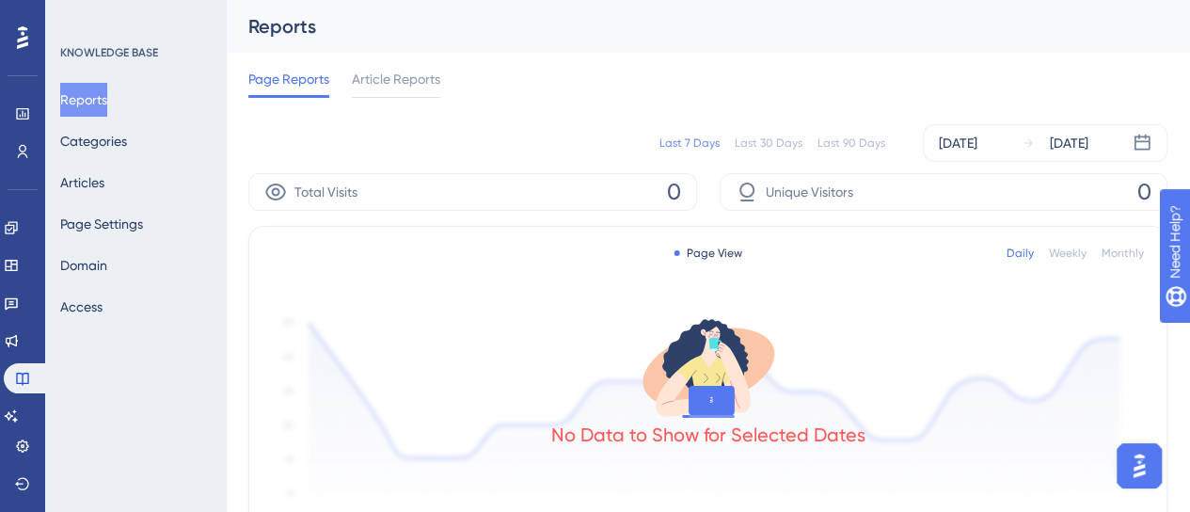
click at [623, 97] on div "Page Reports Article Reports" at bounding box center [707, 83] width 919 height 60
click at [17, 230] on icon at bounding box center [11, 227] width 12 height 12
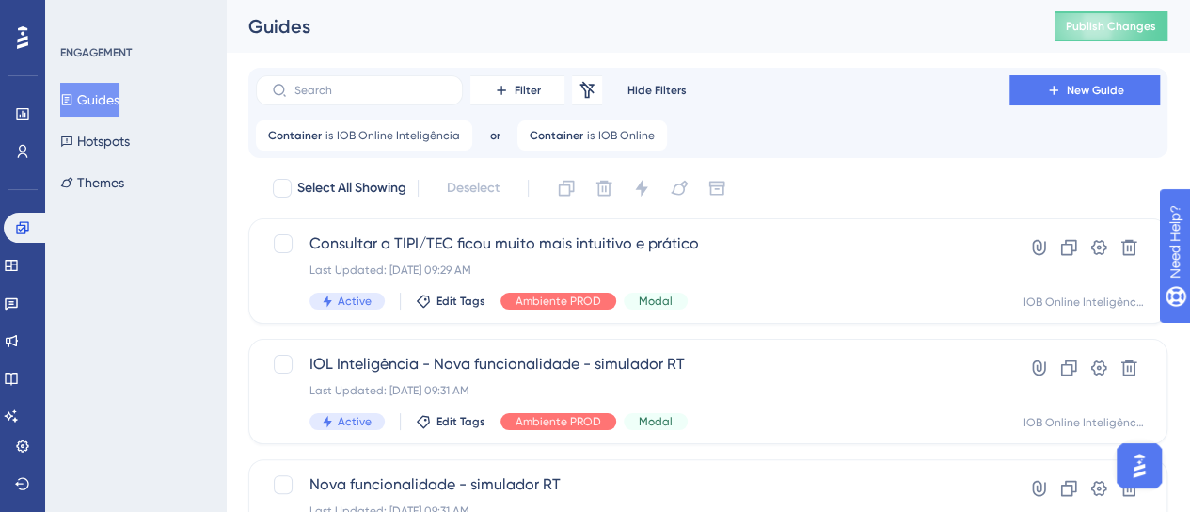
click at [647, 138] on icon at bounding box center [652, 135] width 11 height 11
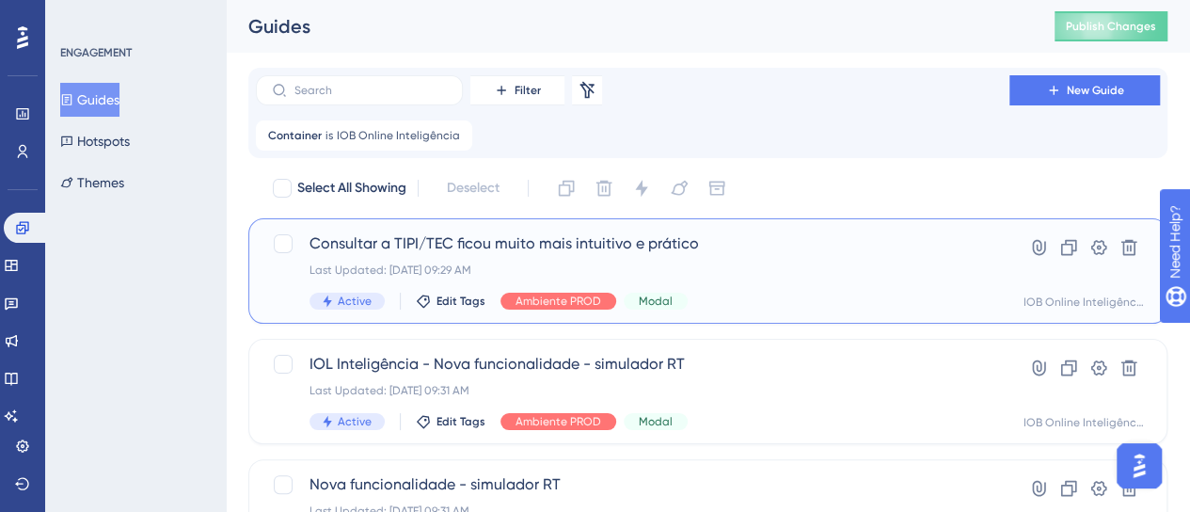
click at [773, 249] on span "Consultar a TIPI/TEC ficou muito mais intuitivo e prático" at bounding box center [633, 243] width 646 height 23
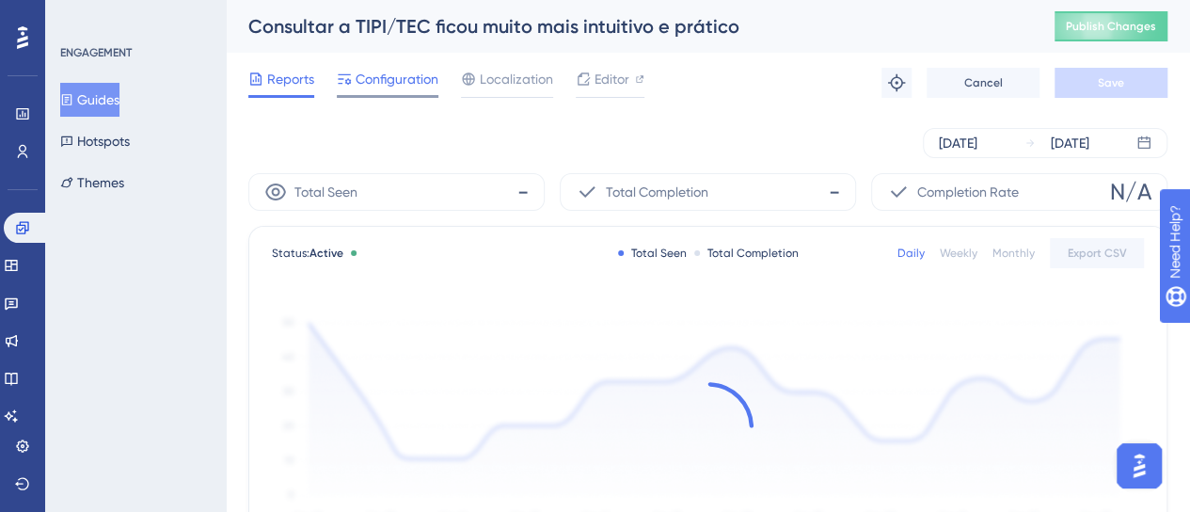
click at [403, 63] on div "Reports Configuration Localization Editor Troubleshoot Cancel Save" at bounding box center [707, 83] width 919 height 60
click at [402, 76] on span "Configuration" at bounding box center [397, 79] width 83 height 23
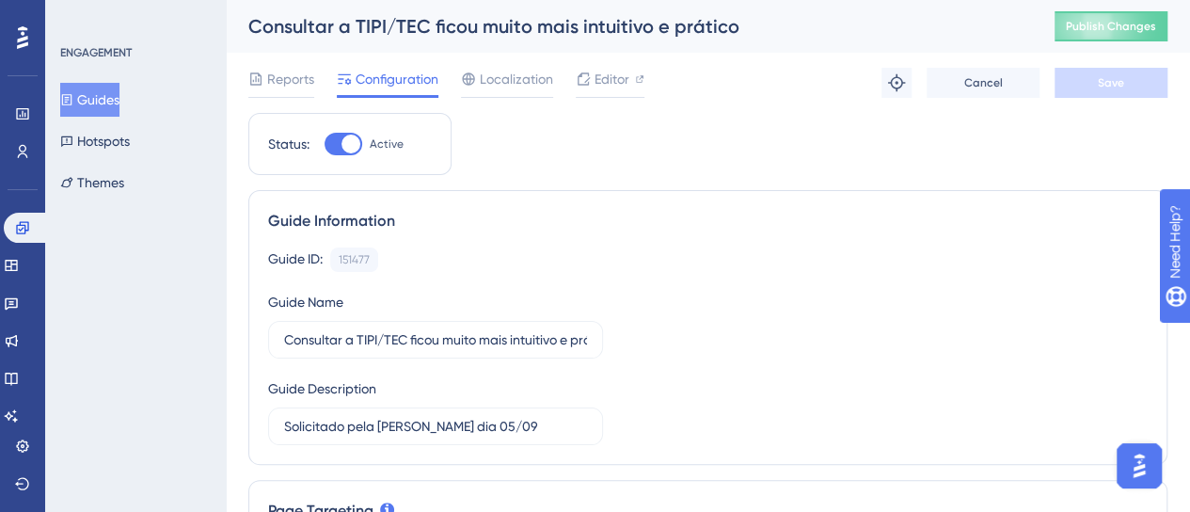
click at [403, 76] on span "Configuration" at bounding box center [397, 79] width 83 height 23
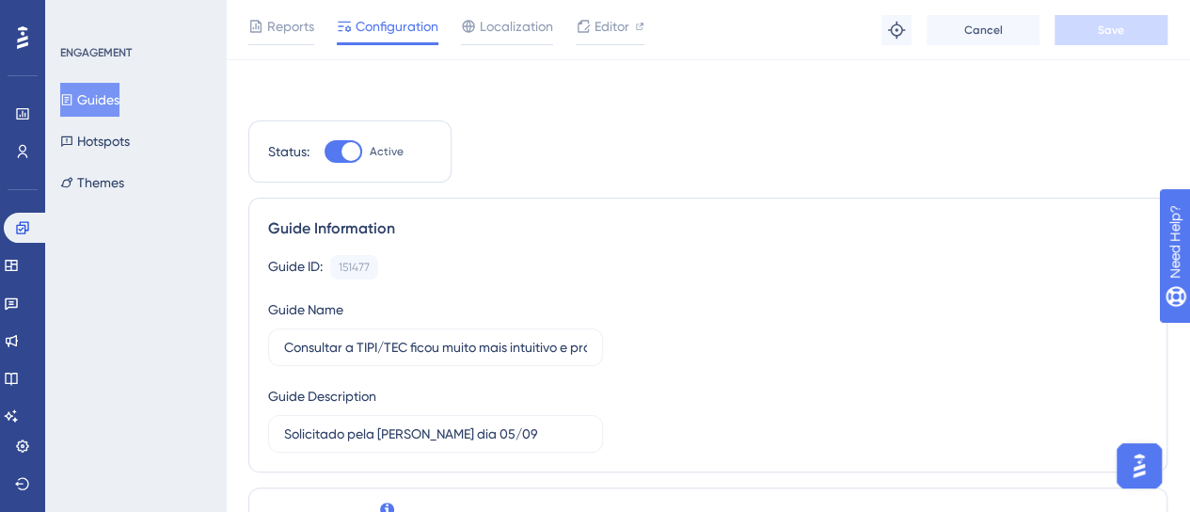
scroll to position [188, 0]
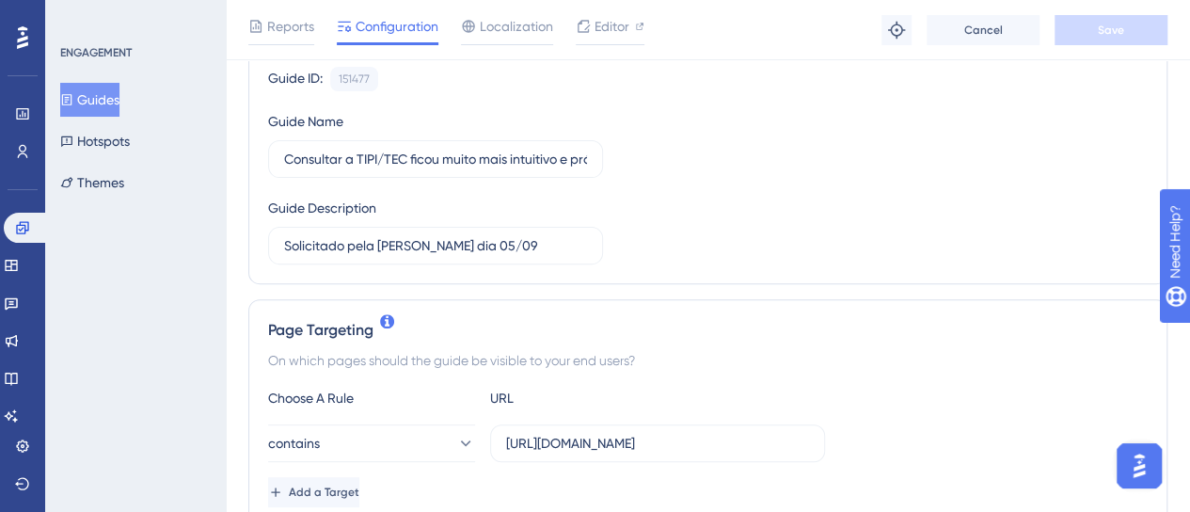
click at [108, 99] on button "Guides" at bounding box center [89, 100] width 59 height 34
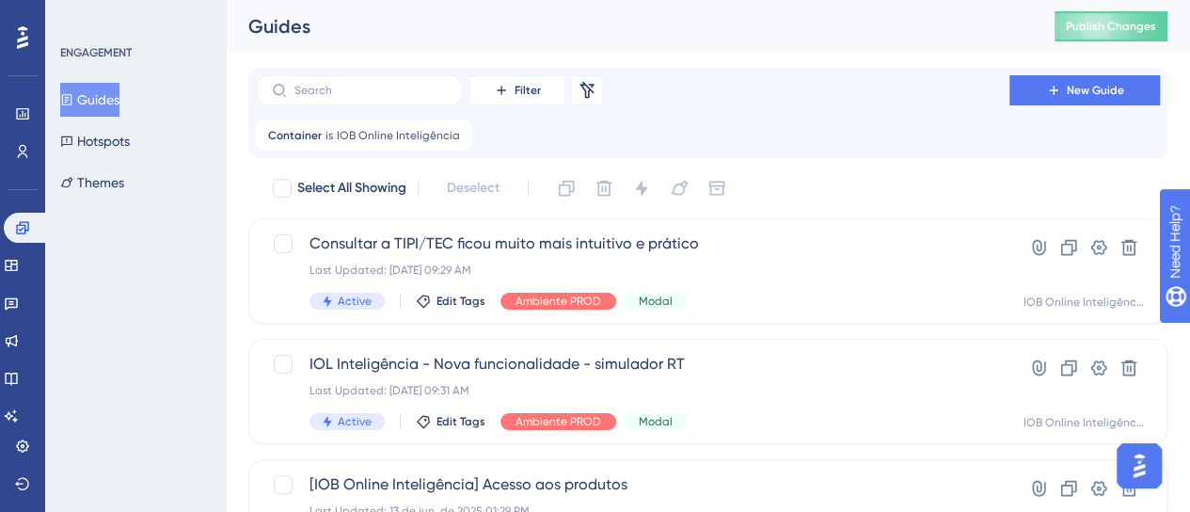
click at [184, 309] on div "ENGAGEMENT Guides Hotspots Themes" at bounding box center [135, 256] width 181 height 512
click at [155, 308] on div "ENGAGEMENT Guides Hotspots Themes" at bounding box center [135, 256] width 181 height 512
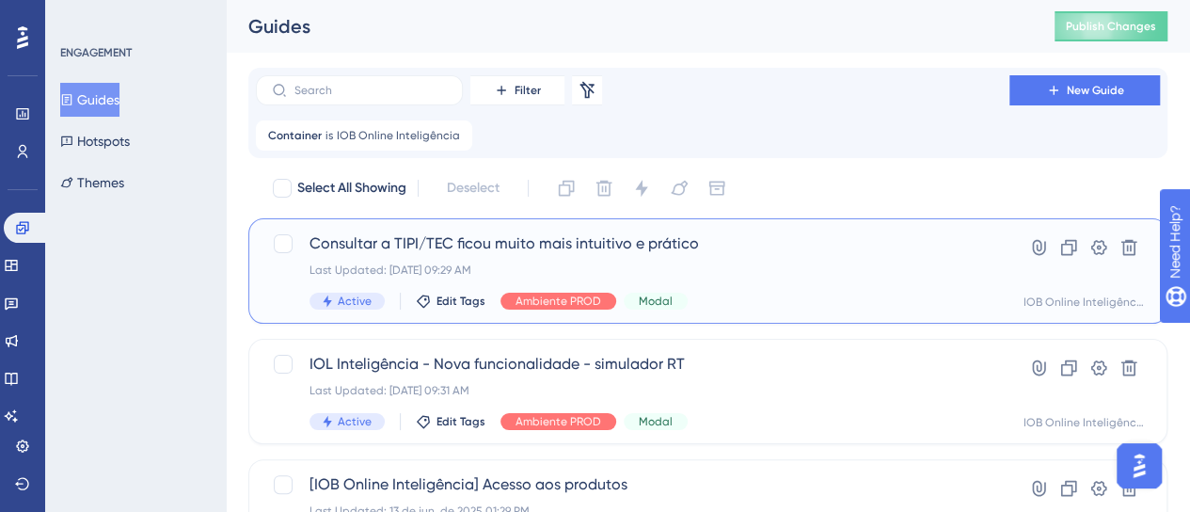
click at [790, 307] on div "Active Edit Tags Ambiente PROD Modal" at bounding box center [633, 301] width 646 height 17
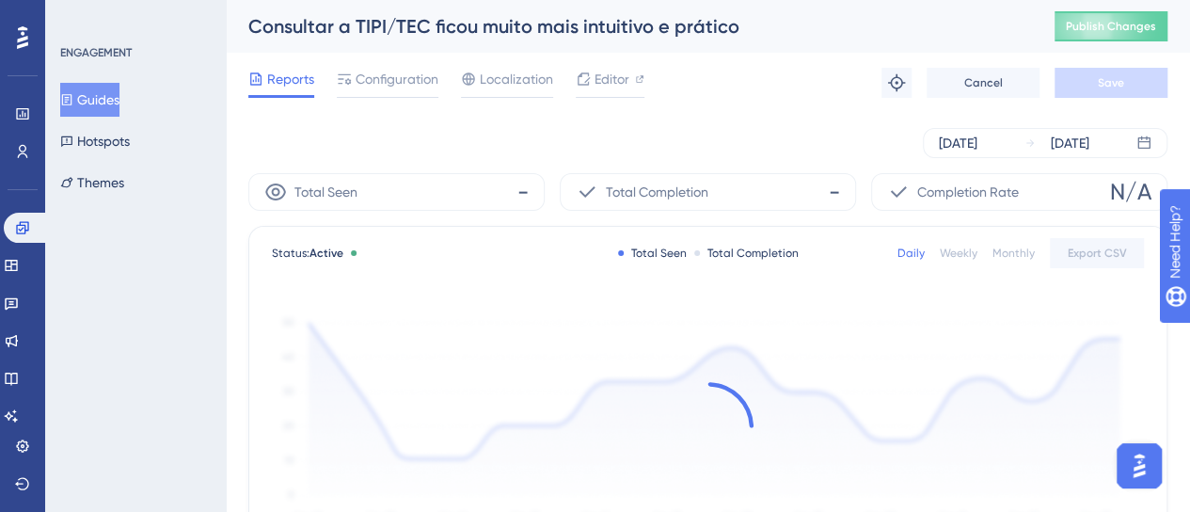
scroll to position [92, 0]
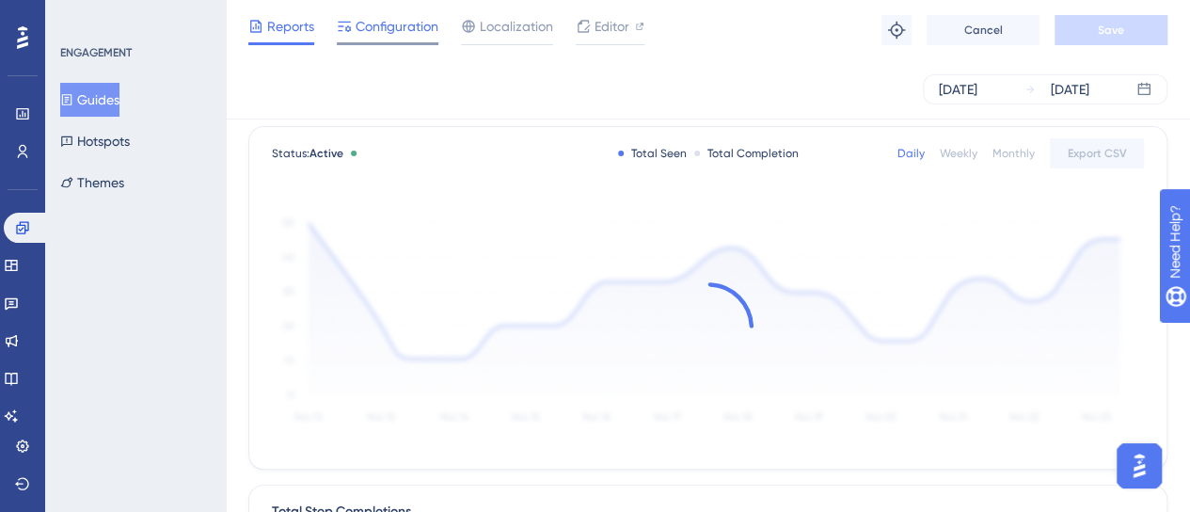
click at [401, 39] on div "Configuration" at bounding box center [388, 30] width 102 height 30
click at [401, 25] on span "Configuration" at bounding box center [397, 26] width 83 height 23
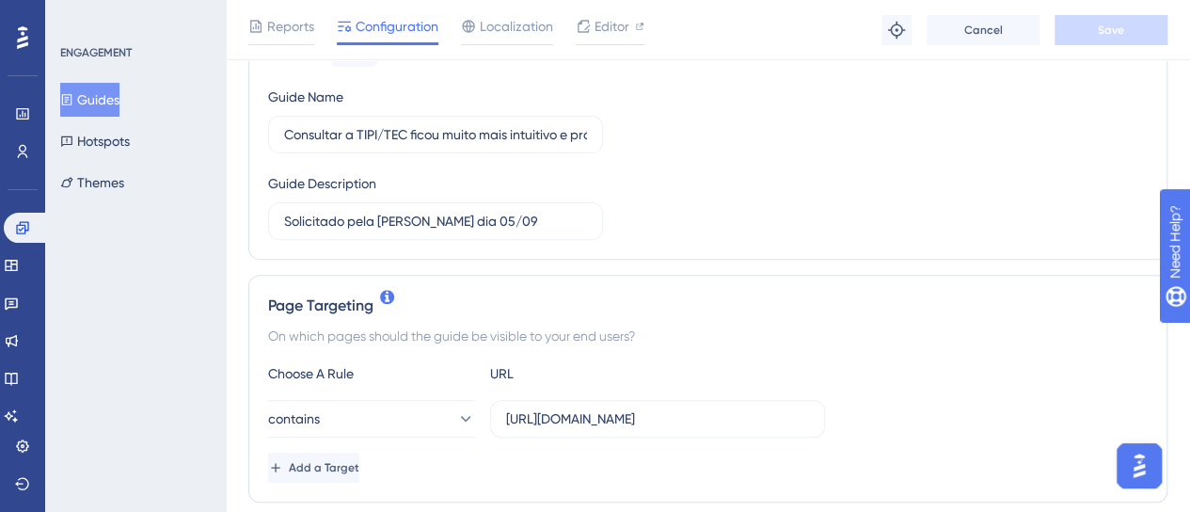
scroll to position [282, 0]
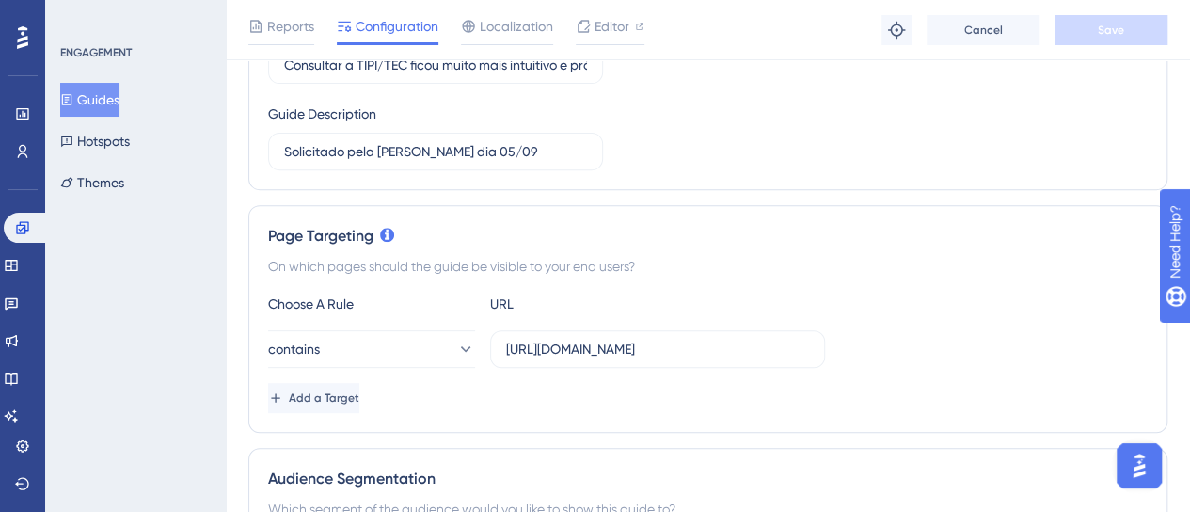
click at [110, 101] on div "ENGAGEMENT Guides Hotspots Themes" at bounding box center [136, 122] width 152 height 154
click at [110, 101] on button "Guides" at bounding box center [89, 100] width 59 height 34
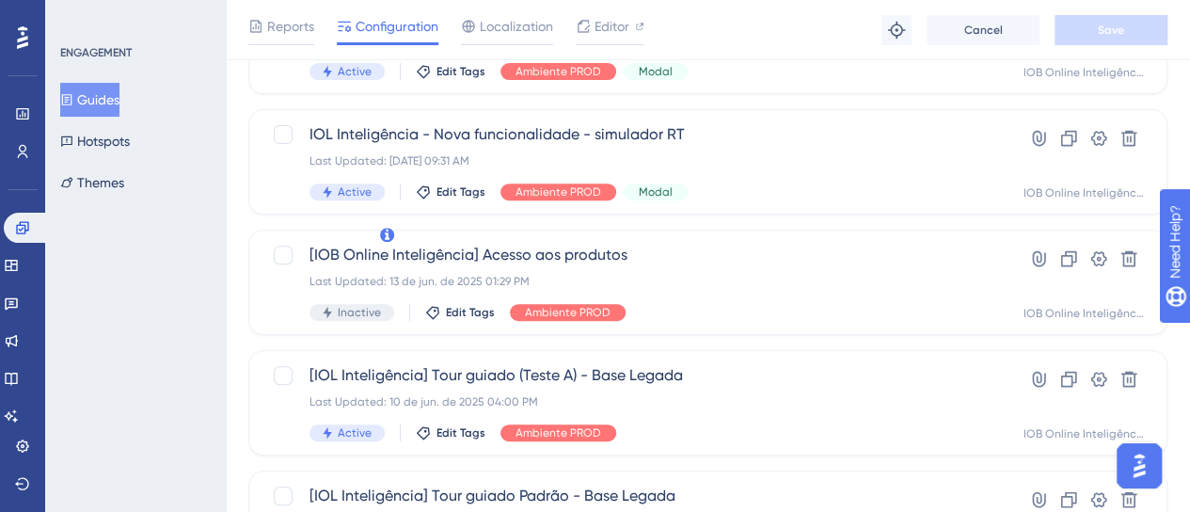
click at [73, 98] on icon at bounding box center [66, 99] width 13 height 13
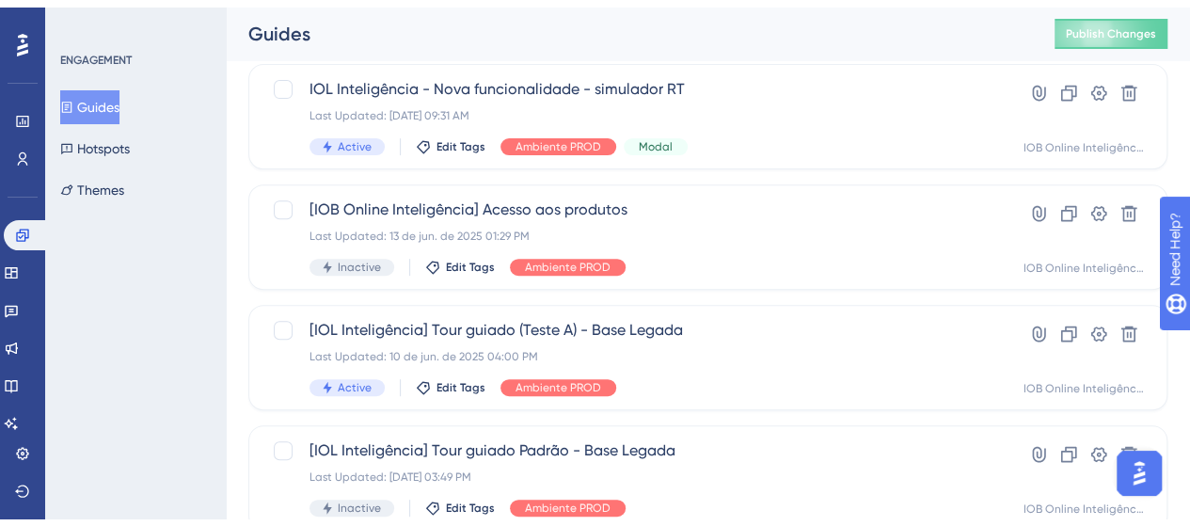
scroll to position [92, 0]
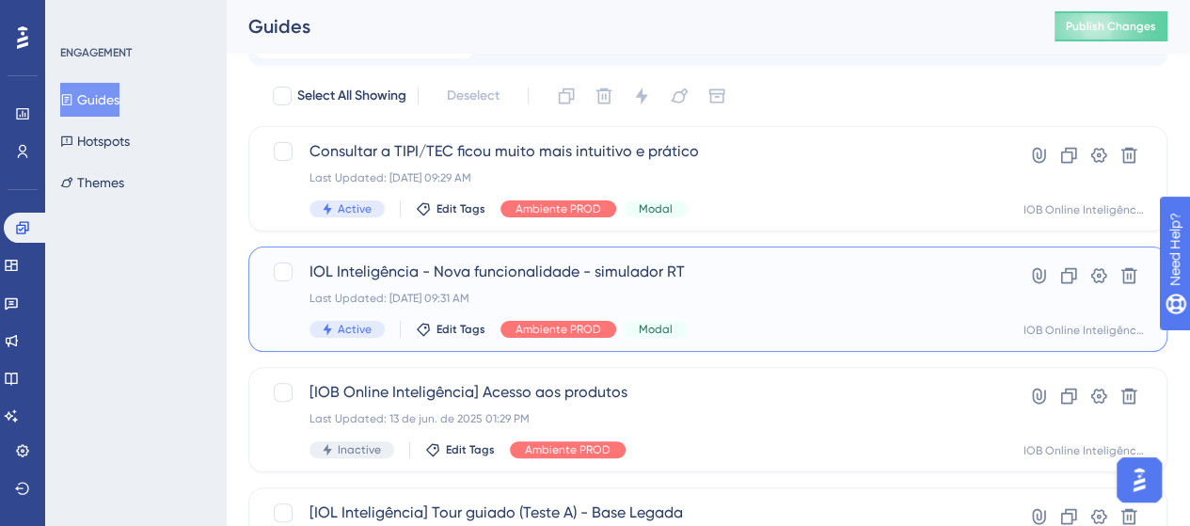
click at [885, 299] on div "Last Updated: 10 de set. de 2025 09:31 AM" at bounding box center [633, 298] width 646 height 15
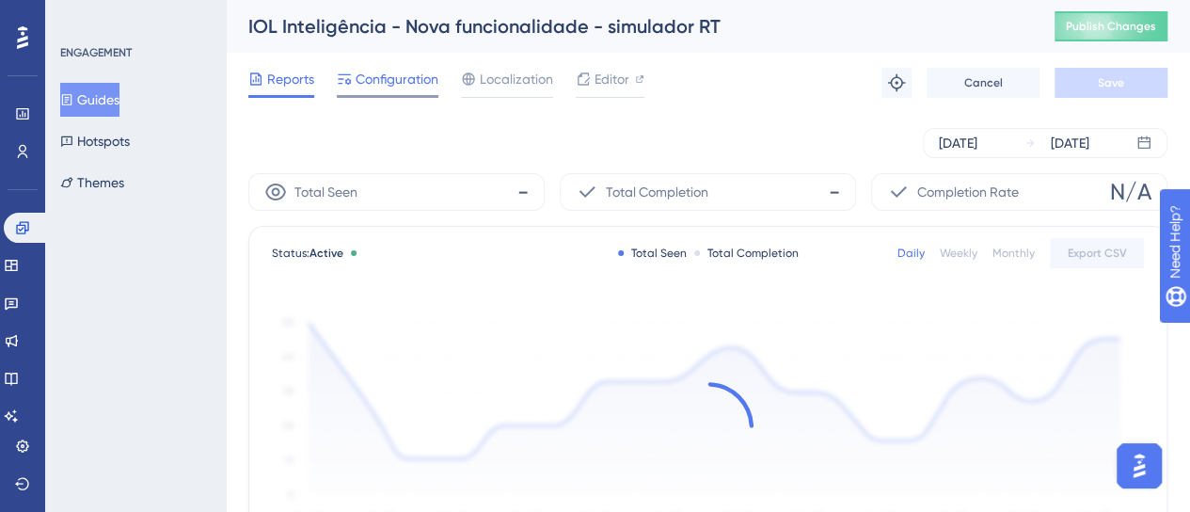
click at [380, 83] on span "Configuration" at bounding box center [397, 79] width 83 height 23
click at [383, 79] on span "Configuration" at bounding box center [397, 79] width 83 height 23
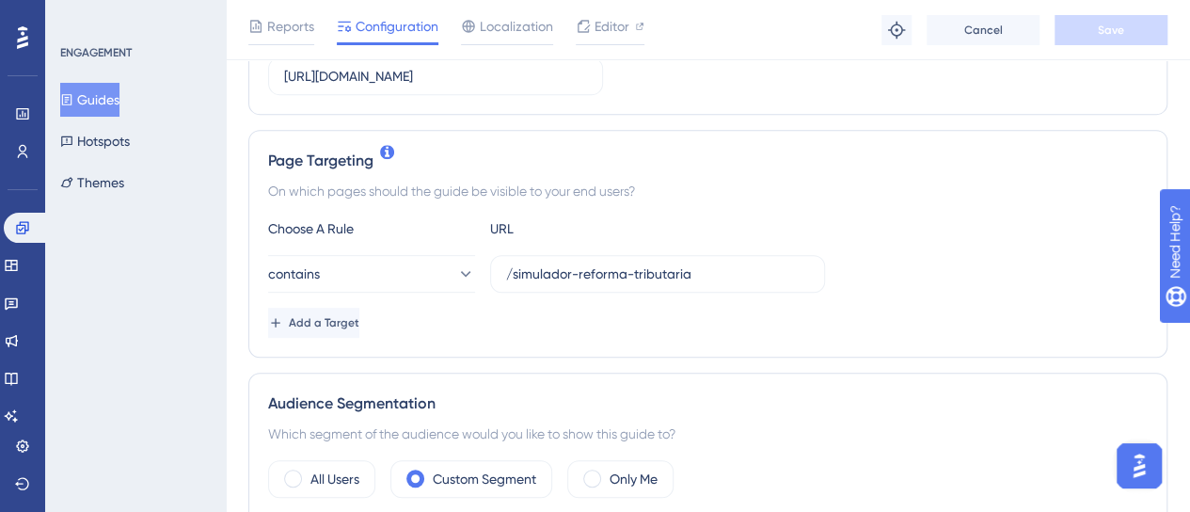
scroll to position [376, 0]
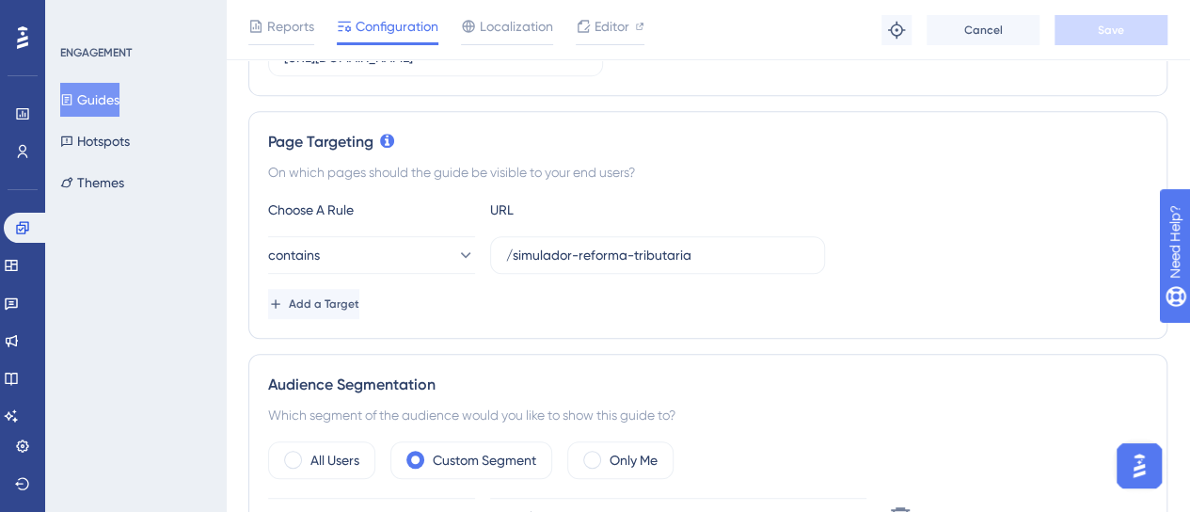
click at [649, 228] on div "Choose A Rule URL contains /simulador-reforma-tributaria Add a Target" at bounding box center [708, 259] width 880 height 120
click at [623, 262] on input "/simulador-reforma-tributaria" at bounding box center [657, 255] width 303 height 21
paste input "https://iobonline.iob.com.br/simulador-reforma-tributaria?contexto=plataform"
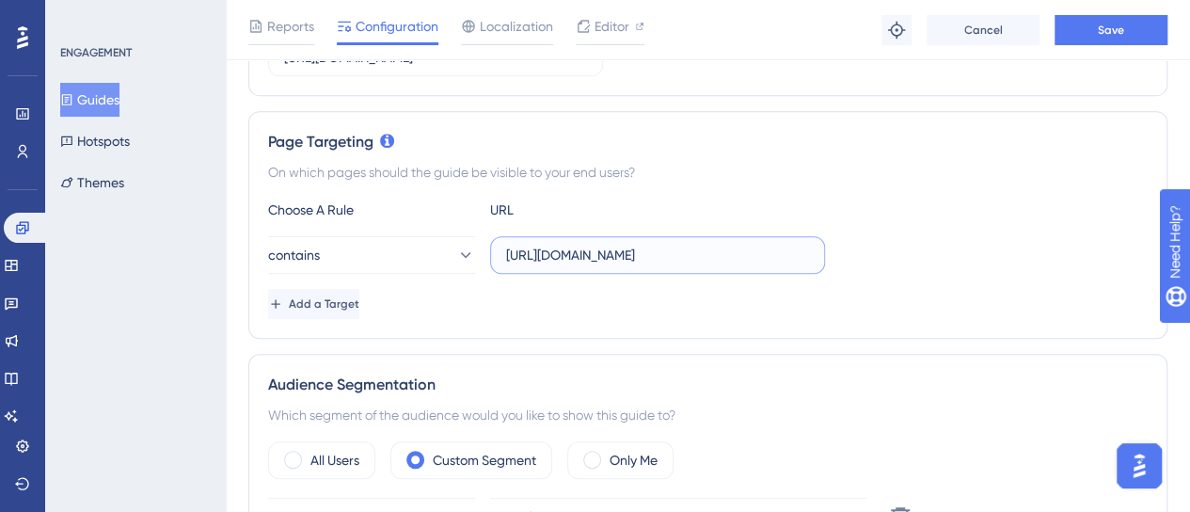
scroll to position [0, 184]
type input "[URL][DOMAIN_NAME]"
click at [907, 255] on div "contains https://iobonline.iob.com.br/simulador-reforma-tributaria?contexto=pla…" at bounding box center [708, 255] width 880 height 38
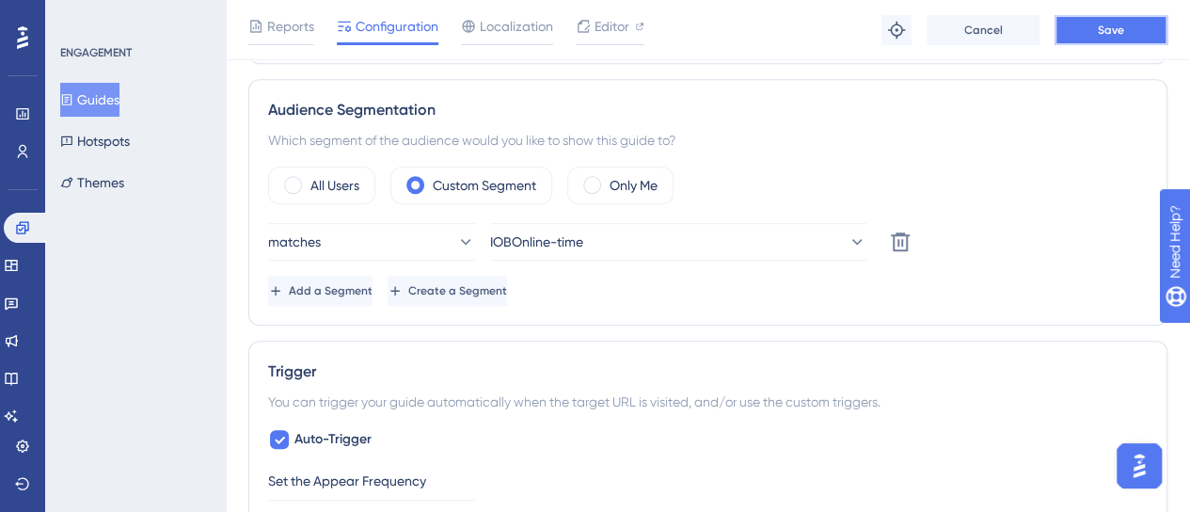
click at [1105, 35] on span "Save" at bounding box center [1111, 30] width 26 height 15
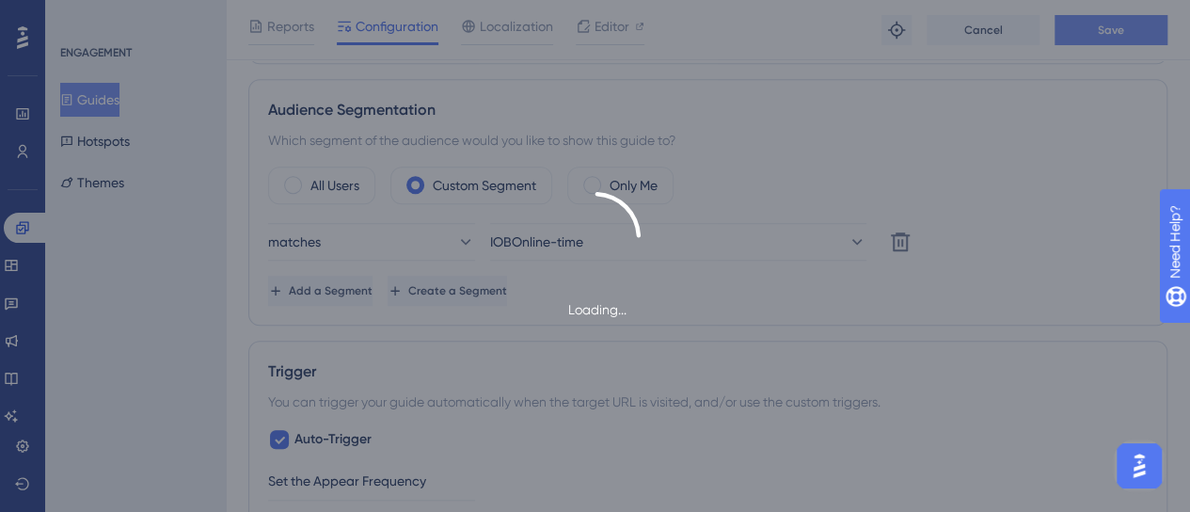
scroll to position [659, 0]
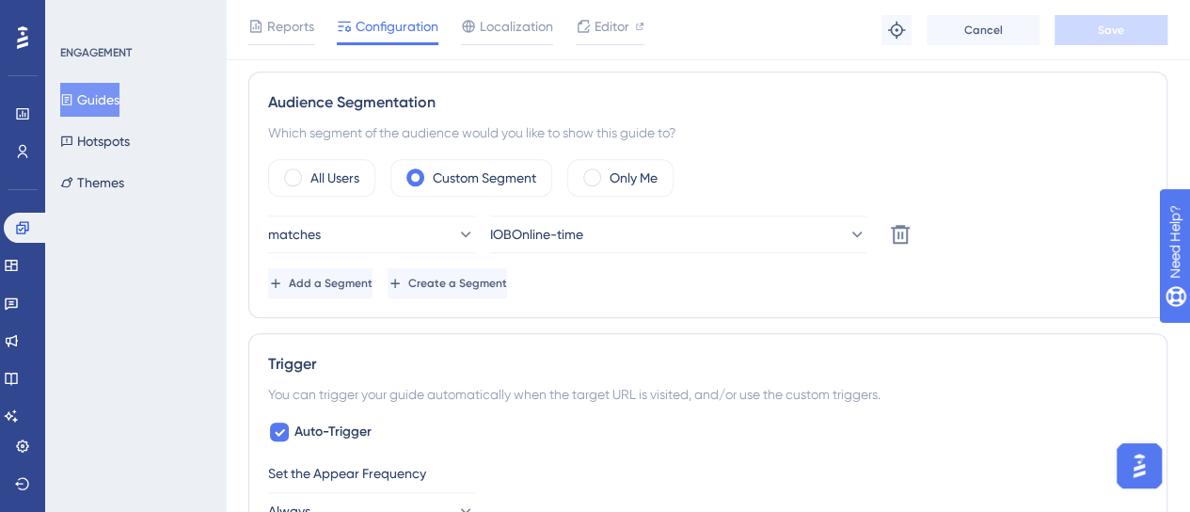
click at [141, 388] on div "ENGAGEMENT Guides Hotspots Themes" at bounding box center [135, 256] width 181 height 512
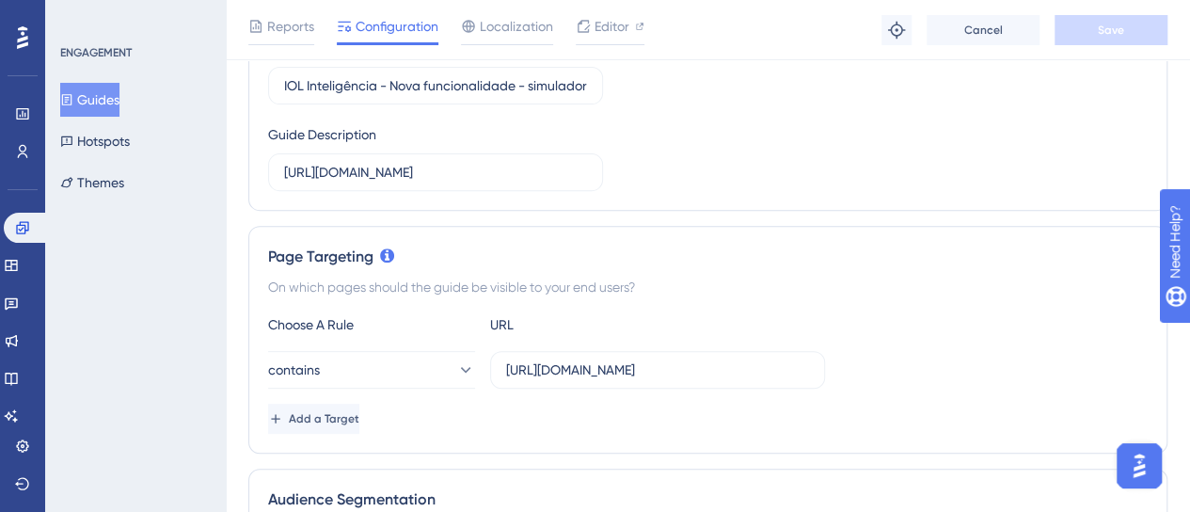
scroll to position [470, 0]
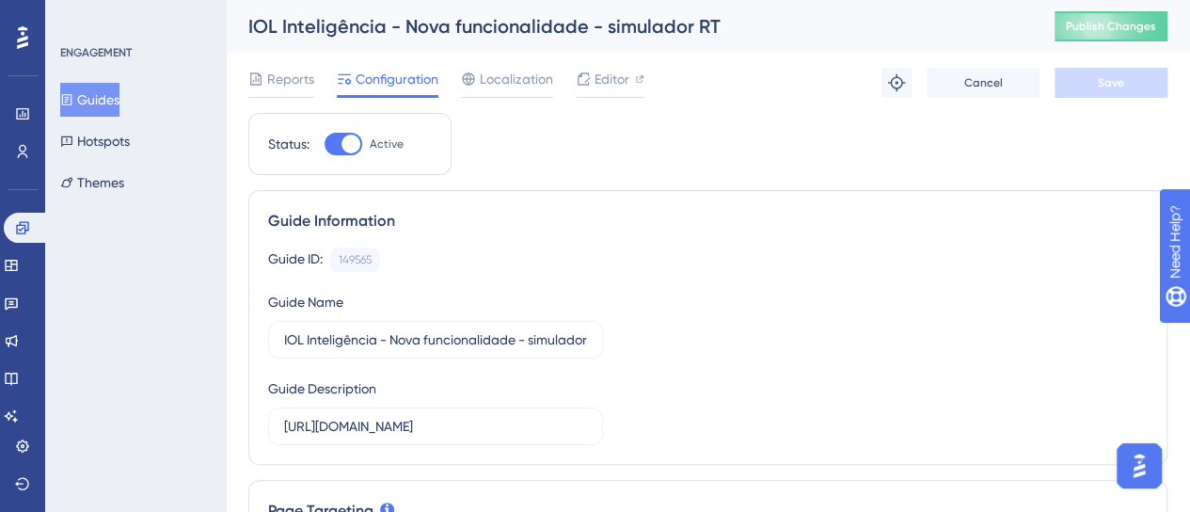
click at [979, 215] on div "Guide Information" at bounding box center [708, 221] width 880 height 23
click at [1120, 25] on span "Publish Changes" at bounding box center [1111, 26] width 90 height 15
click at [30, 152] on link at bounding box center [22, 151] width 15 height 30
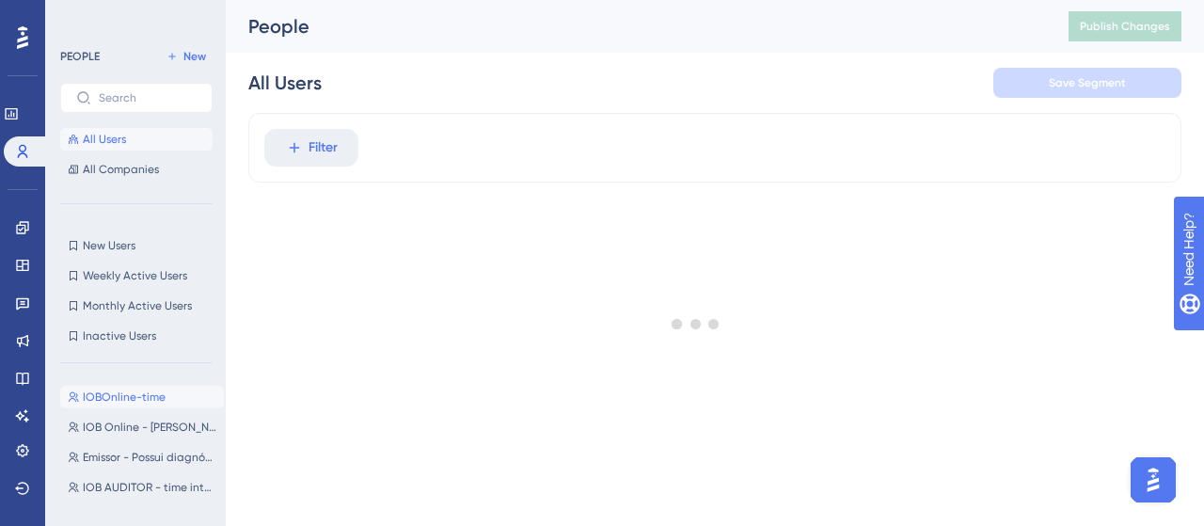
click at [120, 395] on span "IOBOnline-time" at bounding box center [124, 397] width 83 height 15
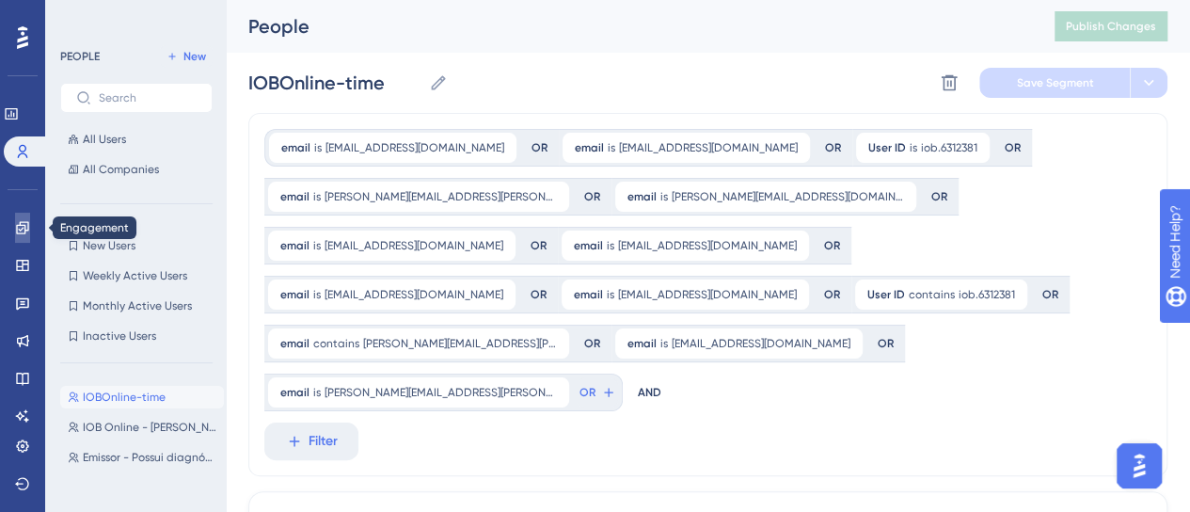
click at [23, 220] on icon at bounding box center [22, 227] width 15 height 15
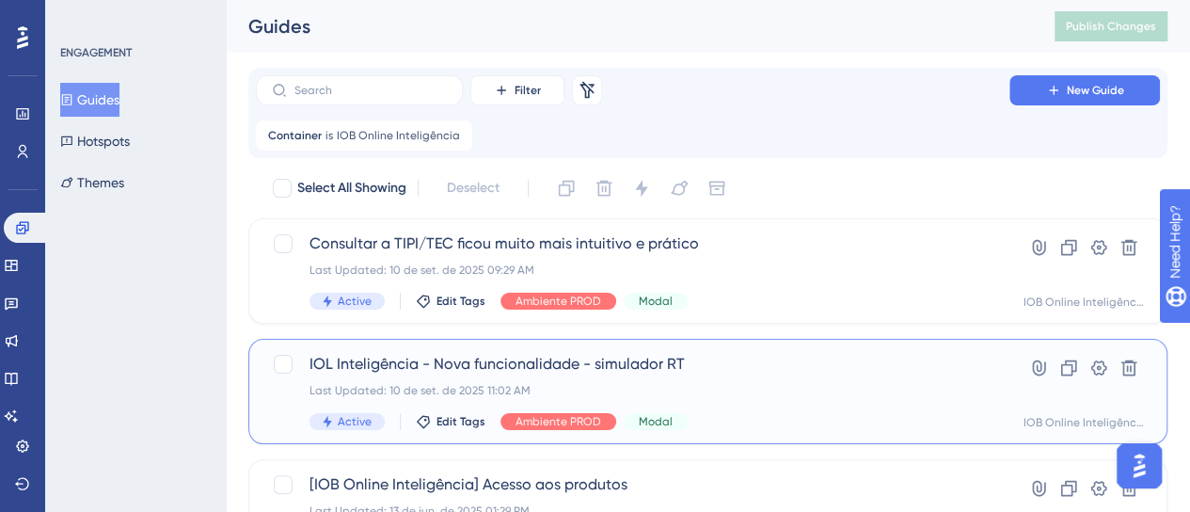
click at [781, 383] on div "Last Updated: 10 de set. de 2025 11:02 AM" at bounding box center [633, 390] width 646 height 15
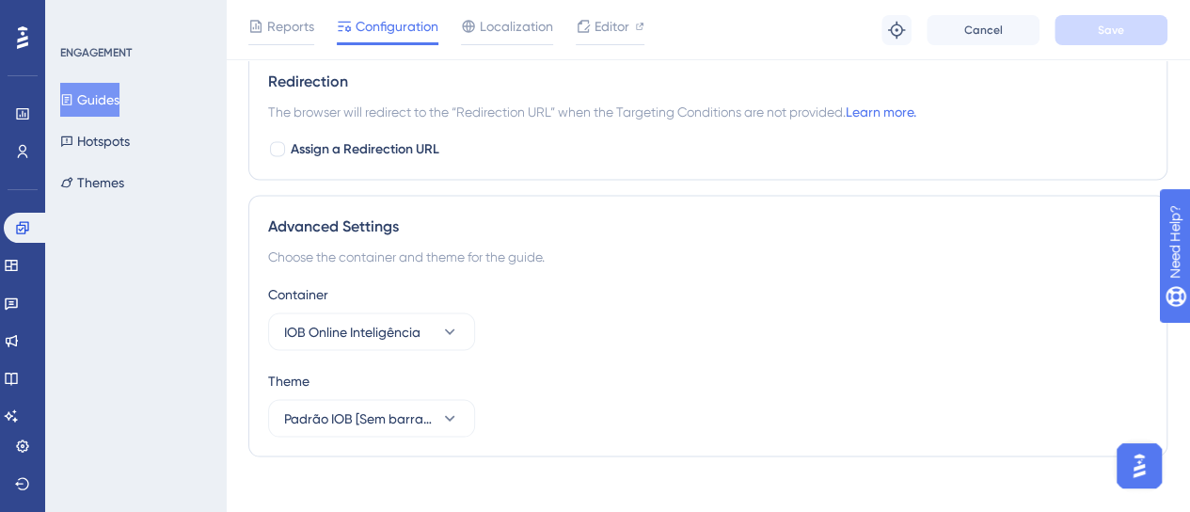
scroll to position [1783, 0]
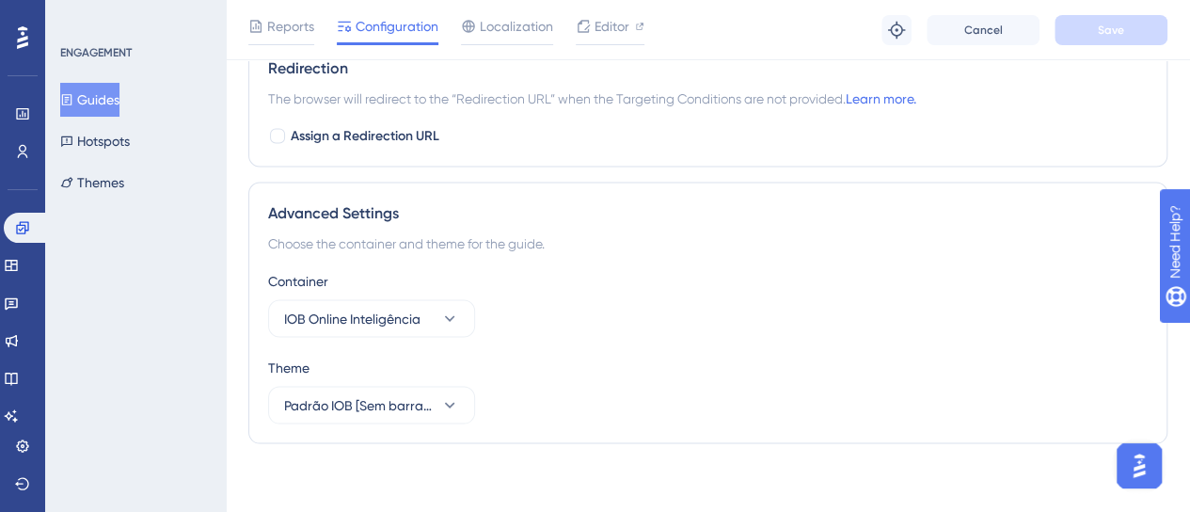
click at [676, 239] on div "Choose the container and theme for the guide." at bounding box center [708, 242] width 880 height 23
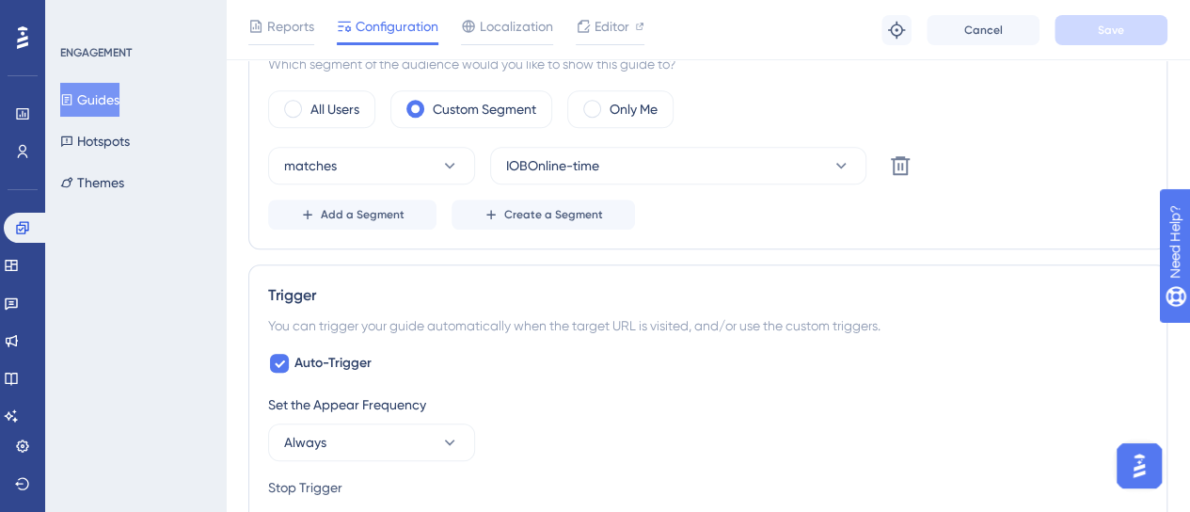
scroll to position [847, 0]
